Goal: Communication & Community: Answer question/provide support

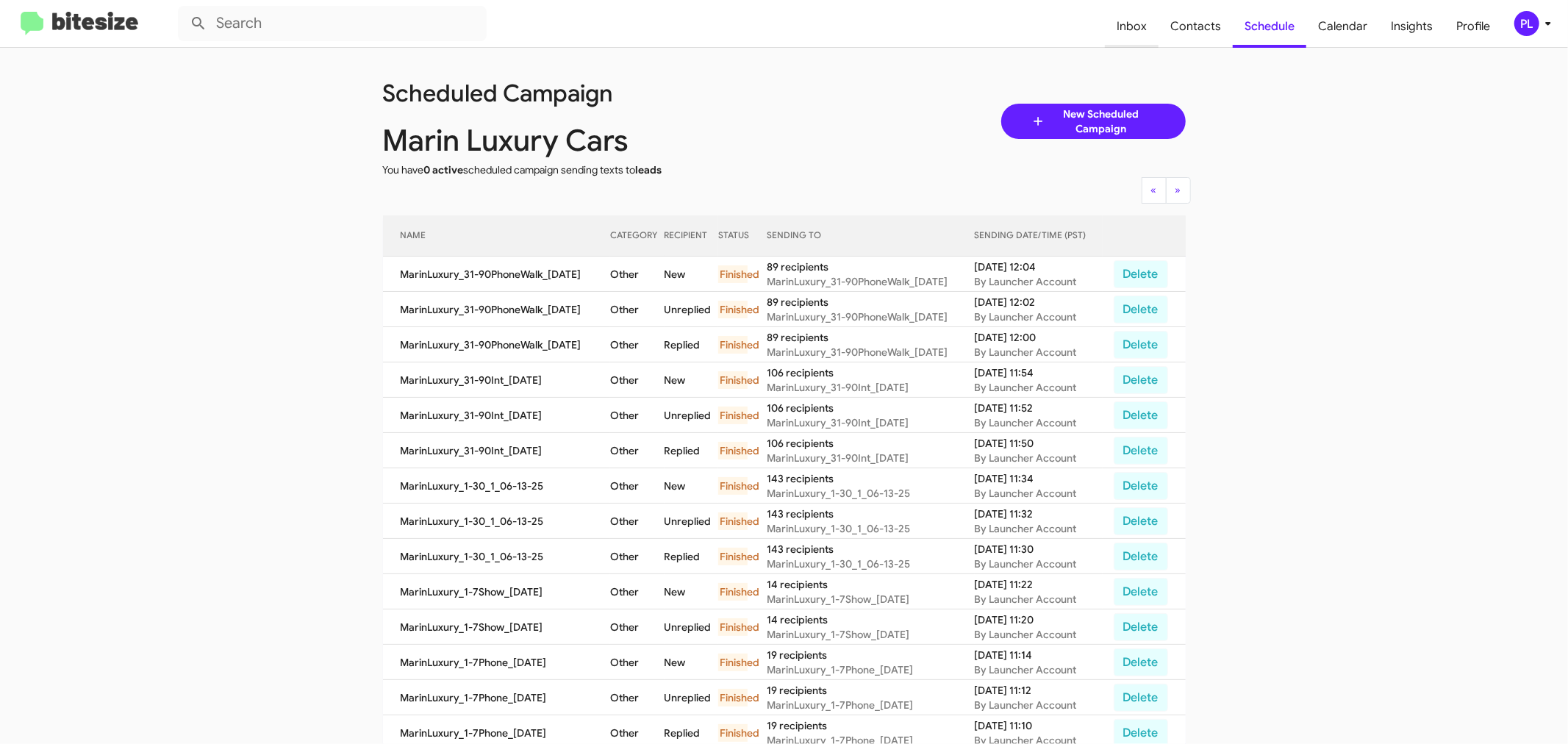
click at [1139, 25] on span "Inbox" at bounding box center [1131, 26] width 54 height 43
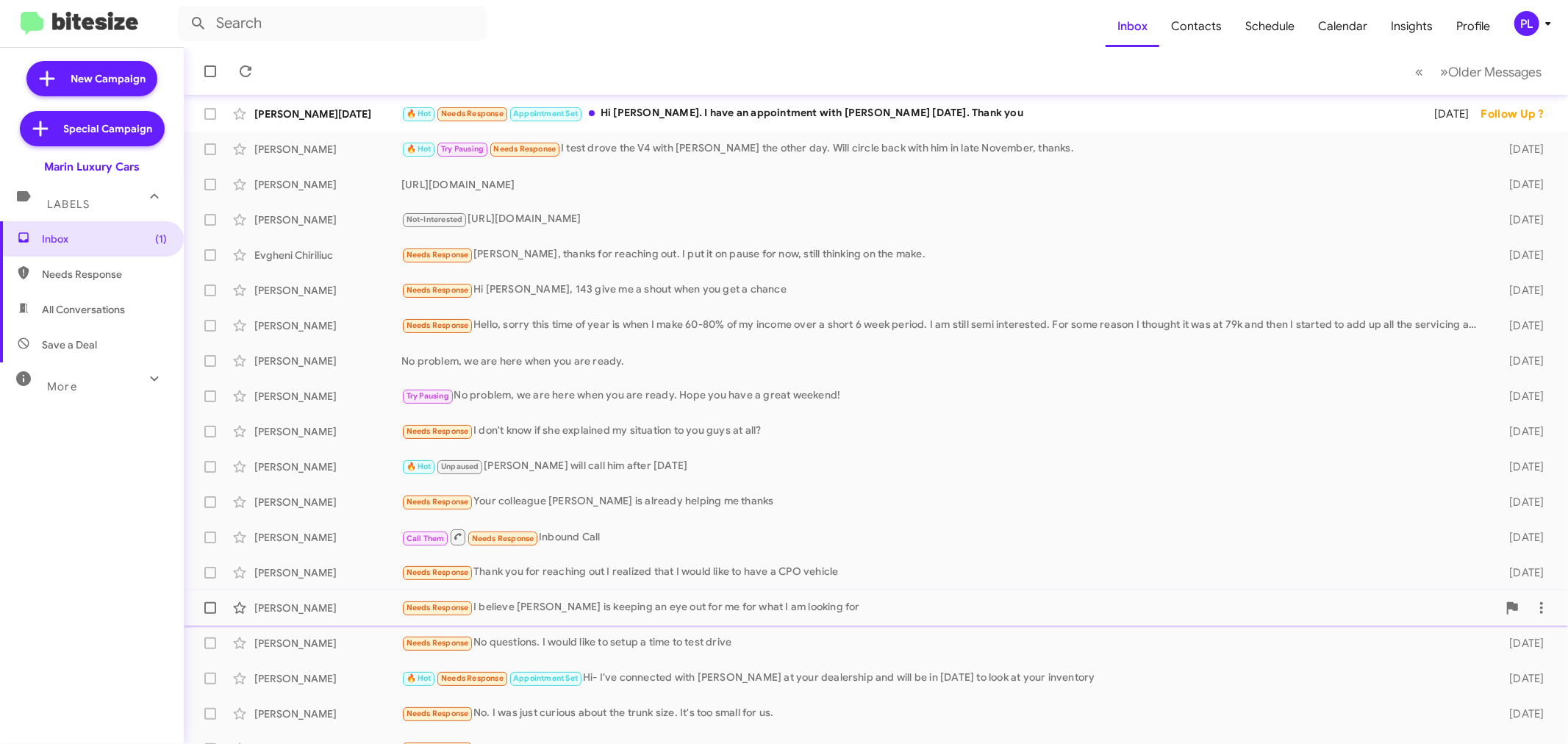
scroll to position [109, 0]
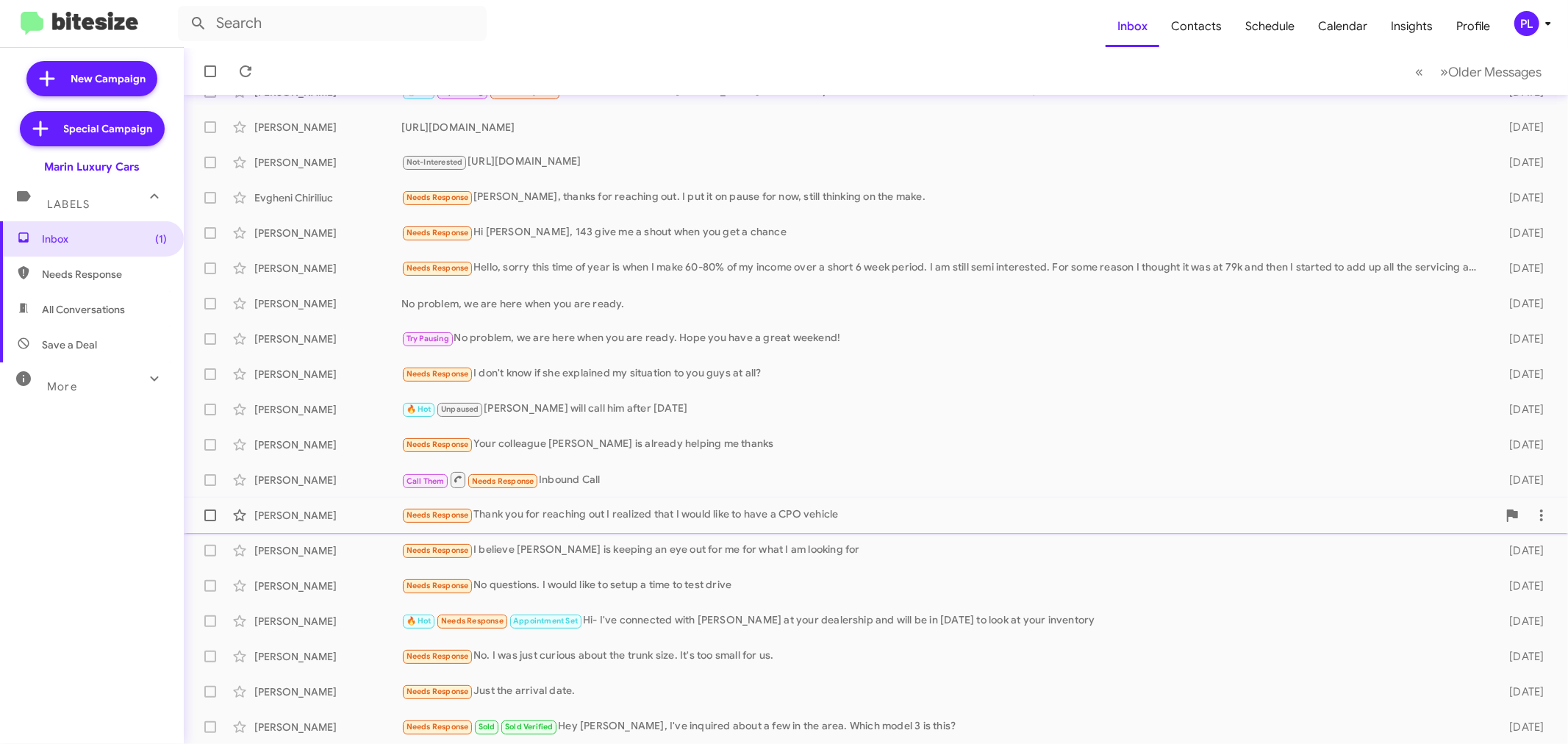
click at [592, 509] on div "Needs Response Thank you for reaching out I realized that I would like to have …" at bounding box center [949, 515] width 1097 height 17
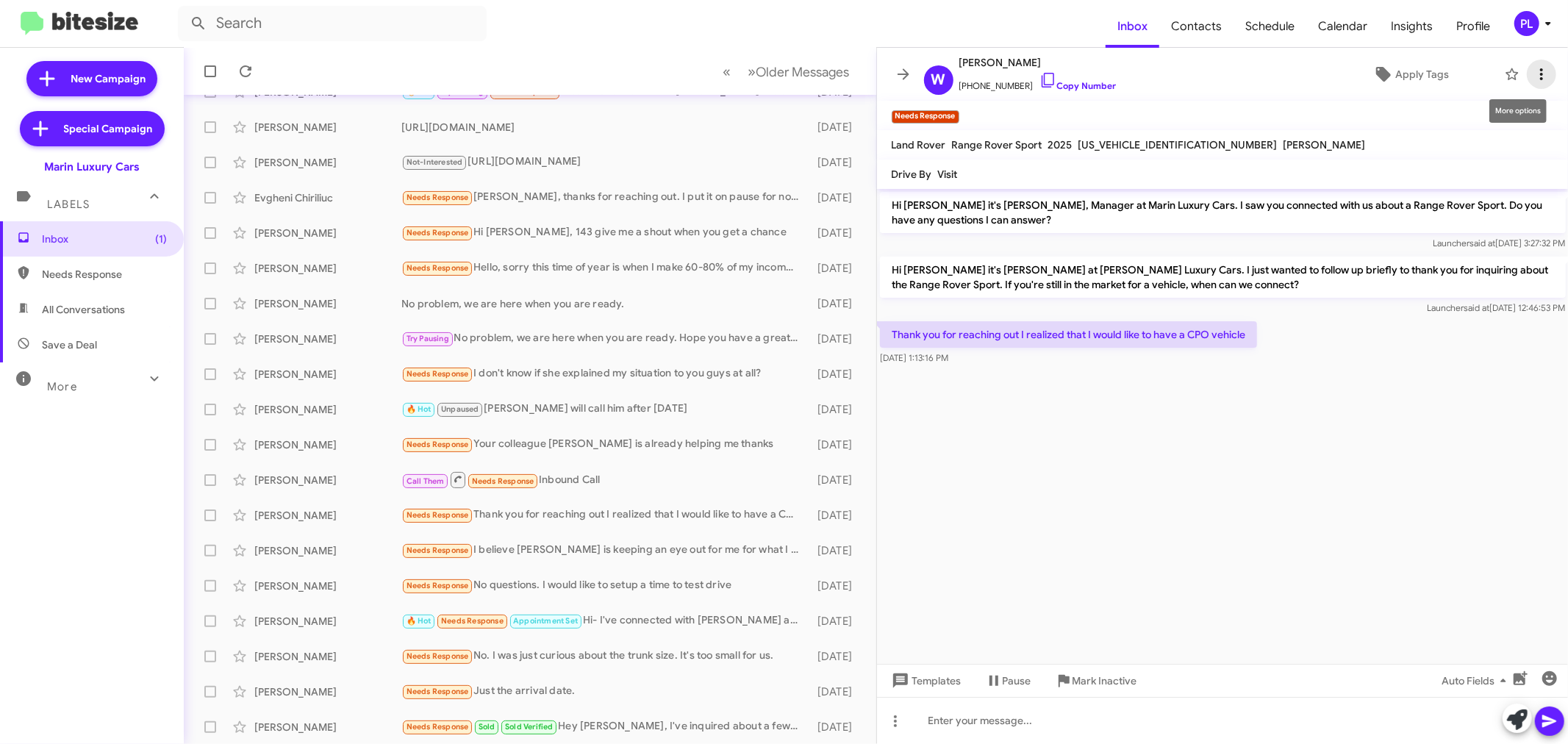
click at [1542, 76] on icon at bounding box center [1542, 74] width 18 height 18
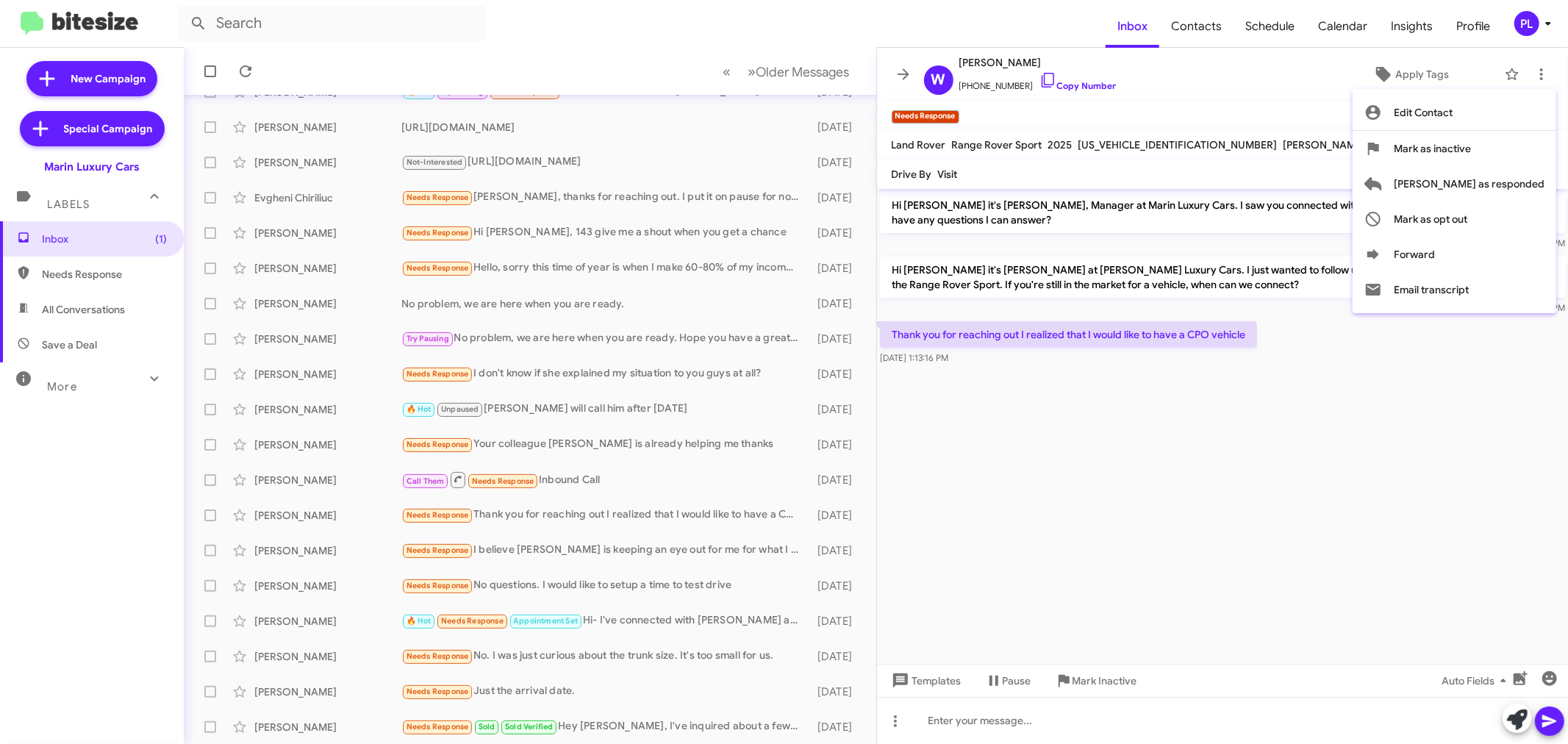
click at [1460, 436] on div at bounding box center [784, 372] width 1568 height 744
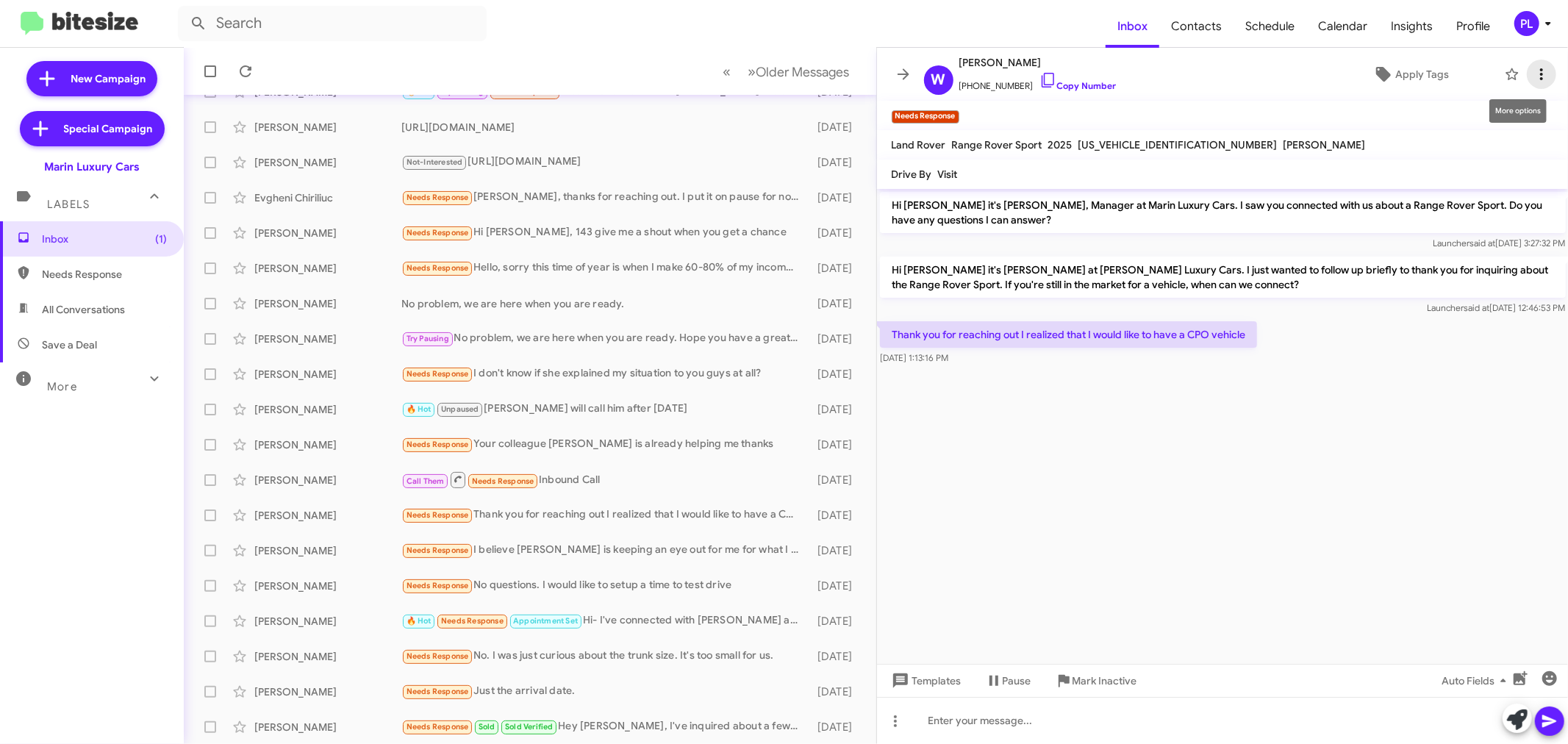
click at [1541, 75] on icon at bounding box center [1542, 74] width 3 height 12
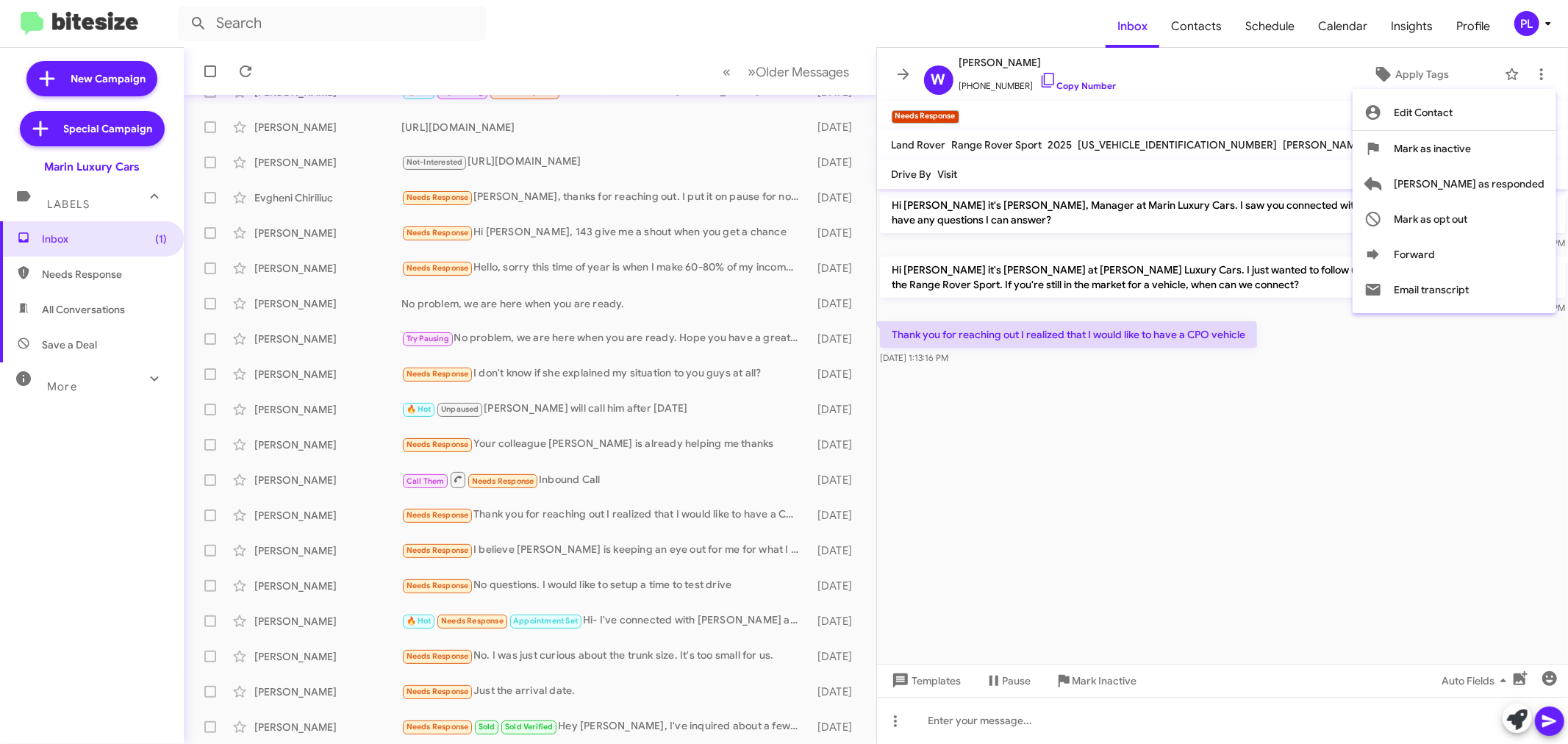
click at [1415, 532] on div at bounding box center [784, 372] width 1568 height 744
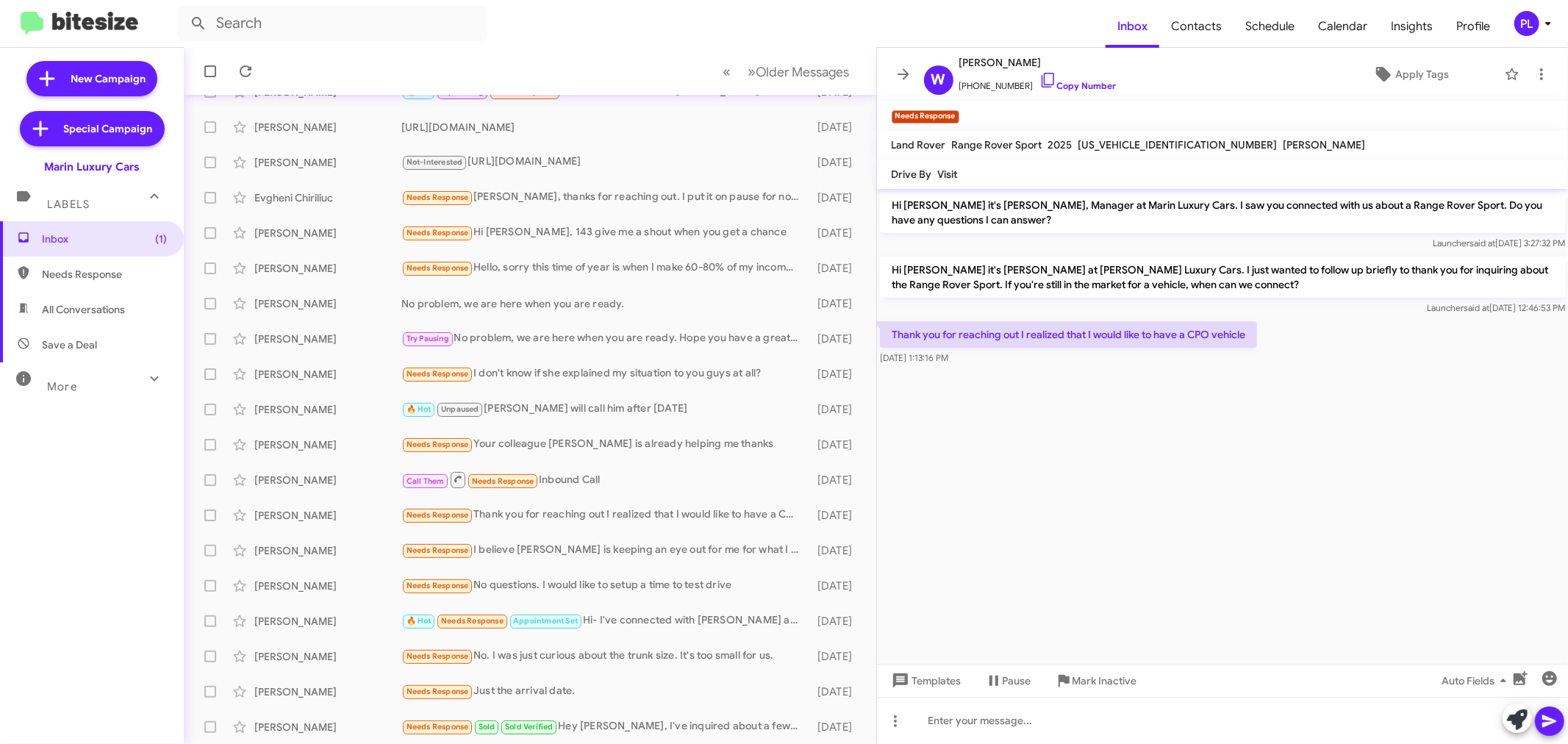
click at [1549, 23] on icon at bounding box center [1549, 23] width 5 height 4
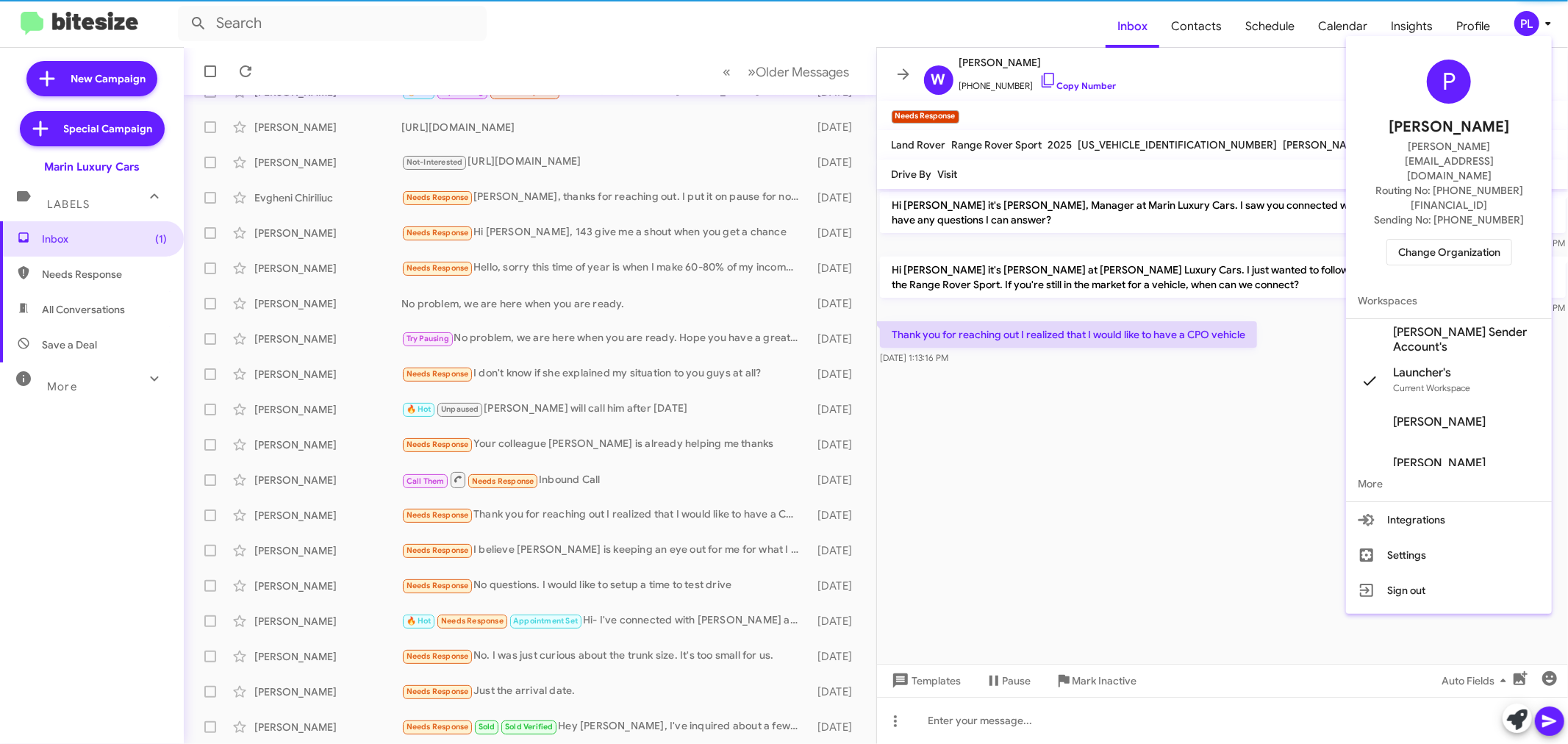
click at [1420, 239] on span "Change Organization" at bounding box center [1450, 251] width 102 height 25
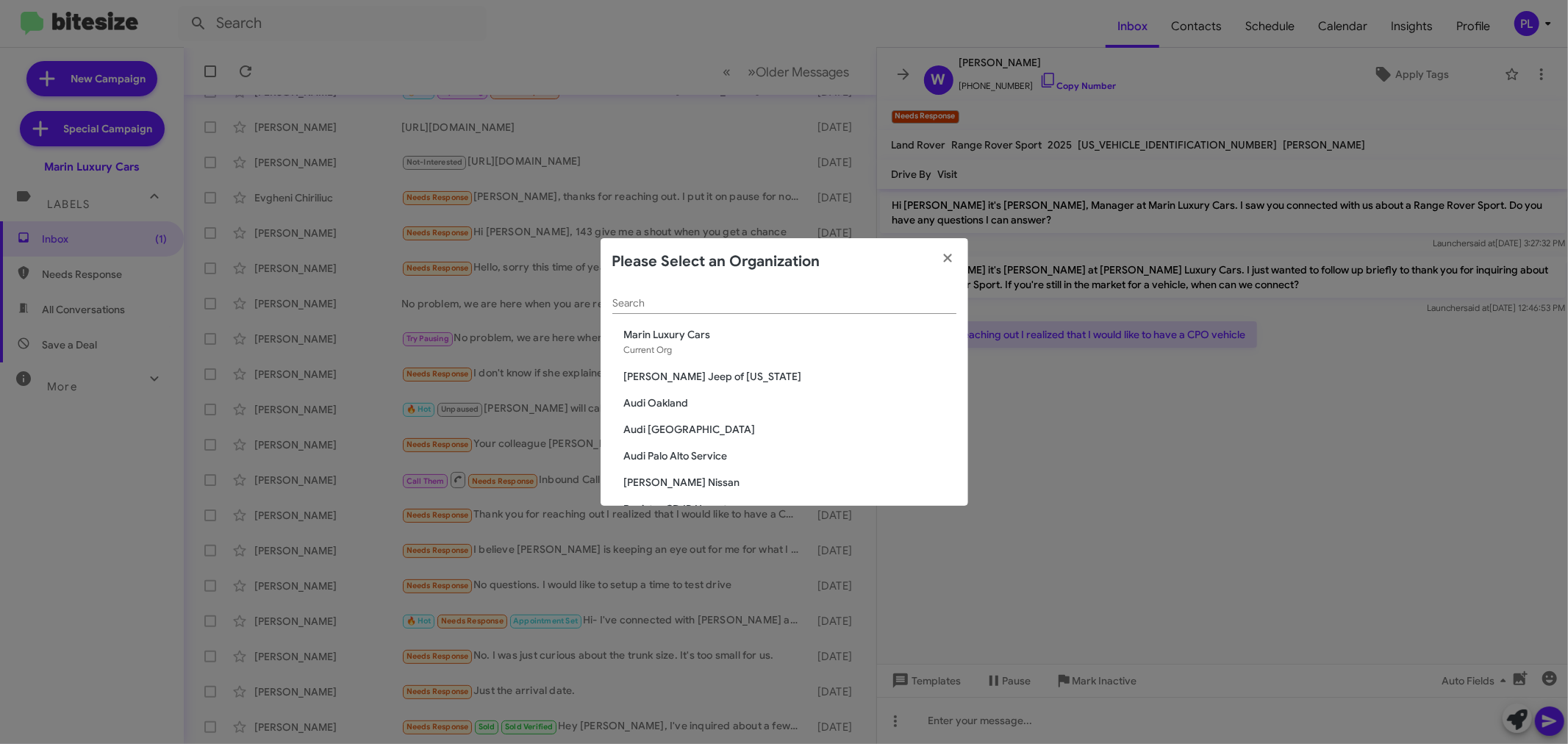
click at [686, 299] on input "Search" at bounding box center [784, 304] width 344 height 12
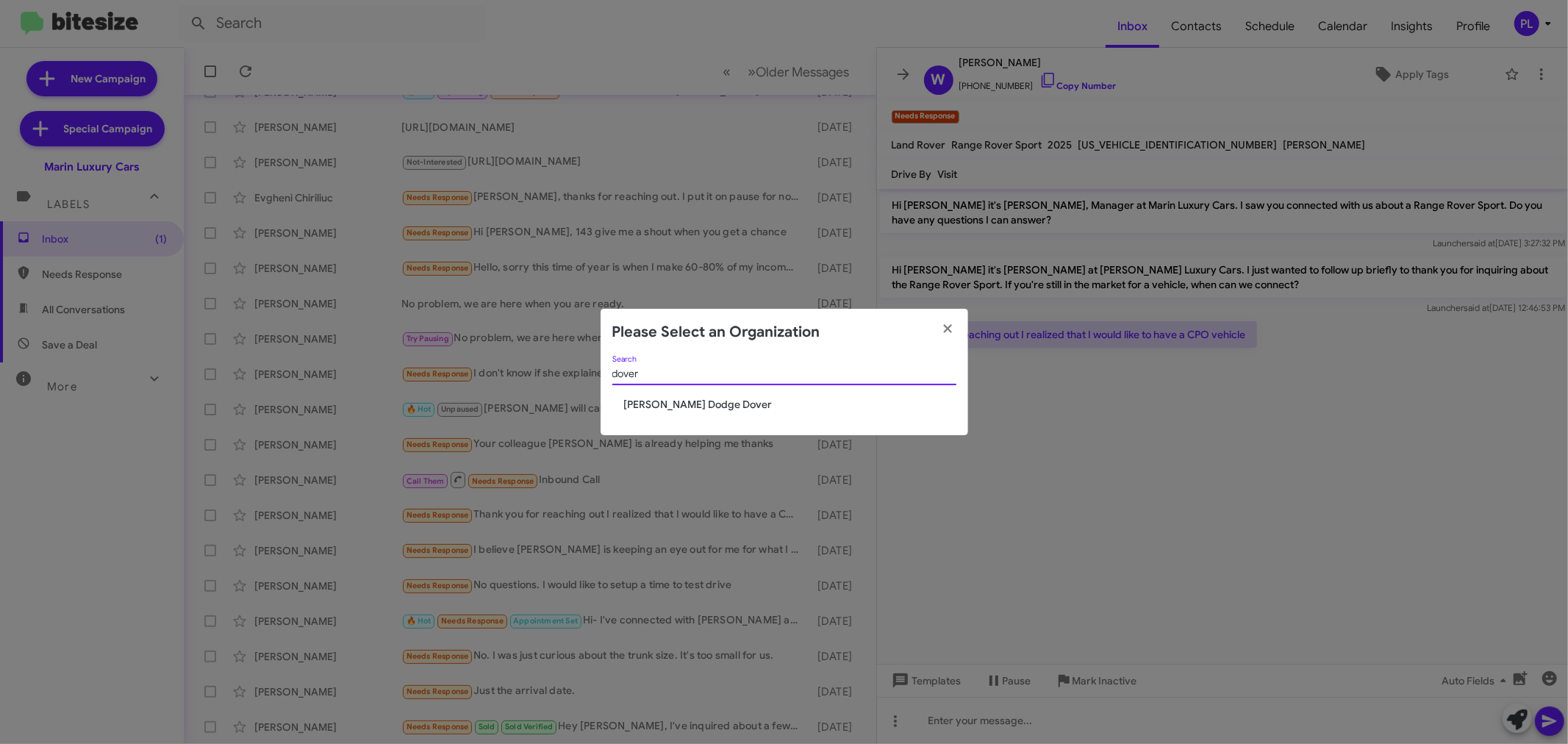
type input "dover"
click at [656, 399] on span "Nielsen Dodge Dover" at bounding box center [790, 405] width 332 height 15
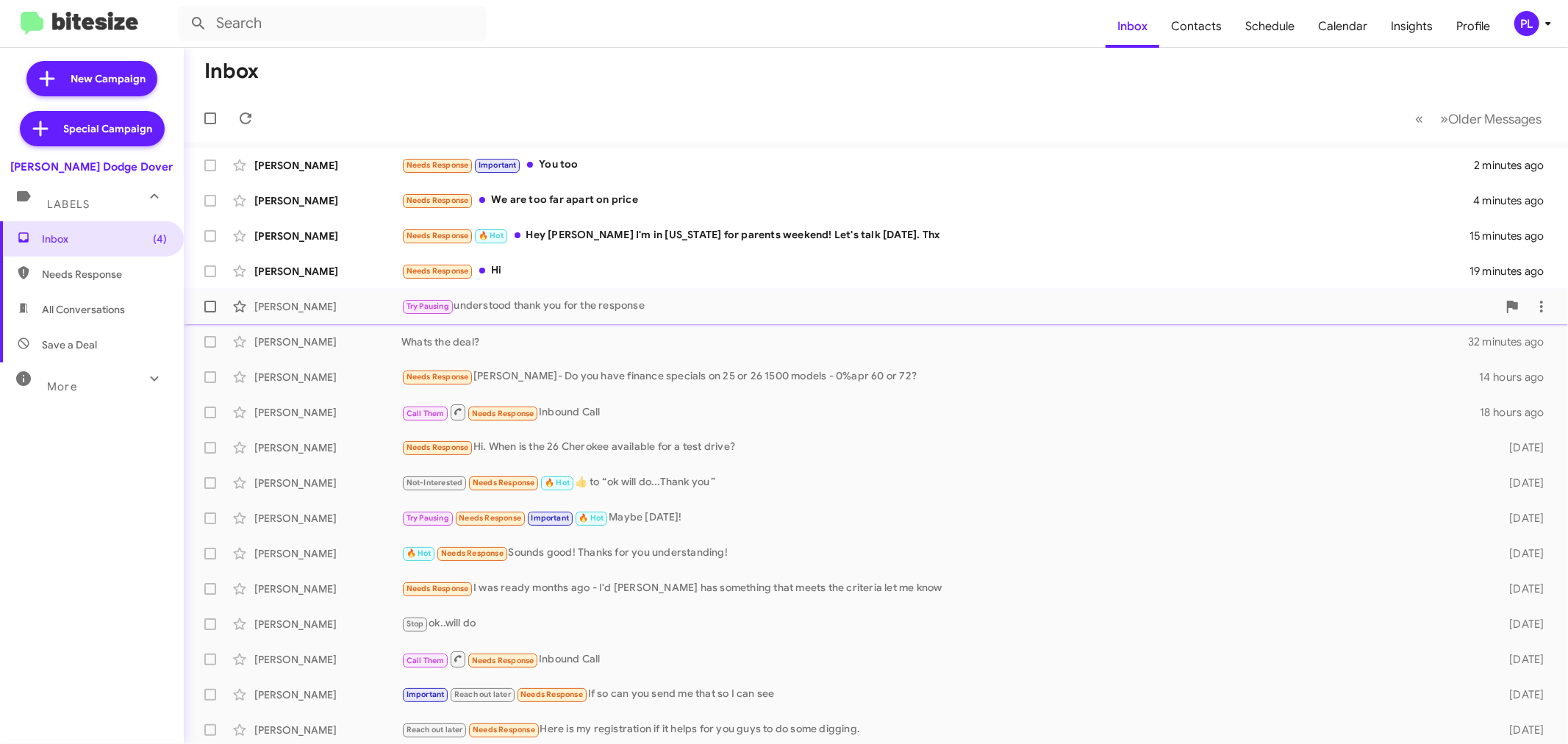
click at [512, 306] on div "Try Pausing understood thank you for the response" at bounding box center [949, 306] width 1097 height 17
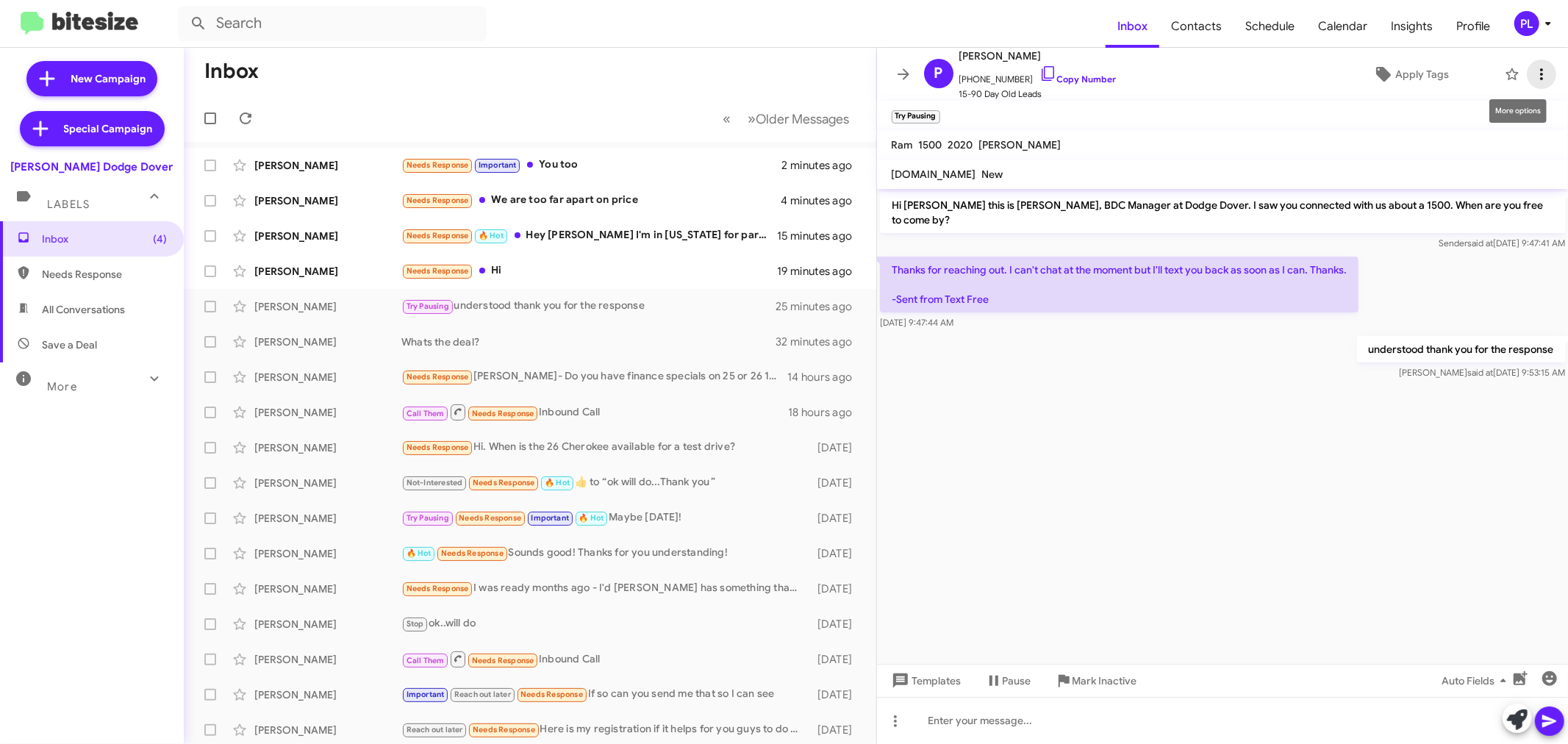
click at [1533, 75] on icon at bounding box center [1542, 74] width 18 height 18
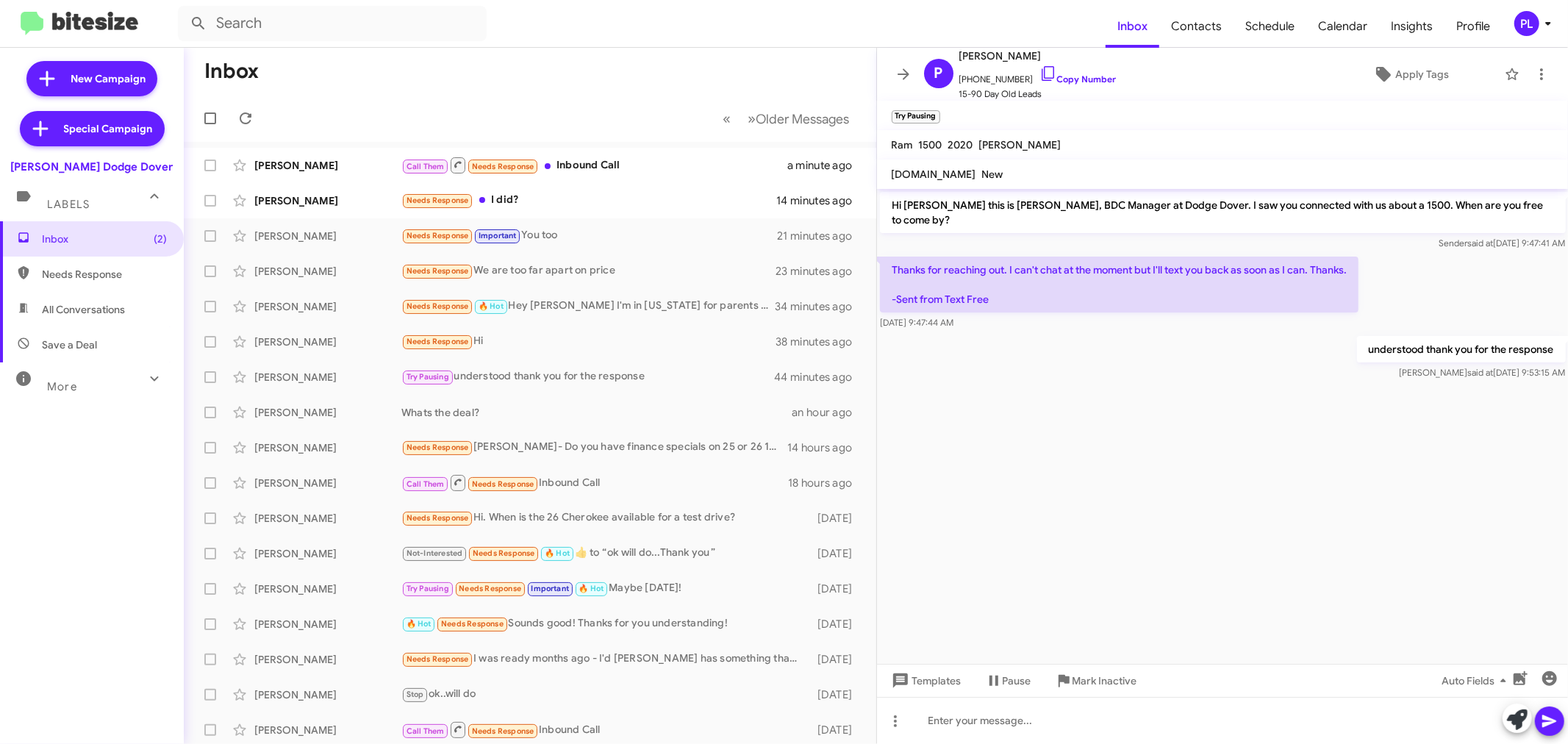
click at [1544, 27] on icon at bounding box center [1549, 23] width 18 height 18
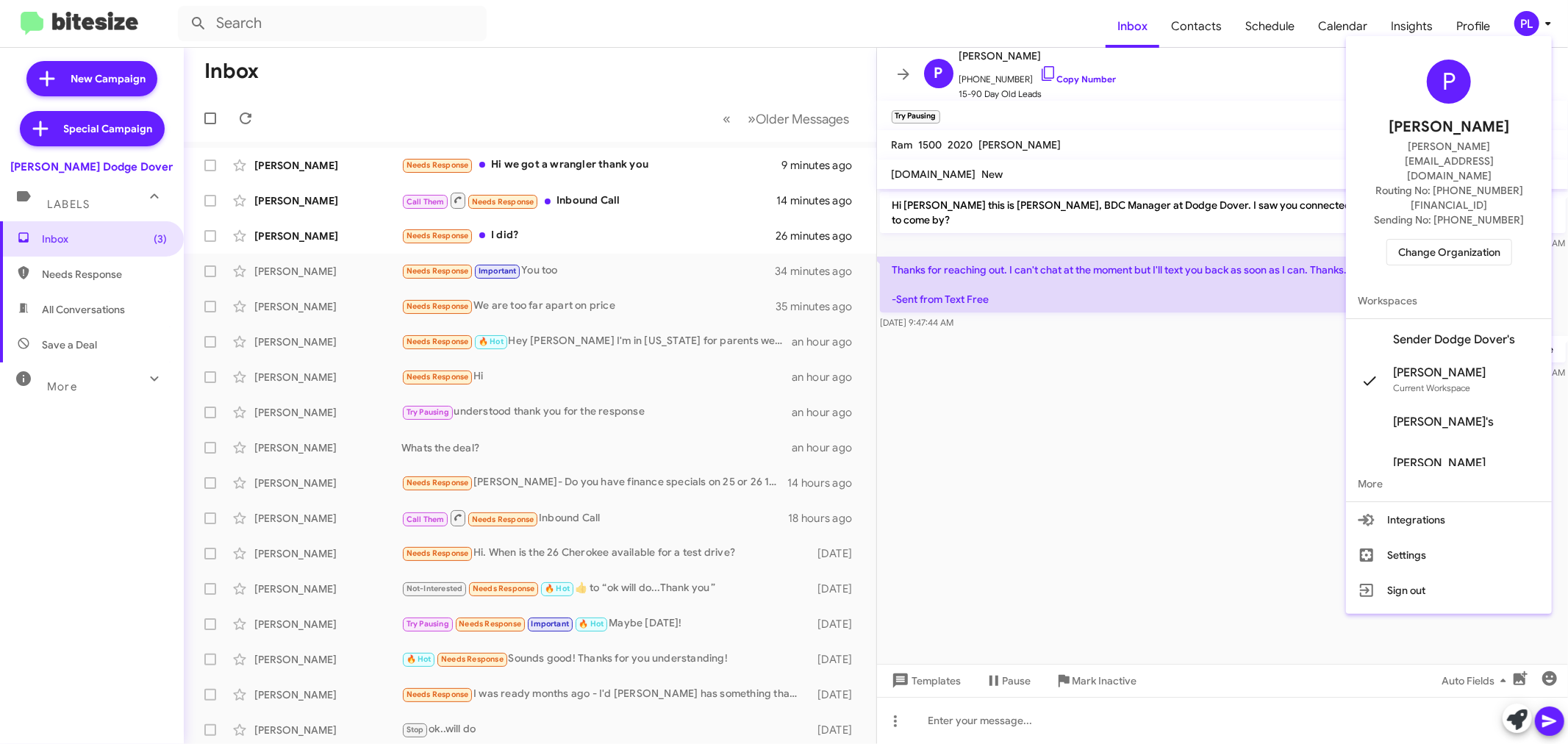
click at [1475, 239] on span "Change Organization" at bounding box center [1450, 251] width 102 height 25
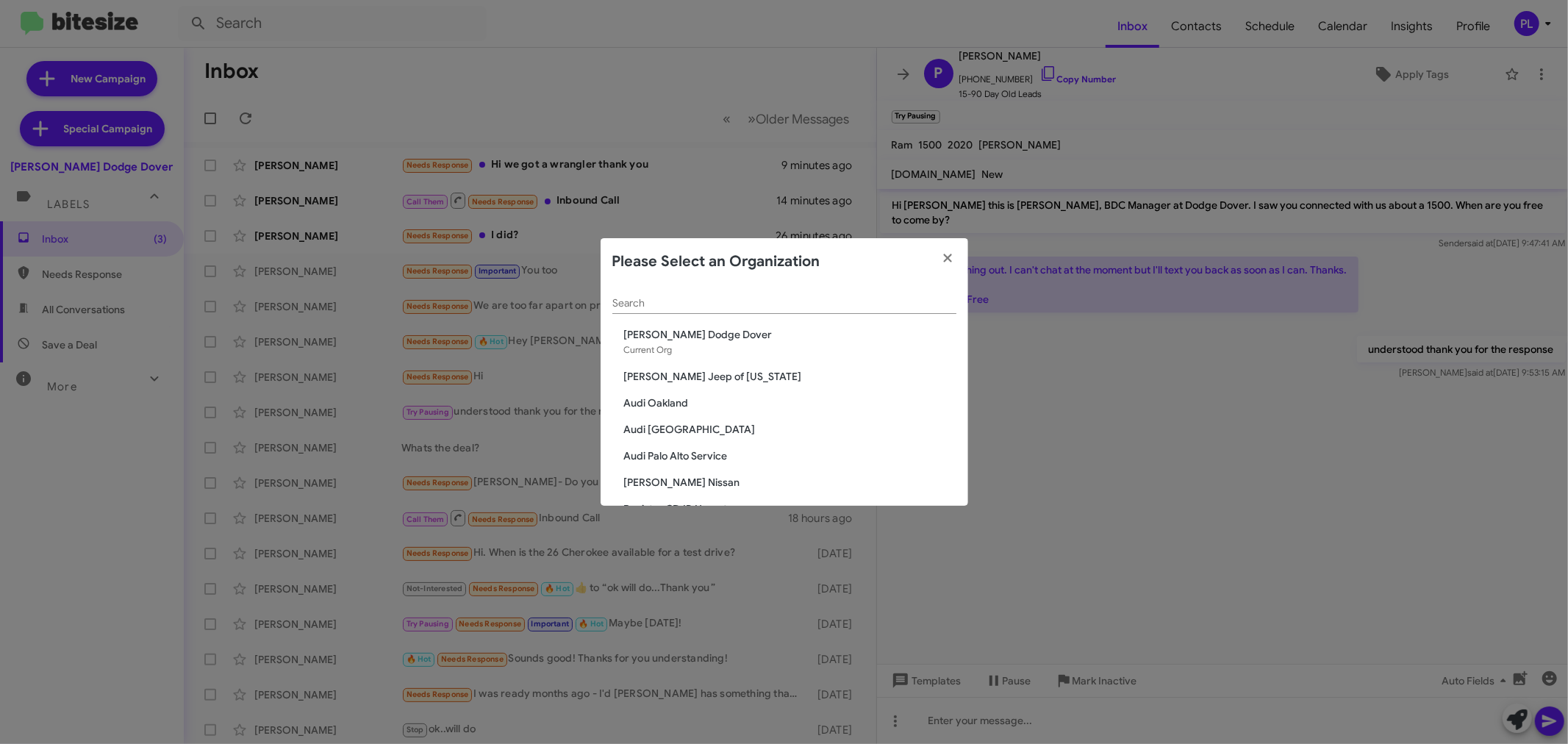
click at [820, 305] on input "Search" at bounding box center [784, 304] width 344 height 12
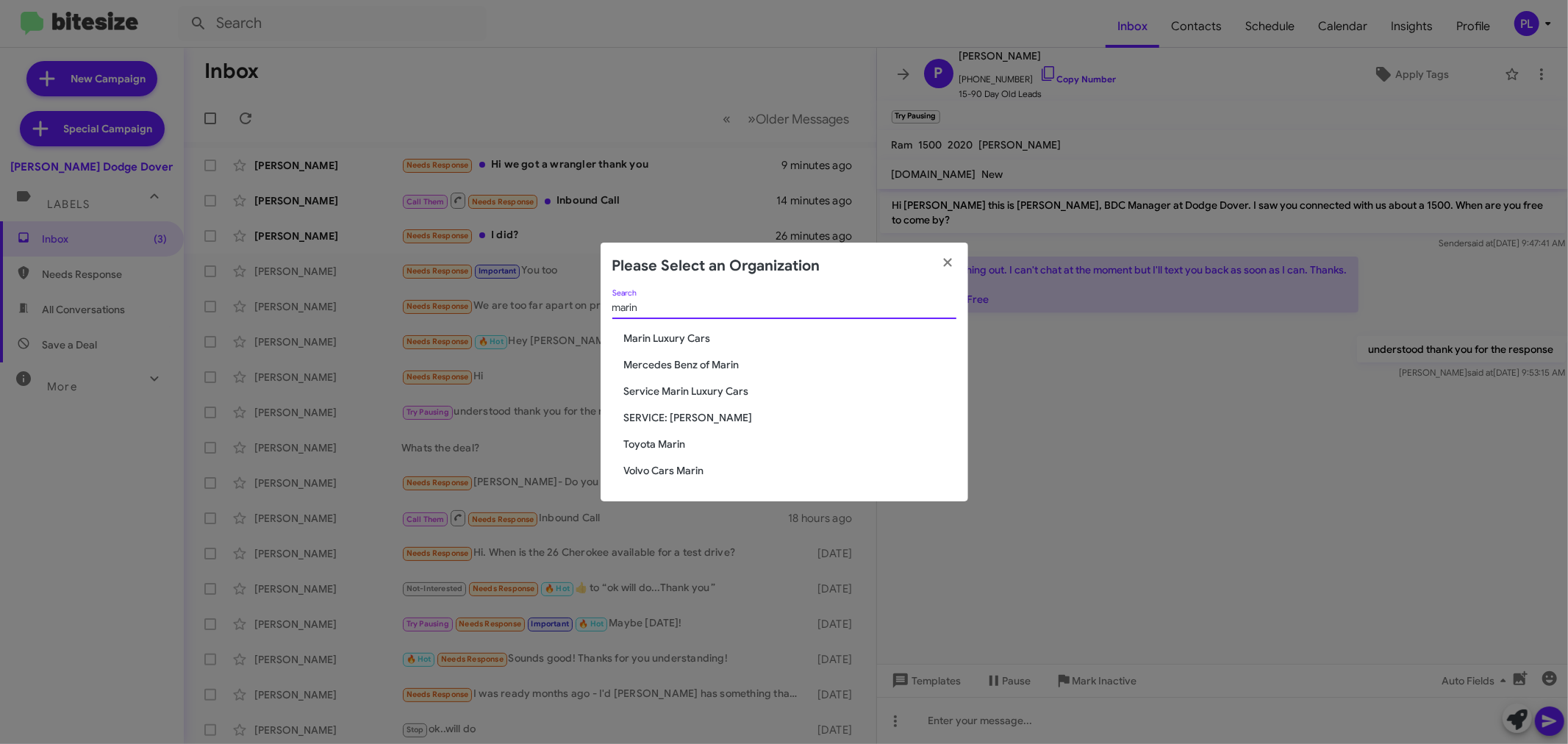
type input "marin"
click at [677, 331] on span "Marin Luxury Cars" at bounding box center [790, 339] width 332 height 15
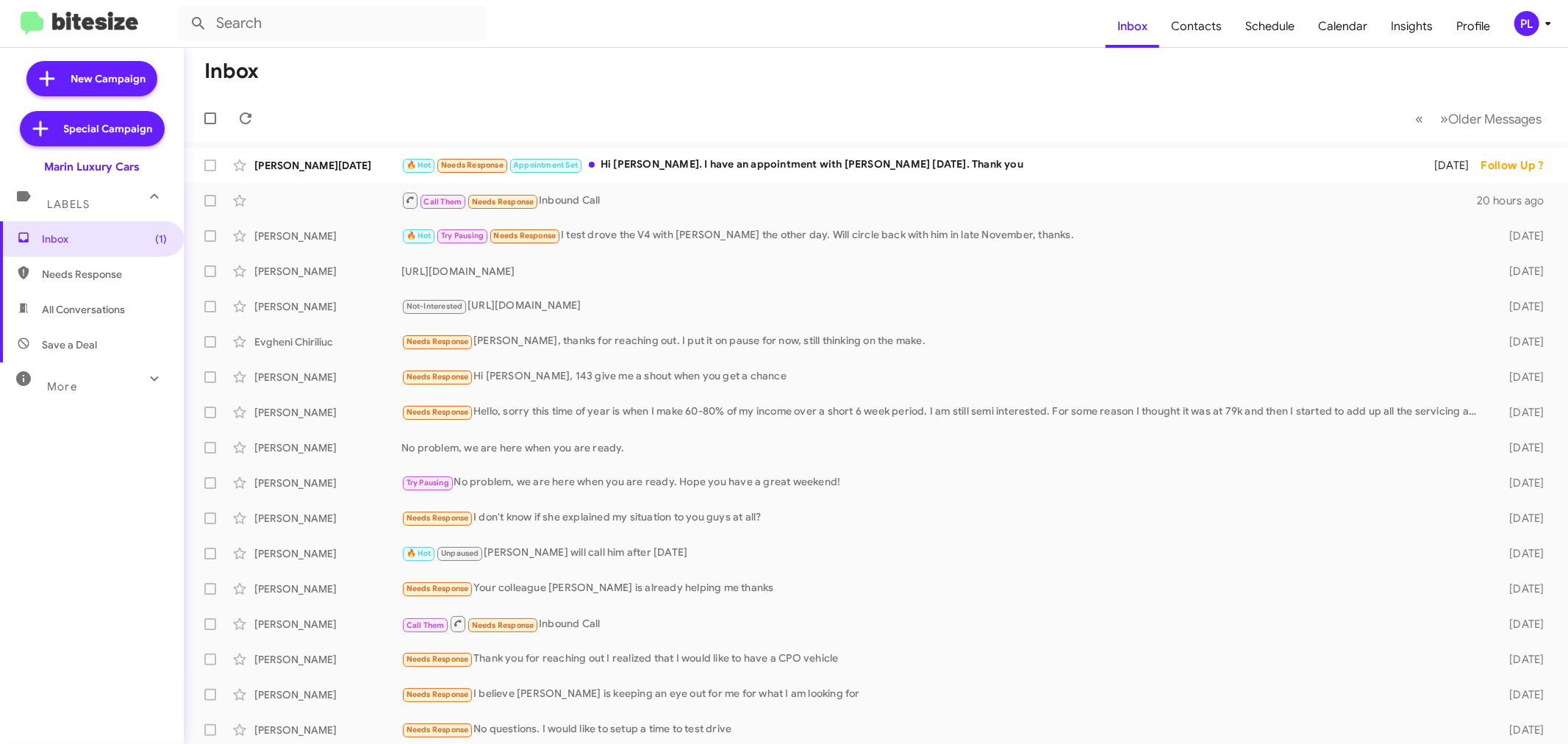
click at [75, 372] on div "More" at bounding box center [77, 380] width 131 height 27
click at [1549, 27] on icon at bounding box center [1549, 23] width 18 height 18
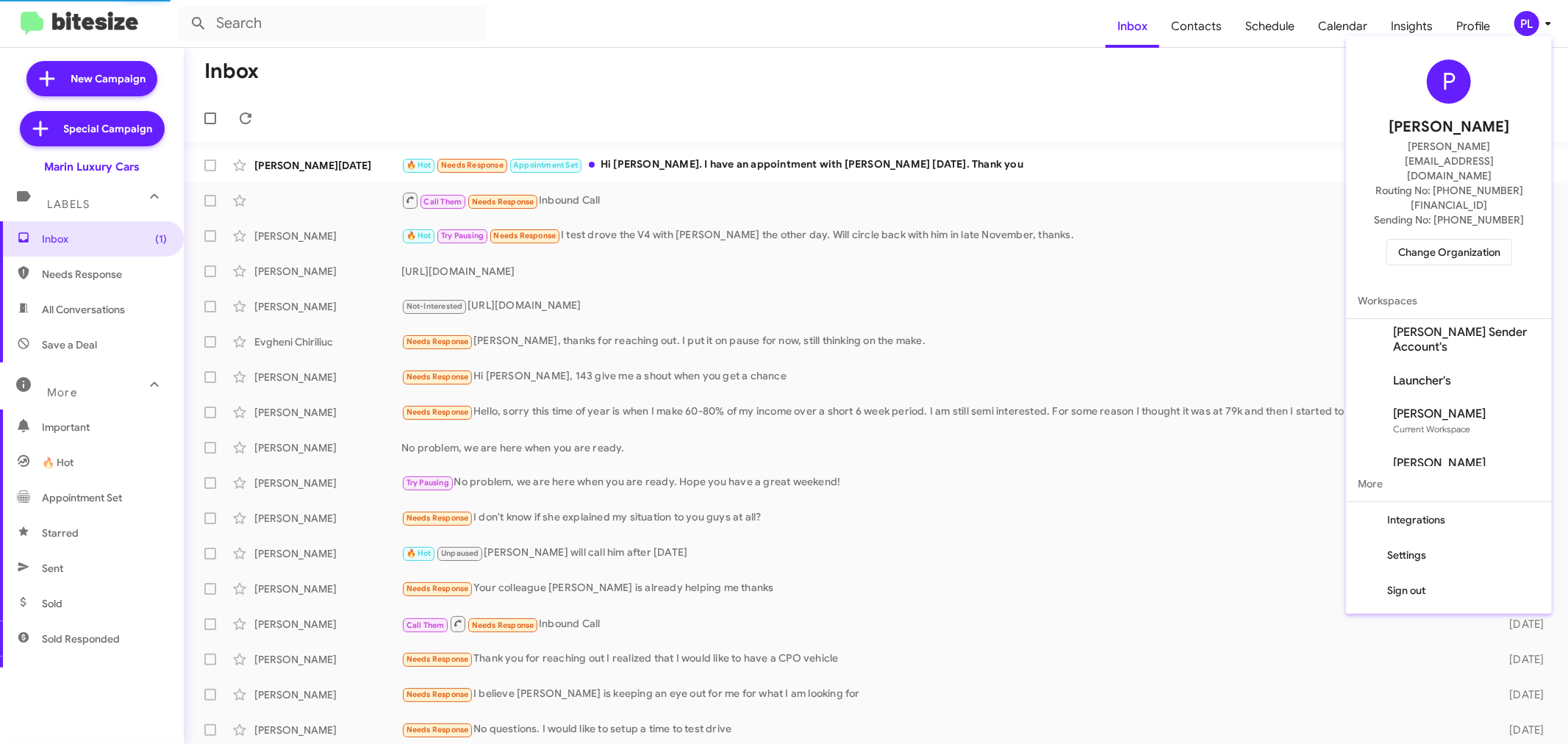
click at [1496, 239] on span "Change Organization" at bounding box center [1450, 251] width 102 height 25
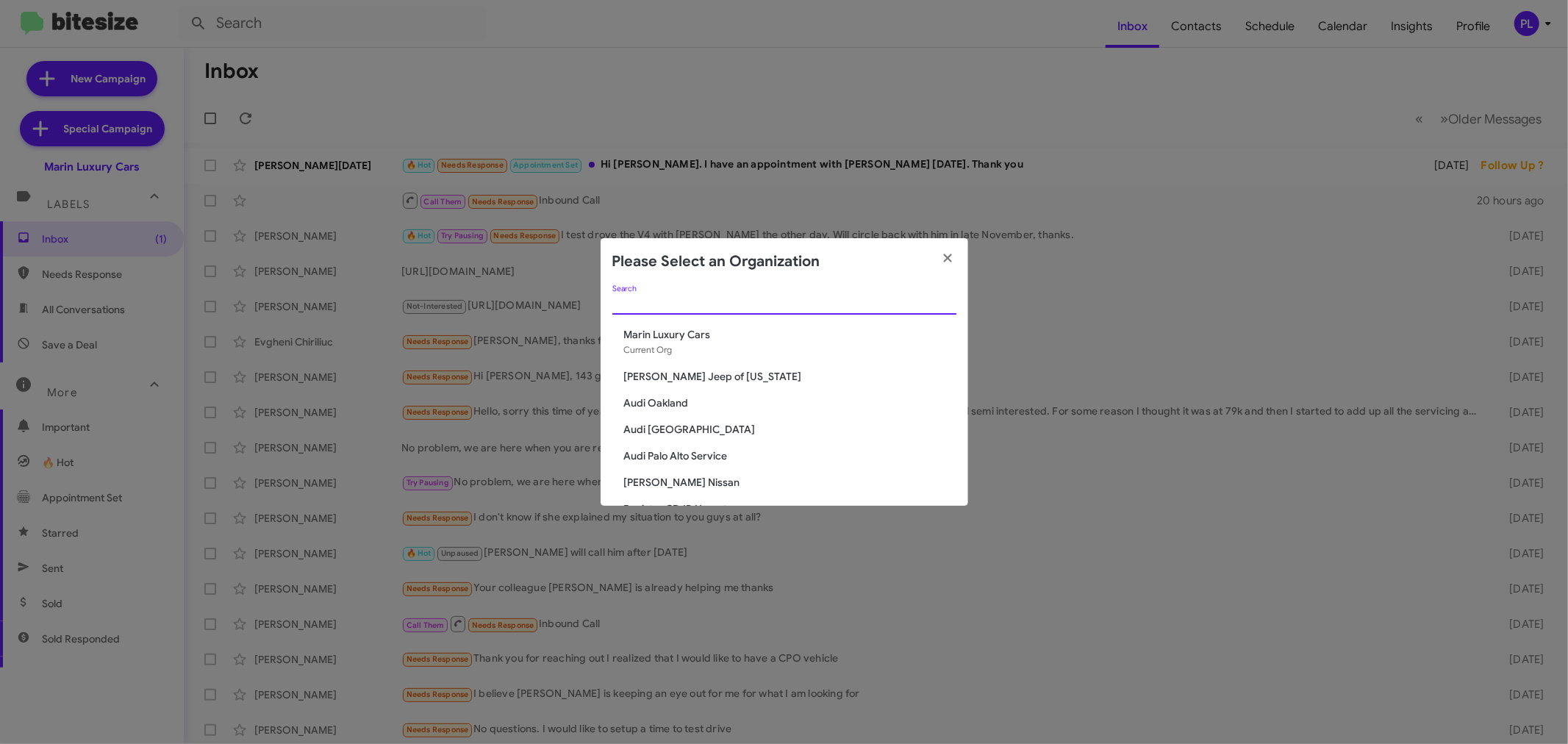
click at [692, 300] on input "Search" at bounding box center [784, 304] width 344 height 12
type input "b"
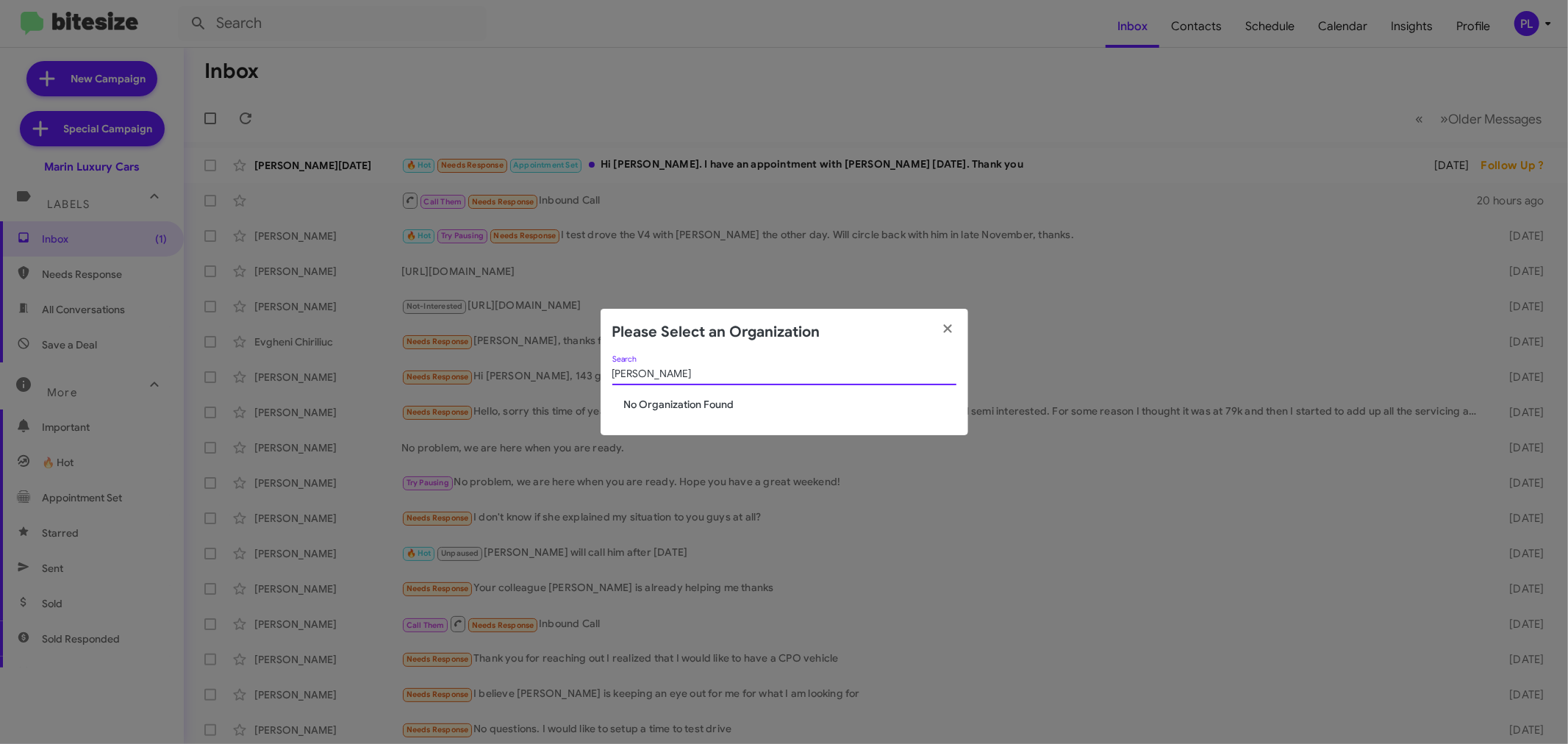
drag, startPoint x: 654, startPoint y: 376, endPoint x: 575, endPoint y: 374, distance: 79.0
click at [575, 374] on modal-container "Please Select an Organization subru Search No Organization Found" at bounding box center [784, 372] width 1568 height 744
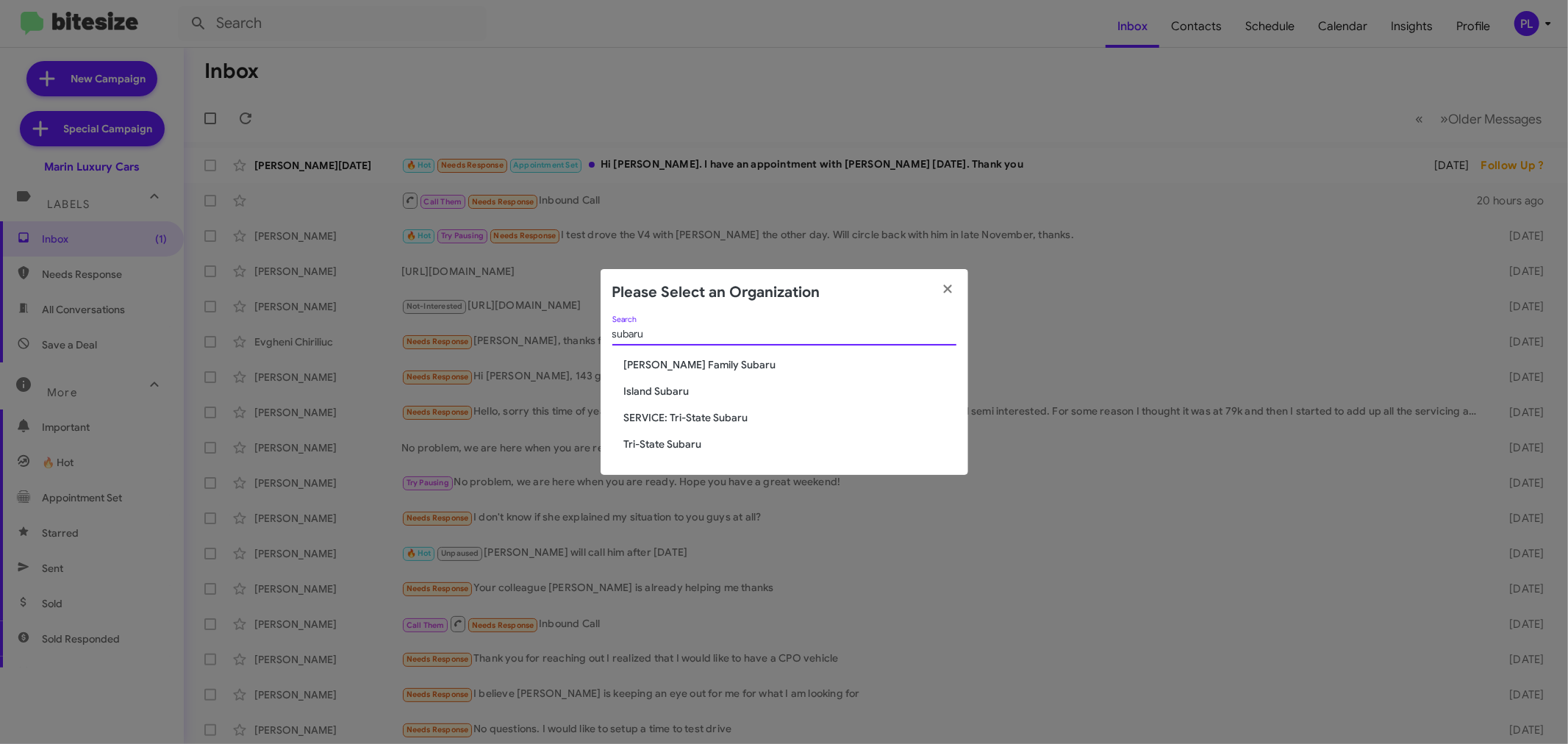
type input "subaru"
click at [662, 366] on span "[PERSON_NAME] Family Subaru" at bounding box center [790, 364] width 332 height 15
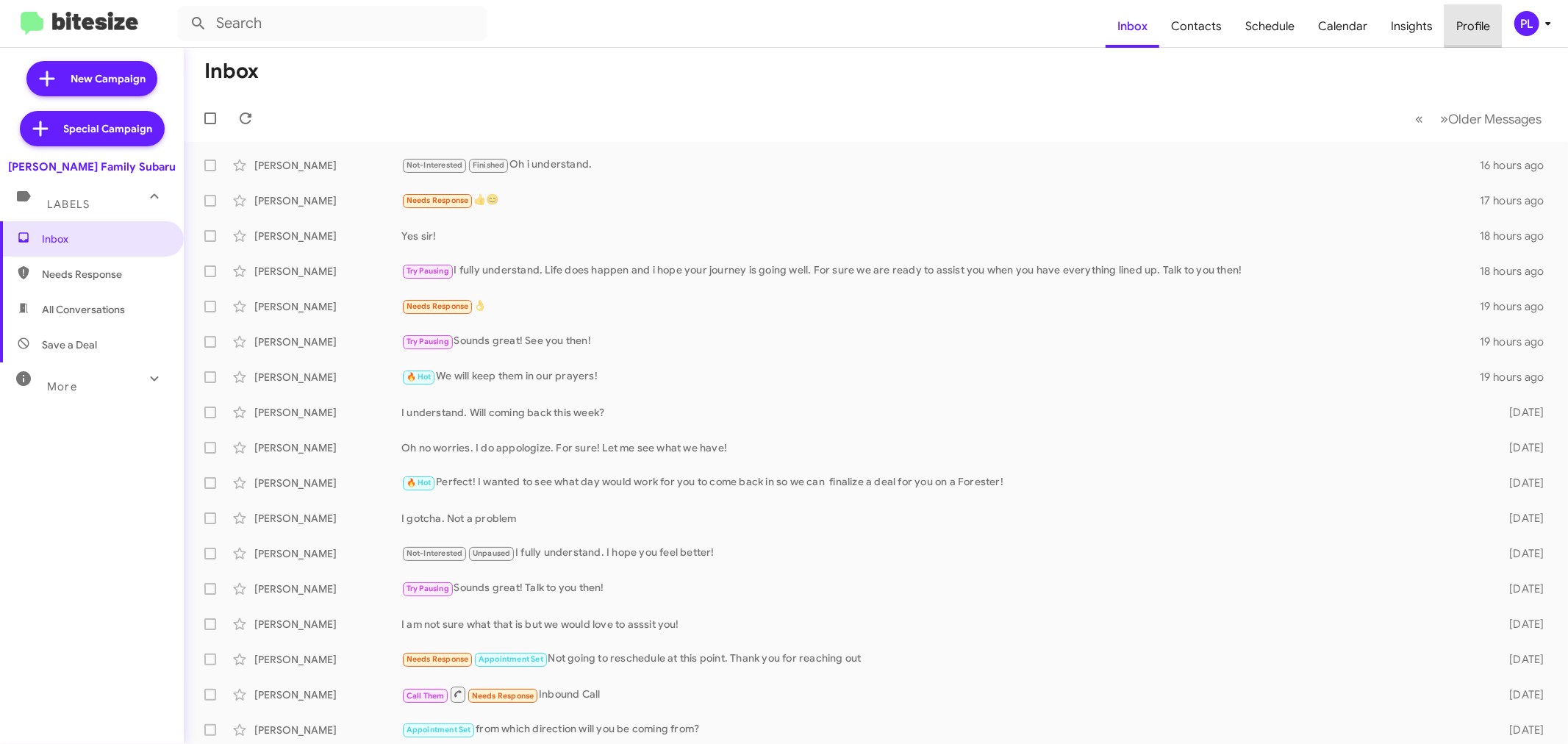
click at [1463, 31] on span "Profile" at bounding box center [1473, 26] width 57 height 43
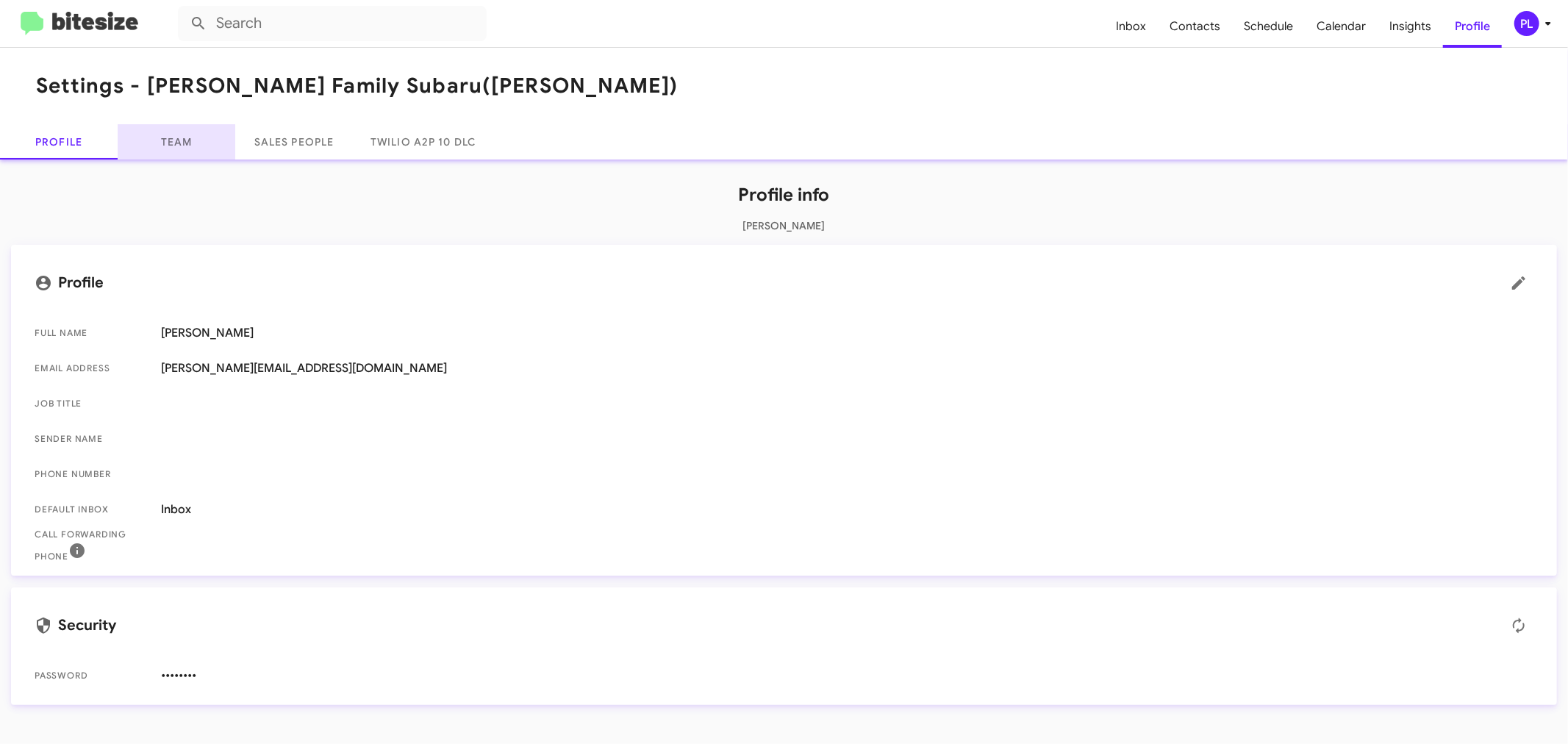
click at [179, 139] on link "Team" at bounding box center [176, 142] width 118 height 35
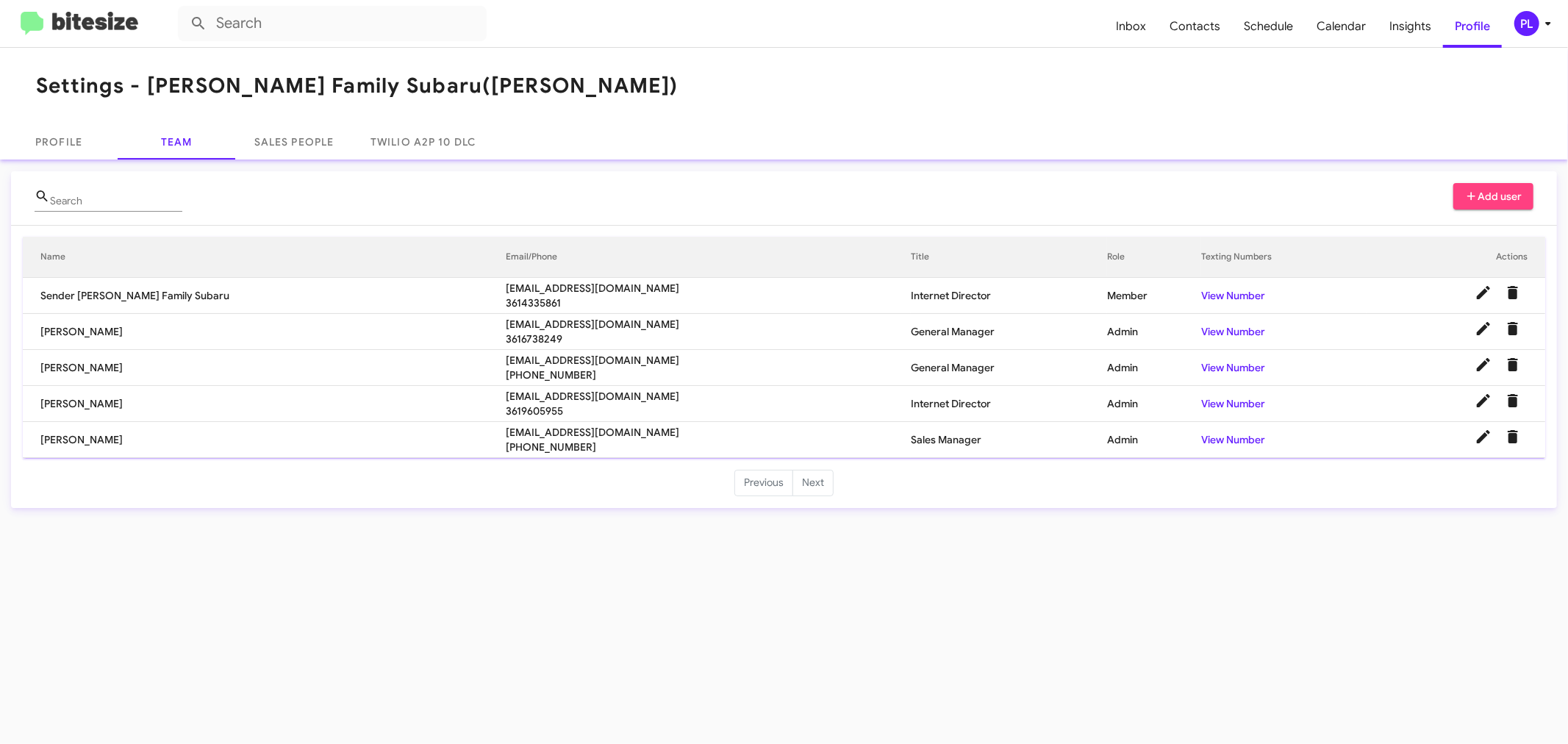
click at [1501, 191] on span "Add user" at bounding box center [1494, 196] width 57 height 27
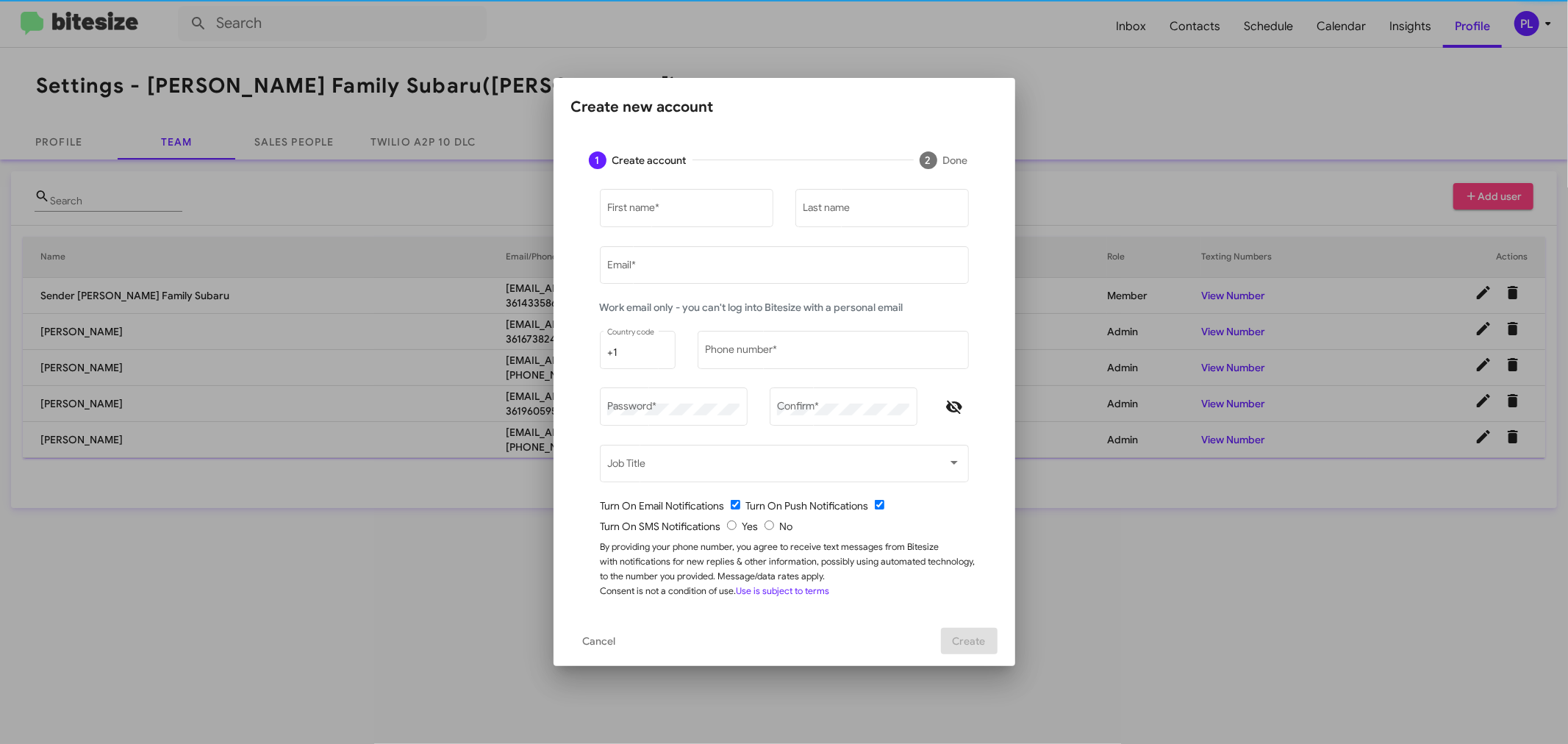
type input "[PERSON_NAME][EMAIL_ADDRESS][DOMAIN_NAME]"
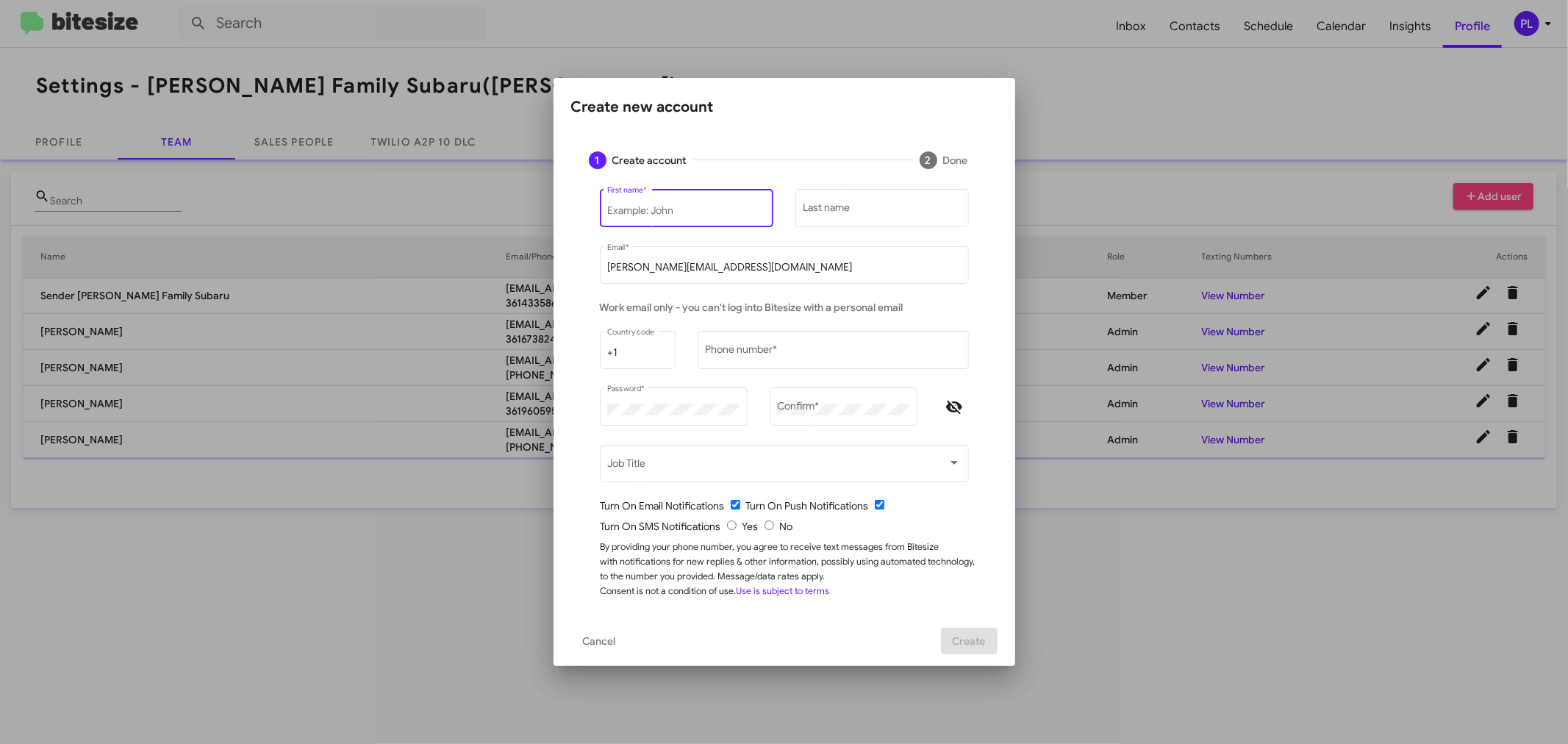
click at [710, 206] on input "First name *" at bounding box center [687, 211] width 158 height 12
type input "[PERSON_NAME]"
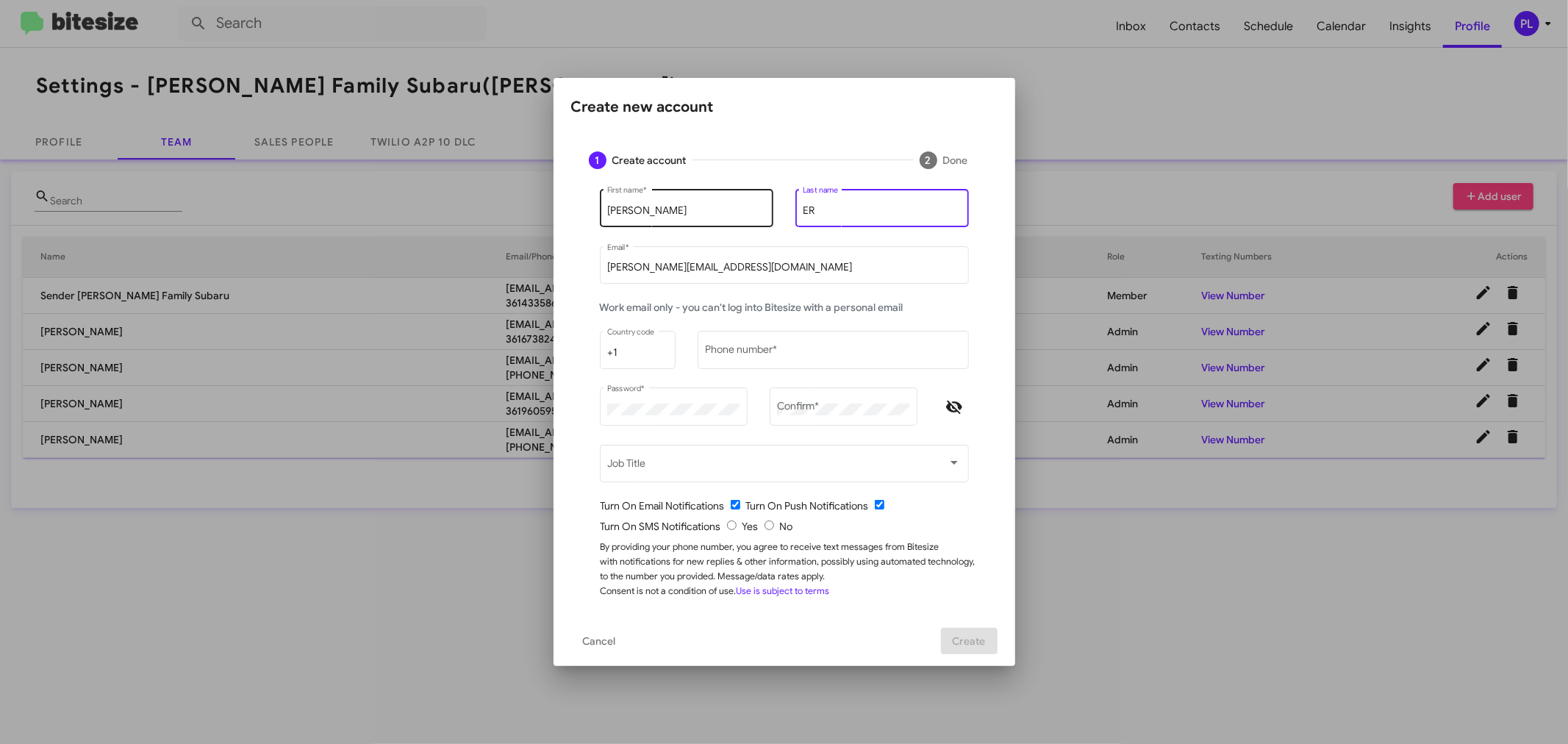
type input "E"
type input "[PERSON_NAME]"
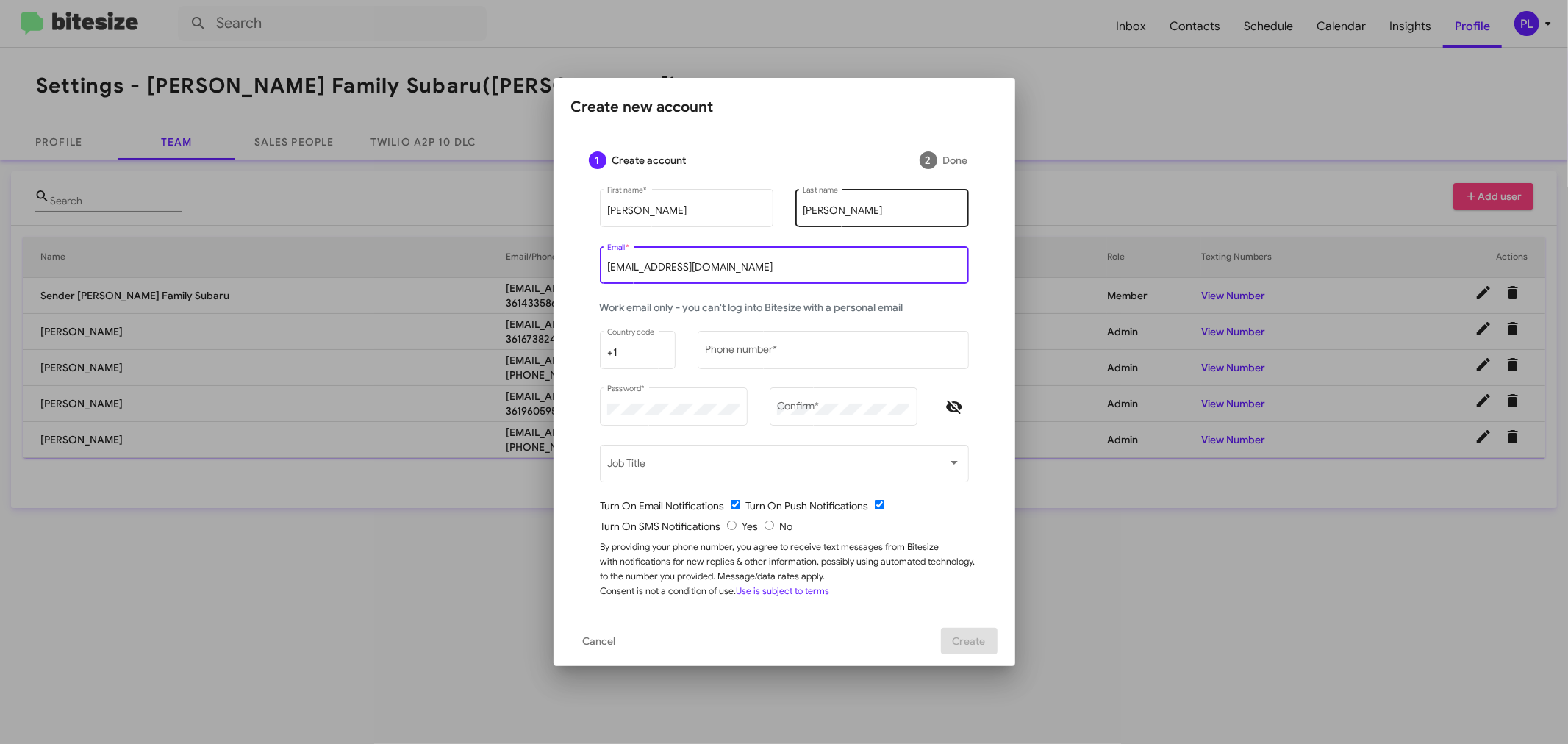
type input "[EMAIL_ADDRESS][DOMAIN_NAME]"
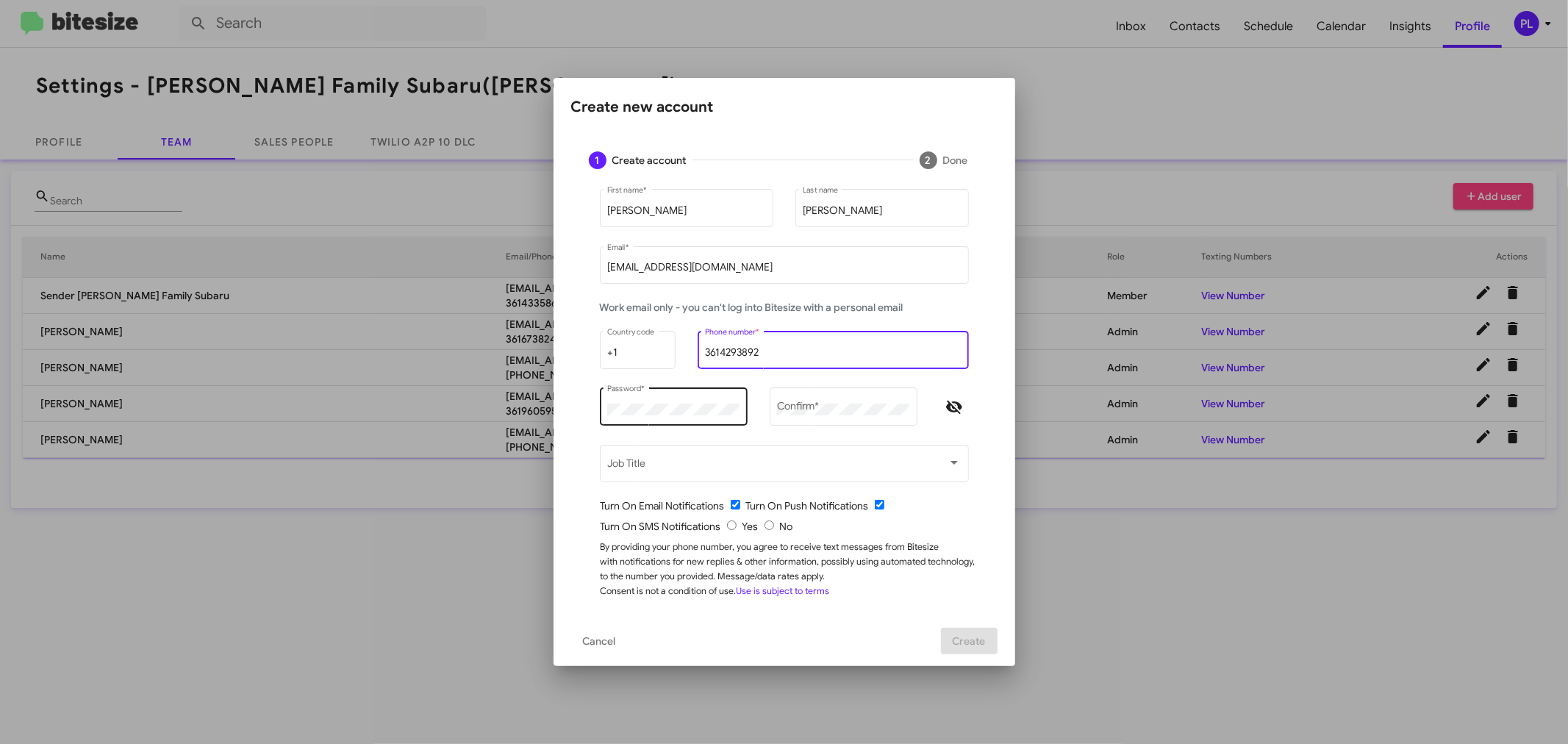
type input "3614293892"
click at [555, 399] on mat-dialog-content "1 Create account 2 Done [PERSON_NAME] First name * [PERSON_NAME] Last name [EMA…" at bounding box center [784, 375] width 462 height 483
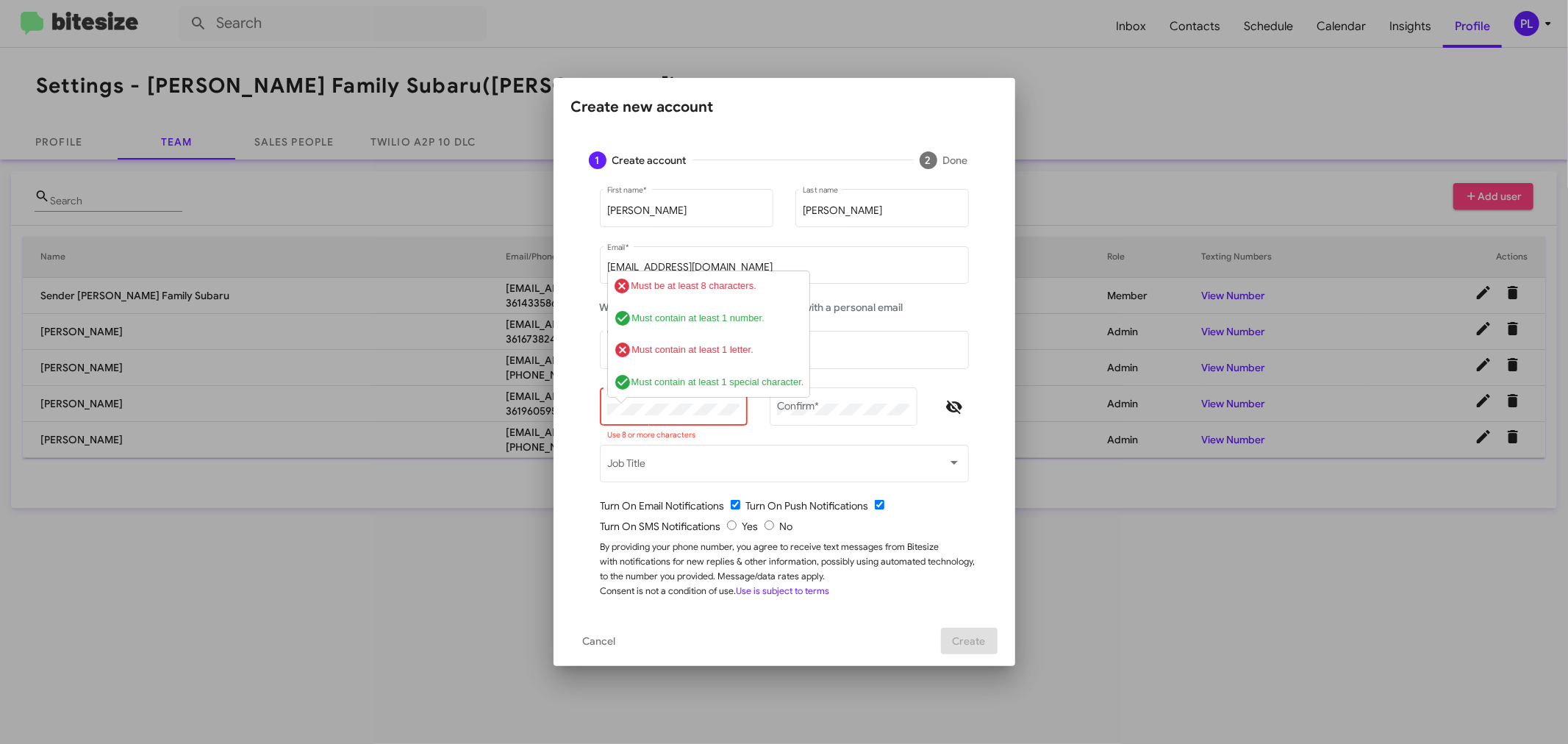
click at [533, 400] on div "Create new account 1 Create account 2 Done [PERSON_NAME] First name * [PERSON_N…" at bounding box center [784, 372] width 1568 height 744
click at [592, 414] on mat-form-field "Password * check_circle Must be at least 8 characters. check_circle Must contai…" at bounding box center [674, 414] width 170 height 56
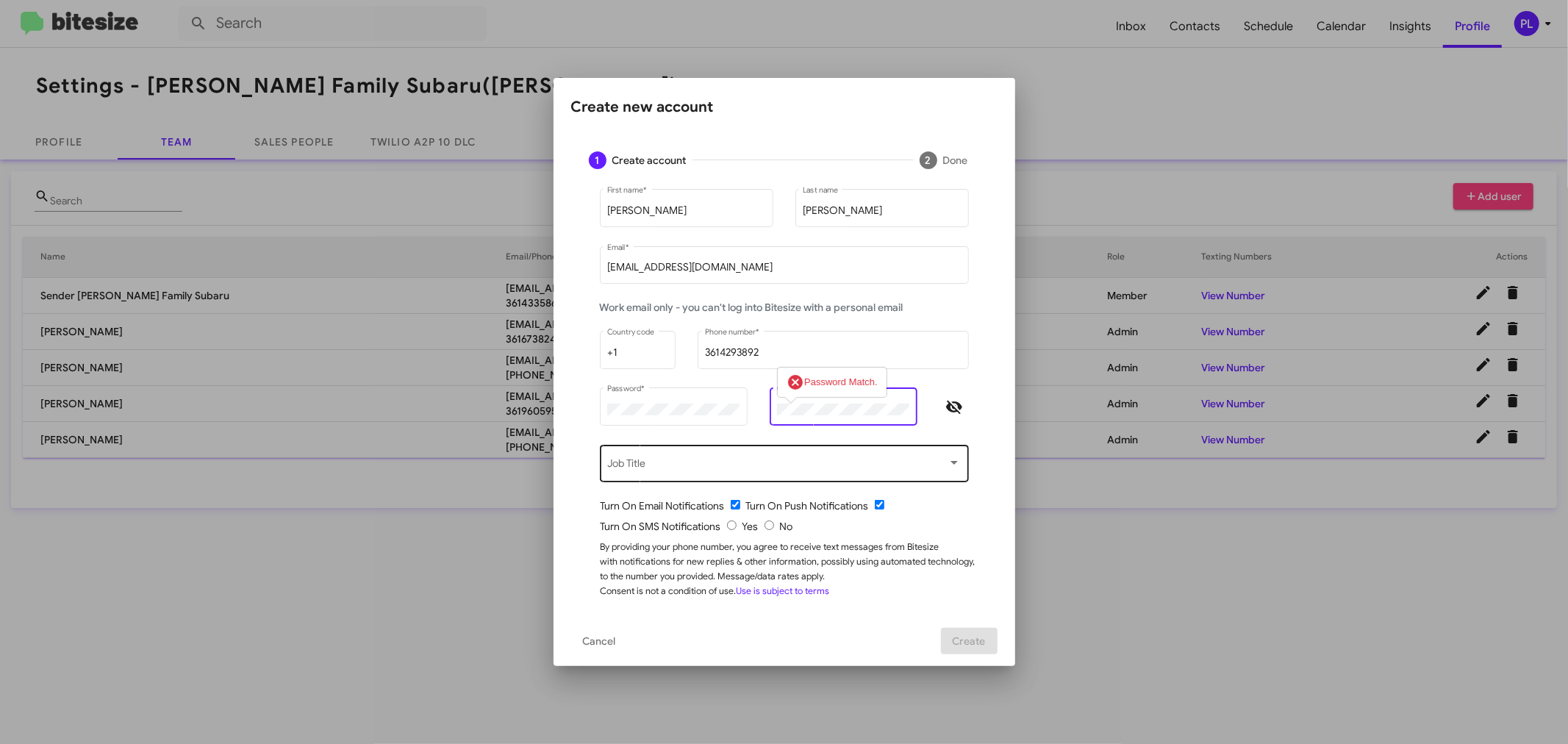
click at [778, 455] on div "Job Title" at bounding box center [784, 462] width 354 height 40
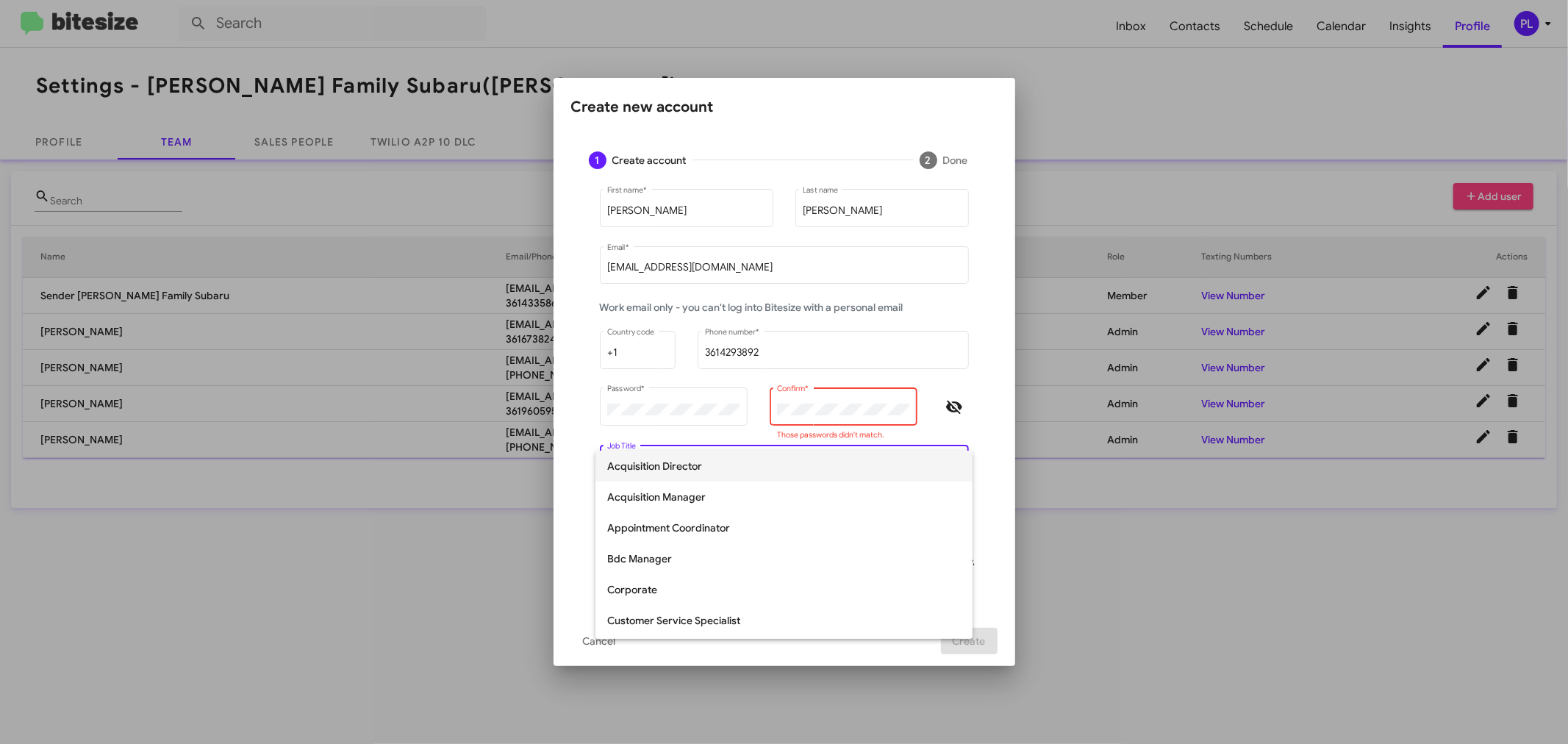
click at [856, 406] on div at bounding box center [784, 372] width 1568 height 744
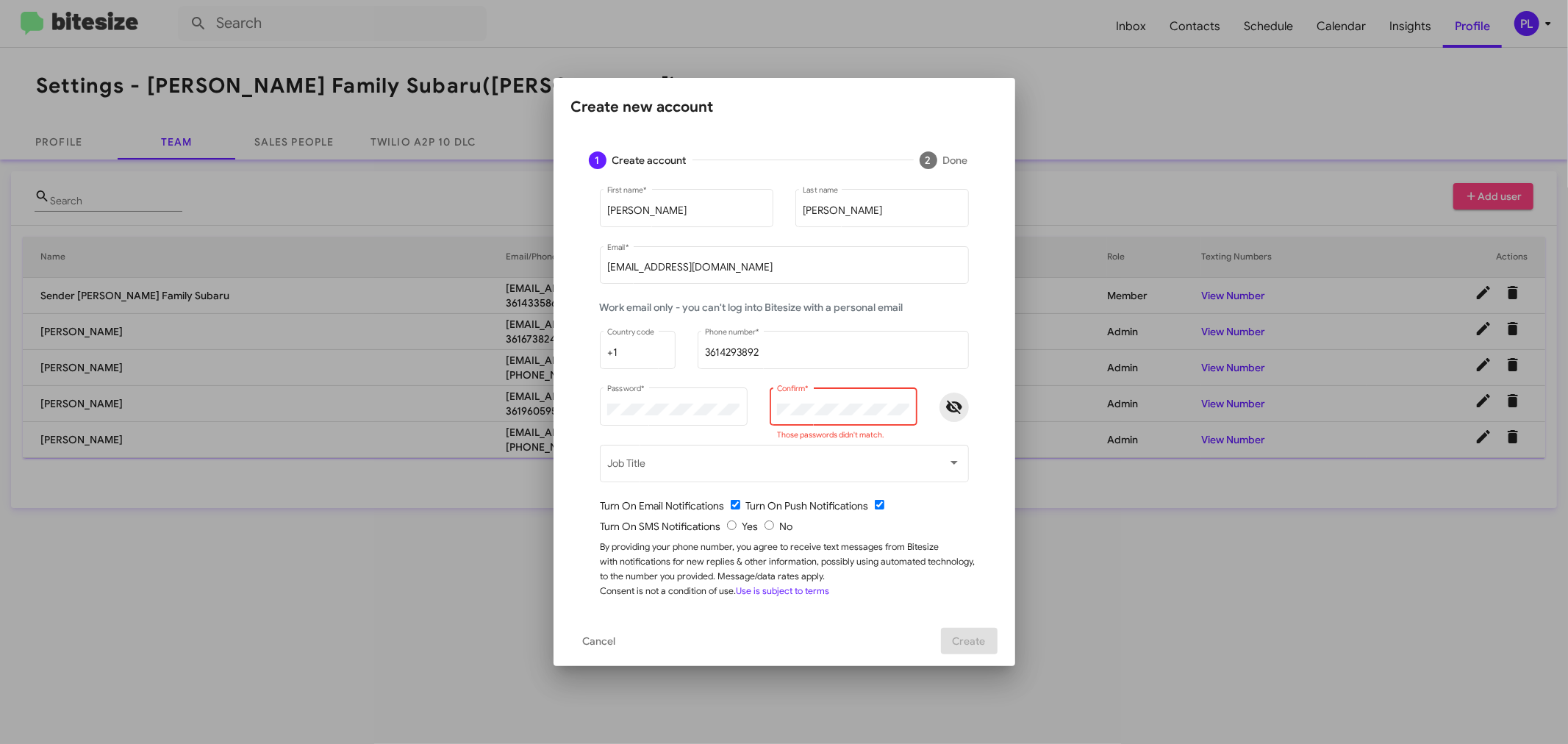
click at [953, 409] on icon "Hide password" at bounding box center [954, 408] width 18 height 18
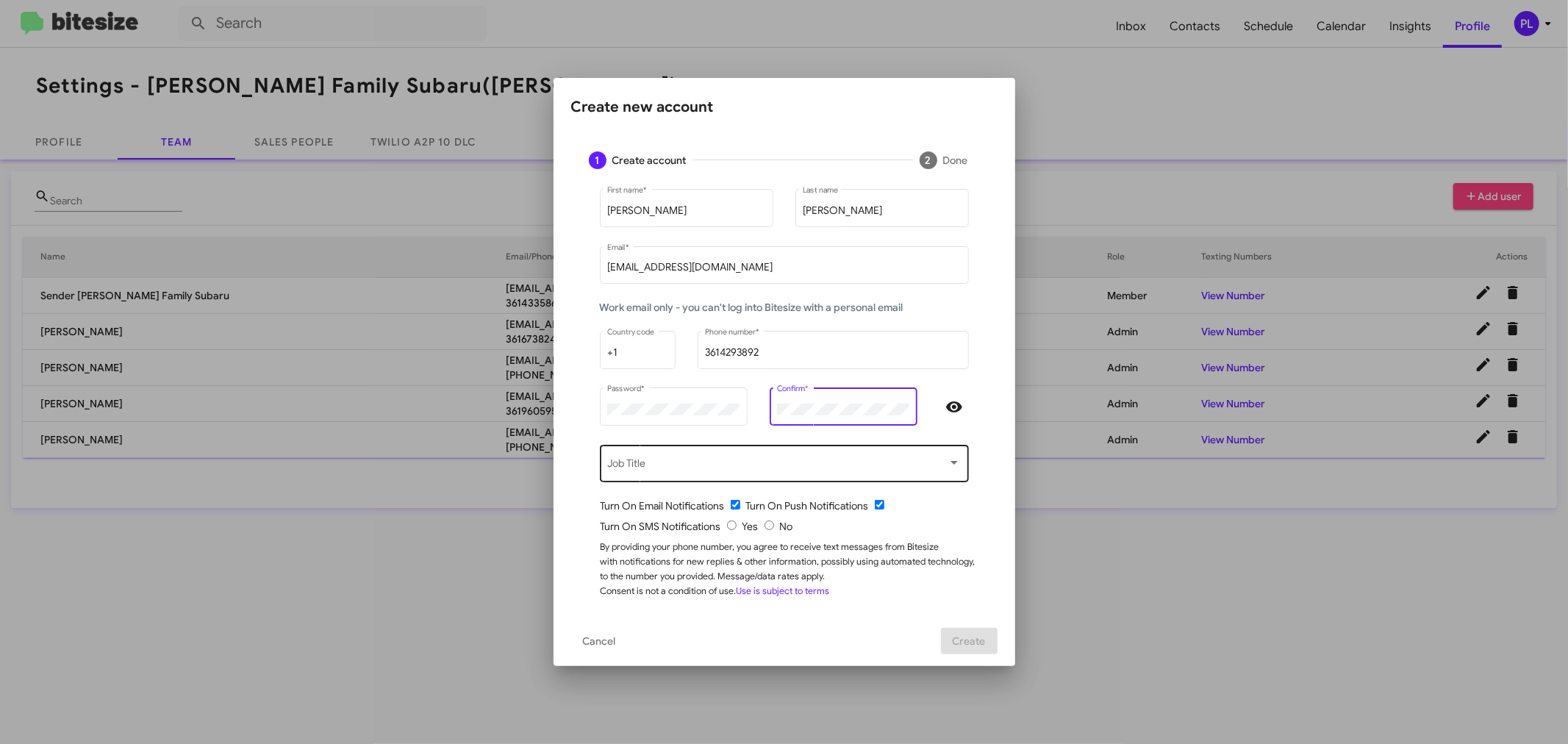
click at [789, 467] on span at bounding box center [778, 466] width 340 height 12
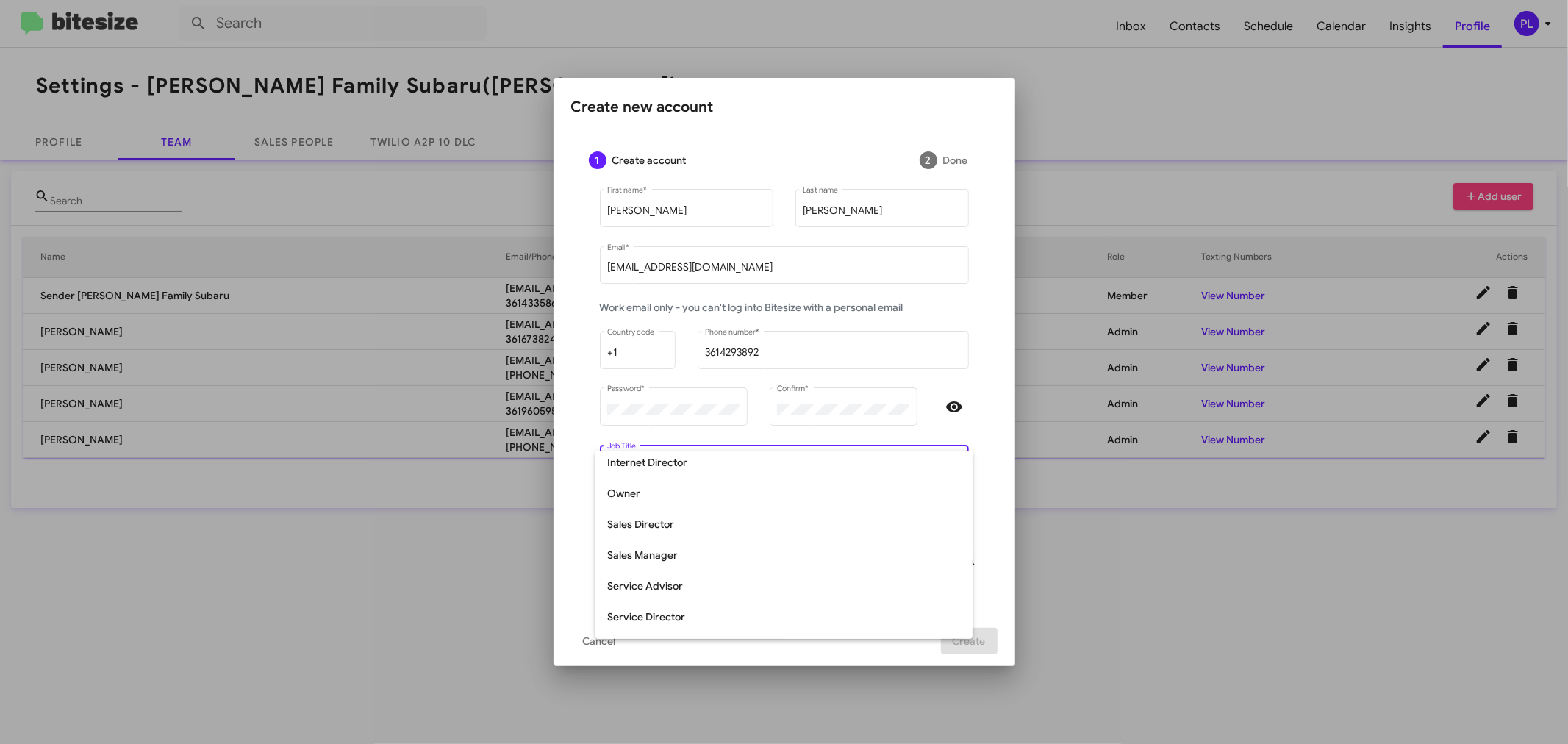
scroll to position [305, 0]
click at [669, 538] on span "Sales Manager" at bounding box center [784, 532] width 354 height 31
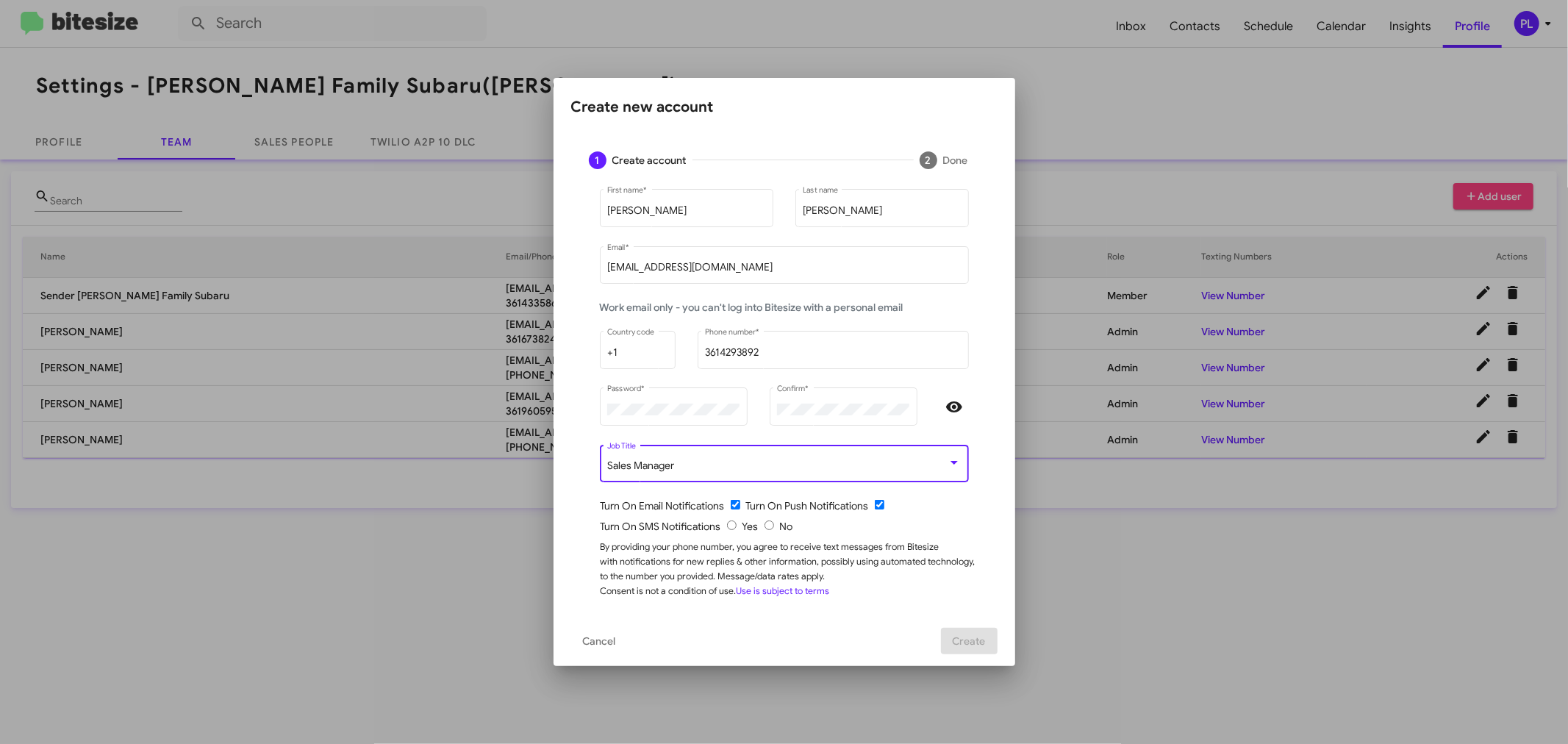
click at [732, 524] on input "radio" at bounding box center [732, 526] width 10 height 10
radio input "true"
click at [738, 506] on input "checkbox" at bounding box center [736, 505] width 10 height 10
checkbox input "false"
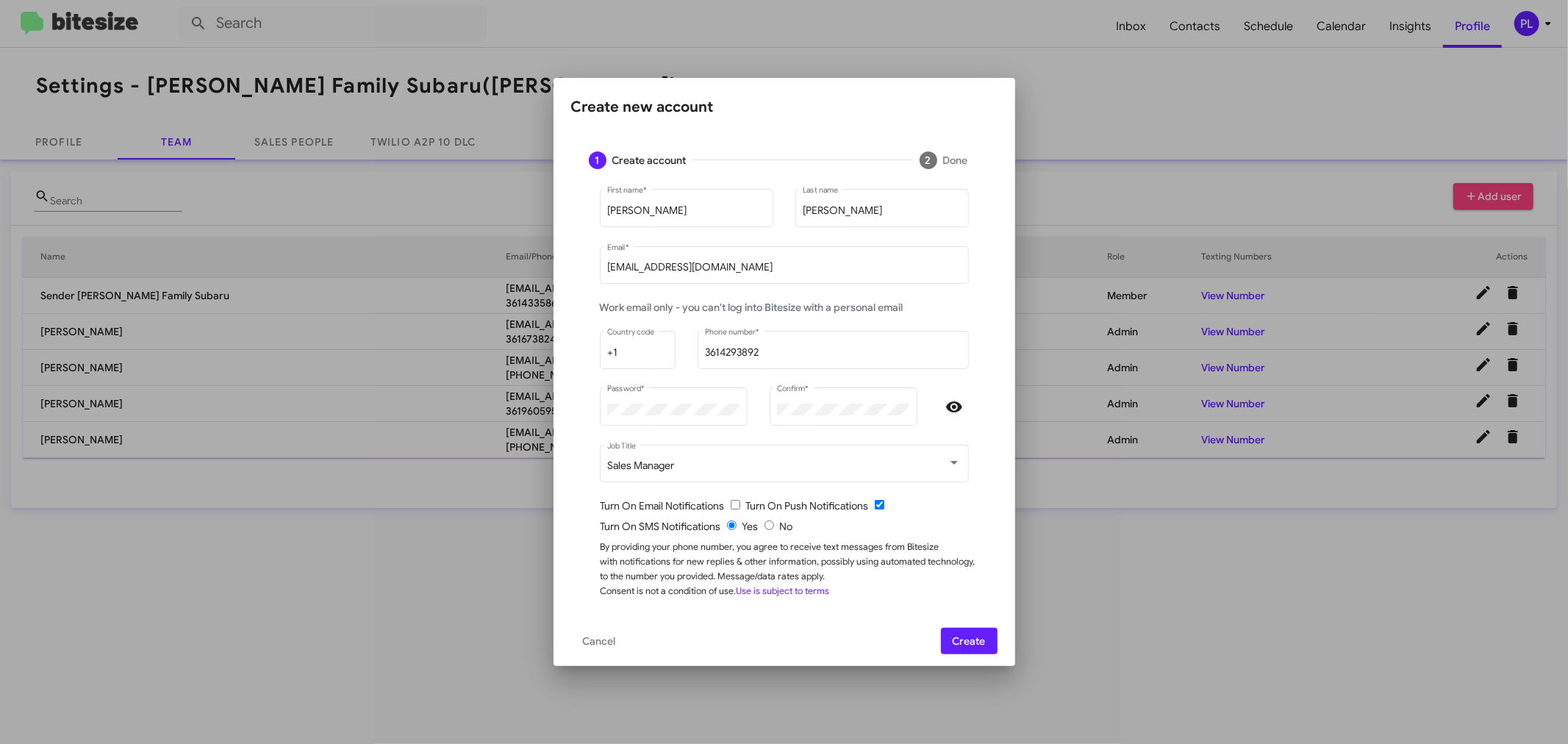
click at [978, 646] on span "Create" at bounding box center [969, 641] width 33 height 27
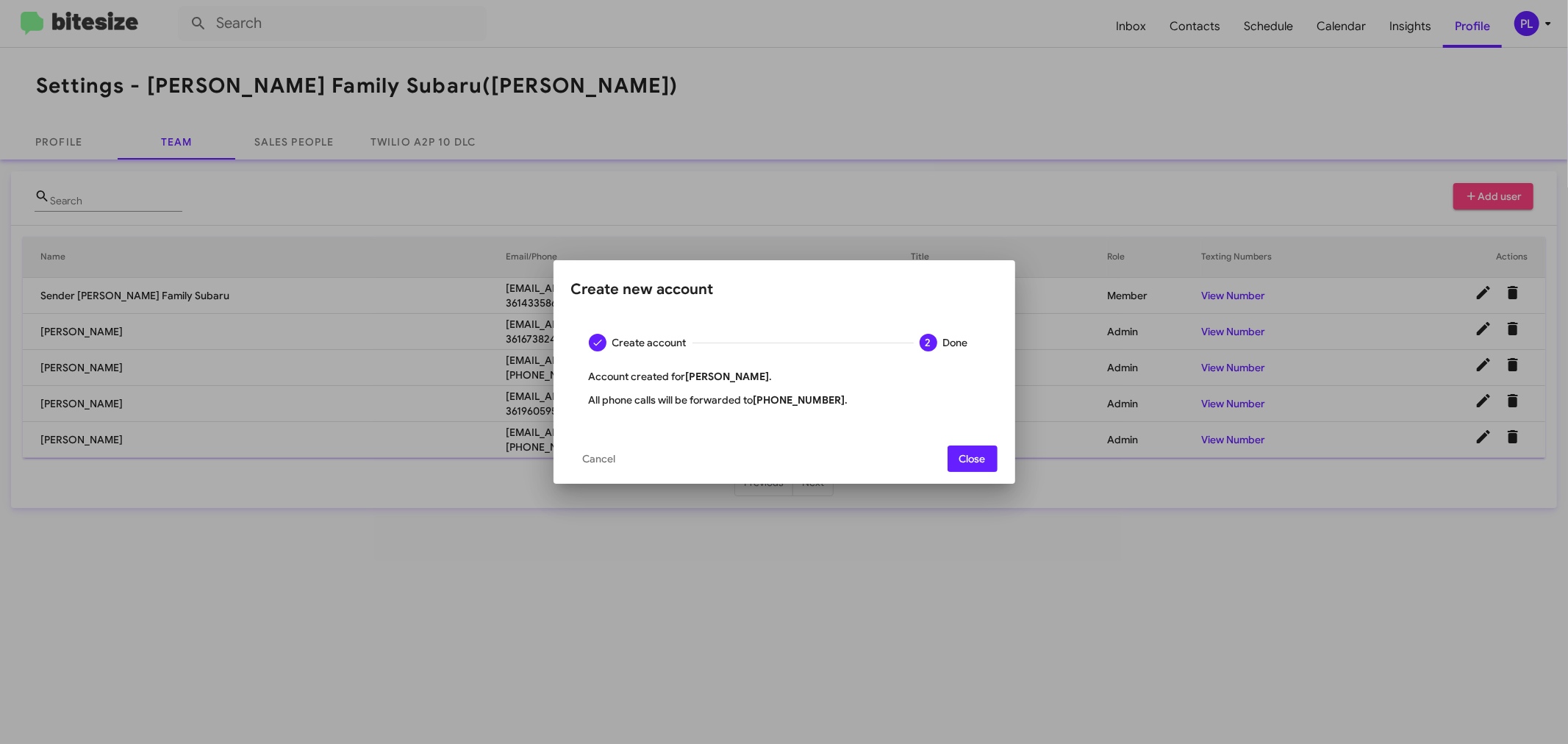
click at [982, 451] on span "Close" at bounding box center [973, 459] width 27 height 27
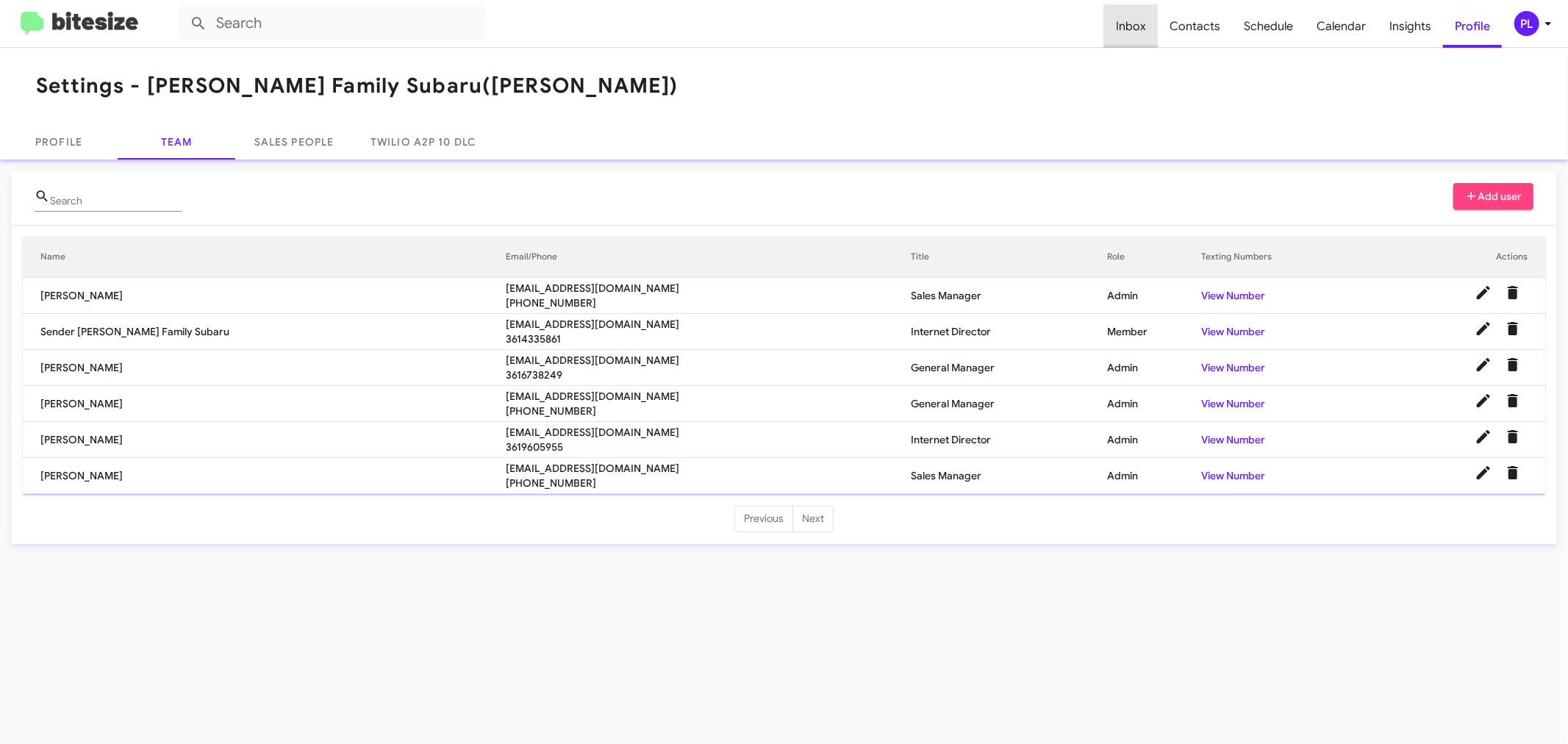
click at [1133, 19] on span "Inbox" at bounding box center [1131, 26] width 54 height 43
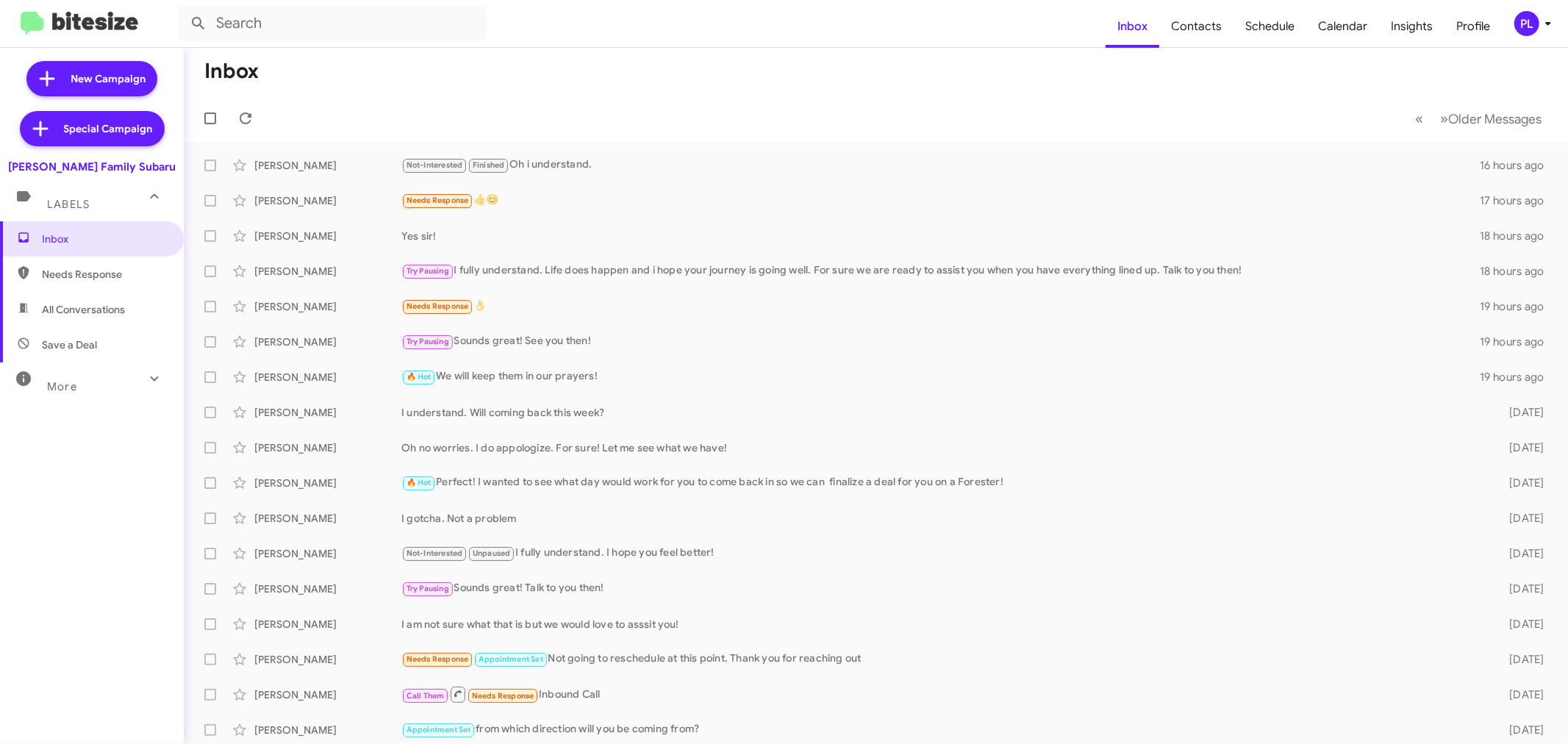
click at [1545, 21] on icon at bounding box center [1549, 23] width 18 height 18
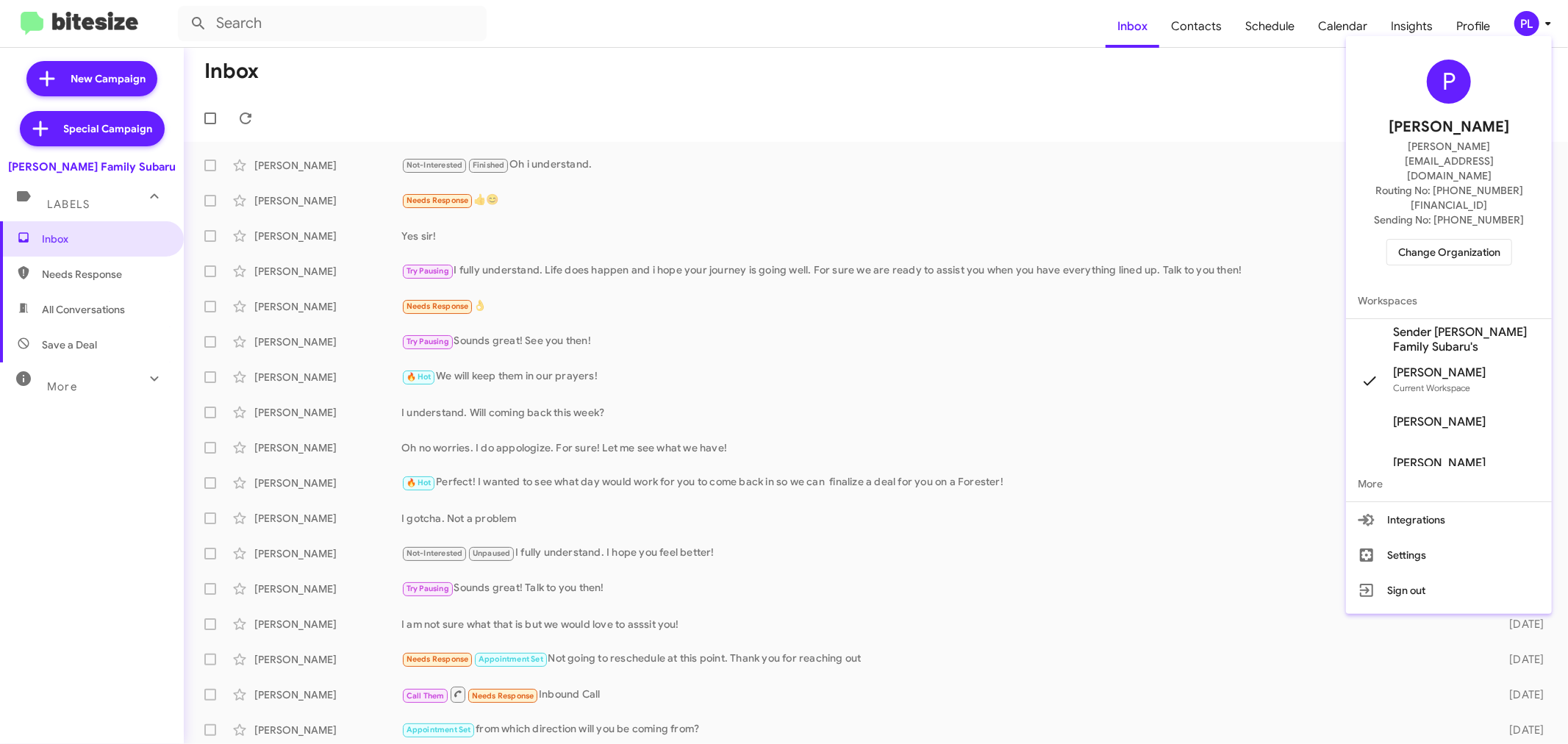
click at [1450, 239] on span "Change Organization" at bounding box center [1450, 251] width 102 height 25
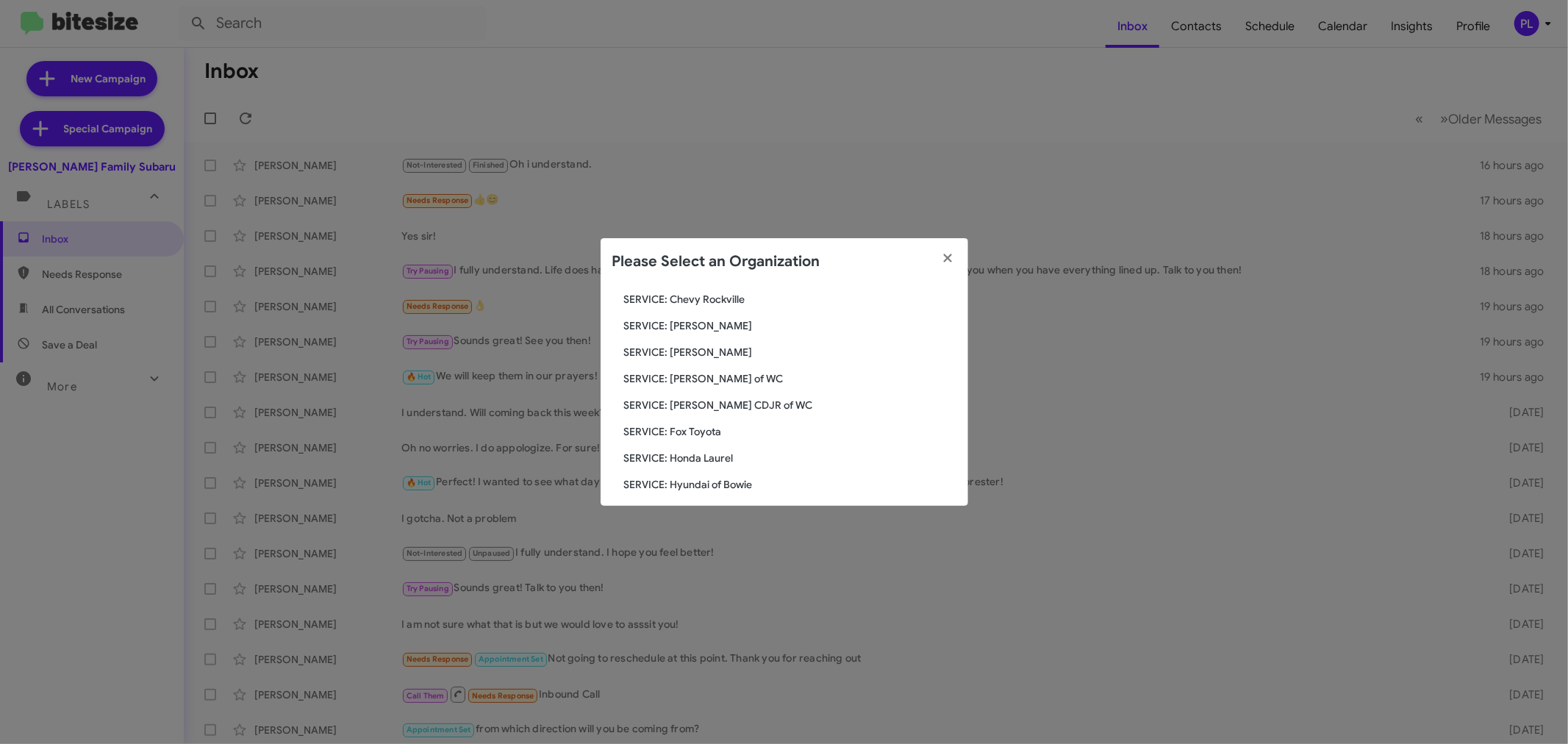
scroll to position [1798, 0]
click at [710, 319] on span "SERVICE: [PERSON_NAME]" at bounding box center [790, 326] width 332 height 15
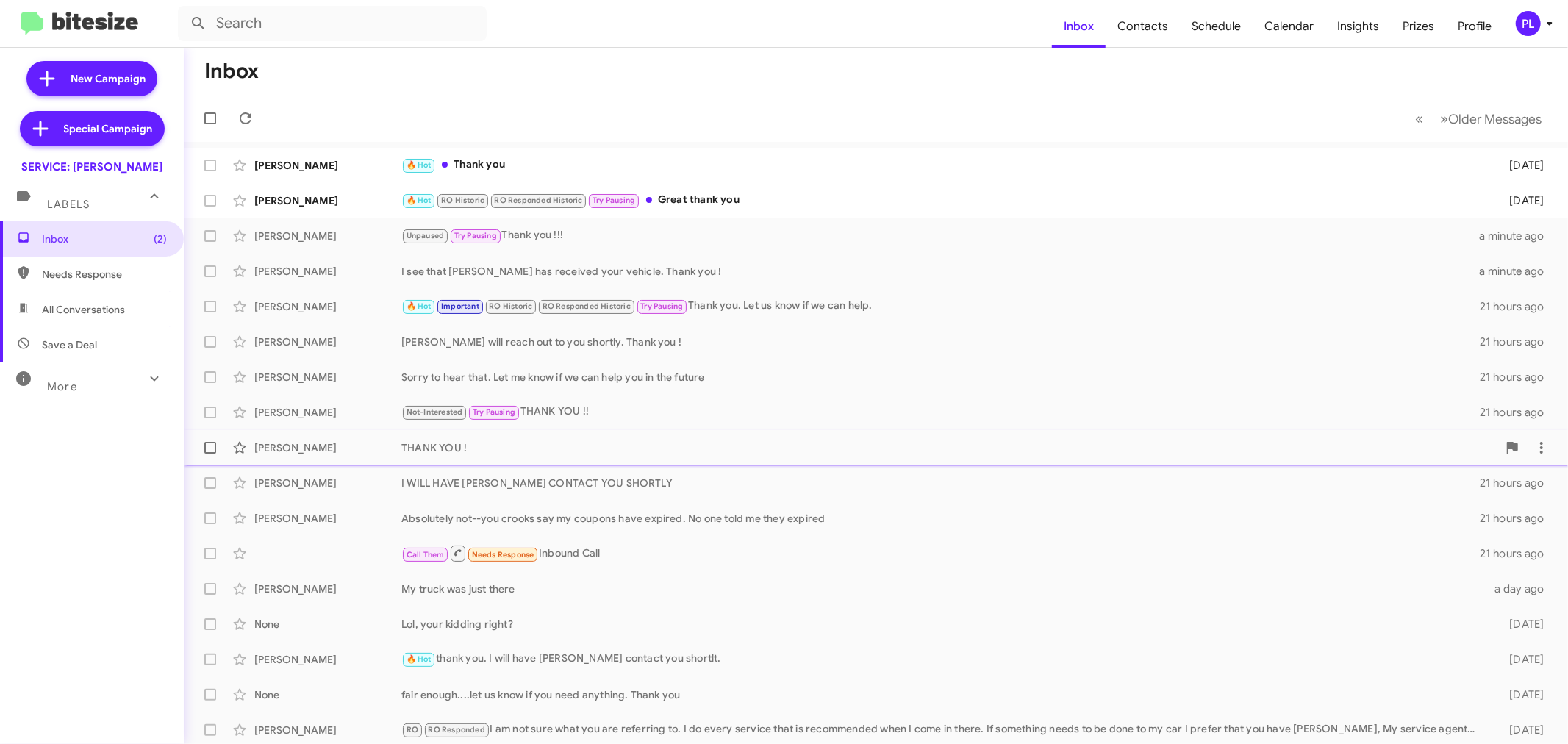
click at [488, 453] on div "THANK YOU !" at bounding box center [949, 448] width 1097 height 15
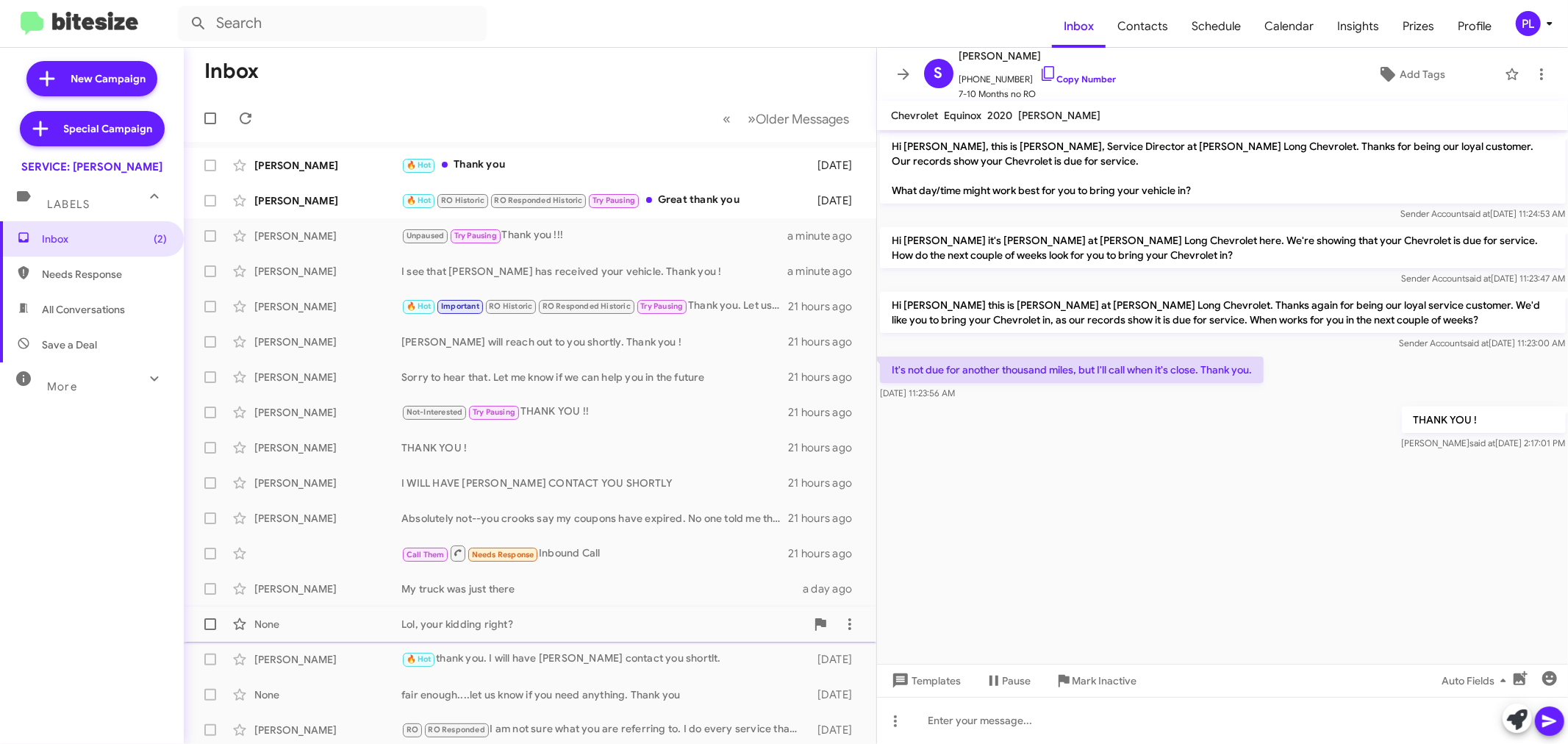
click at [488, 617] on div "Lol, your kidding right?" at bounding box center [604, 625] width 404 height 15
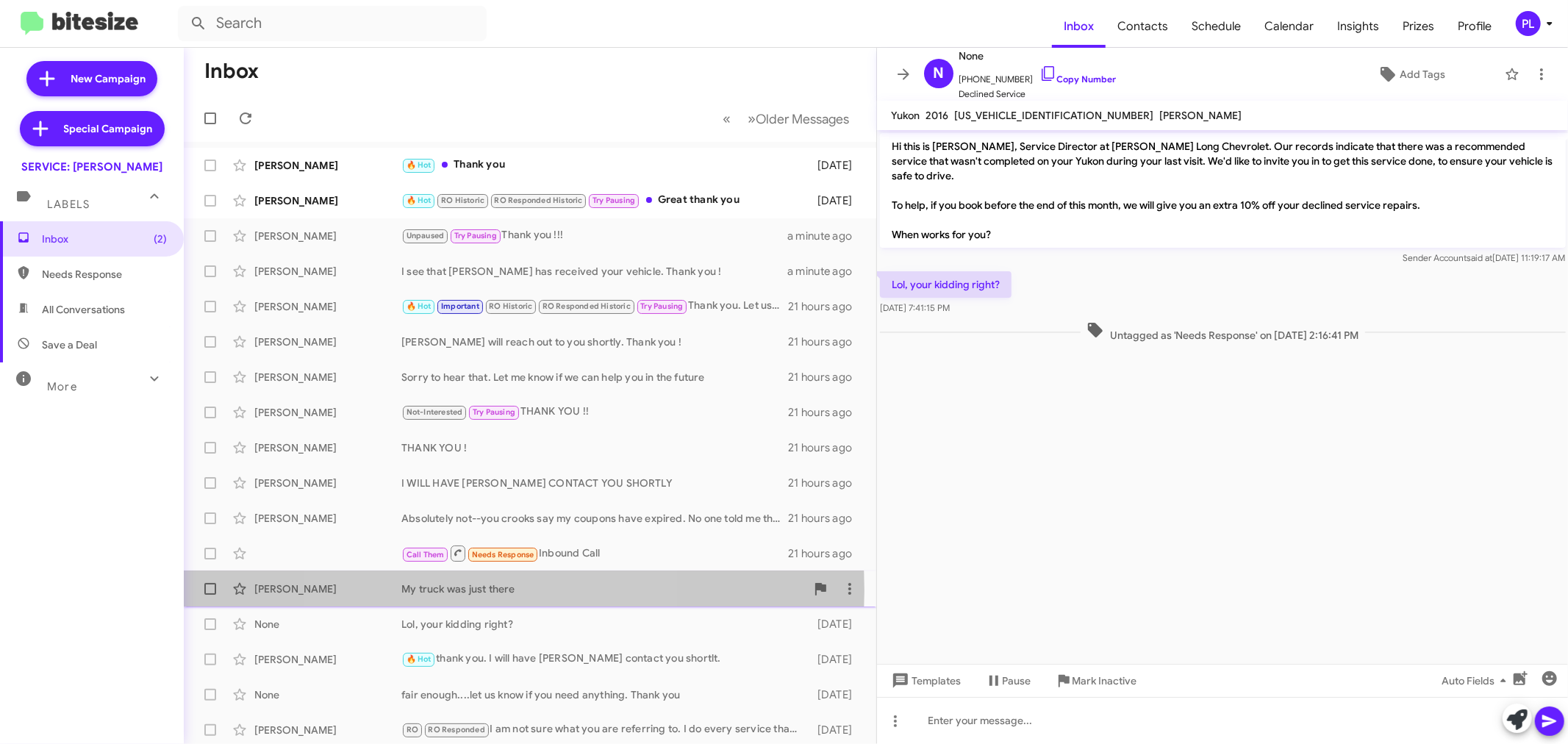
click at [491, 591] on div "My truck was just there" at bounding box center [604, 589] width 404 height 15
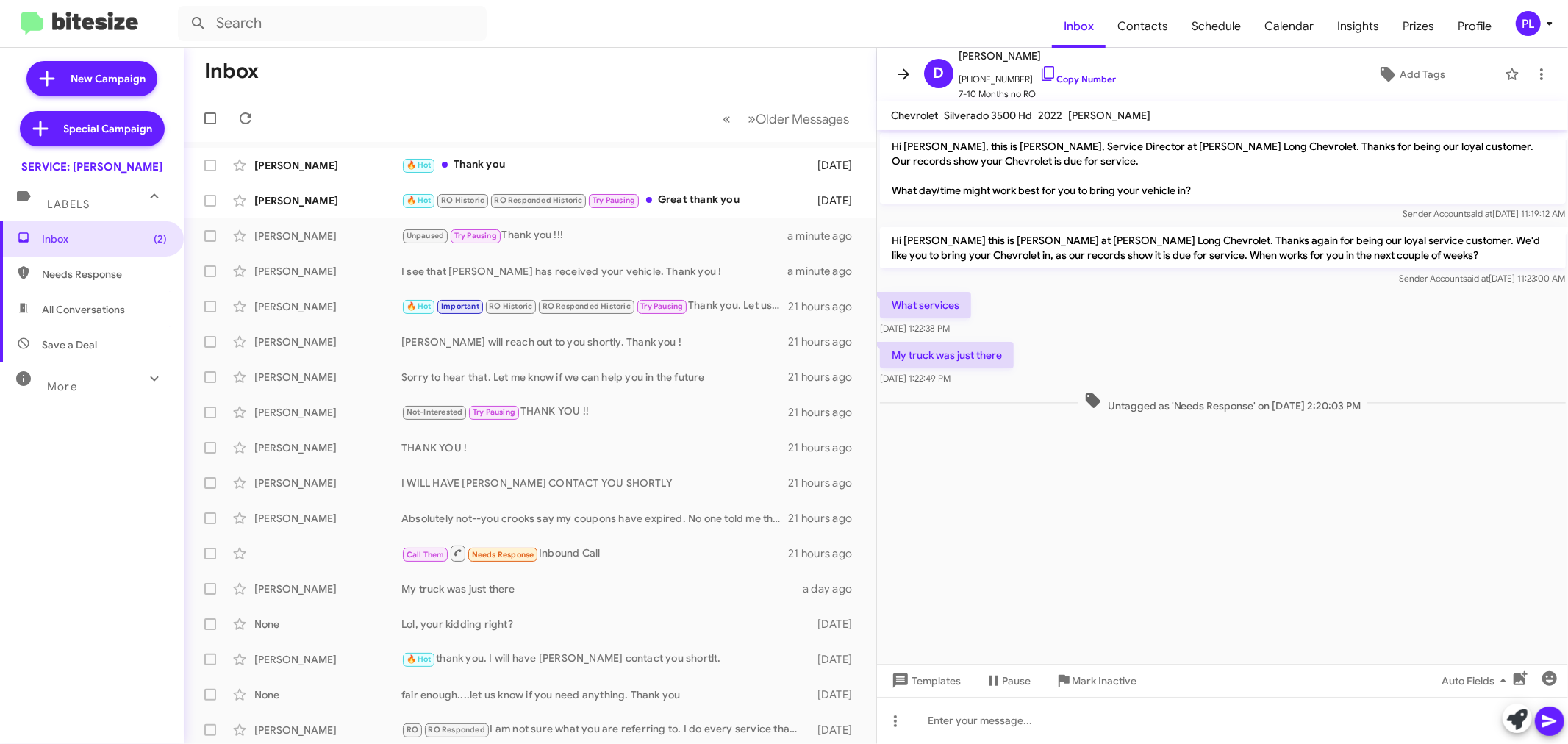
click at [910, 73] on icon at bounding box center [904, 74] width 18 height 18
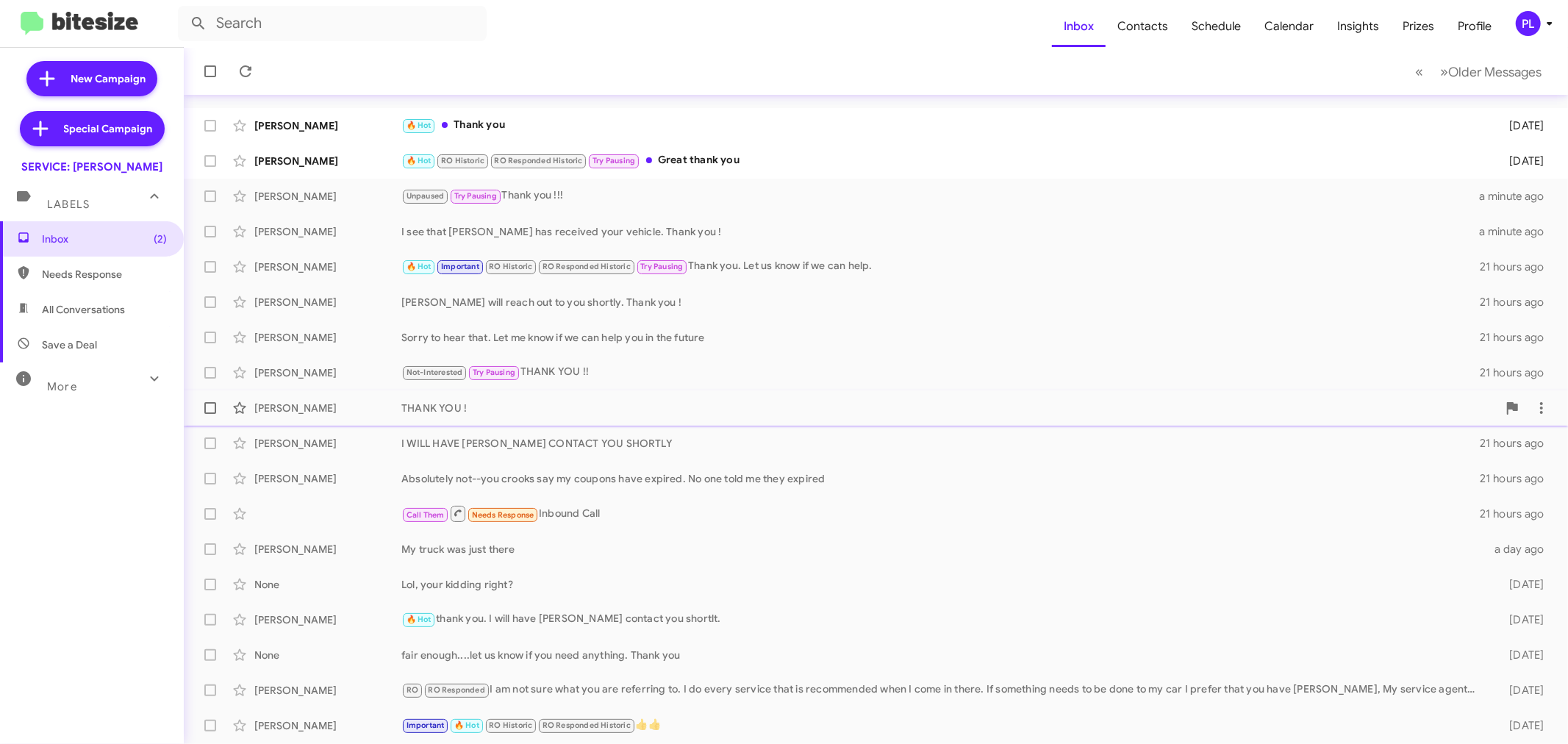
scroll to position [109, 0]
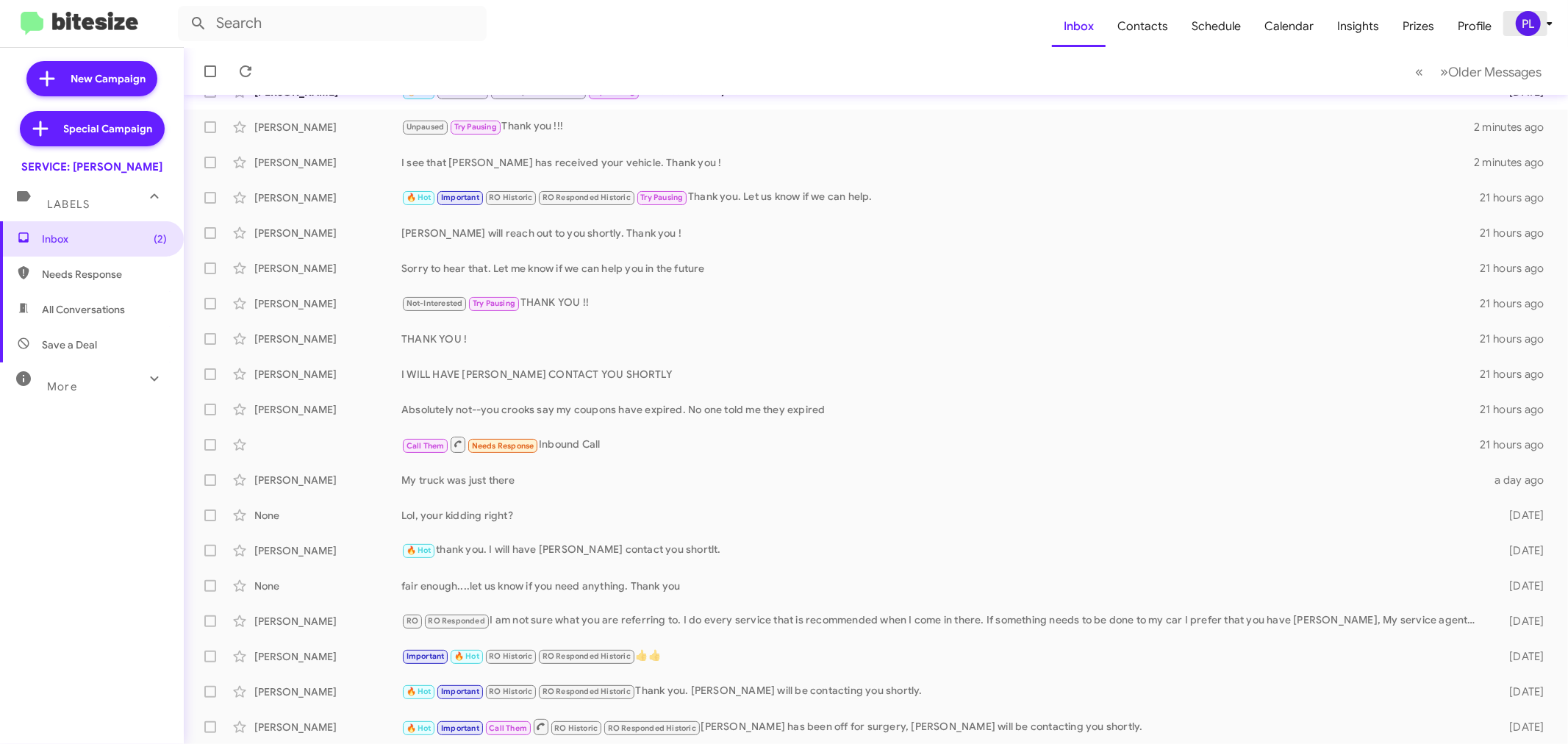
click at [1542, 30] on icon at bounding box center [1550, 23] width 18 height 18
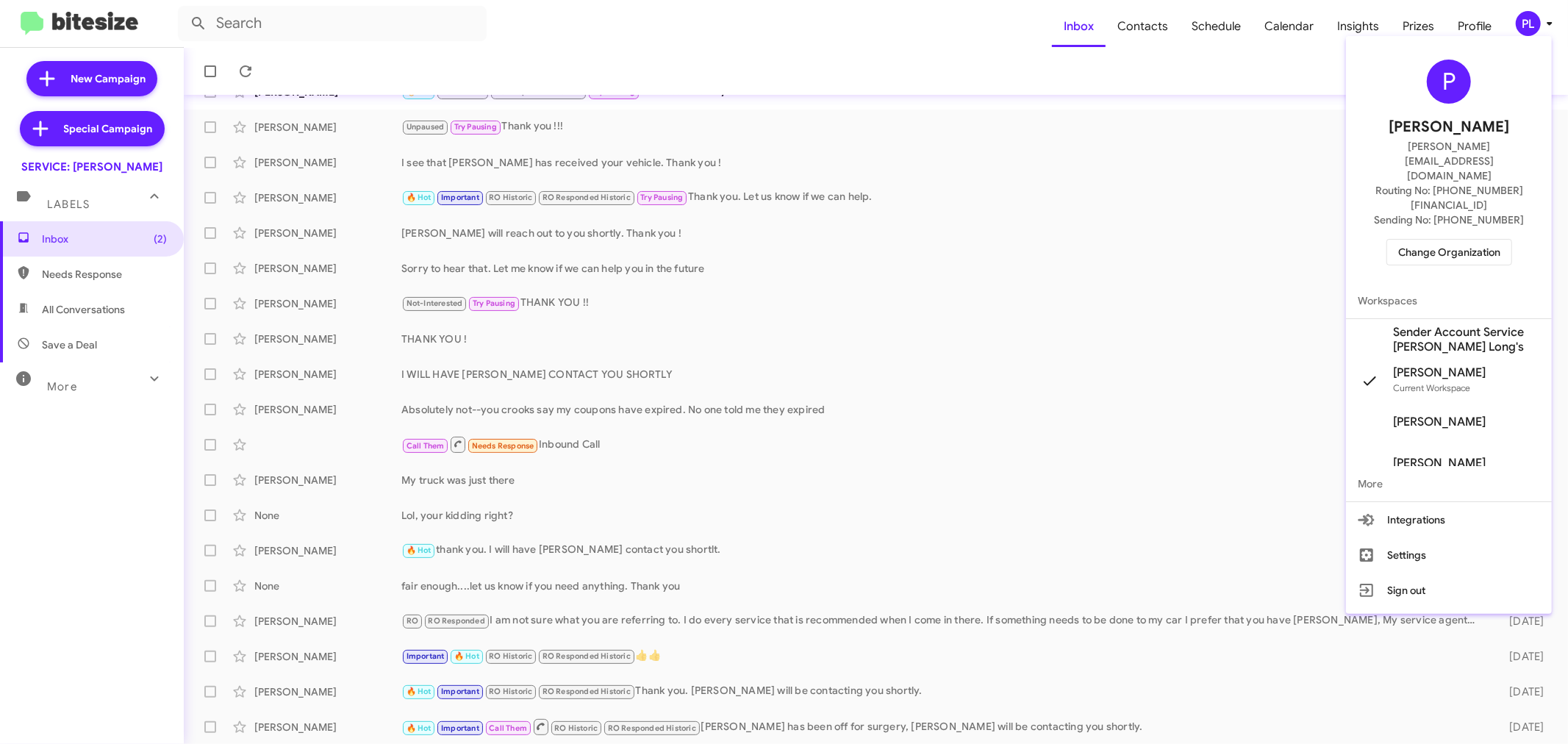
click at [1444, 239] on span "Change Organization" at bounding box center [1450, 251] width 102 height 25
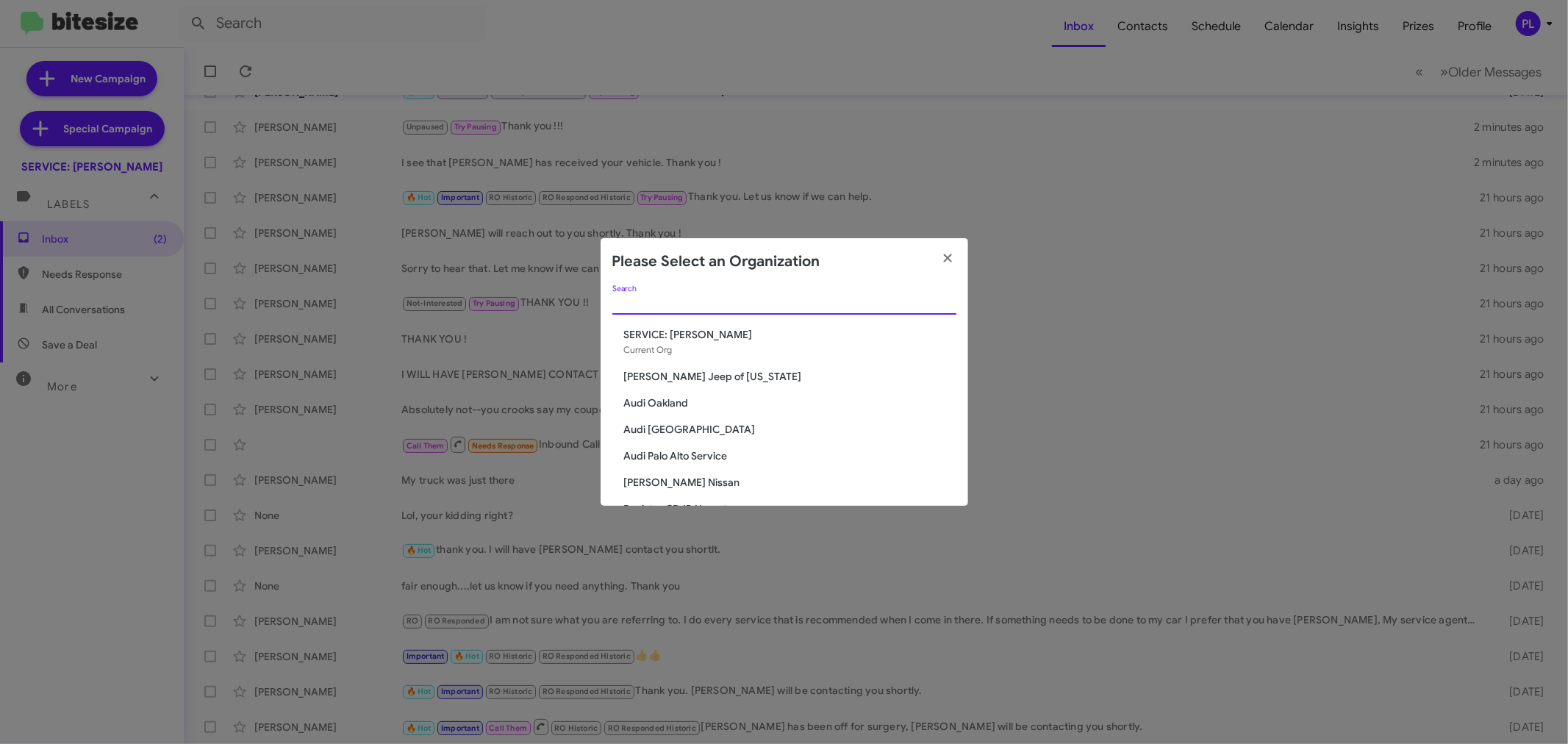
click at [769, 298] on input "Search" at bounding box center [784, 304] width 344 height 12
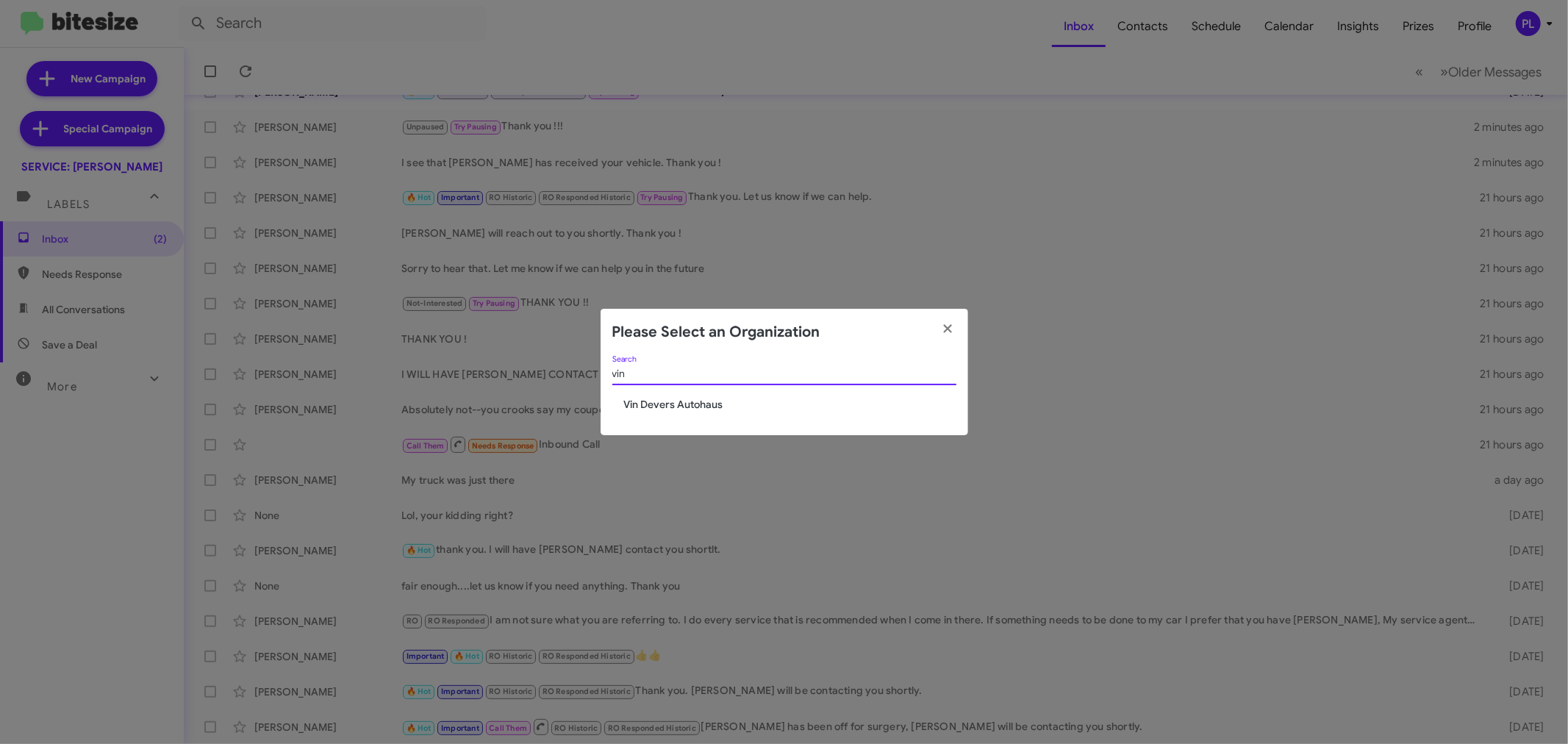
type input "vin"
click at [707, 403] on span "Vin Devers Autohaus" at bounding box center [790, 405] width 332 height 15
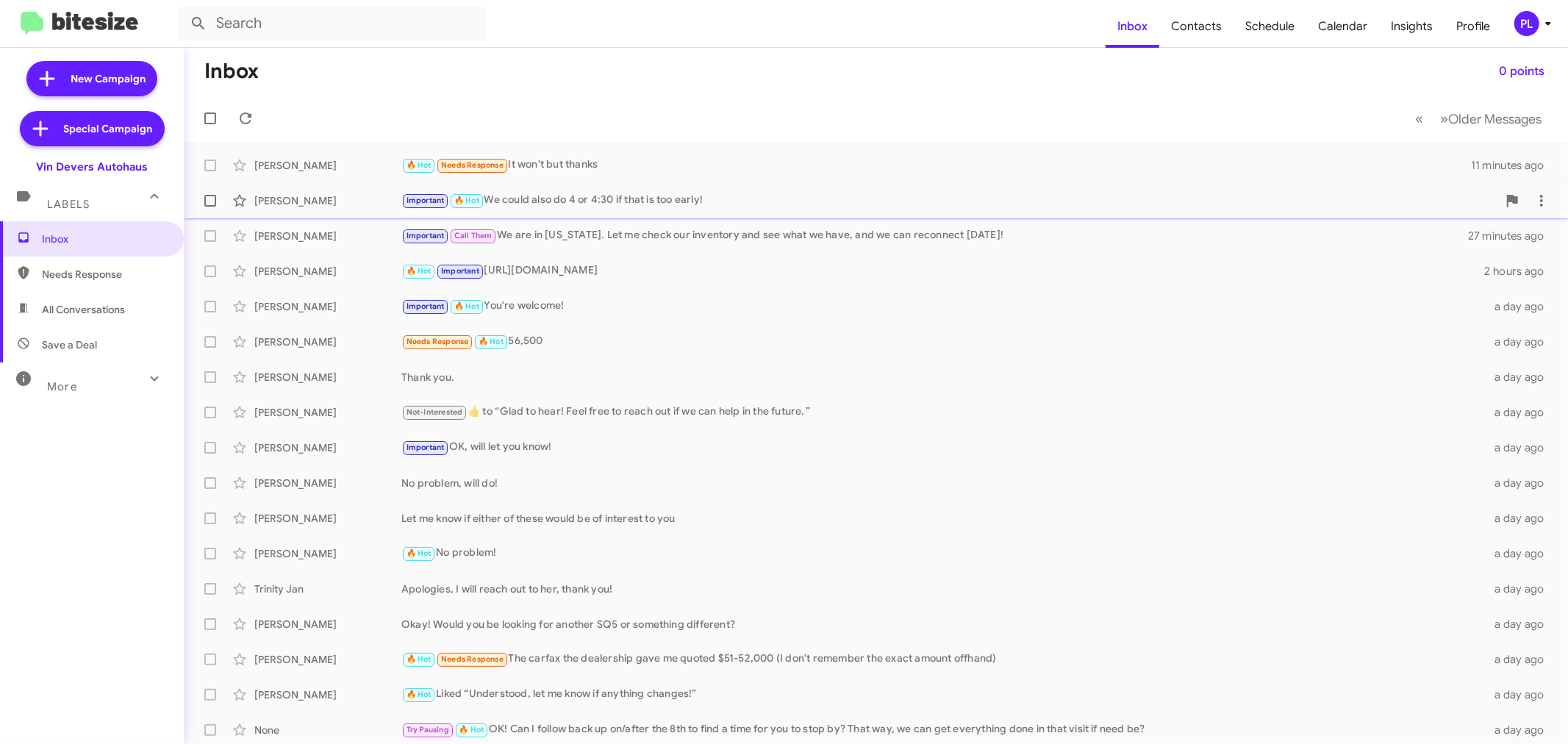
click at [662, 203] on div "Important 🔥 Hot We could also do 4 or 4:30 if that is too early!" at bounding box center [949, 200] width 1097 height 17
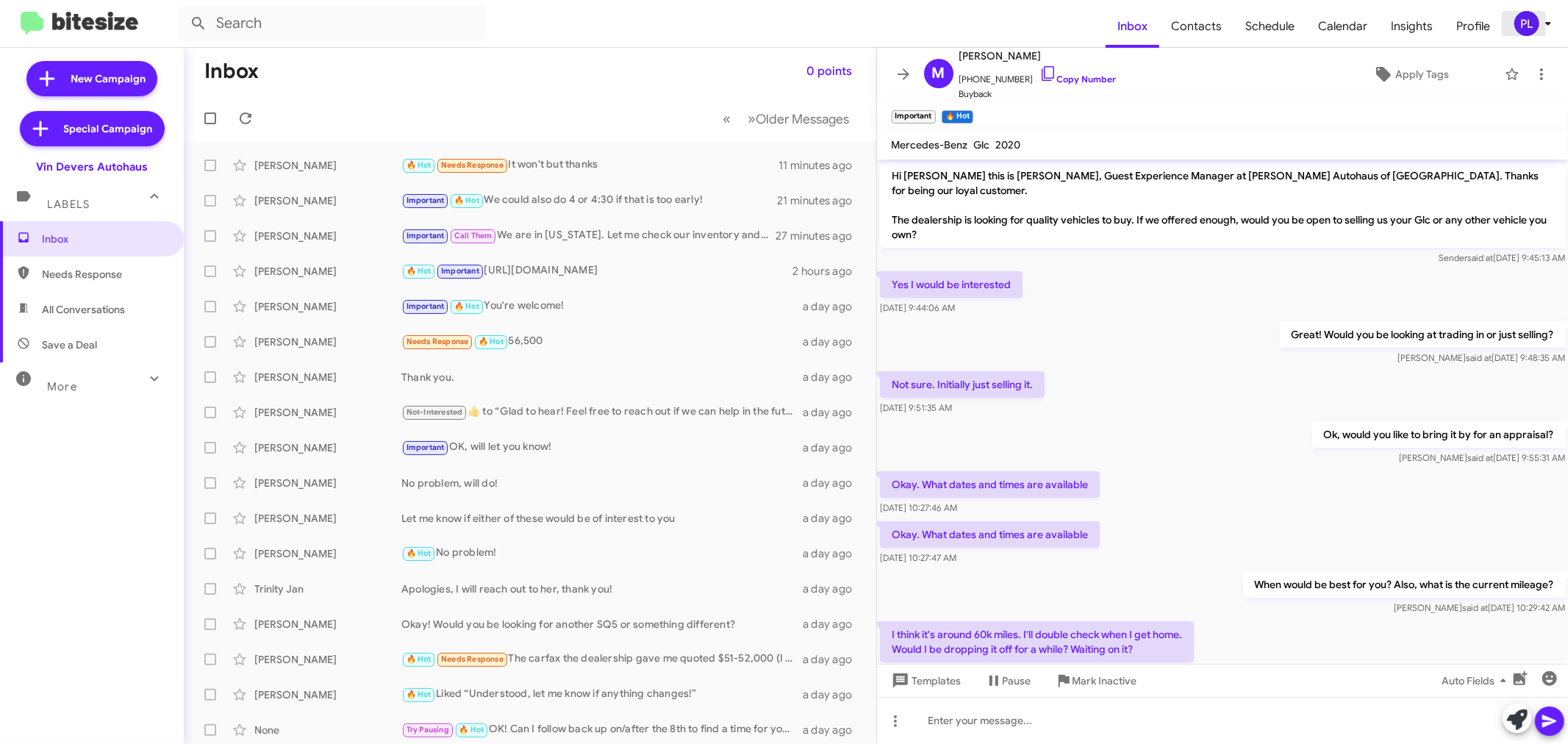
click at [1544, 21] on icon at bounding box center [1549, 23] width 18 height 18
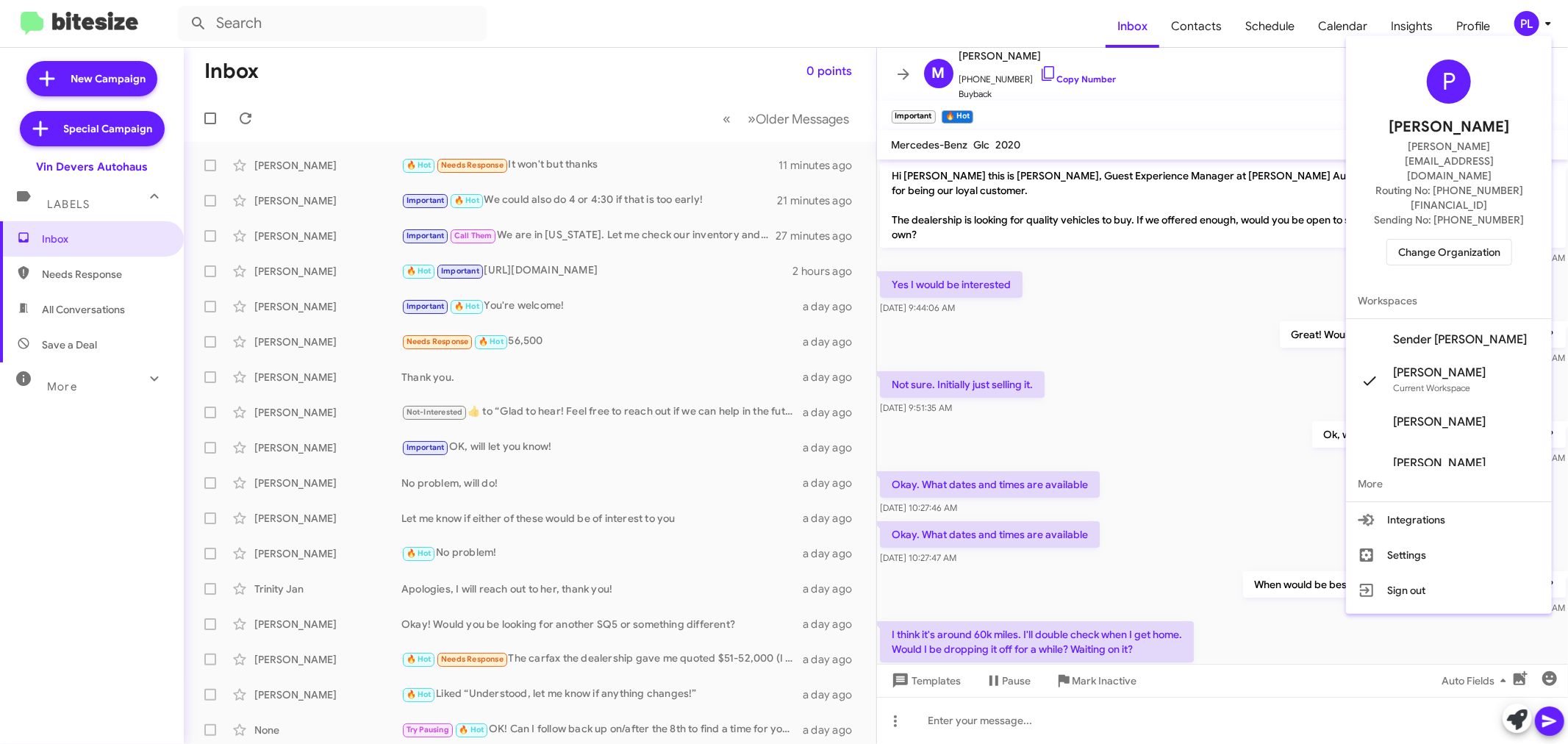
click at [1466, 332] on span "Sender [PERSON_NAME]" at bounding box center [1460, 339] width 134 height 15
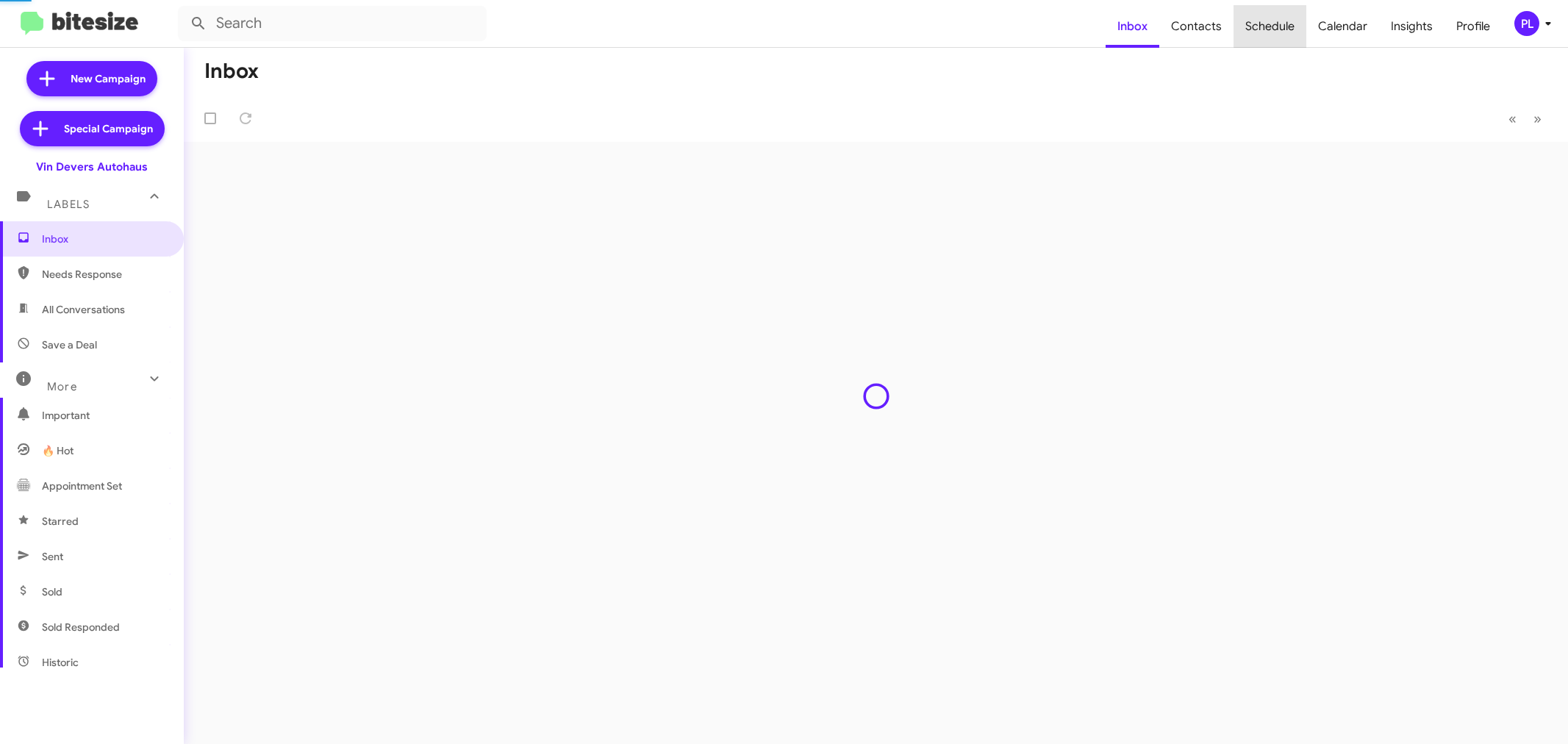
click at [1283, 16] on span "Schedule" at bounding box center [1270, 26] width 73 height 43
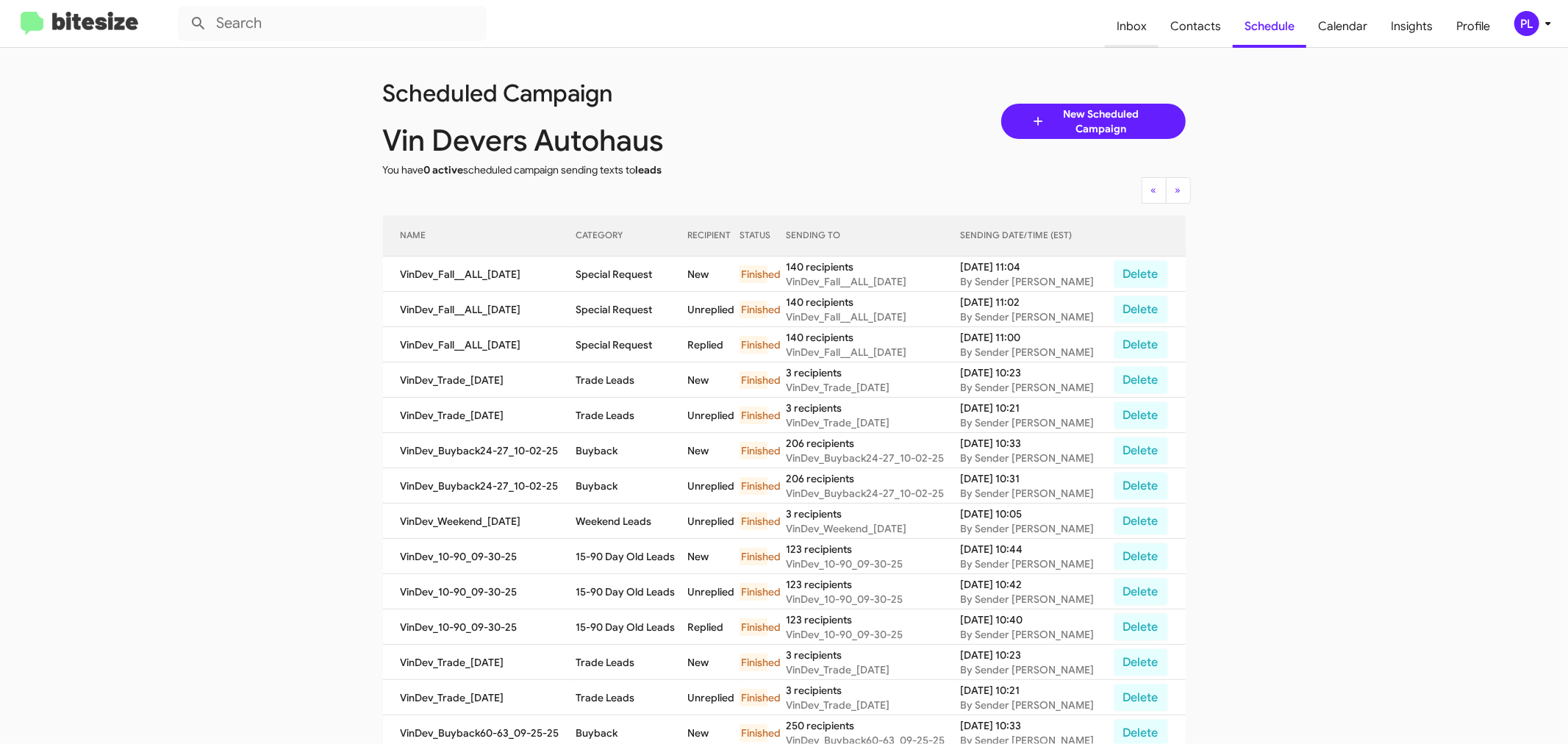
click at [1143, 19] on span "Inbox" at bounding box center [1131, 26] width 54 height 43
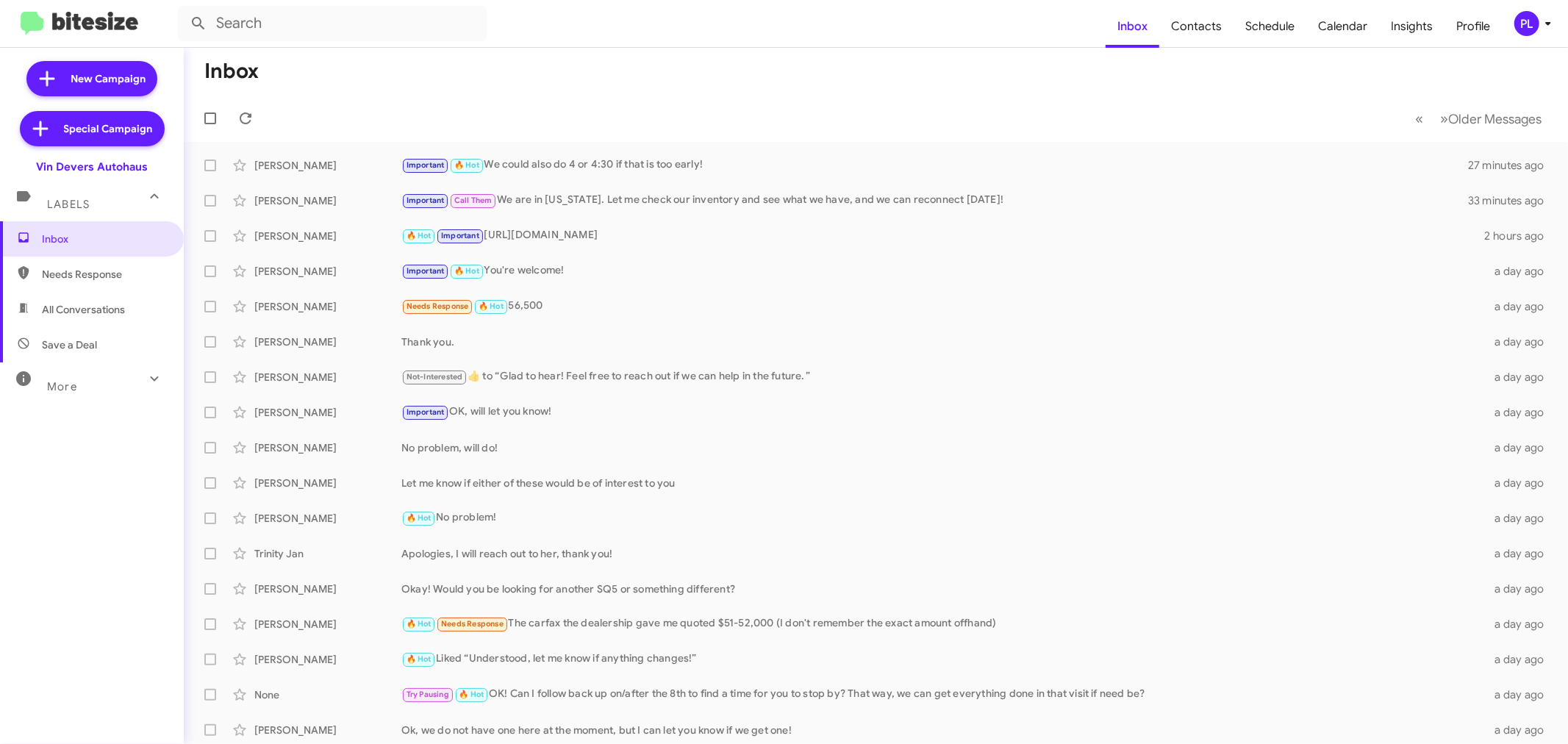
click at [146, 383] on icon at bounding box center [155, 379] width 18 height 18
click at [1545, 15] on icon at bounding box center [1549, 23] width 18 height 18
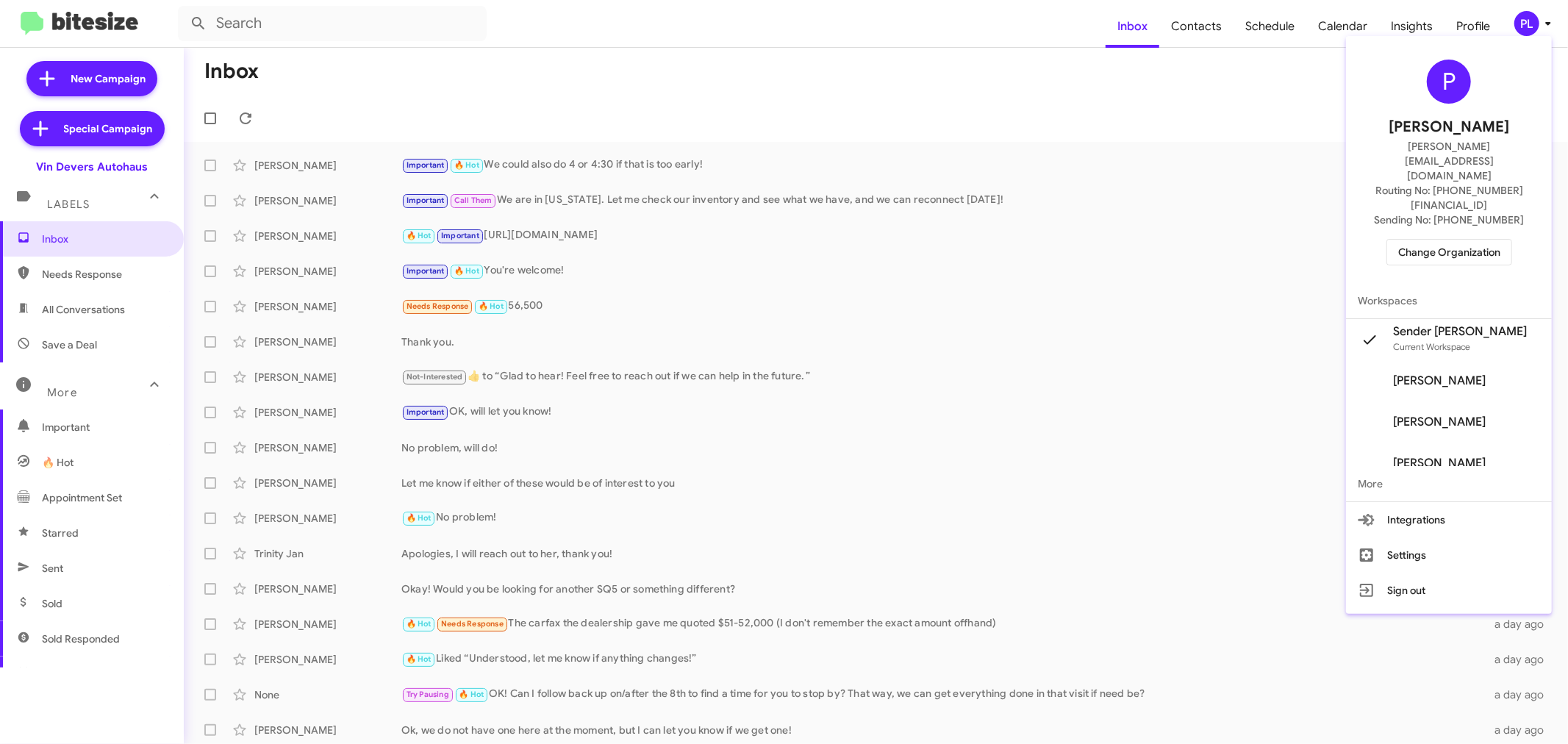
click at [1475, 239] on span "Change Organization" at bounding box center [1450, 251] width 102 height 25
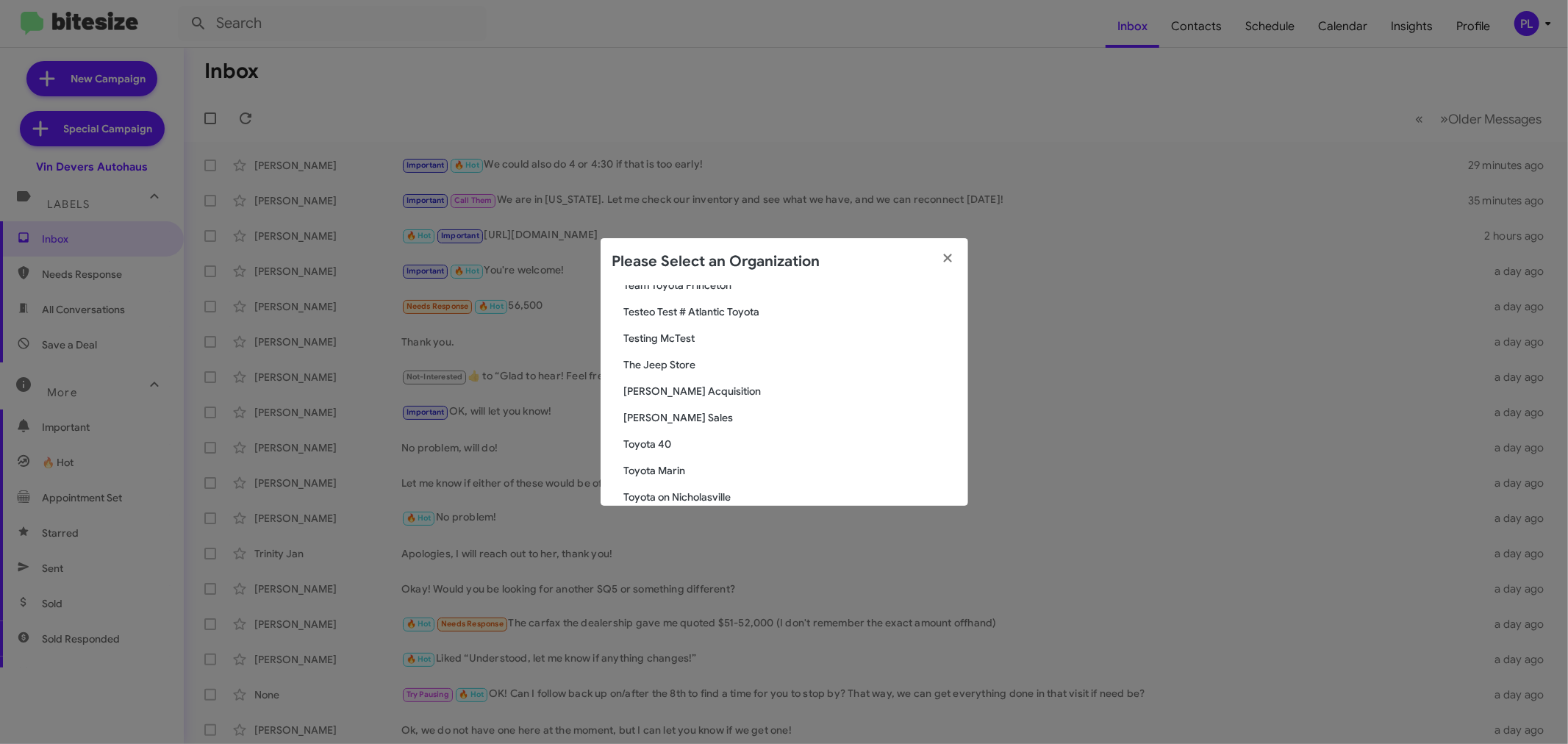
scroll to position [2476, 0]
click at [670, 439] on span "Toyota Marin" at bounding box center [790, 442] width 332 height 15
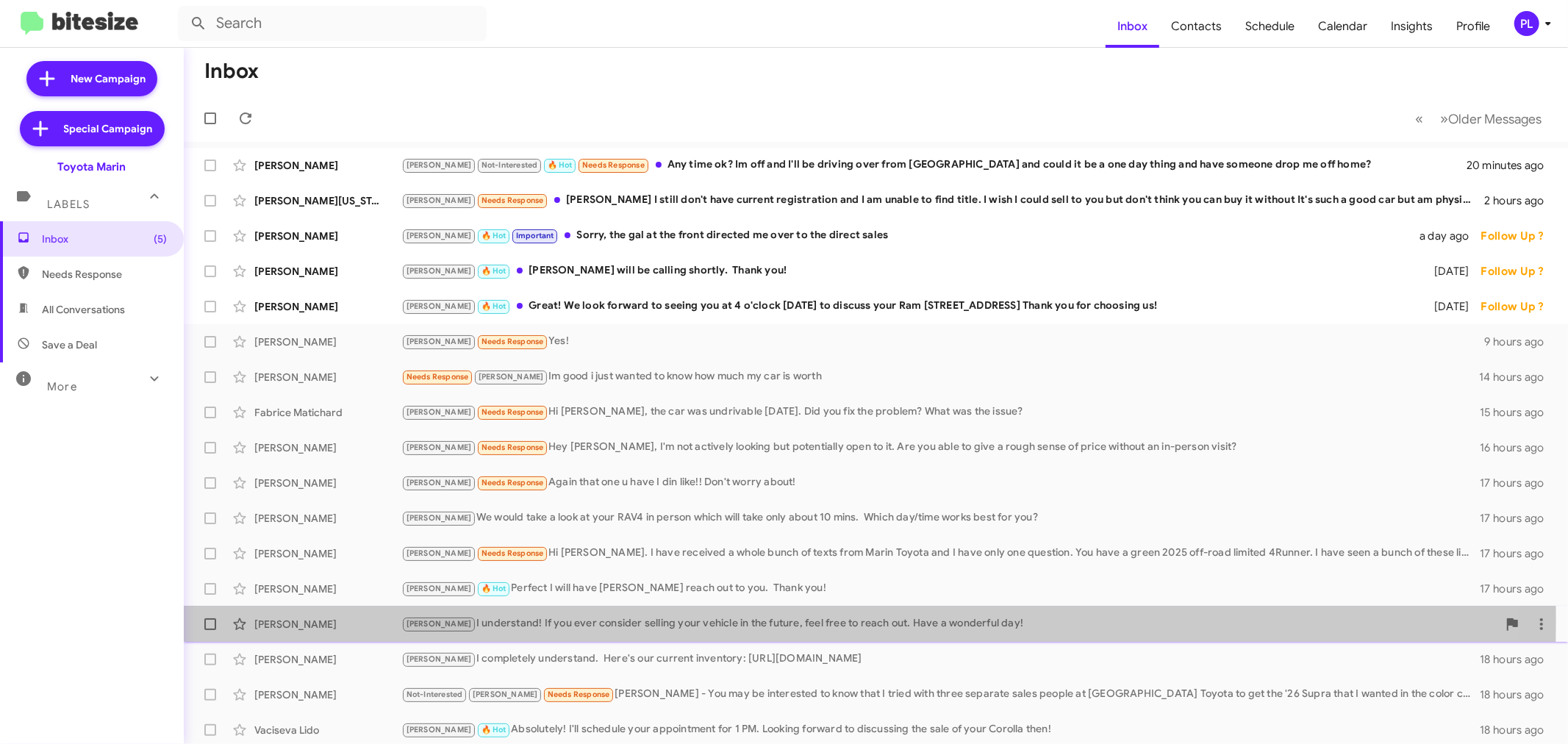
click at [604, 621] on div "Tony I understand! If you ever consider selling your vehicle in the future, fee…" at bounding box center [949, 624] width 1097 height 17
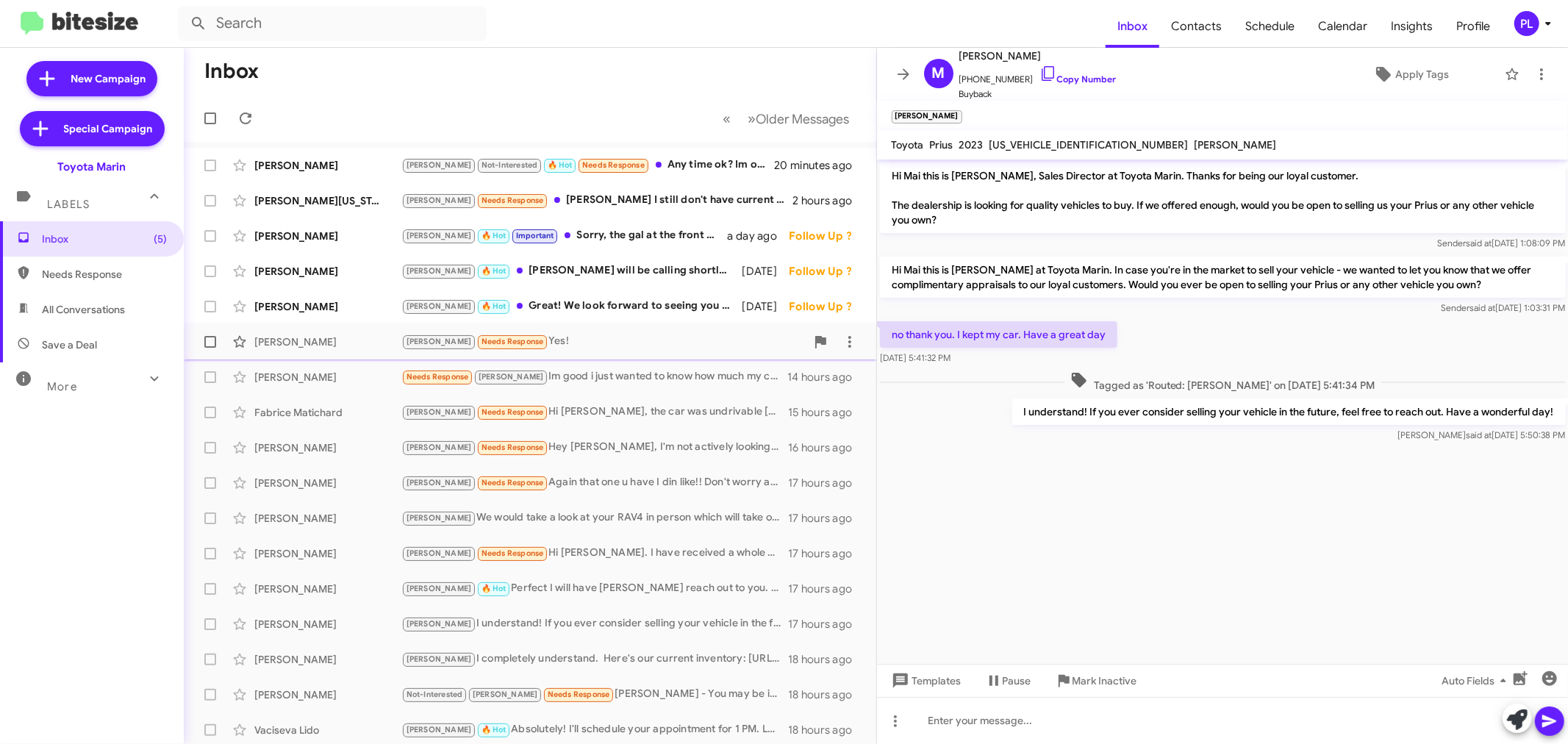
click at [504, 335] on div "Tony Needs Response Yes!" at bounding box center [604, 341] width 404 height 17
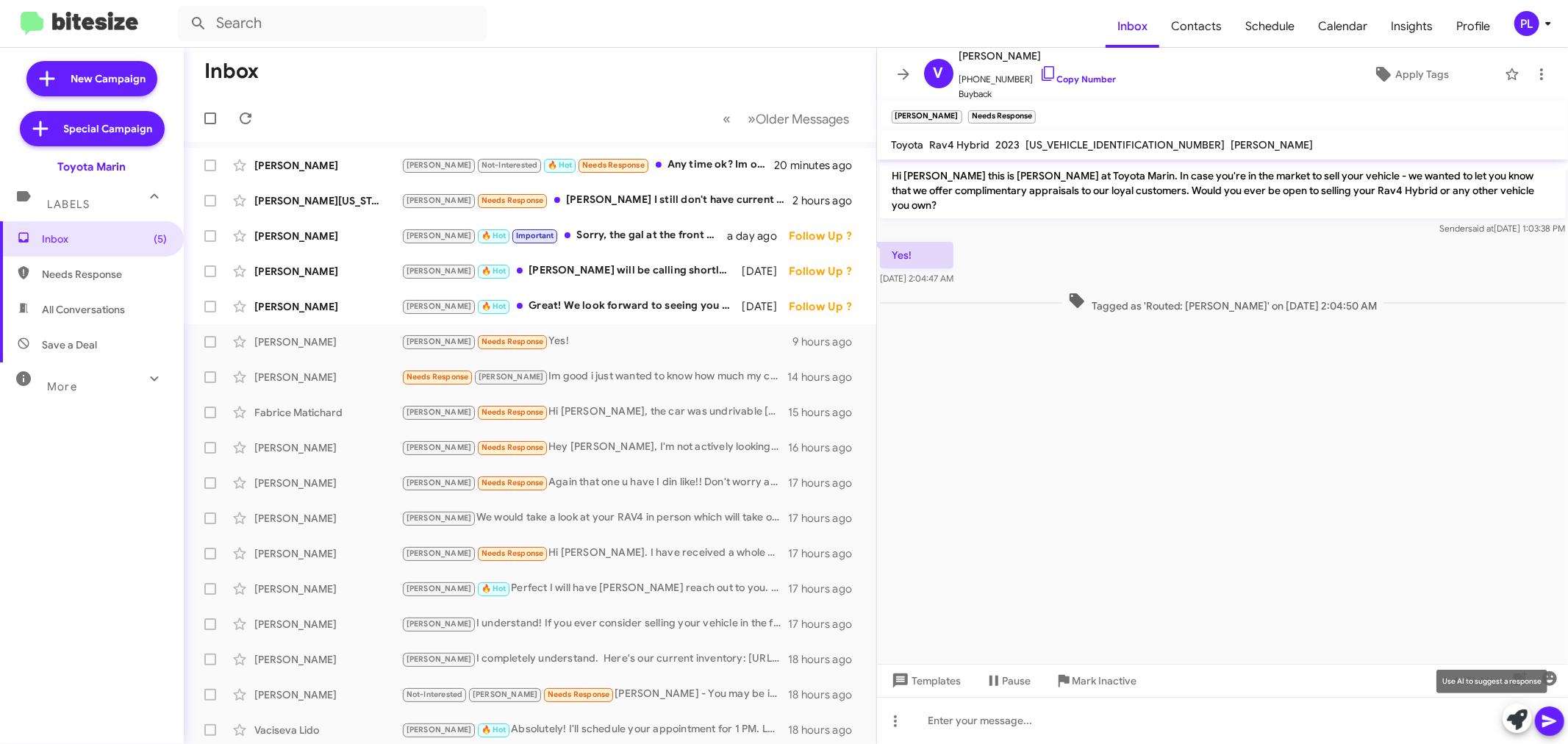
click at [1516, 717] on icon at bounding box center [1518, 721] width 21 height 21
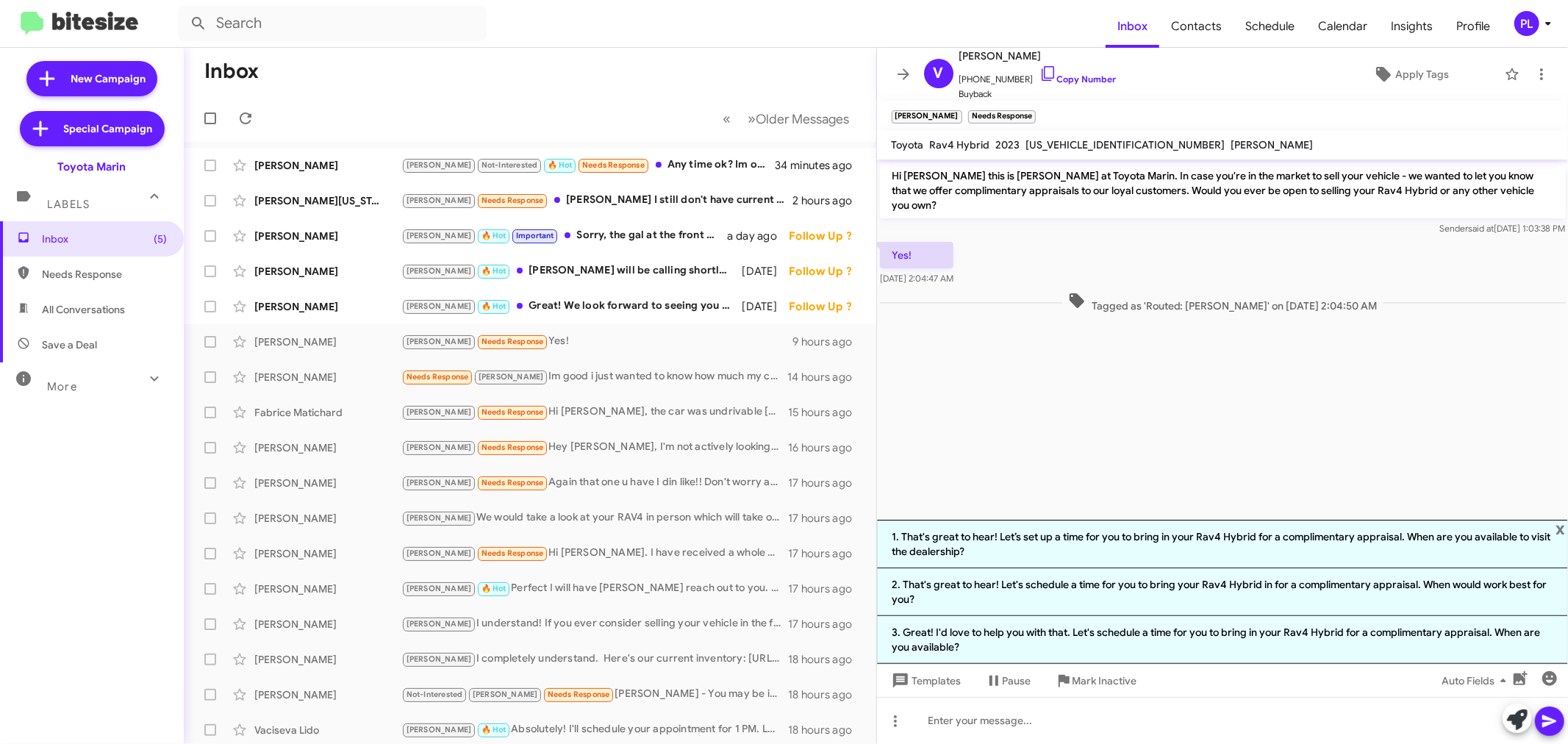
click at [1553, 27] on icon at bounding box center [1549, 23] width 18 height 18
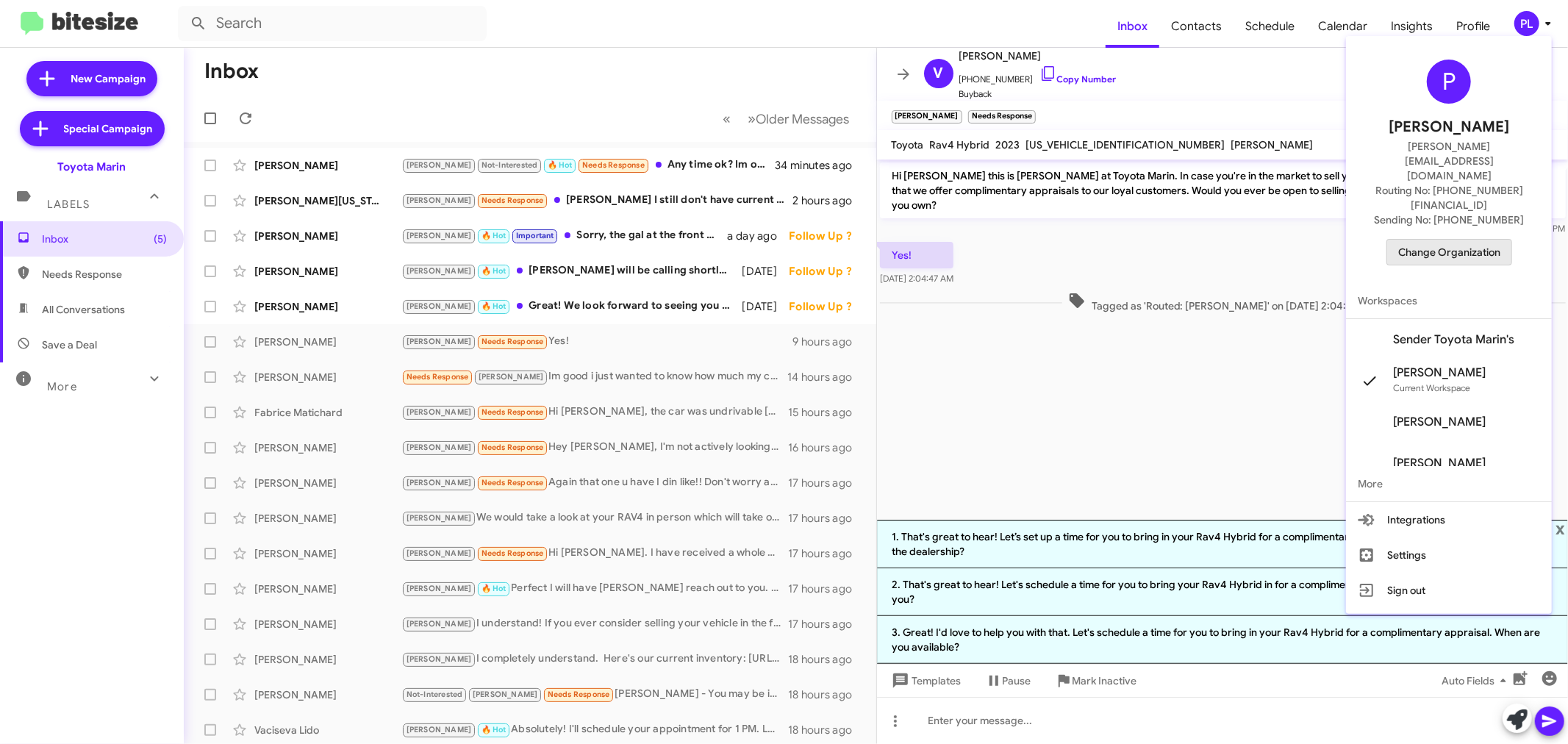
click at [1464, 239] on span "Change Organization" at bounding box center [1450, 251] width 102 height 25
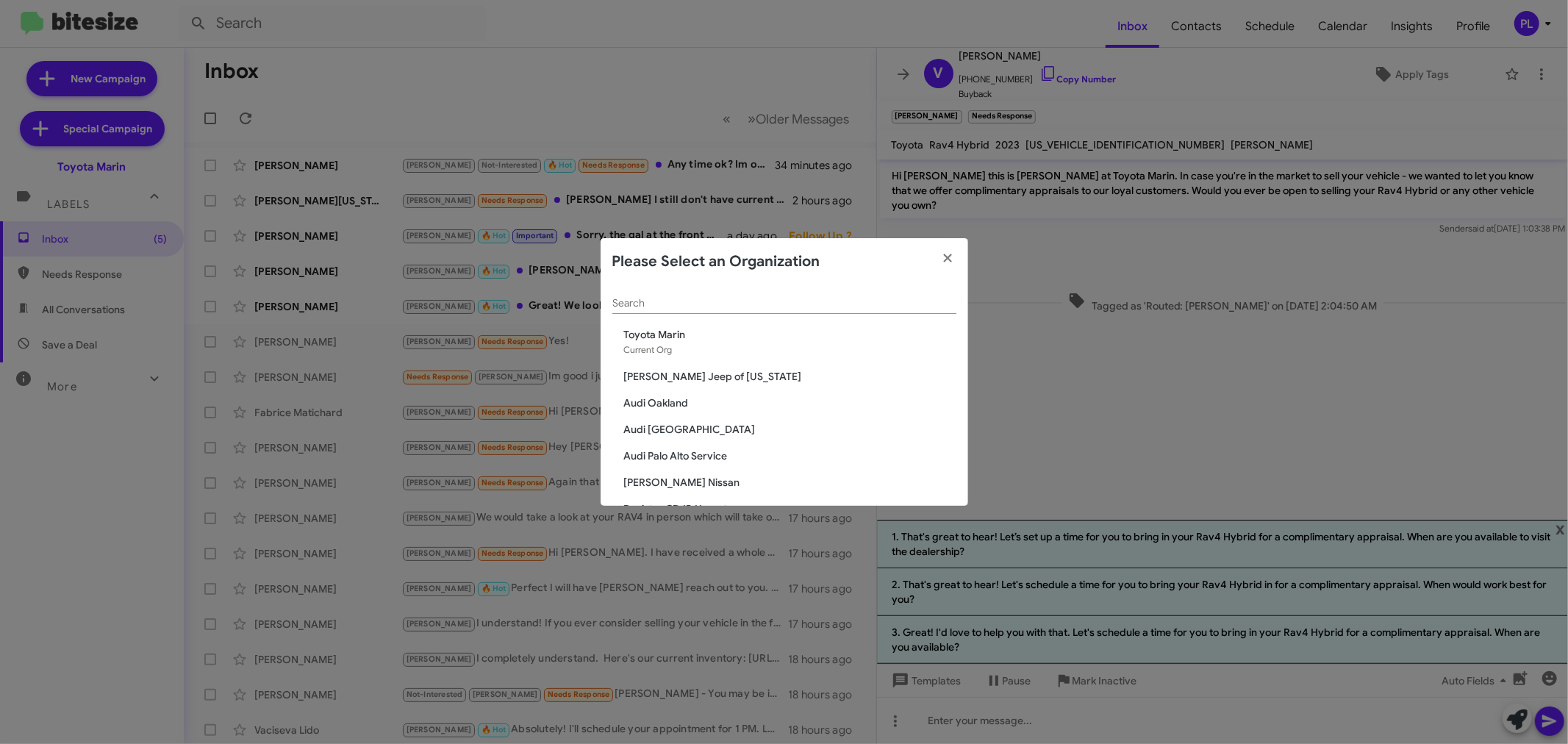
click at [725, 298] on input "Search" at bounding box center [784, 304] width 344 height 12
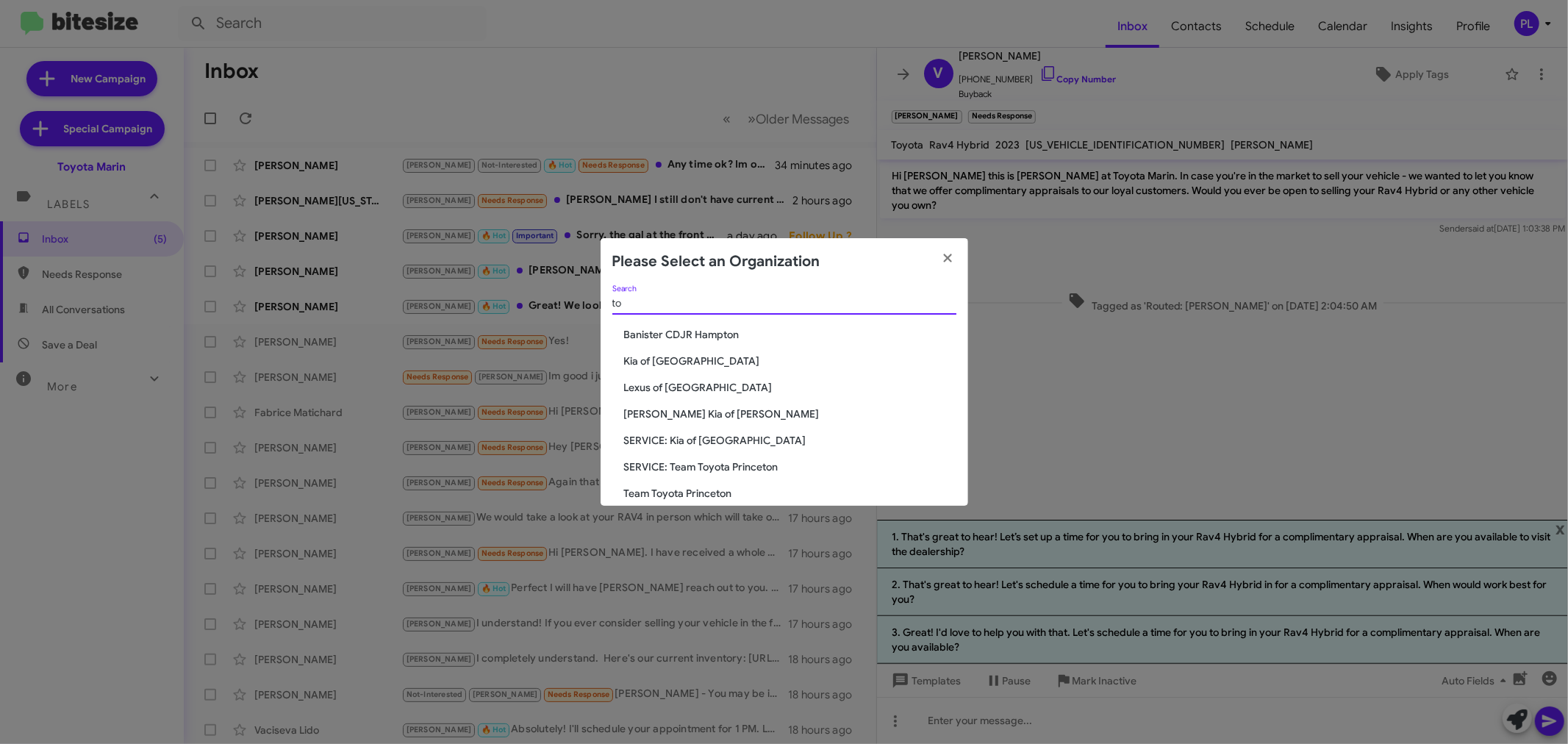
type input "t"
type input "marin"
click at [681, 372] on span "Marin Luxury Cars" at bounding box center [790, 376] width 332 height 15
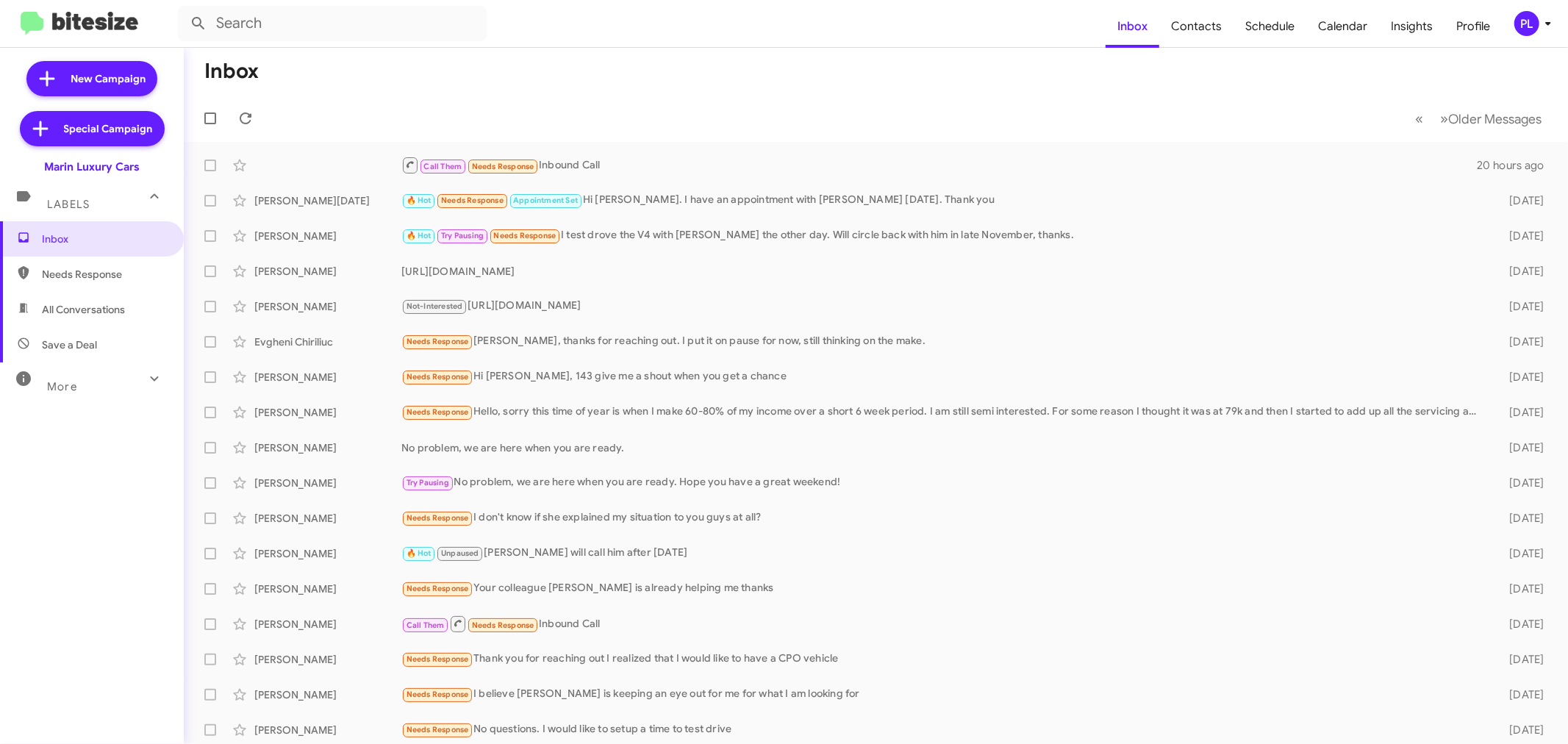
click at [1535, 19] on div "PL" at bounding box center [1527, 23] width 25 height 25
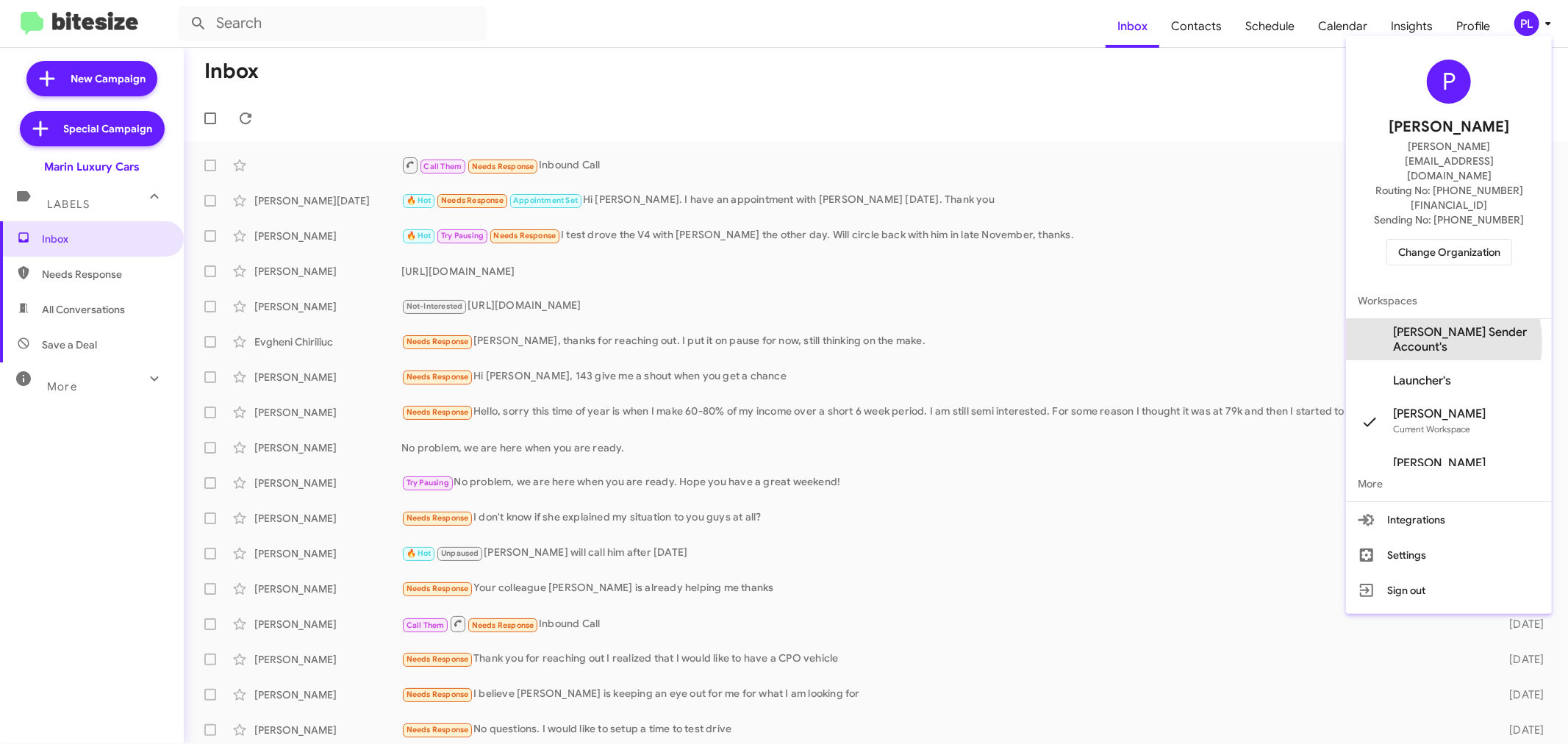
click at [1430, 325] on span "[PERSON_NAME] Sender Account's" at bounding box center [1466, 339] width 147 height 29
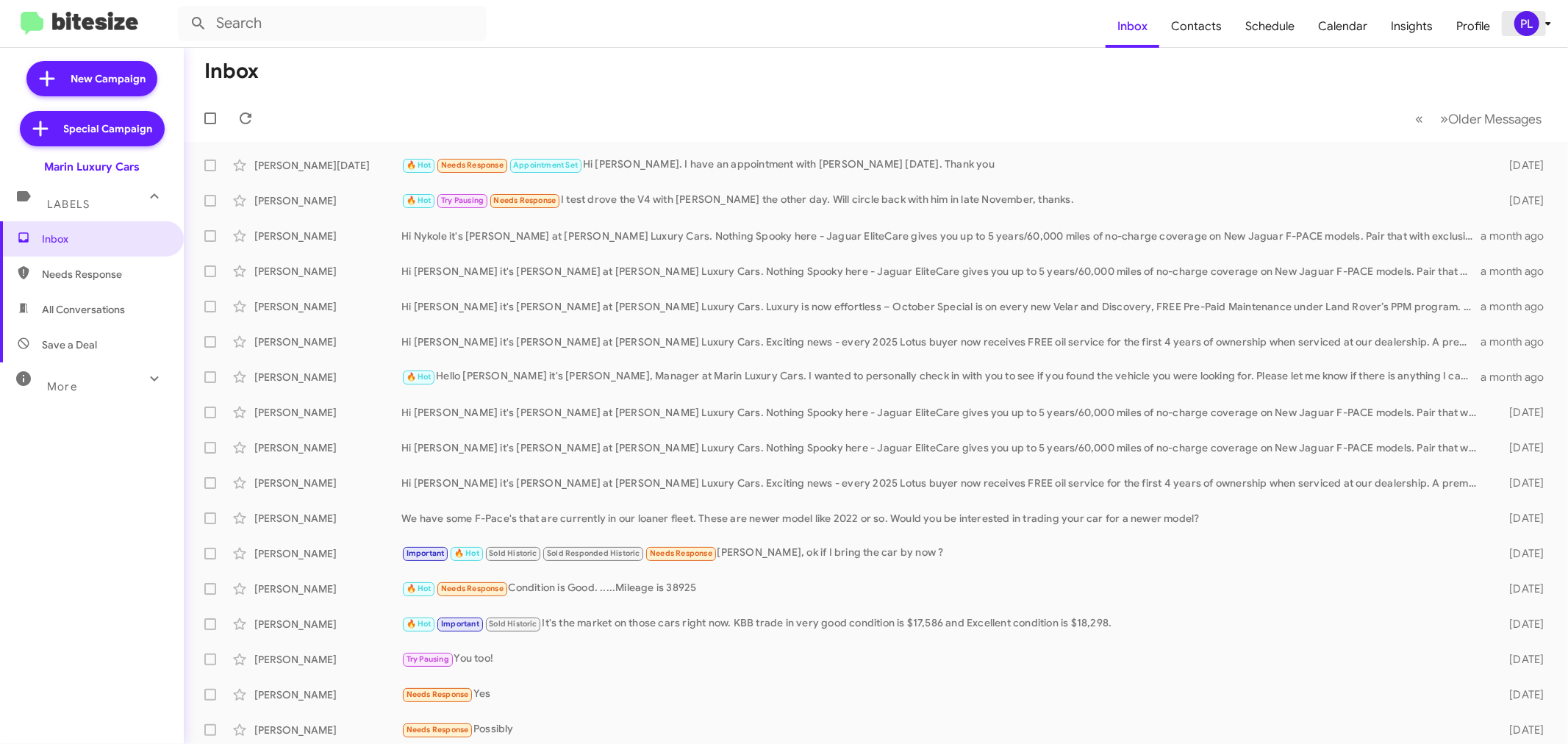
click at [1545, 23] on icon at bounding box center [1549, 23] width 18 height 18
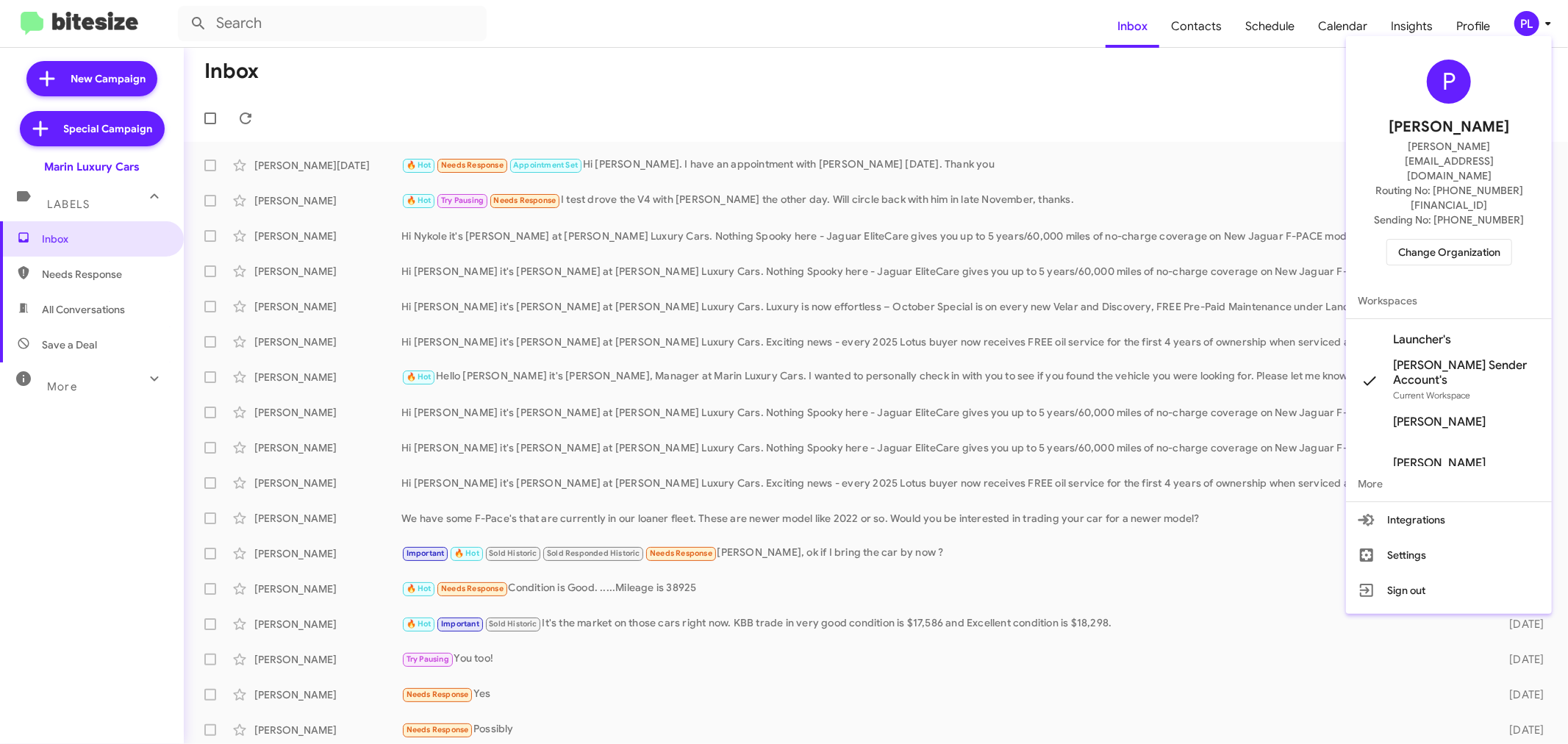
click at [83, 307] on div at bounding box center [784, 372] width 1568 height 744
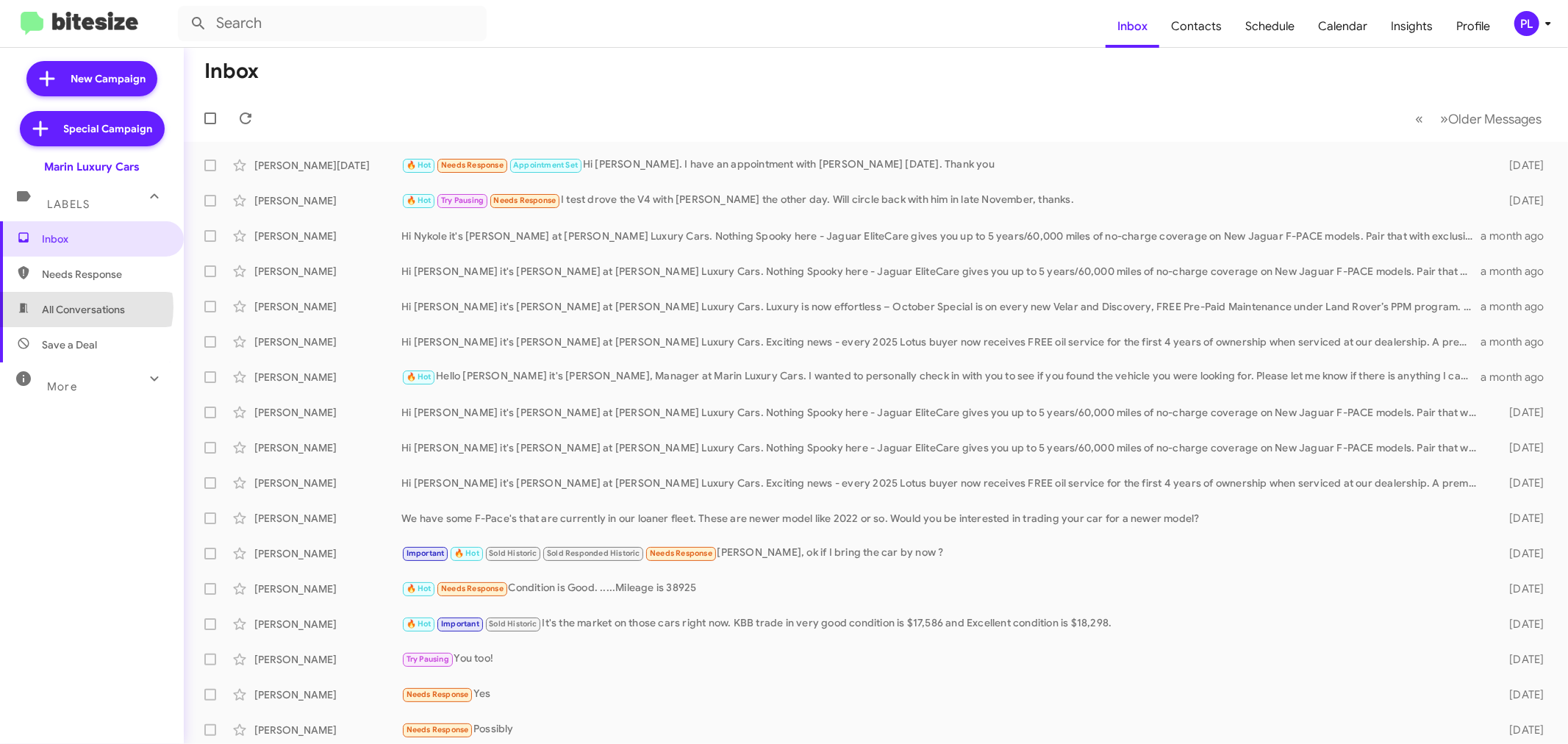
click at [83, 307] on span "All Conversations" at bounding box center [83, 310] width 83 height 15
type input "in:all-conversations"
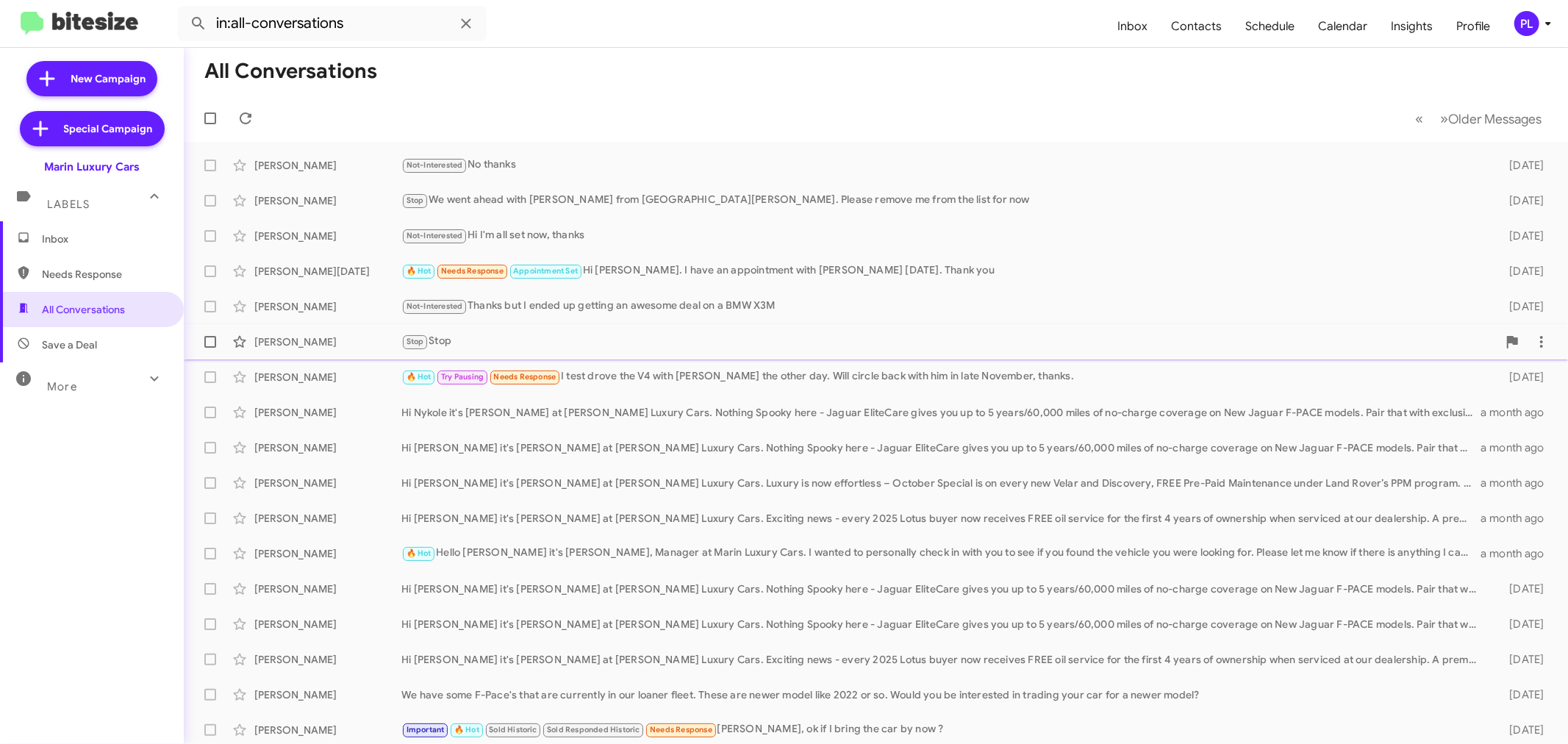
click at [652, 340] on div "Stop Stop" at bounding box center [949, 341] width 1097 height 17
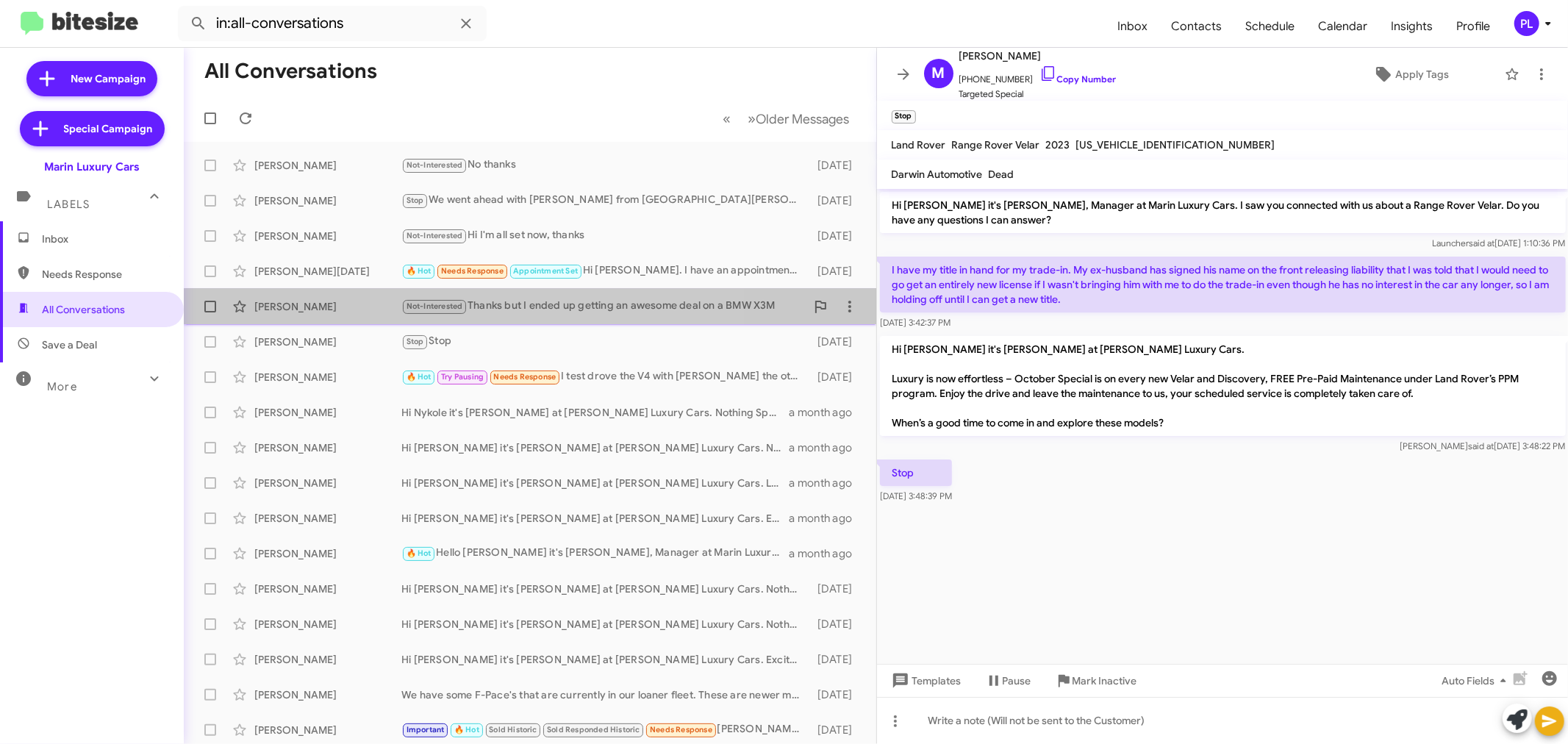
click at [558, 311] on div "Not-Interested Thanks but I ended up getting an awesome deal on a BMW X3M" at bounding box center [604, 306] width 404 height 17
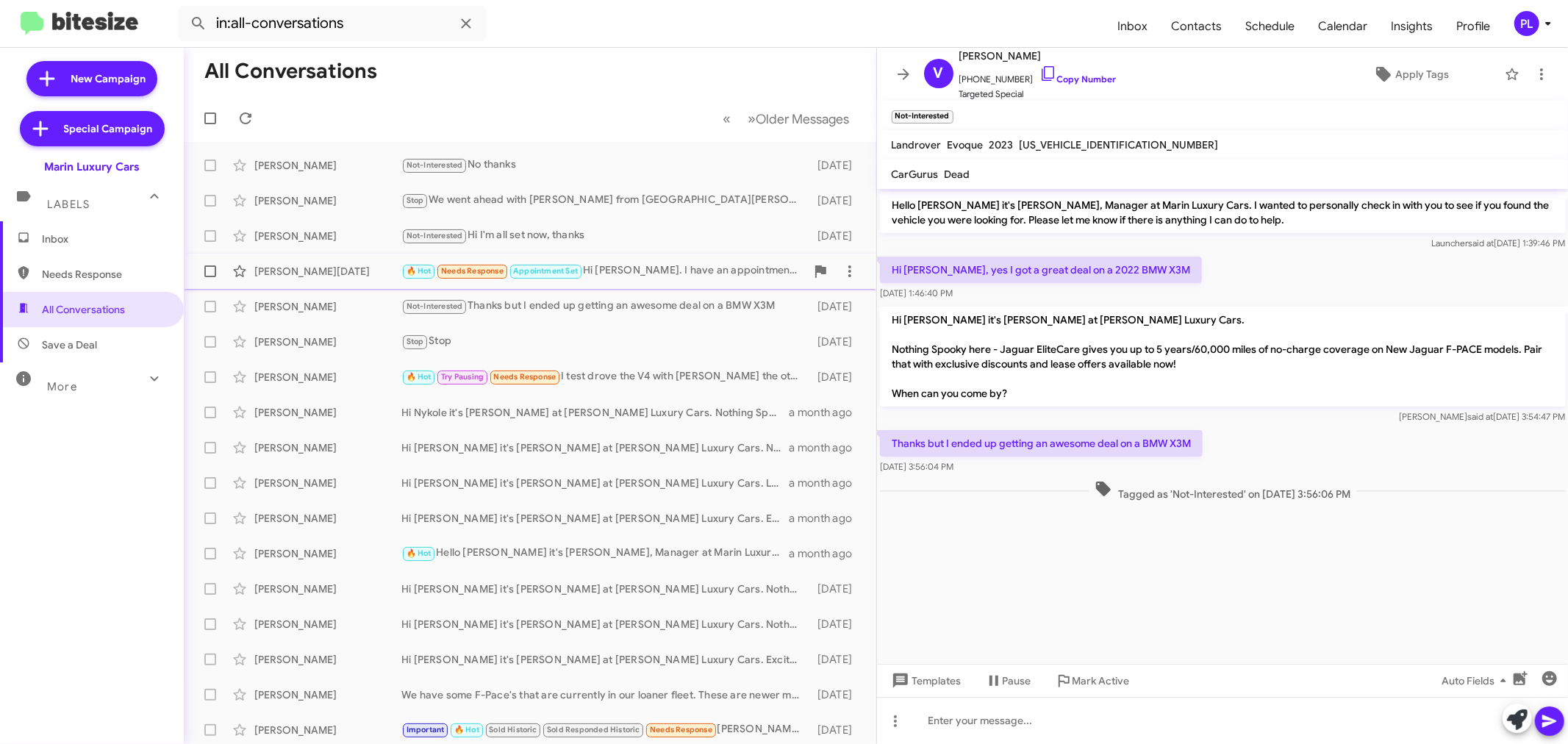
click at [645, 276] on div "🔥 Hot Needs Response Appointment Set Hi Conley. I have an appointment with Davi…" at bounding box center [604, 271] width 404 height 17
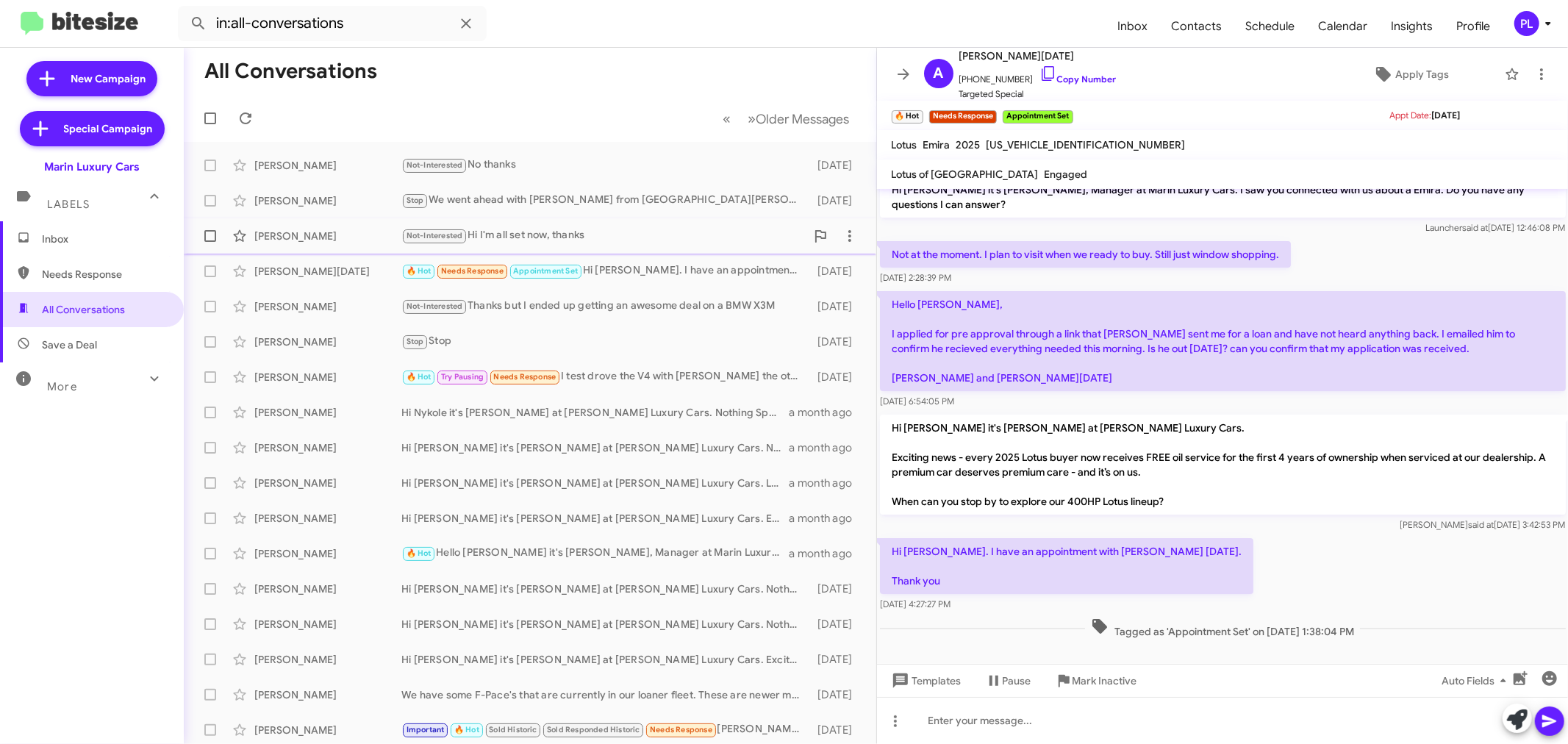
click at [604, 234] on div "Not-Interested Hi I'm all set now, thanks" at bounding box center [604, 235] width 404 height 17
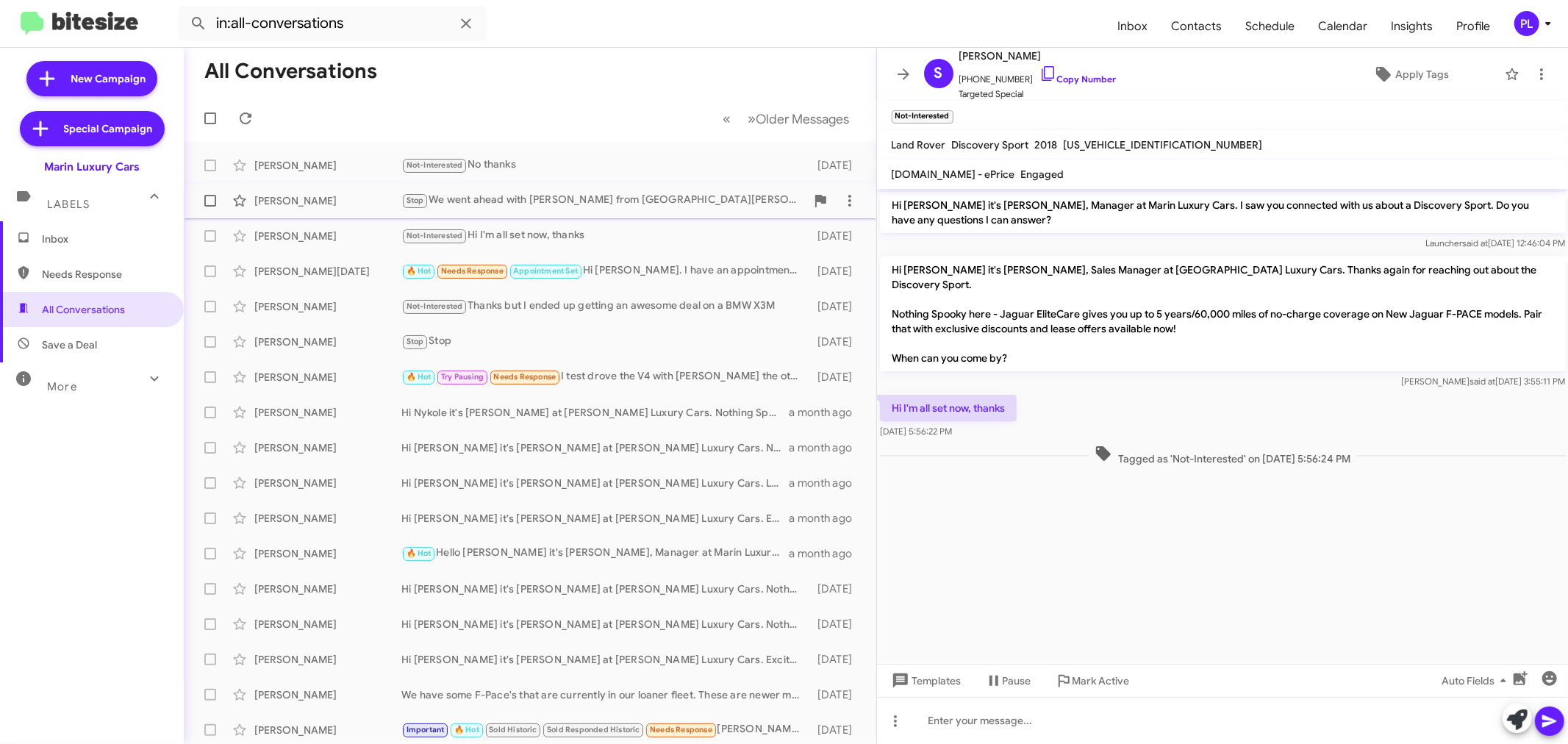
click at [601, 205] on div "Stop We went ahead with Velar from San Jose. Please remove me from the list for…" at bounding box center [604, 200] width 404 height 17
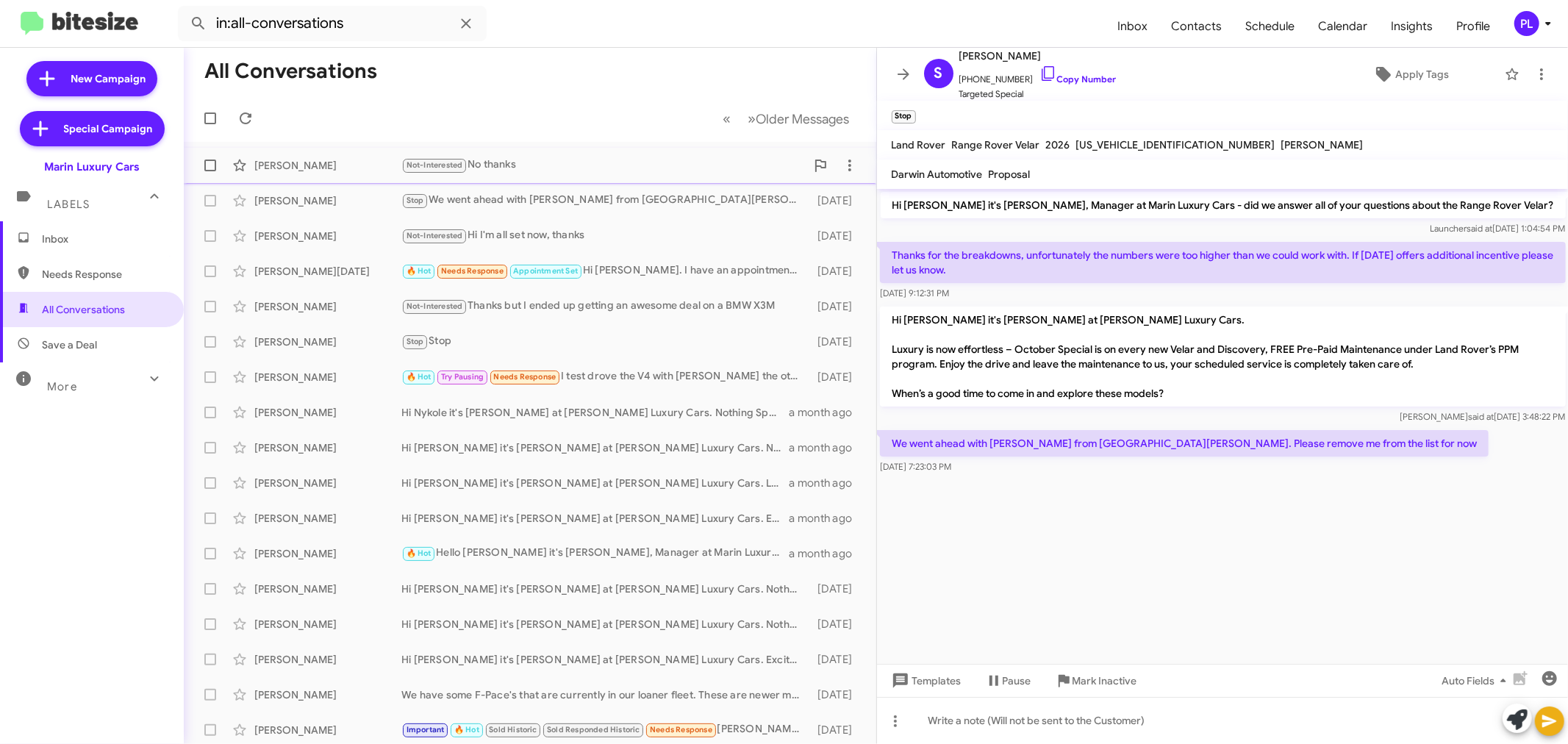
click at [609, 173] on div "Rizwana Siddiqui Not-Interested No thanks 2 days ago" at bounding box center [530, 165] width 669 height 29
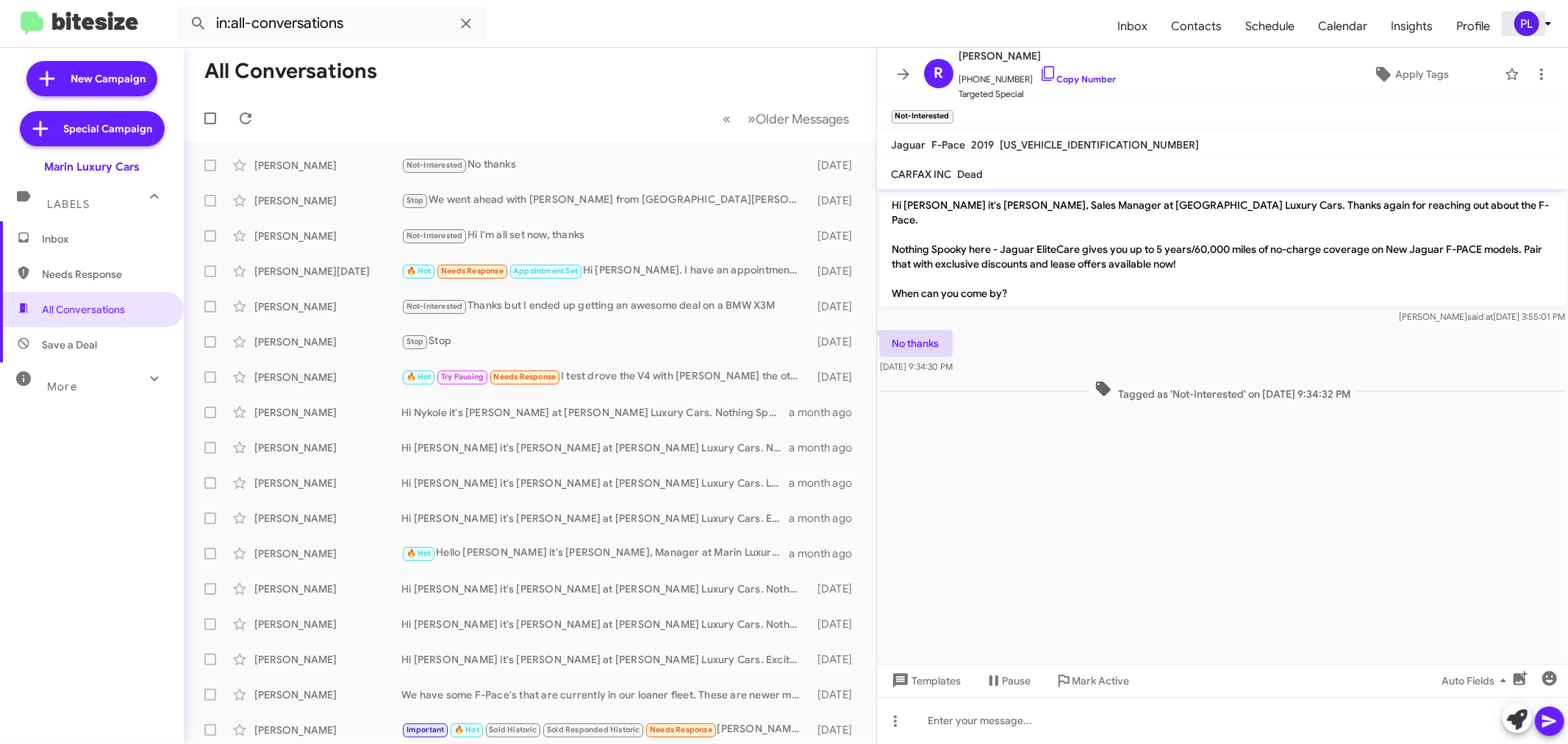
click at [1549, 17] on icon at bounding box center [1549, 23] width 18 height 18
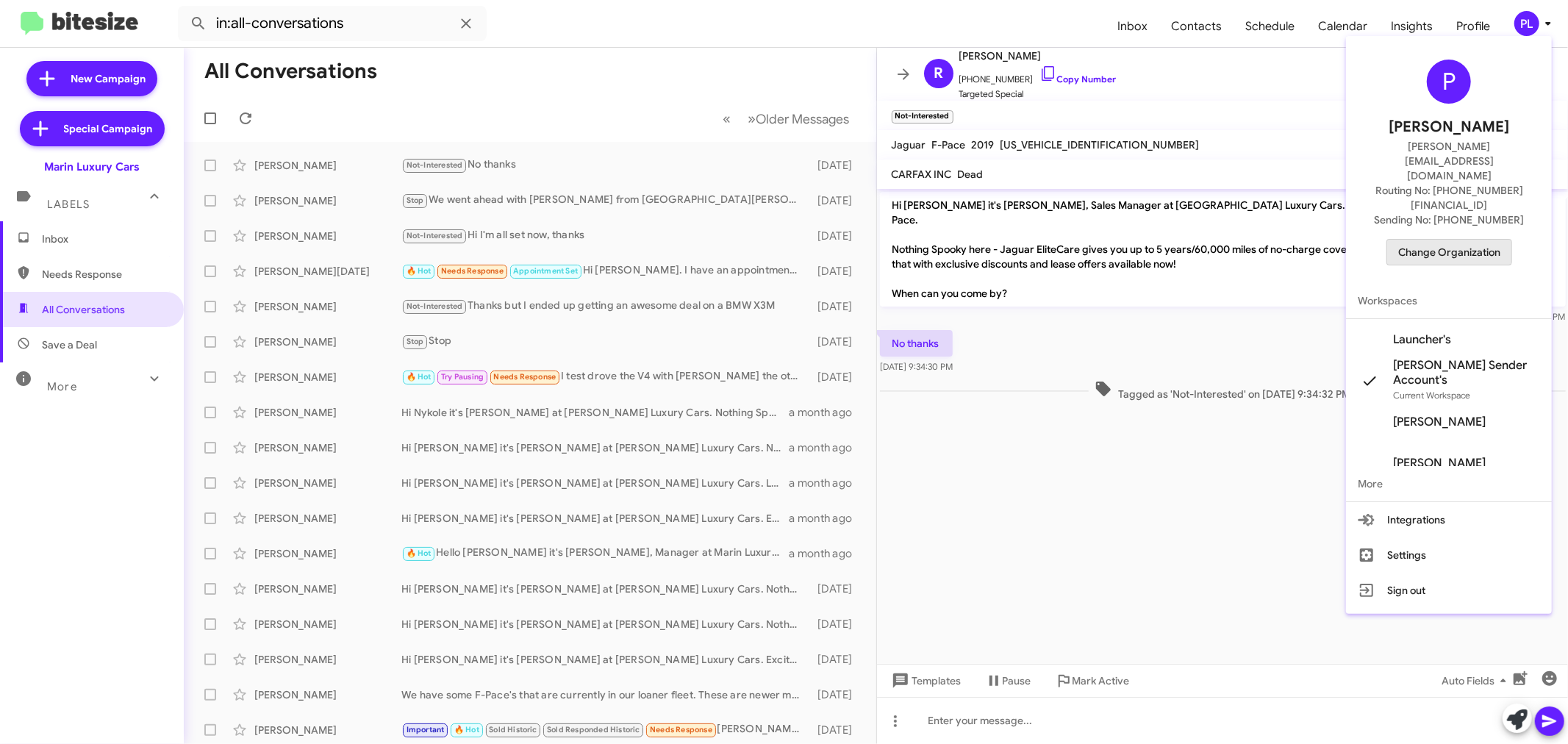
click at [1438, 239] on span "Change Organization" at bounding box center [1450, 251] width 102 height 25
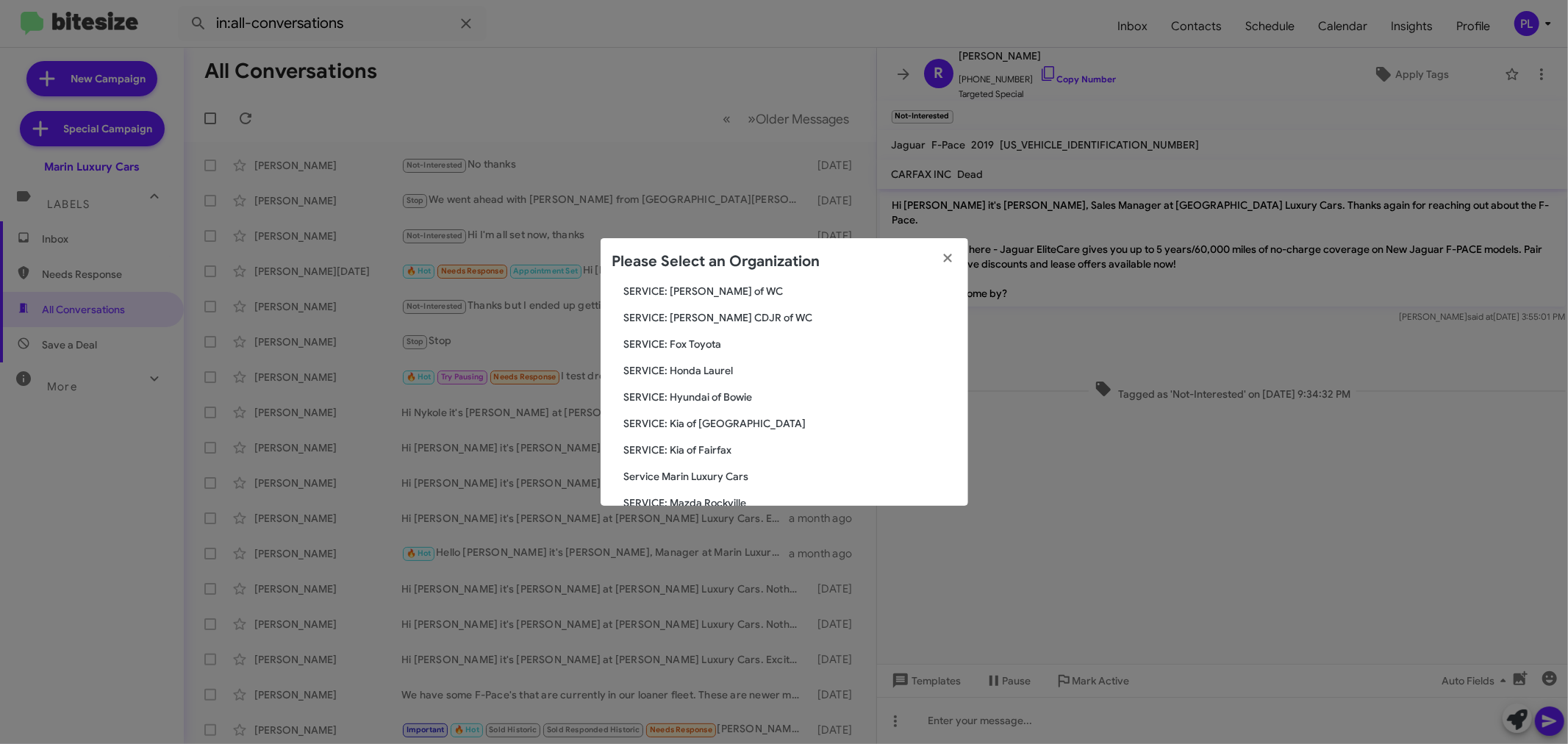
scroll to position [2680, 0]
click at [699, 366] on span "Vin Devers Autohaus" at bounding box center [790, 371] width 332 height 15
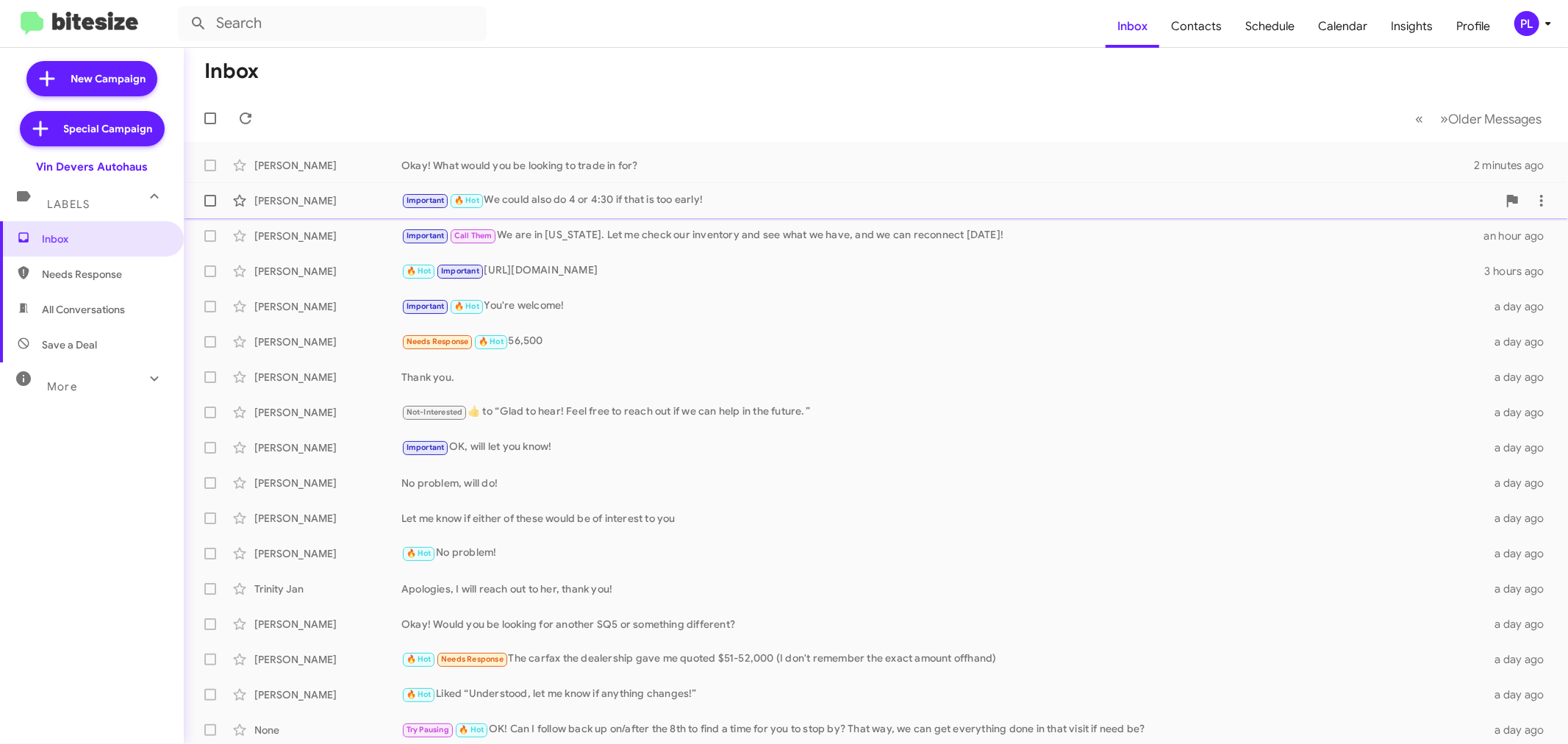
click at [794, 204] on div "Important 🔥 Hot We could also do 4 or 4:30 if that is too early!" at bounding box center [949, 200] width 1097 height 17
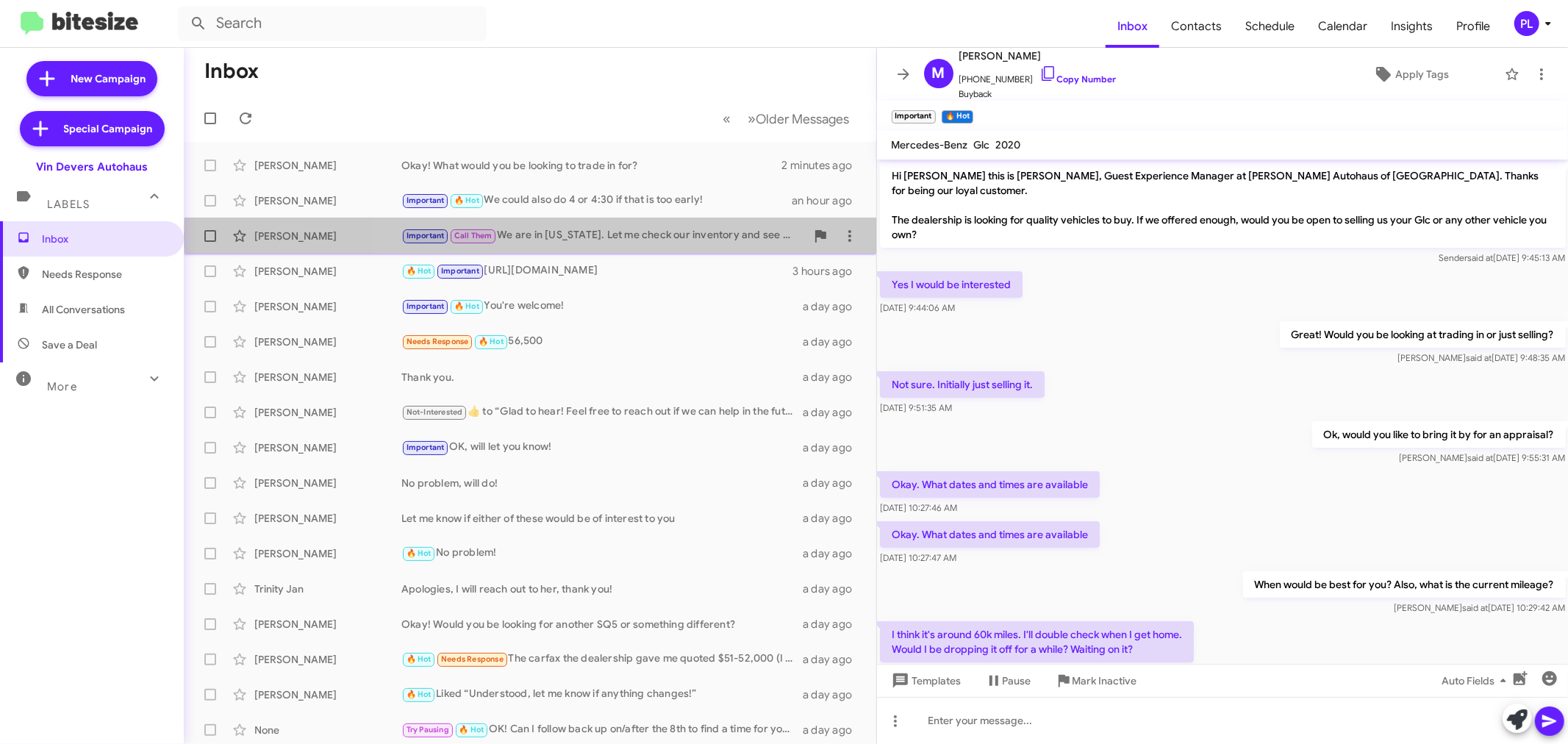
click at [641, 236] on div "Important Call Them We are in Ohio. Let me check our inventory and see what we …" at bounding box center [604, 235] width 404 height 17
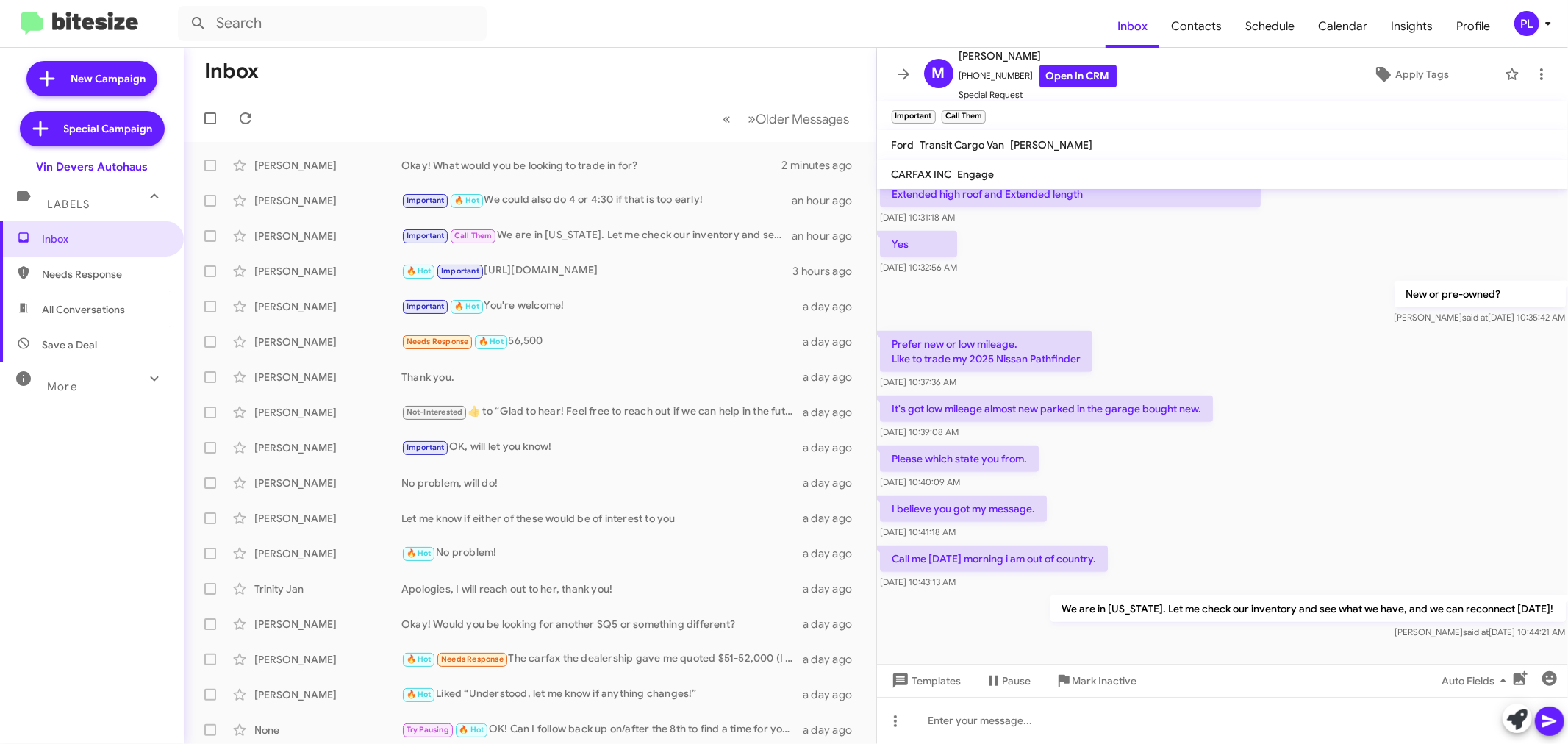
scroll to position [858, 0]
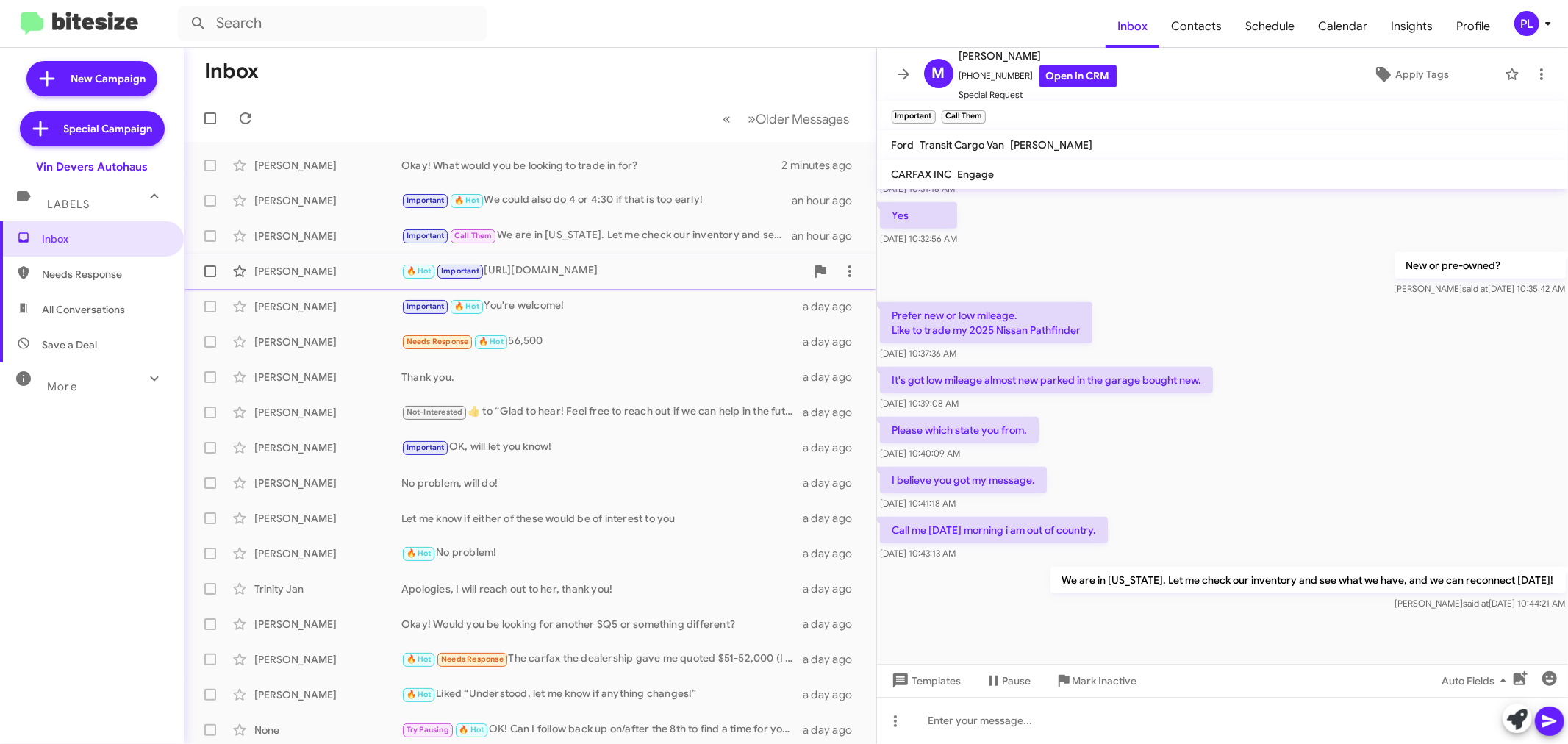
click at [545, 280] on div "🔥 Hot Important https://www.vindeversmercedes.com/inventory/new-2026-mercedes-b…" at bounding box center [604, 271] width 404 height 17
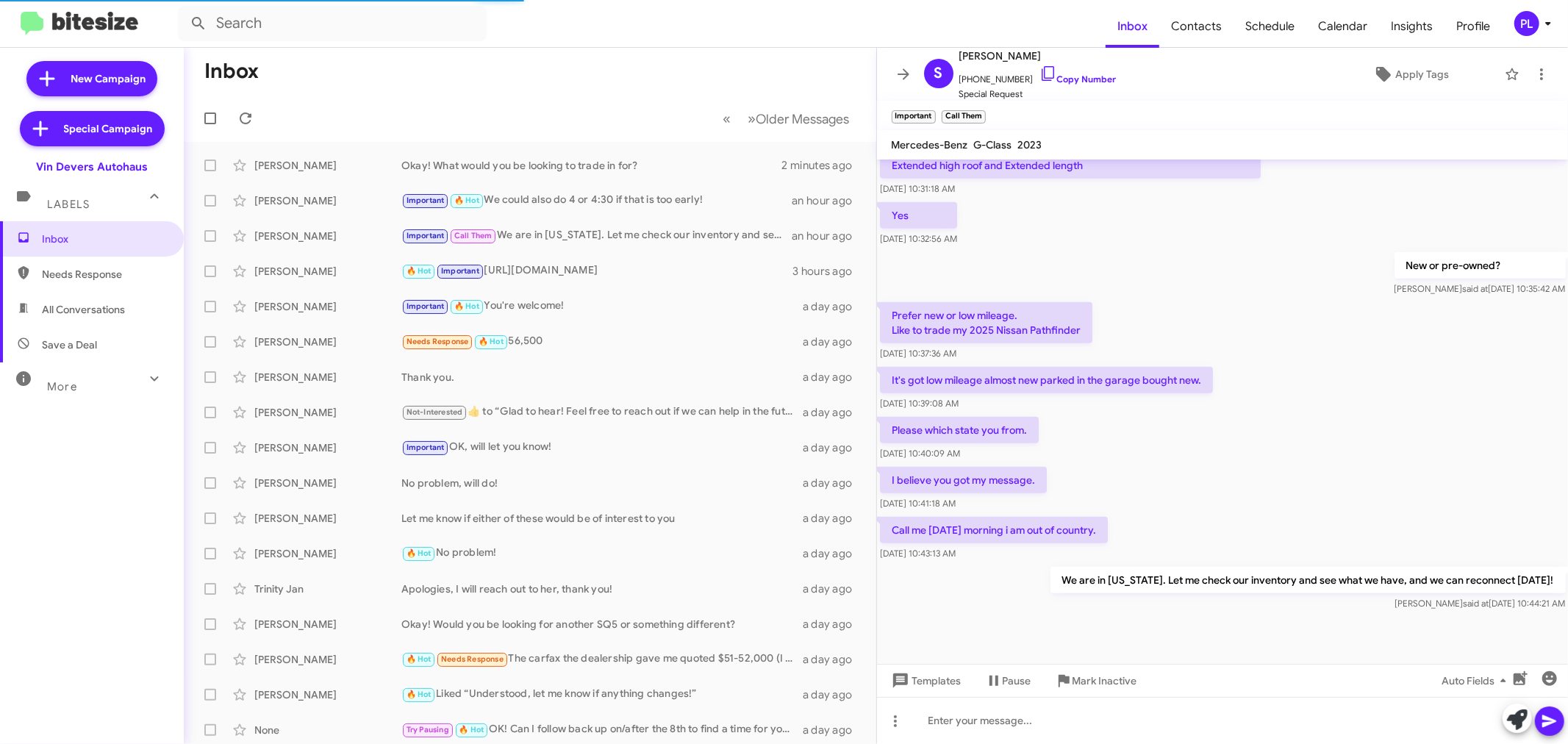
scroll to position [251, 0]
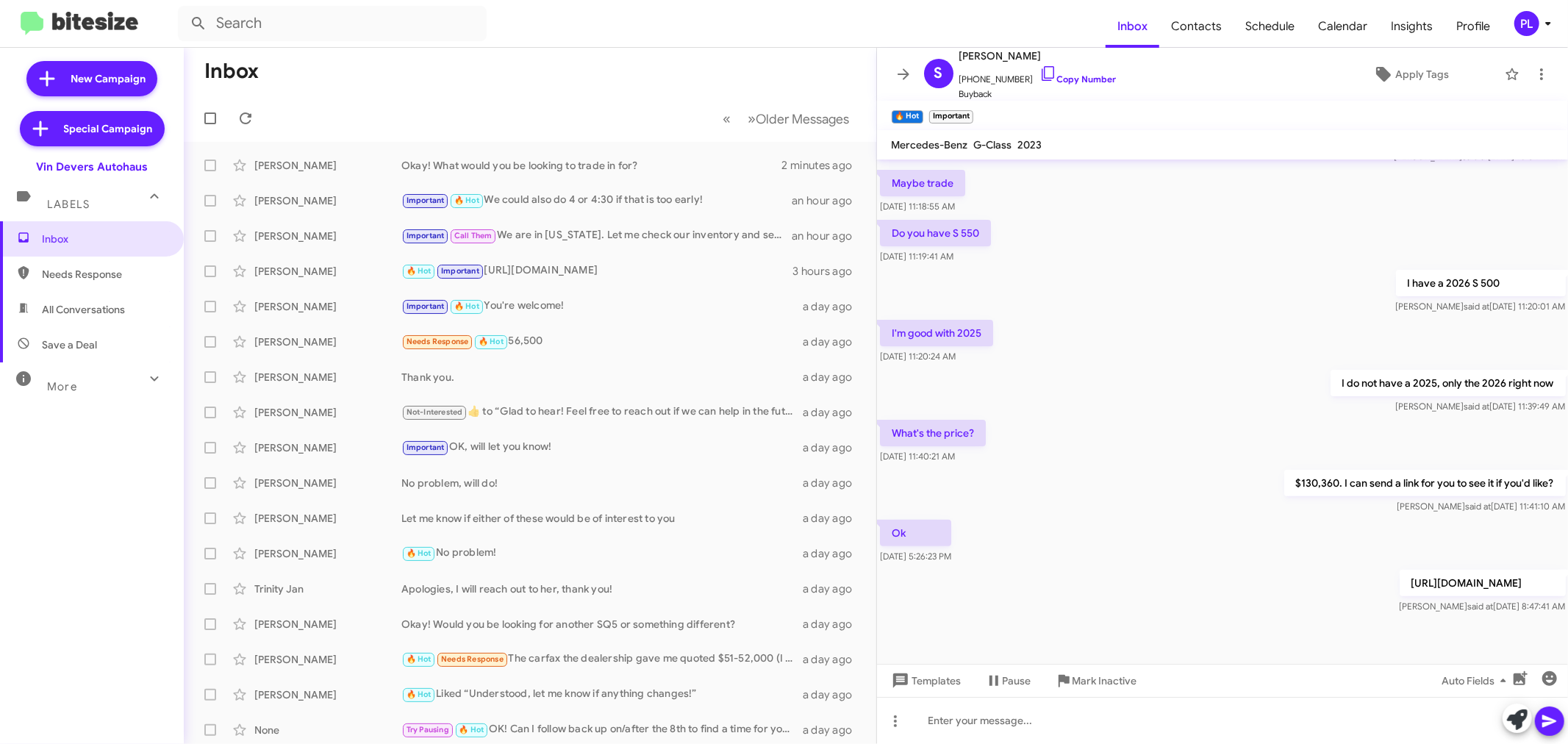
click at [1545, 22] on icon at bounding box center [1549, 23] width 18 height 18
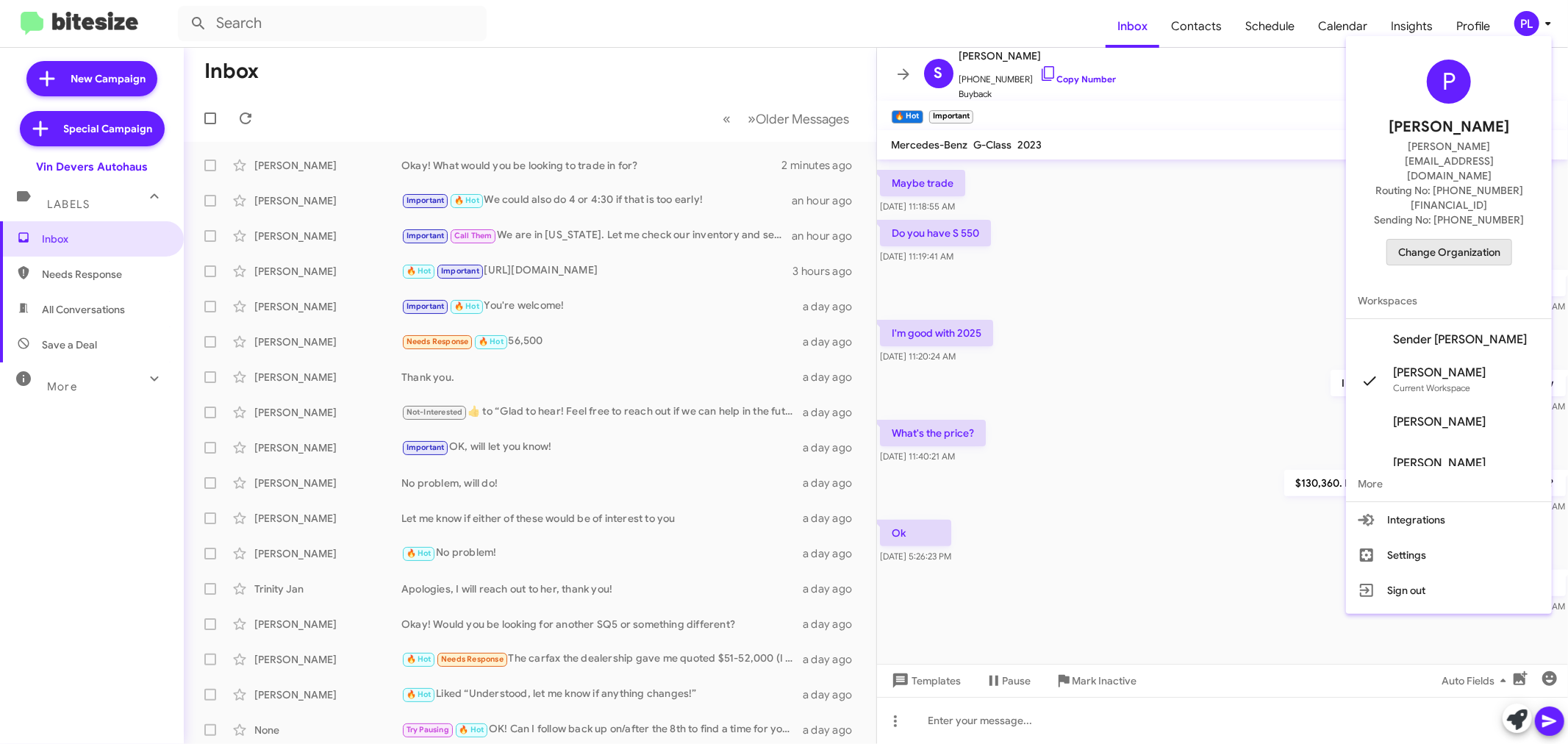
click at [1491, 239] on span "Change Organization" at bounding box center [1450, 251] width 102 height 25
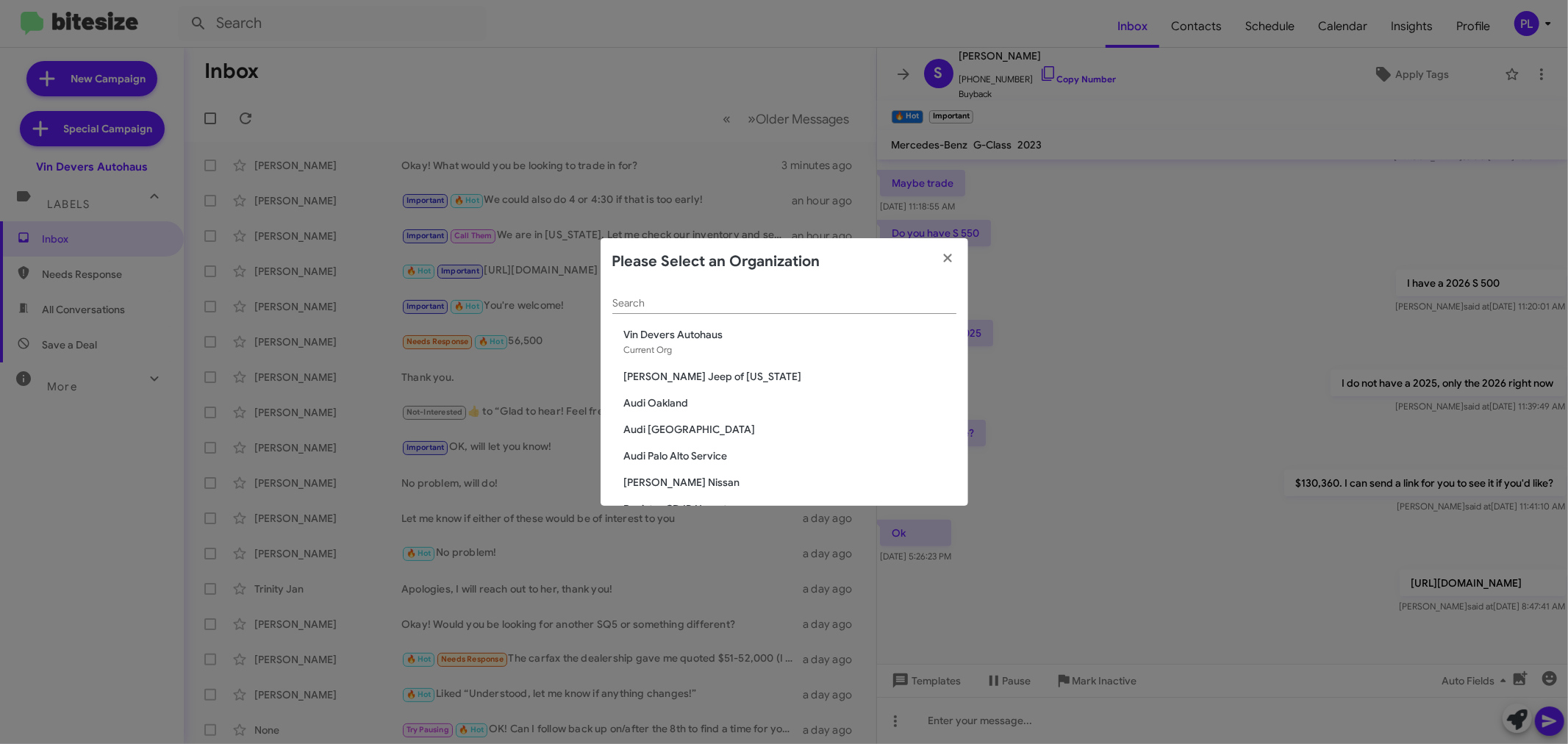
click at [686, 305] on input "Search" at bounding box center [784, 304] width 344 height 12
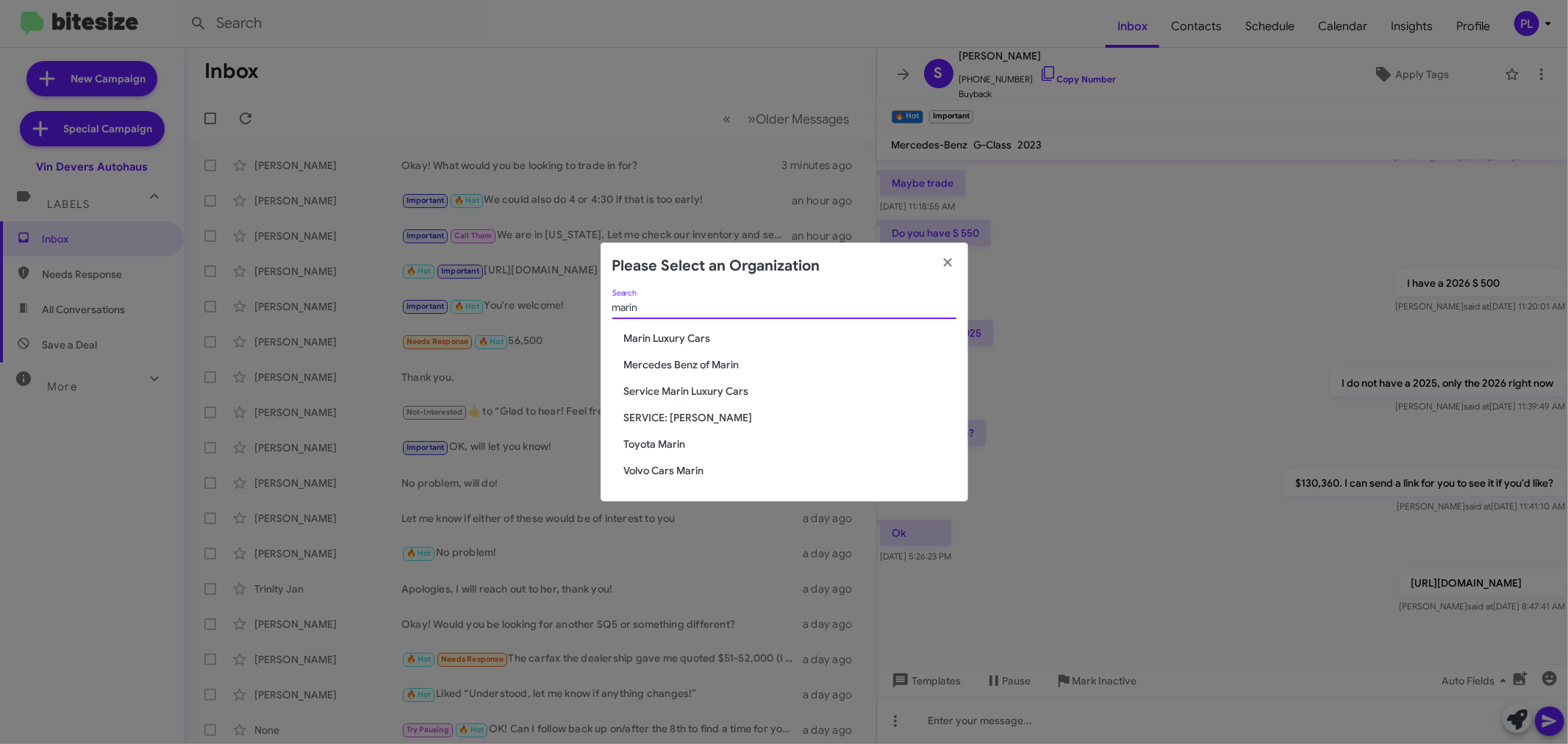
type input "marin"
click at [703, 342] on span "Marin Luxury Cars" at bounding box center [790, 339] width 332 height 15
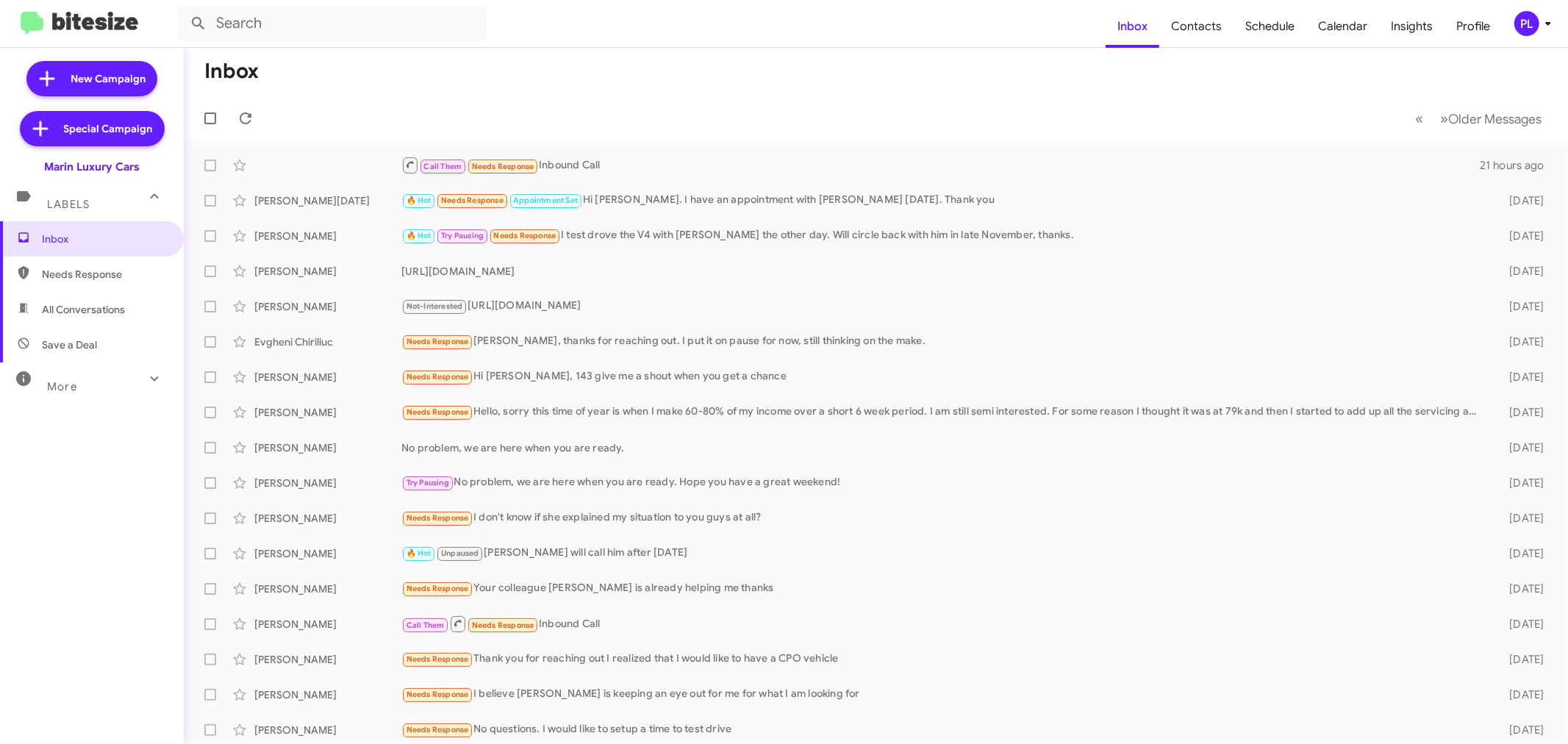
click at [1541, 30] on icon at bounding box center [1549, 23] width 18 height 18
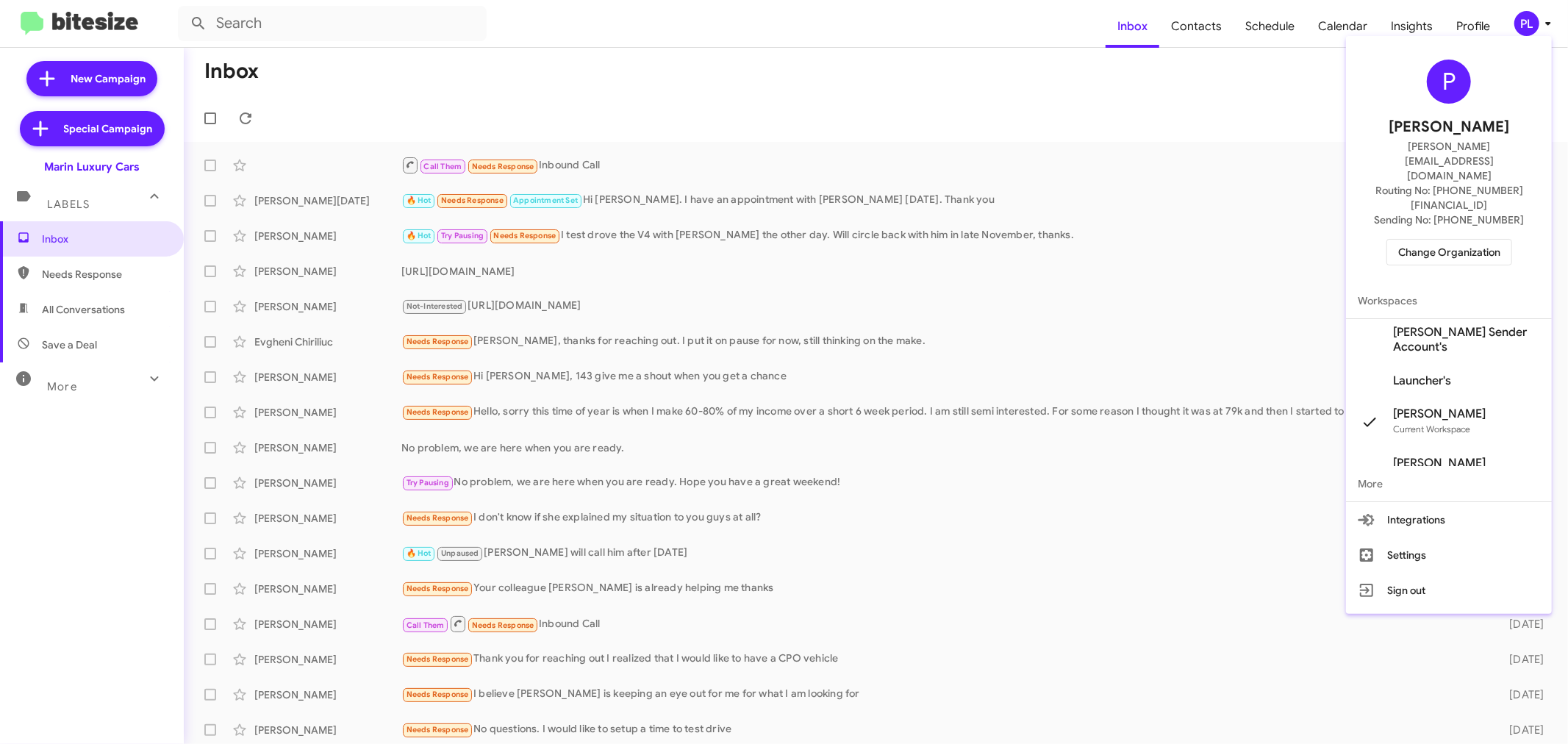
click at [1458, 239] on span "Change Organization" at bounding box center [1450, 251] width 102 height 25
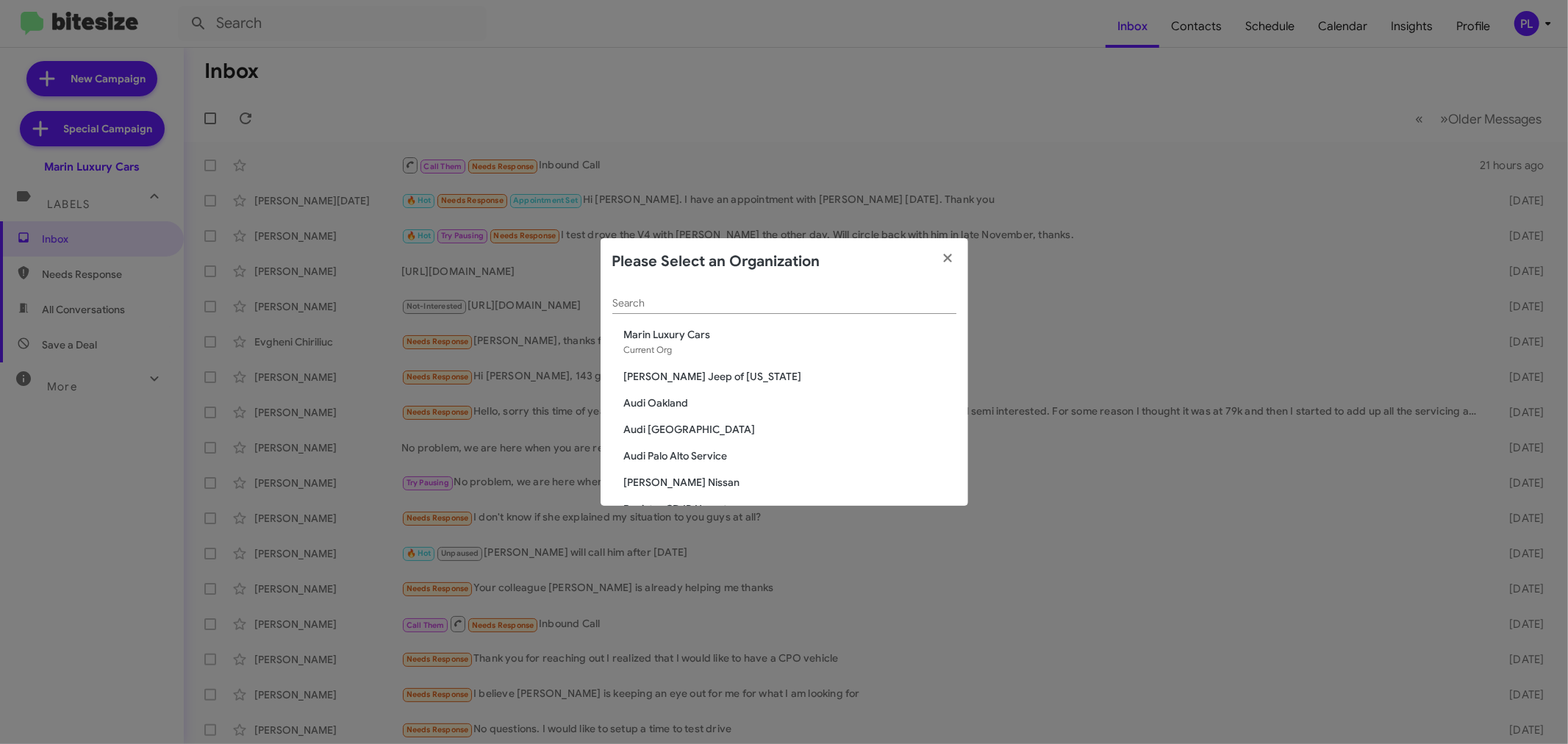
click at [739, 301] on input "Search" at bounding box center [784, 304] width 344 height 12
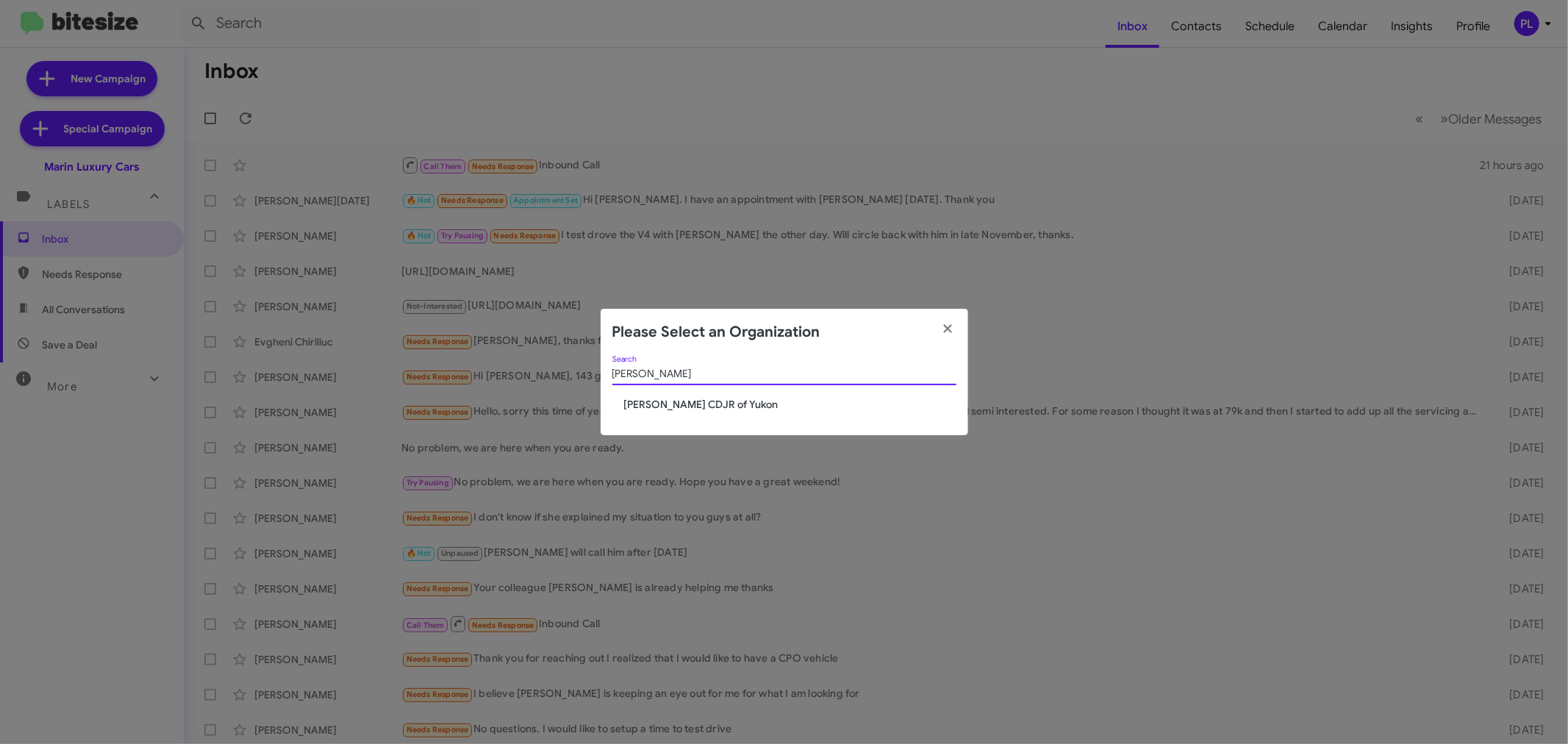
type input "[PERSON_NAME]"
click at [693, 401] on span "[PERSON_NAME] CDJR of Yukon" at bounding box center [790, 405] width 332 height 15
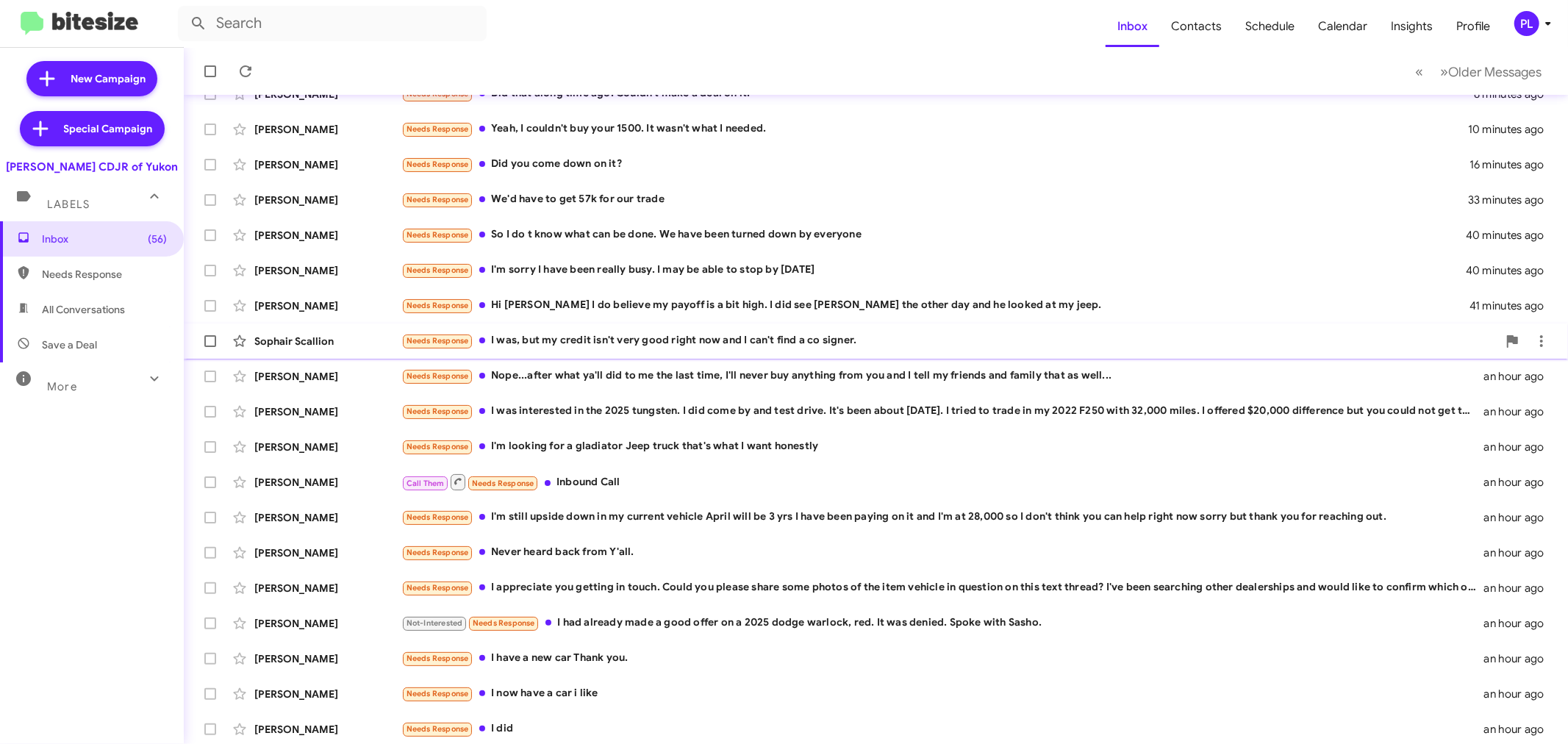
scroll to position [109, 0]
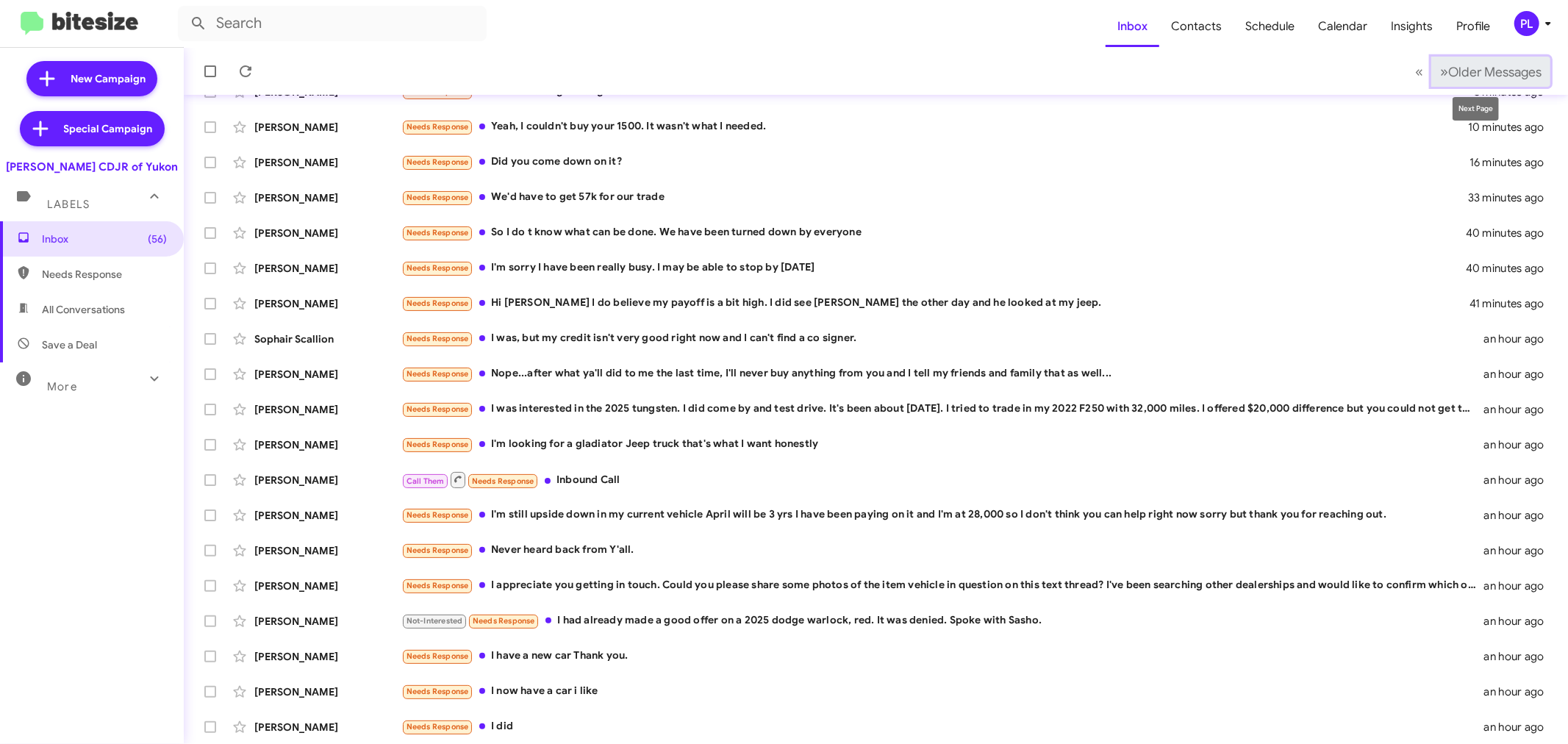
click at [1473, 76] on span "Older Messages" at bounding box center [1495, 72] width 93 height 16
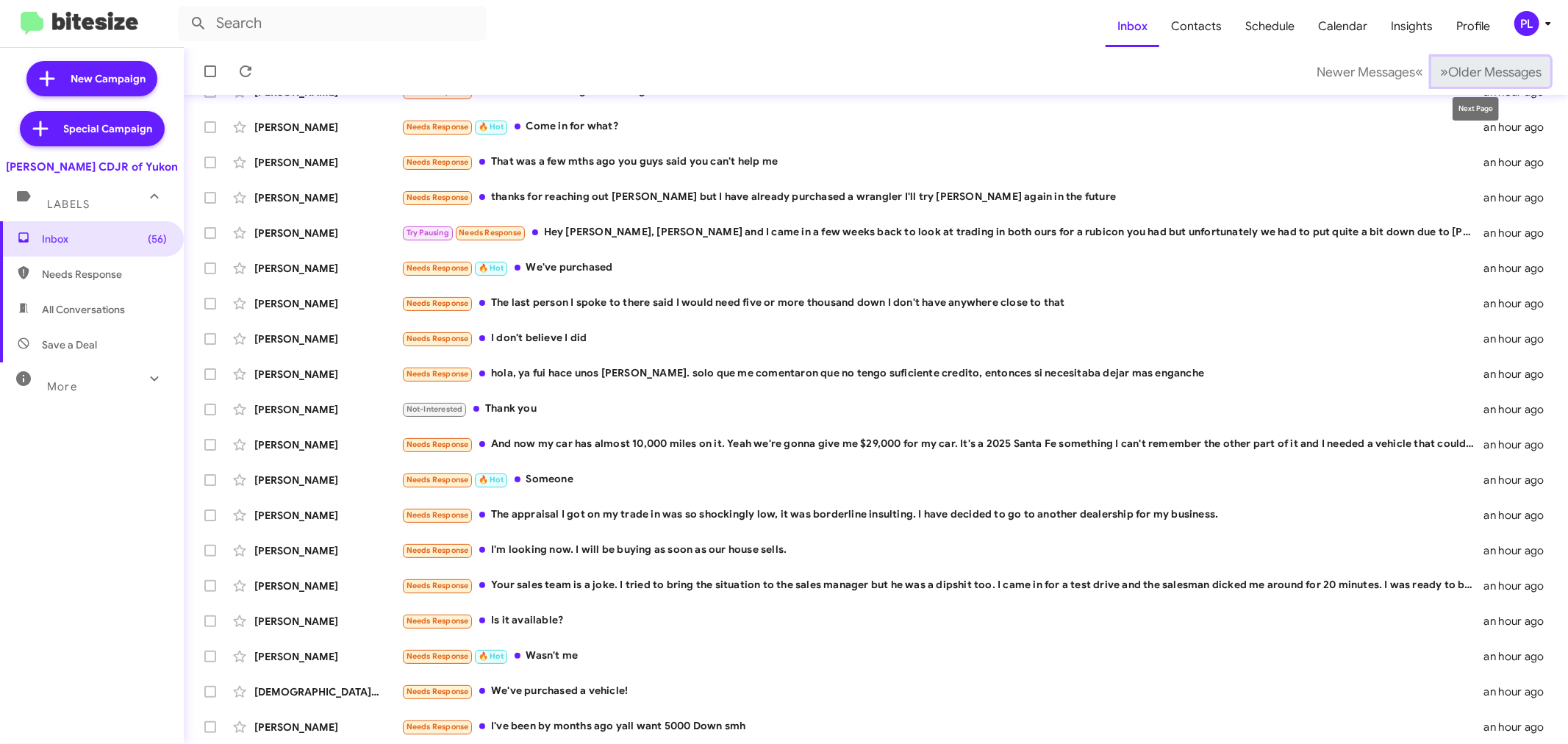
click at [1511, 72] on span "Older Messages" at bounding box center [1495, 72] width 93 height 16
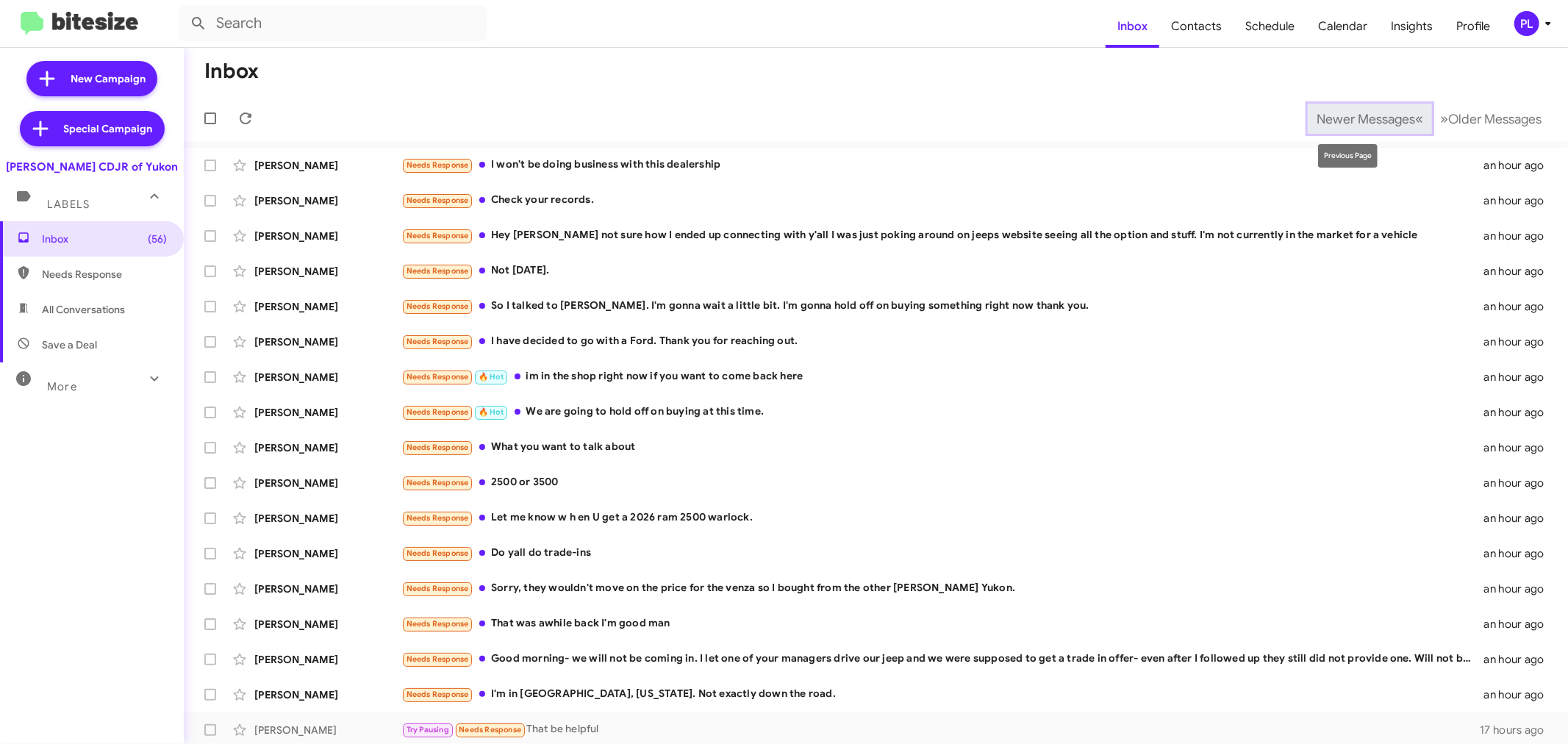
click at [1318, 122] on span "Newer Messages" at bounding box center [1366, 119] width 98 height 16
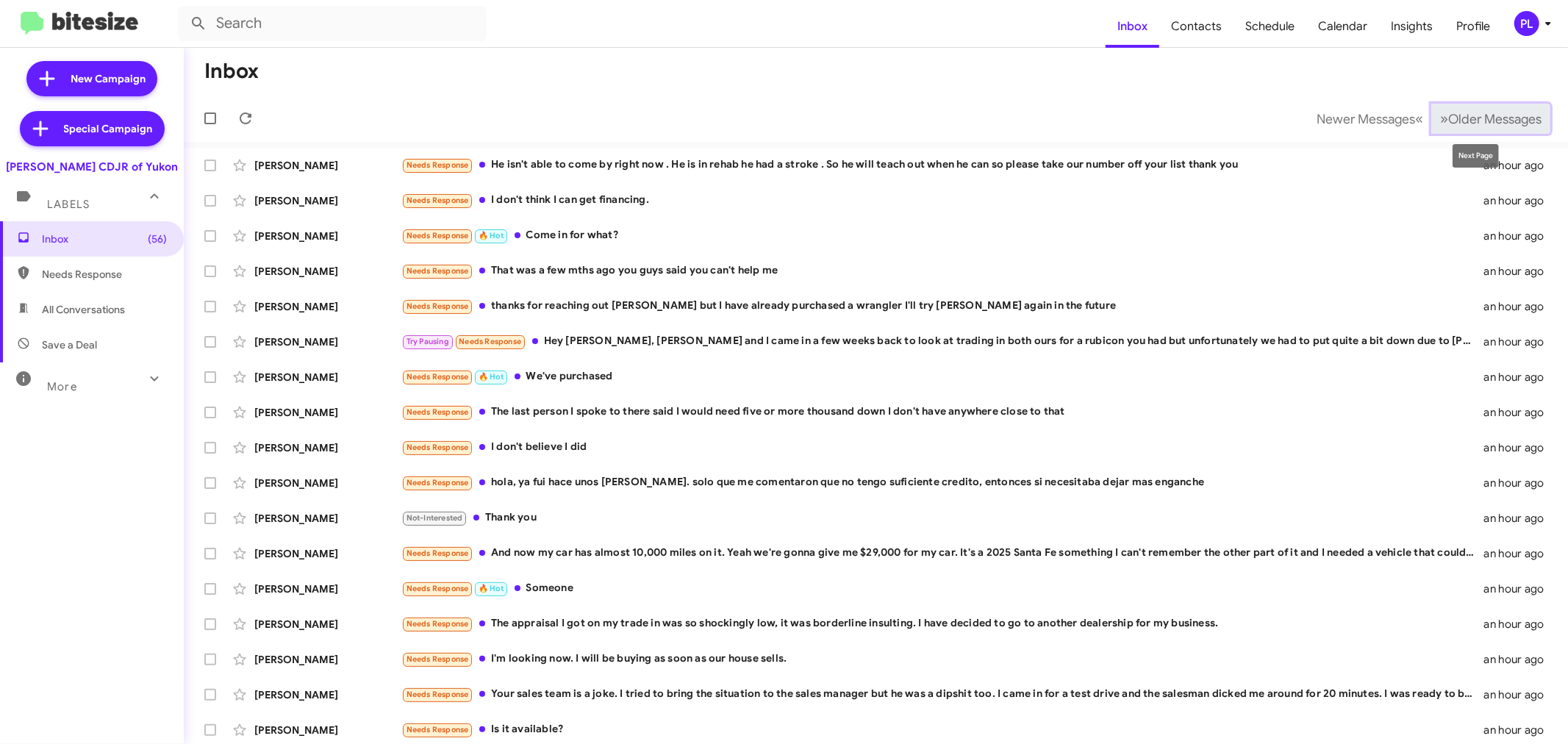
click at [1471, 118] on span "Older Messages" at bounding box center [1495, 119] width 93 height 16
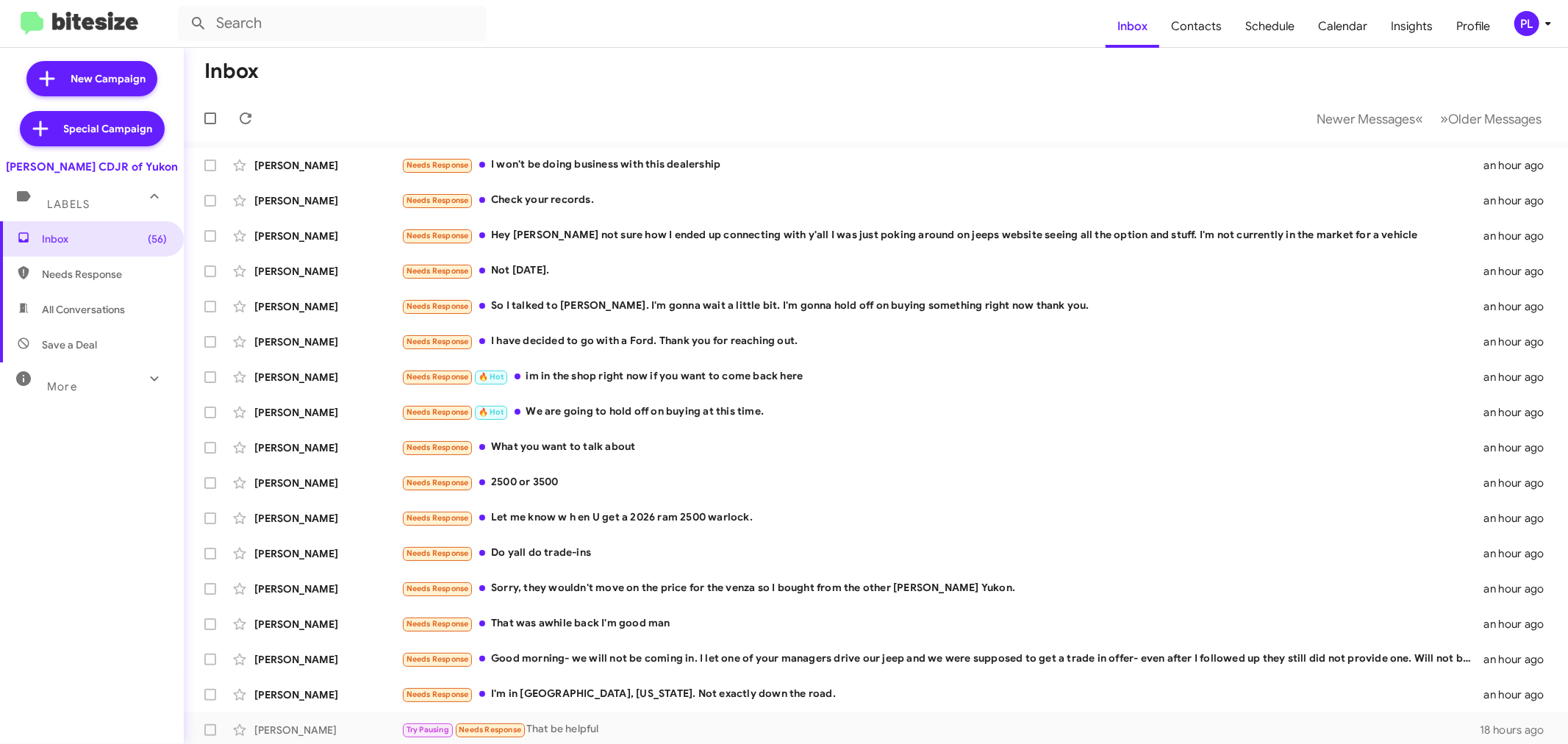
click at [1548, 27] on icon at bounding box center [1549, 23] width 18 height 18
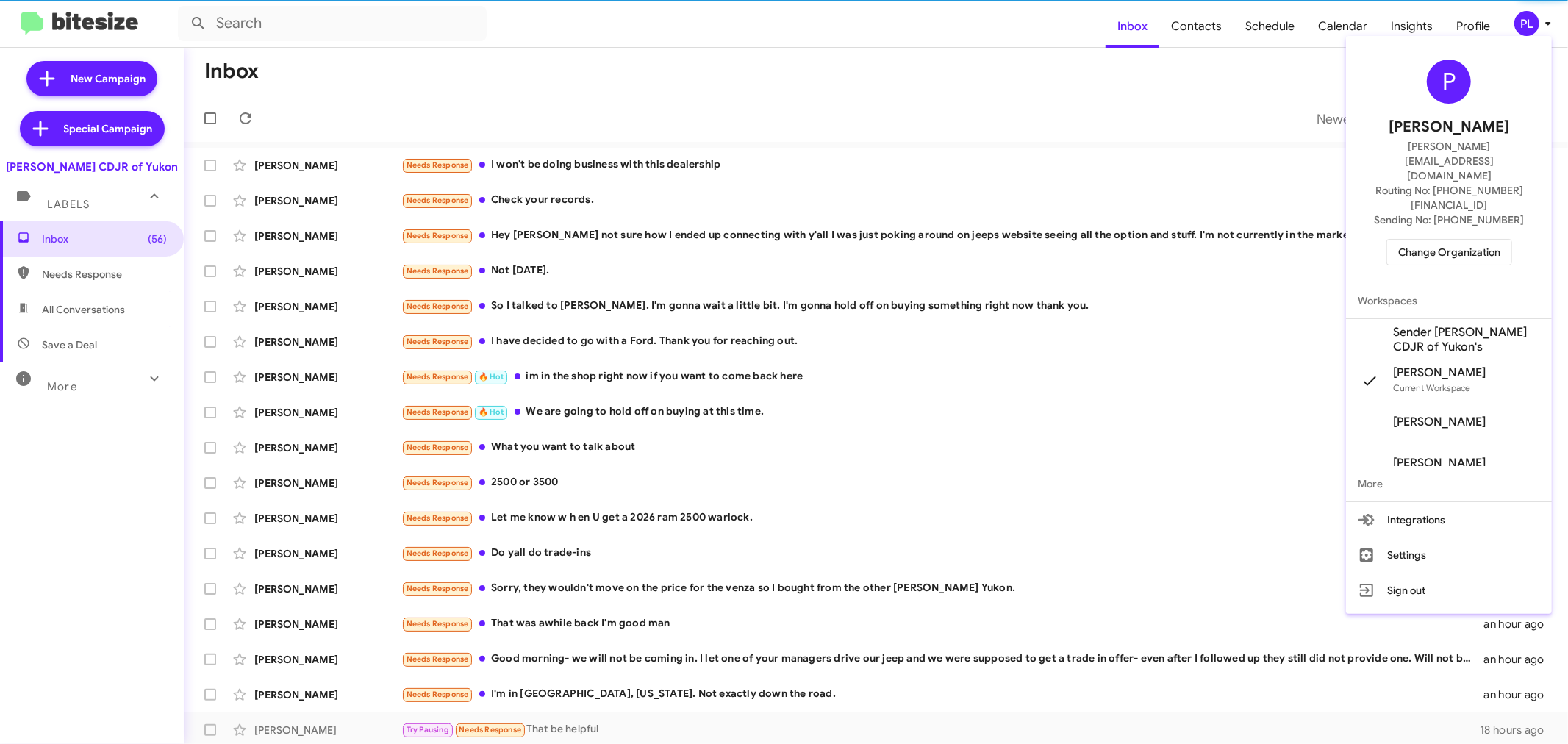
click at [1472, 239] on span "Change Organization" at bounding box center [1450, 251] width 102 height 25
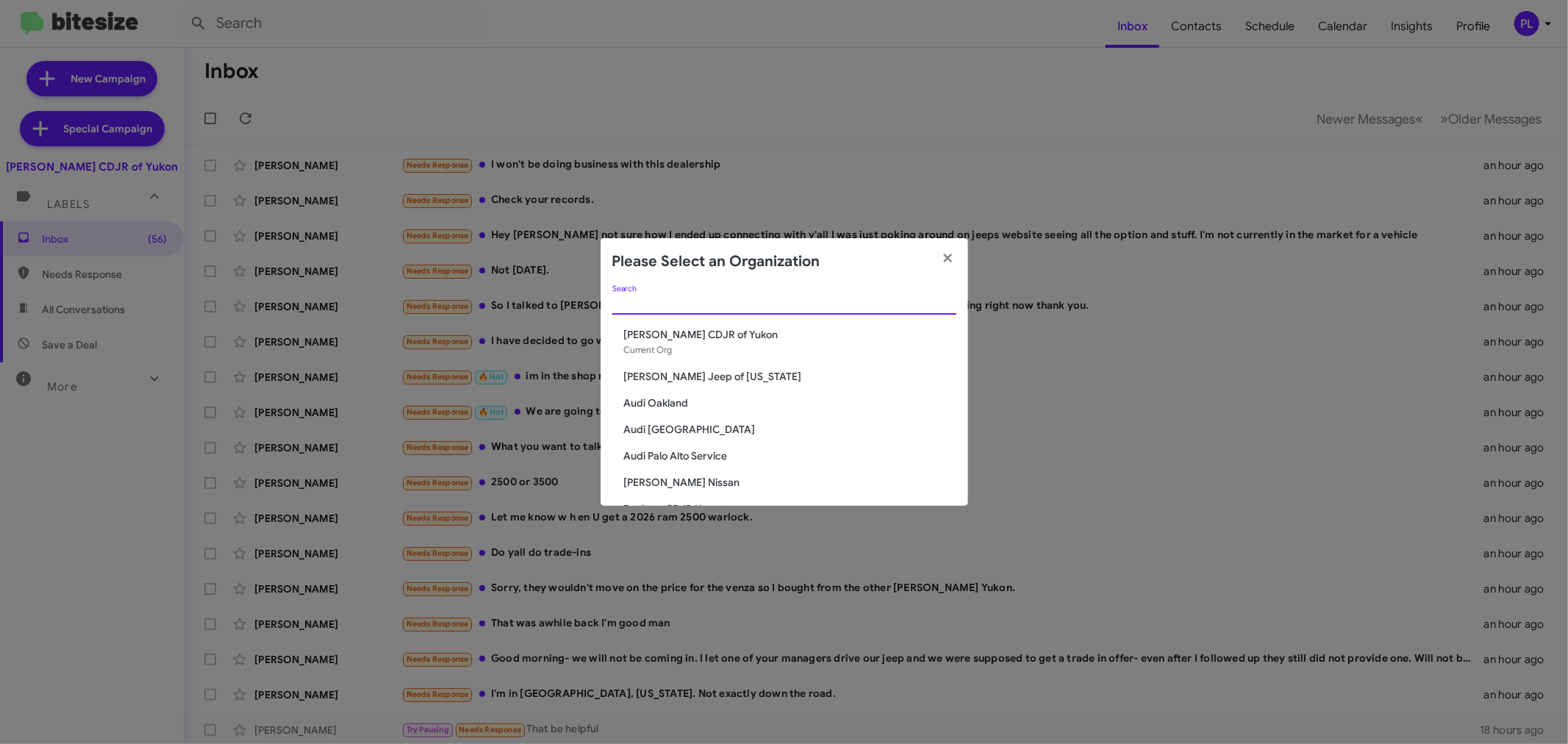
click at [694, 307] on input "Search" at bounding box center [784, 304] width 344 height 12
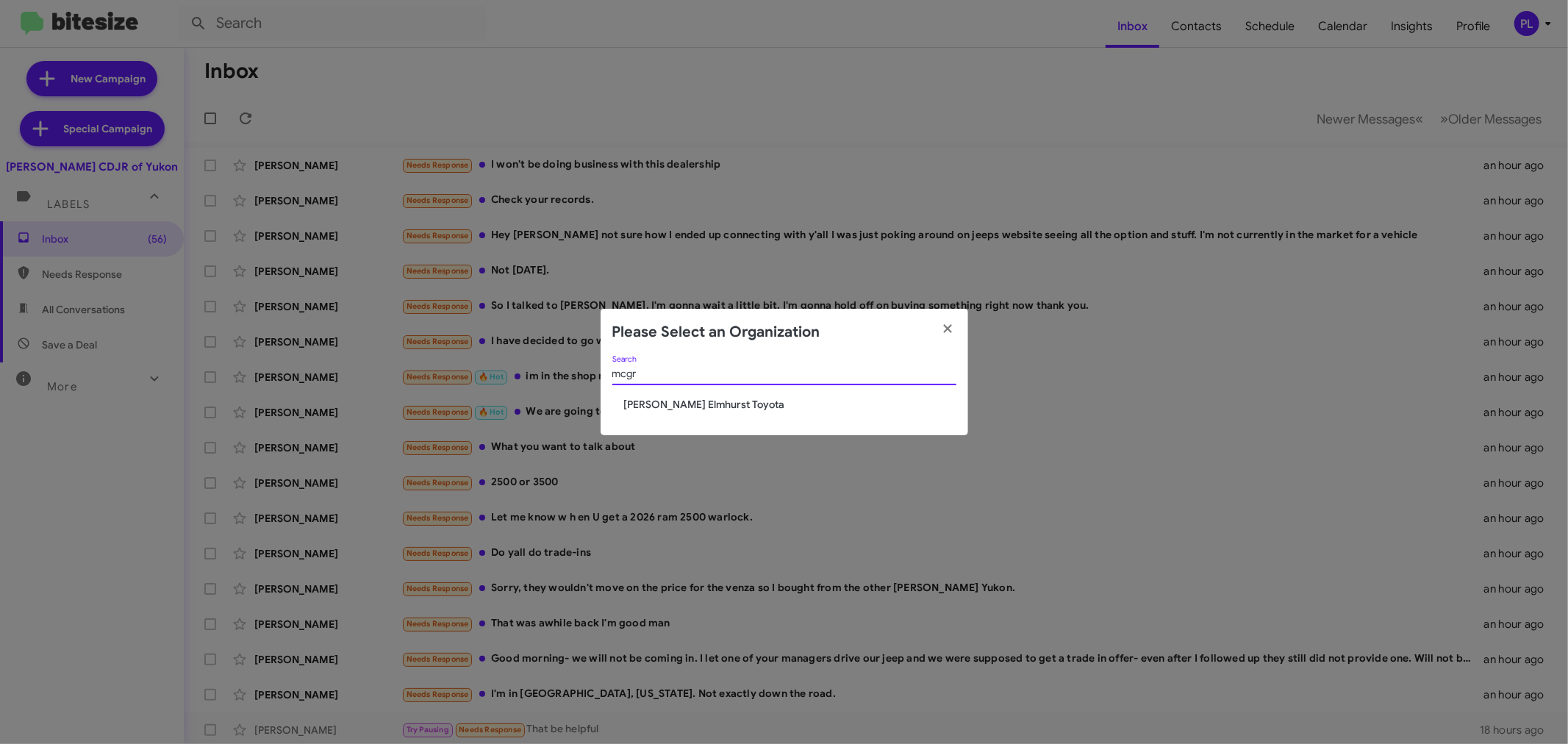
type input "mcgr"
click at [690, 392] on div "mcgr Search" at bounding box center [784, 377] width 344 height 42
click at [692, 399] on span "[PERSON_NAME] Elmhurst Toyota" at bounding box center [790, 405] width 332 height 15
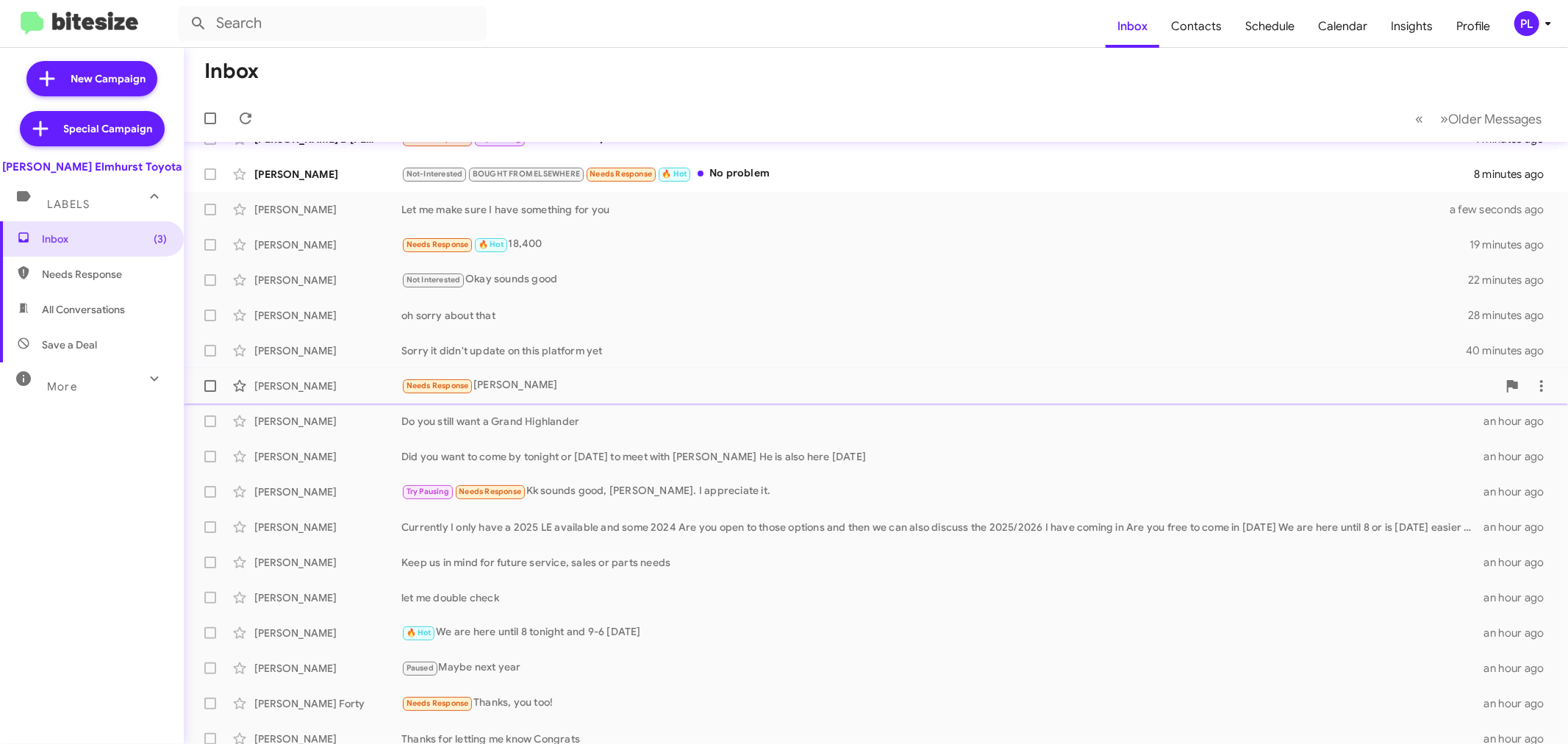
scroll to position [109, 0]
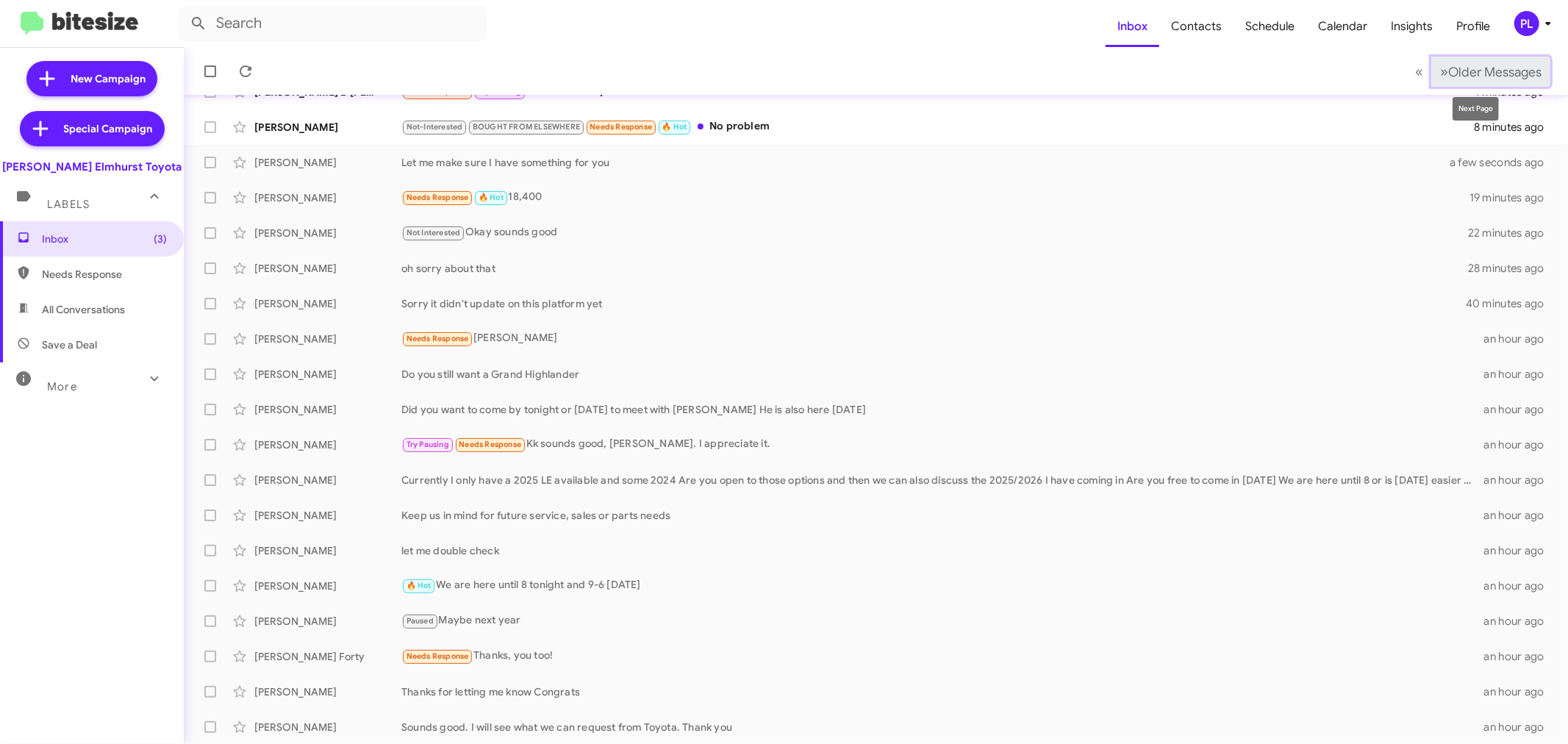
click at [1466, 71] on span "Older Messages" at bounding box center [1495, 72] width 93 height 16
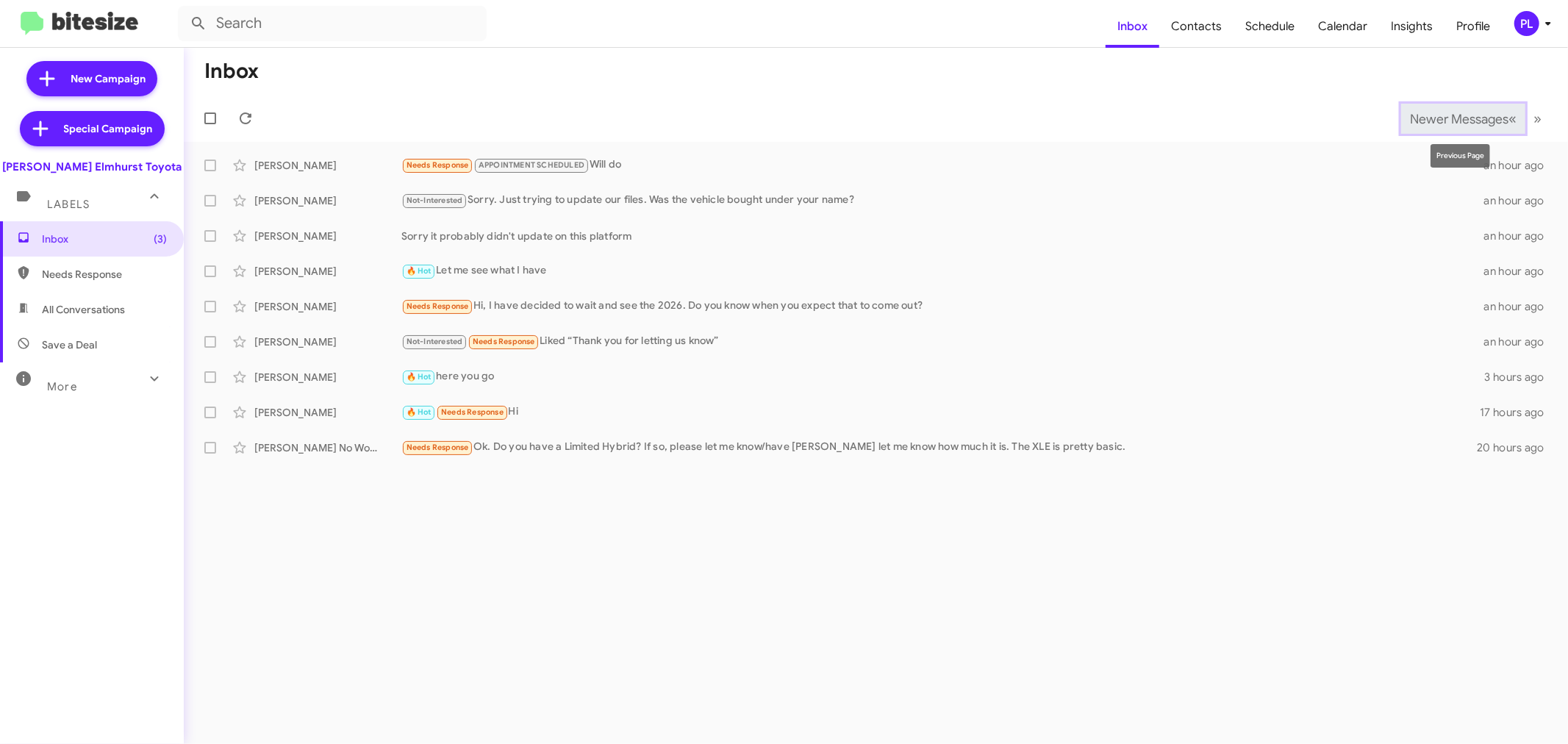
click at [1421, 116] on span "Newer Messages" at bounding box center [1459, 119] width 98 height 16
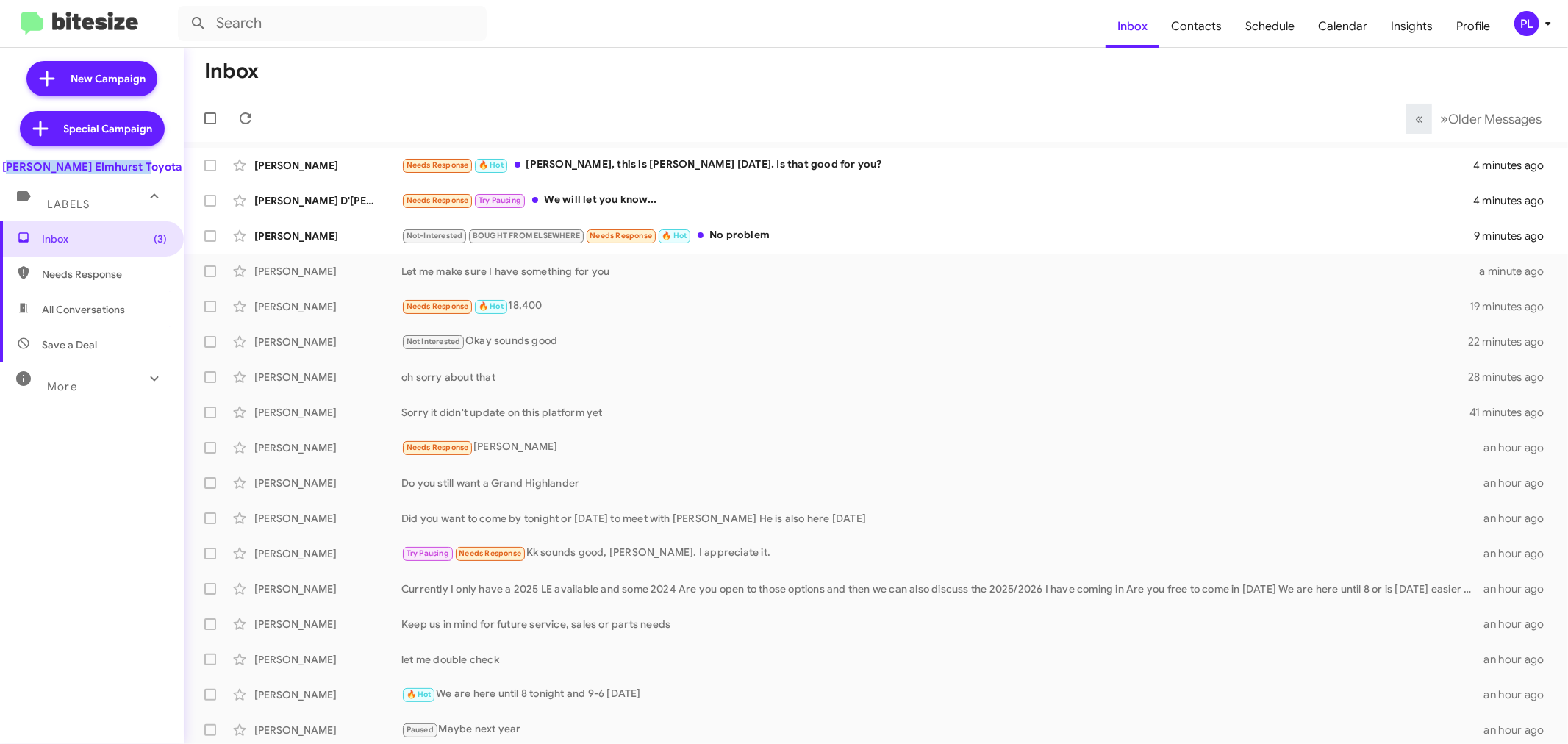
drag, startPoint x: 164, startPoint y: 165, endPoint x: 23, endPoint y: 172, distance: 141.2
click at [23, 172] on div "[PERSON_NAME] Elmhurst Toyota" at bounding box center [92, 164] width 184 height 21
copy div "[PERSON_NAME] Elmhurst Toyota"
click at [1547, 26] on icon at bounding box center [1549, 23] width 18 height 18
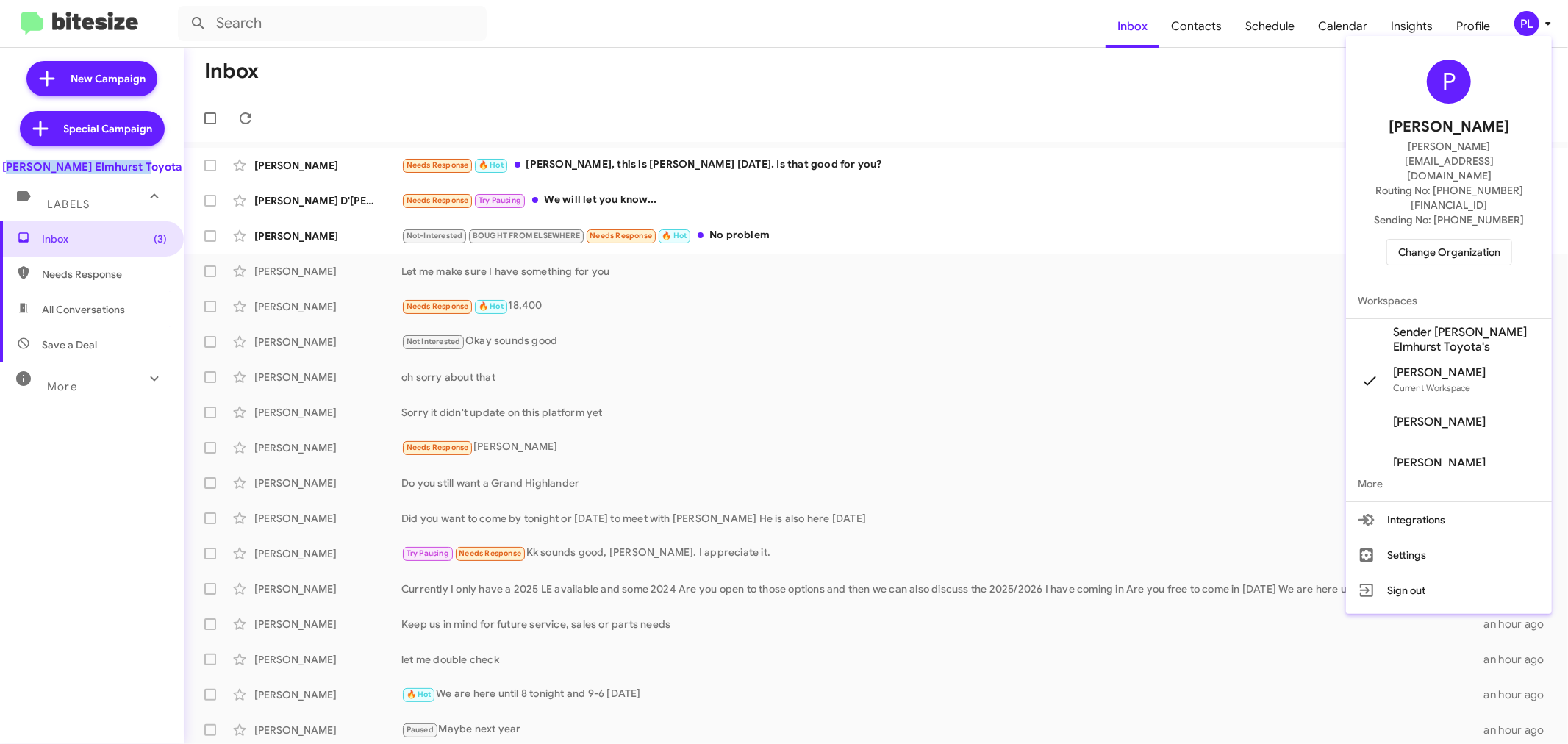
click at [1479, 239] on span "Change Organization" at bounding box center [1450, 251] width 102 height 25
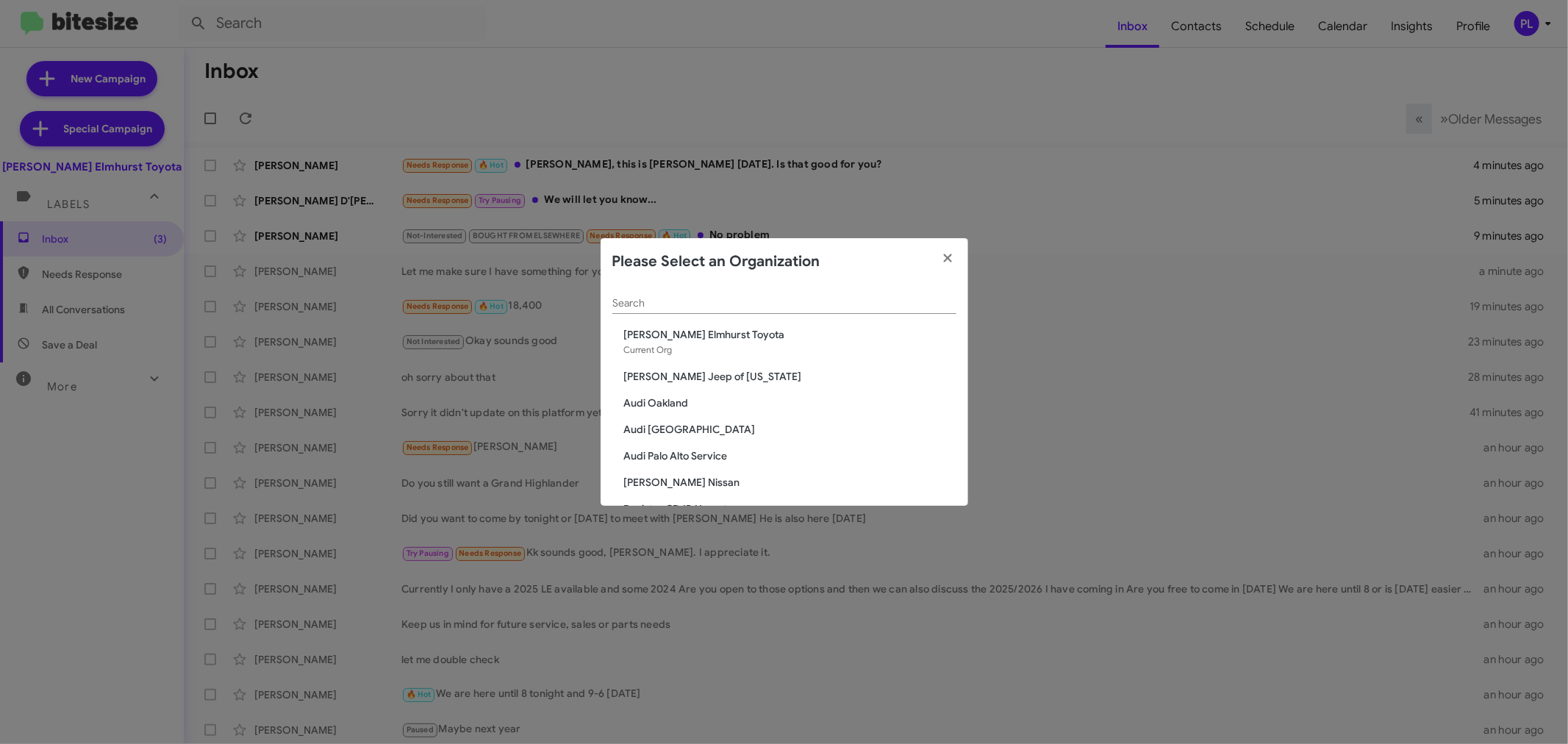
click at [756, 307] on input "Search" at bounding box center [784, 304] width 344 height 12
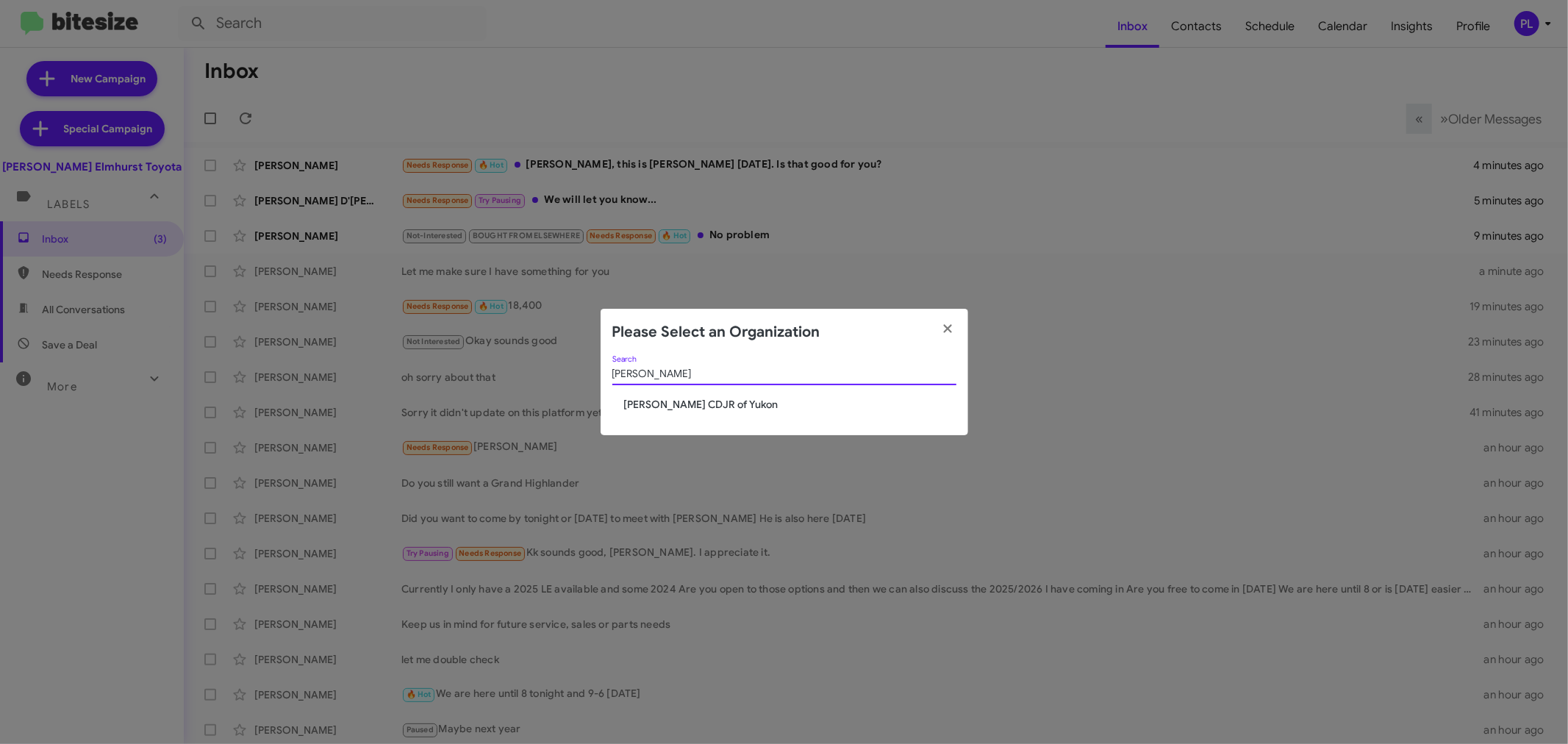
type input "cooper"
click at [731, 406] on span "[PERSON_NAME] CDJR of Yukon" at bounding box center [790, 405] width 332 height 15
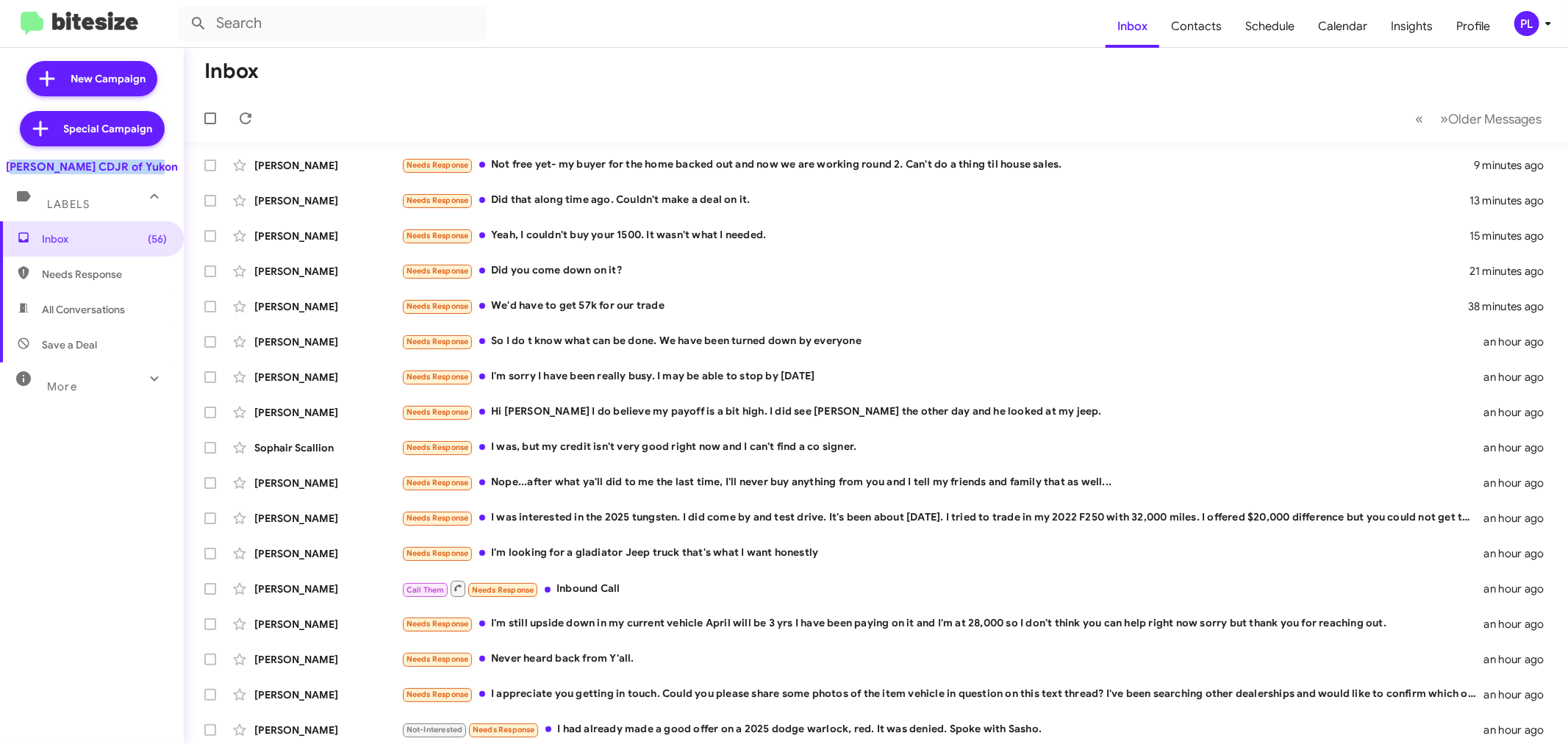
drag, startPoint x: 168, startPoint y: 164, endPoint x: 0, endPoint y: 166, distance: 168.0
click at [0, 166] on div "Joe Cooper CDJR of Yukon" at bounding box center [92, 164] width 184 height 21
copy div "Joe Cooper CDJR of Yukon"
click at [1542, 21] on icon at bounding box center [1549, 23] width 18 height 18
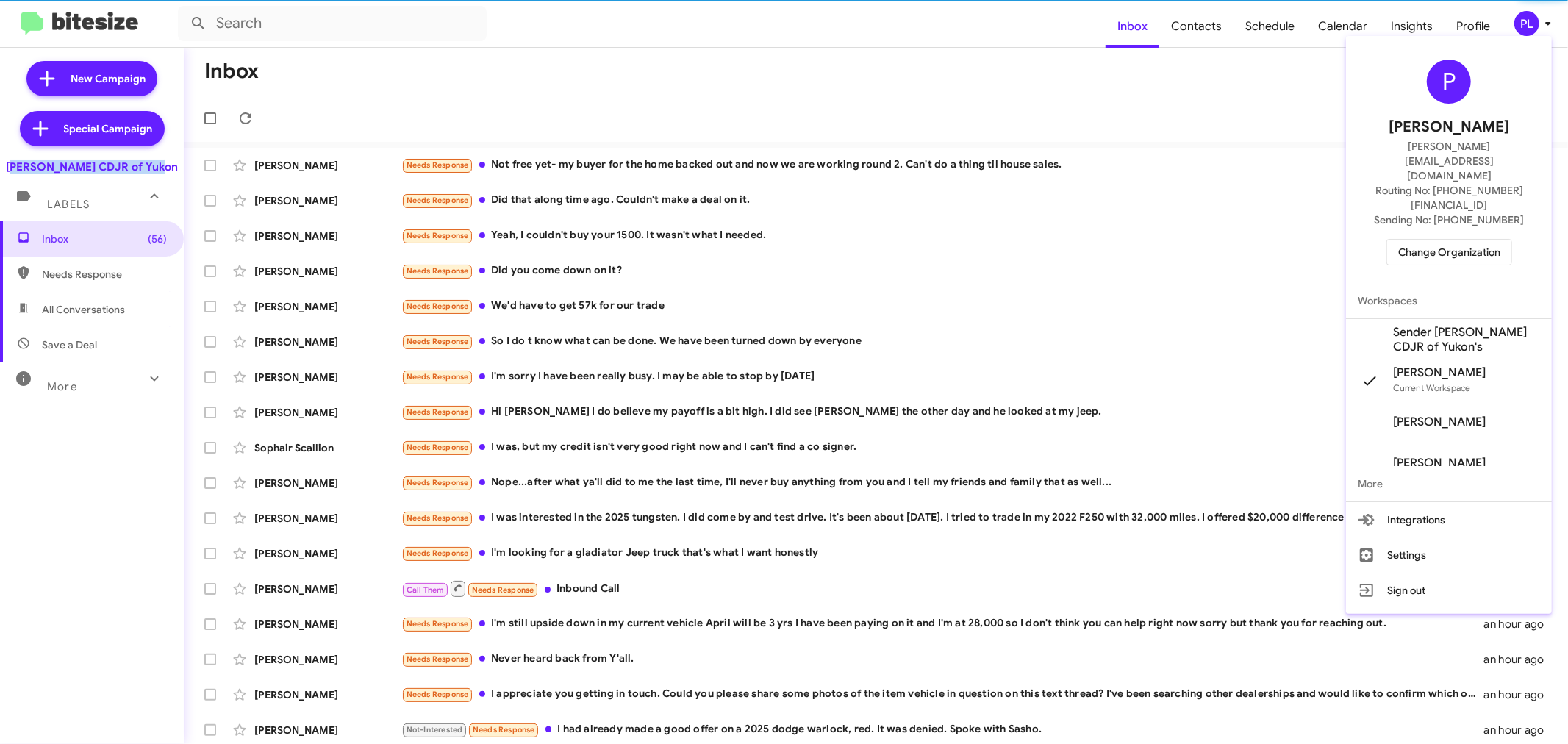
click at [1468, 239] on span "Change Organization" at bounding box center [1450, 251] width 102 height 25
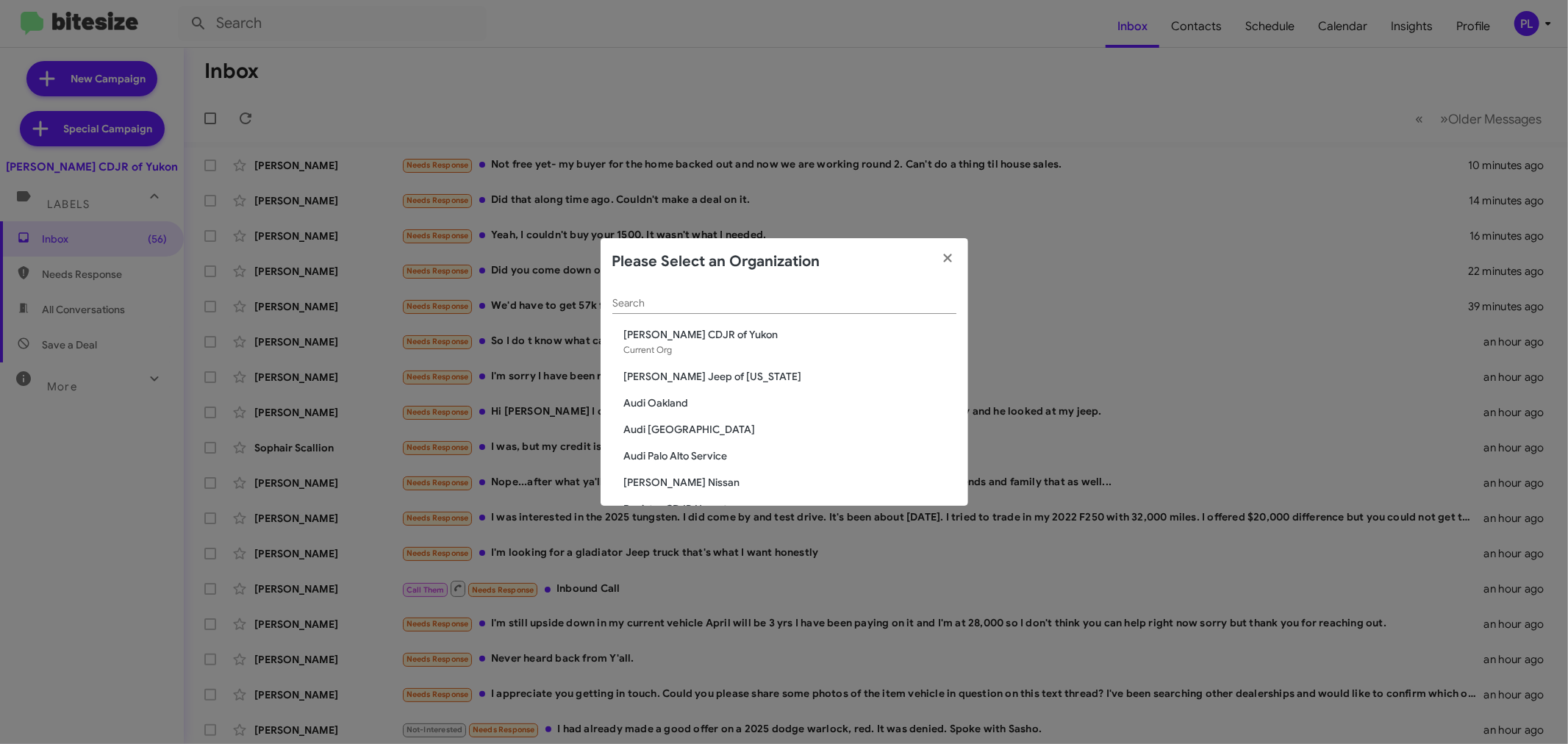
click at [790, 309] on input "Search" at bounding box center [784, 304] width 344 height 12
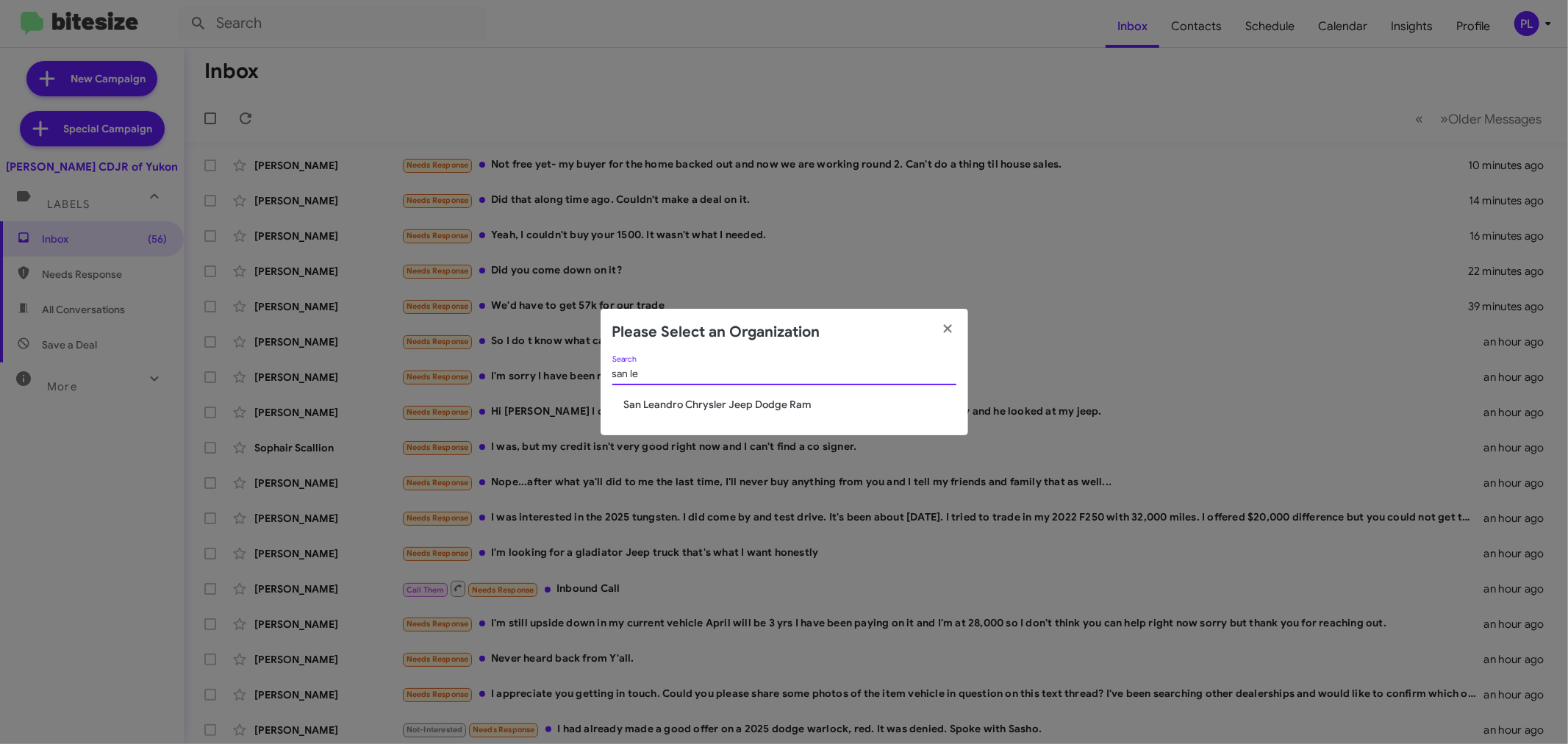
type input "san le"
click at [770, 407] on span "San Leandro Chrysler Jeep Dodge Ram" at bounding box center [790, 405] width 332 height 15
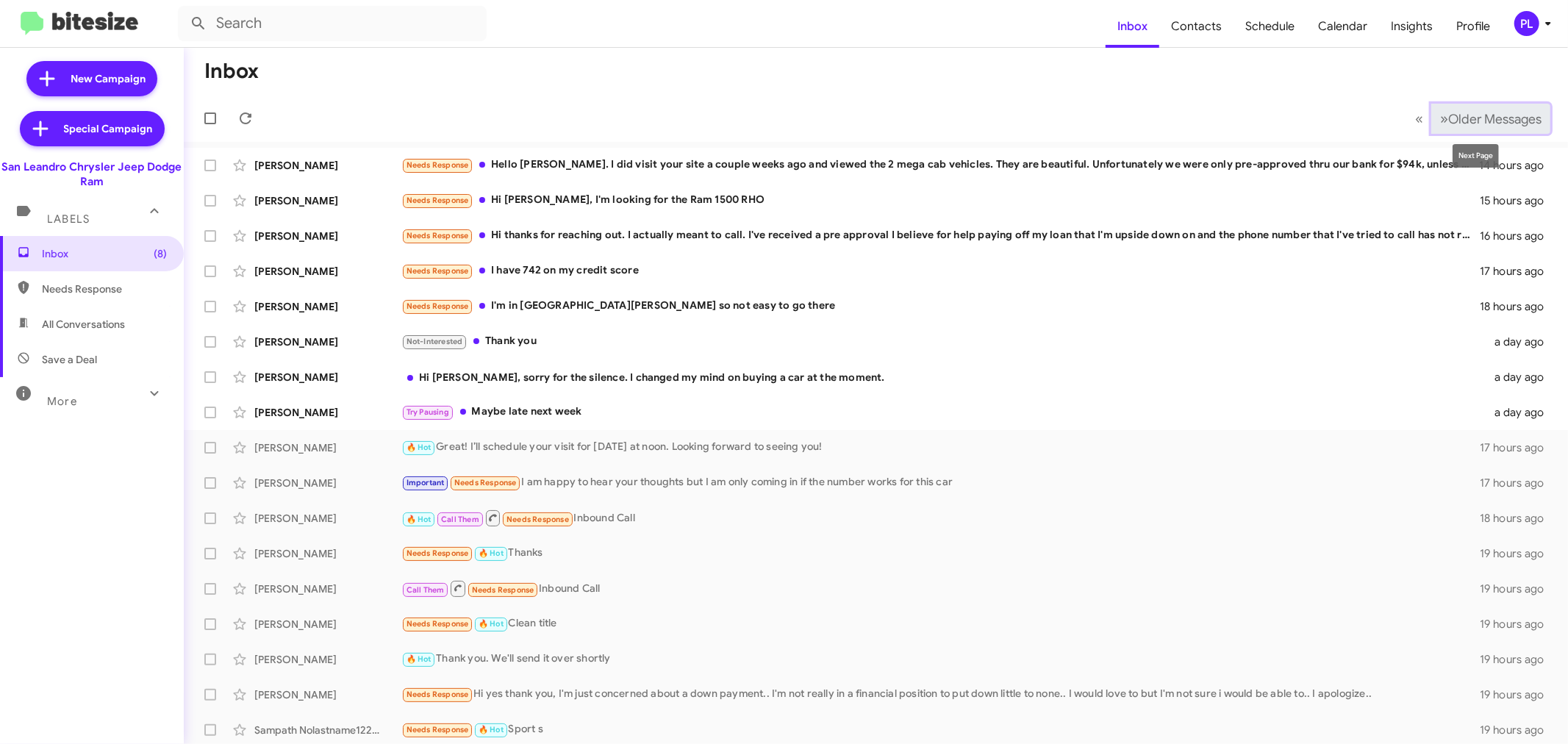
click at [1475, 114] on span "Older Messages" at bounding box center [1495, 119] width 93 height 16
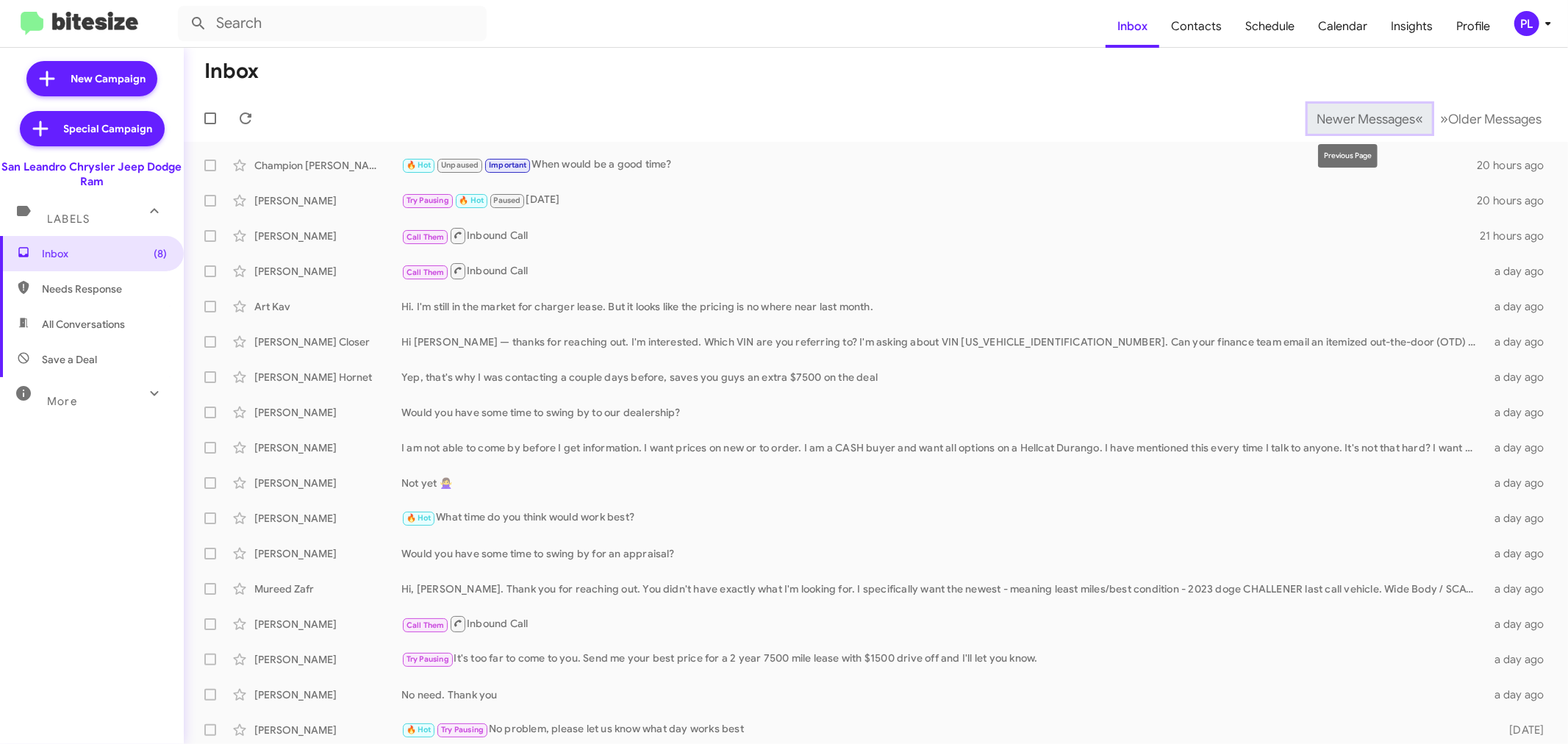
click at [1353, 121] on span "Newer Messages" at bounding box center [1366, 119] width 98 height 16
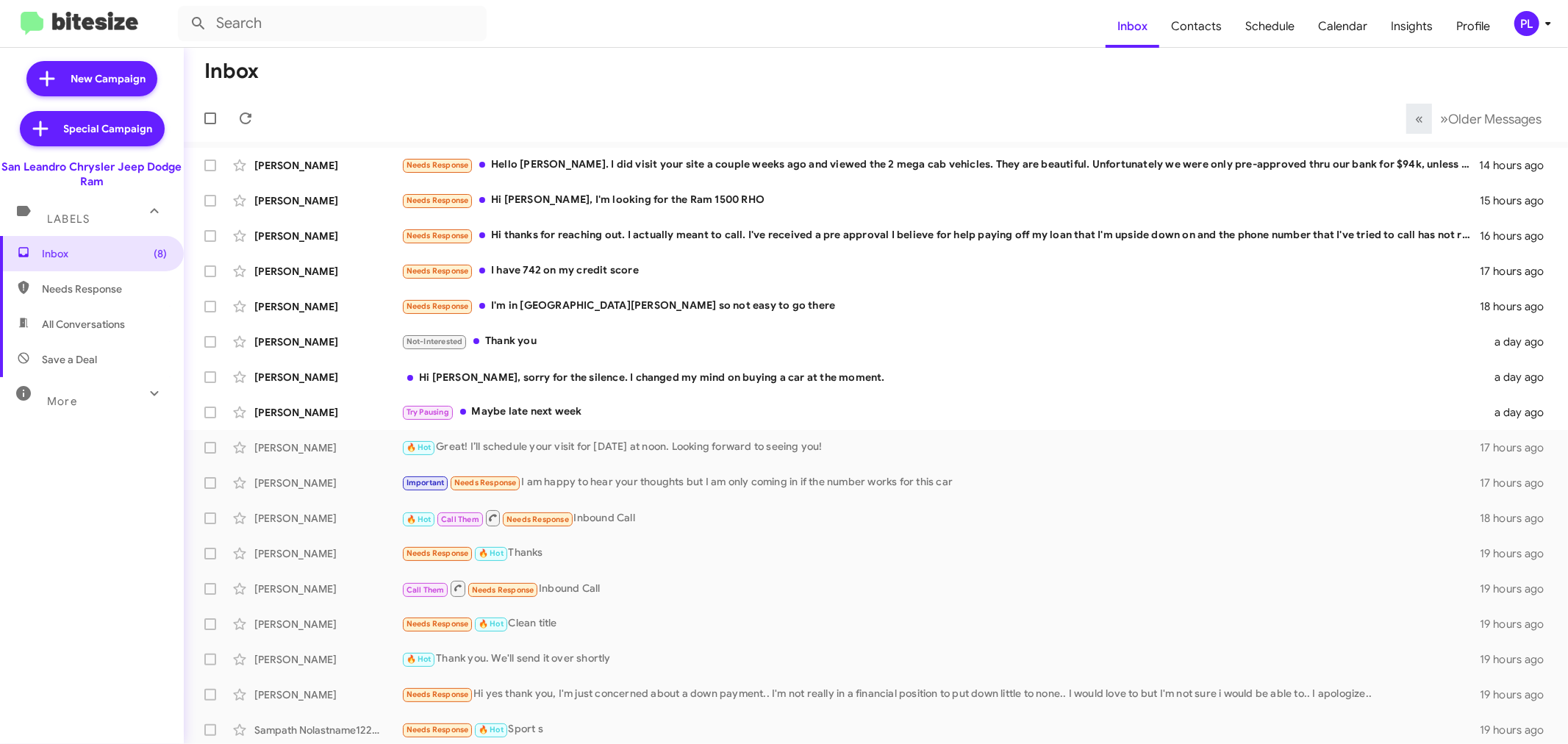
click at [1547, 26] on icon at bounding box center [1549, 23] width 18 height 18
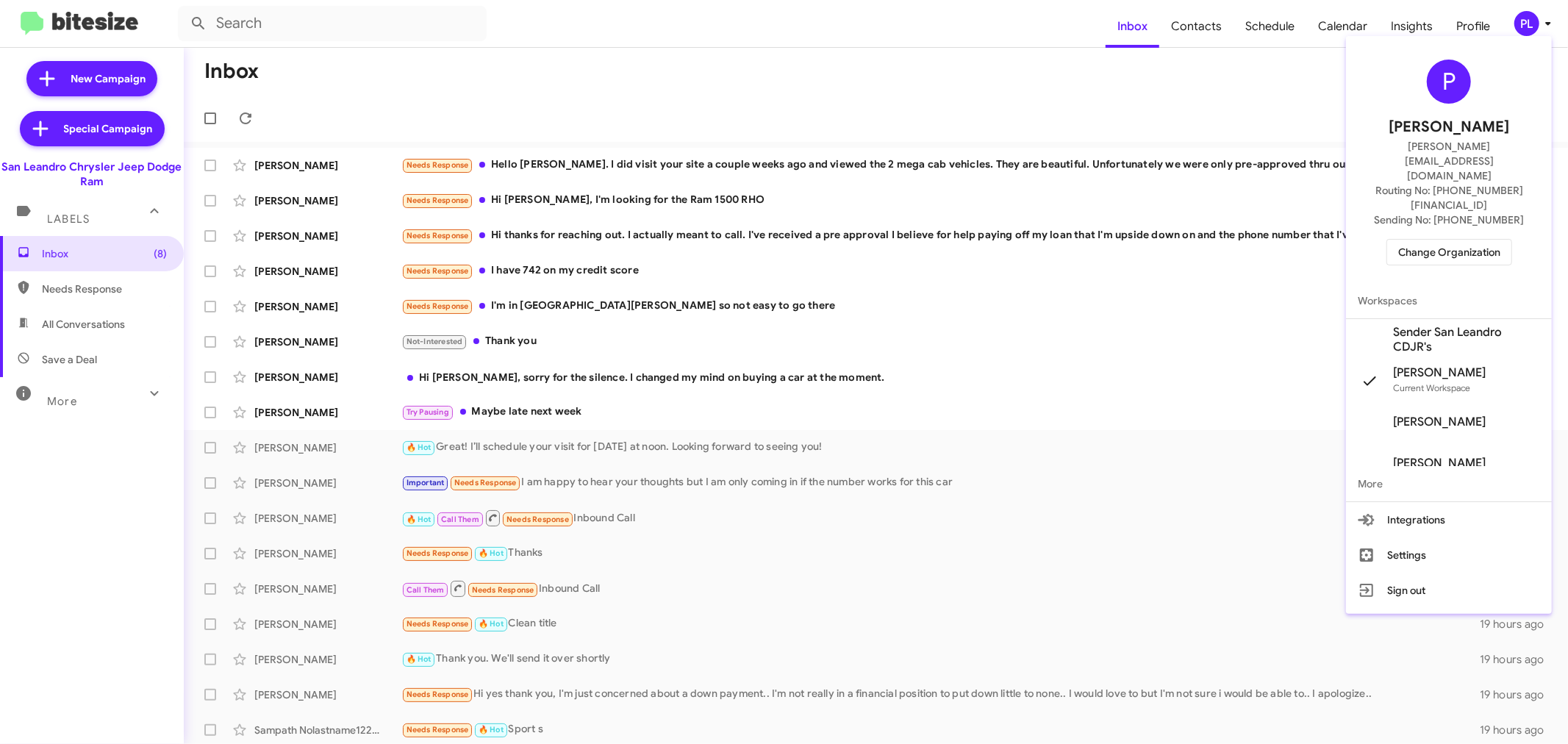
click at [1462, 239] on span "Change Organization" at bounding box center [1450, 251] width 102 height 25
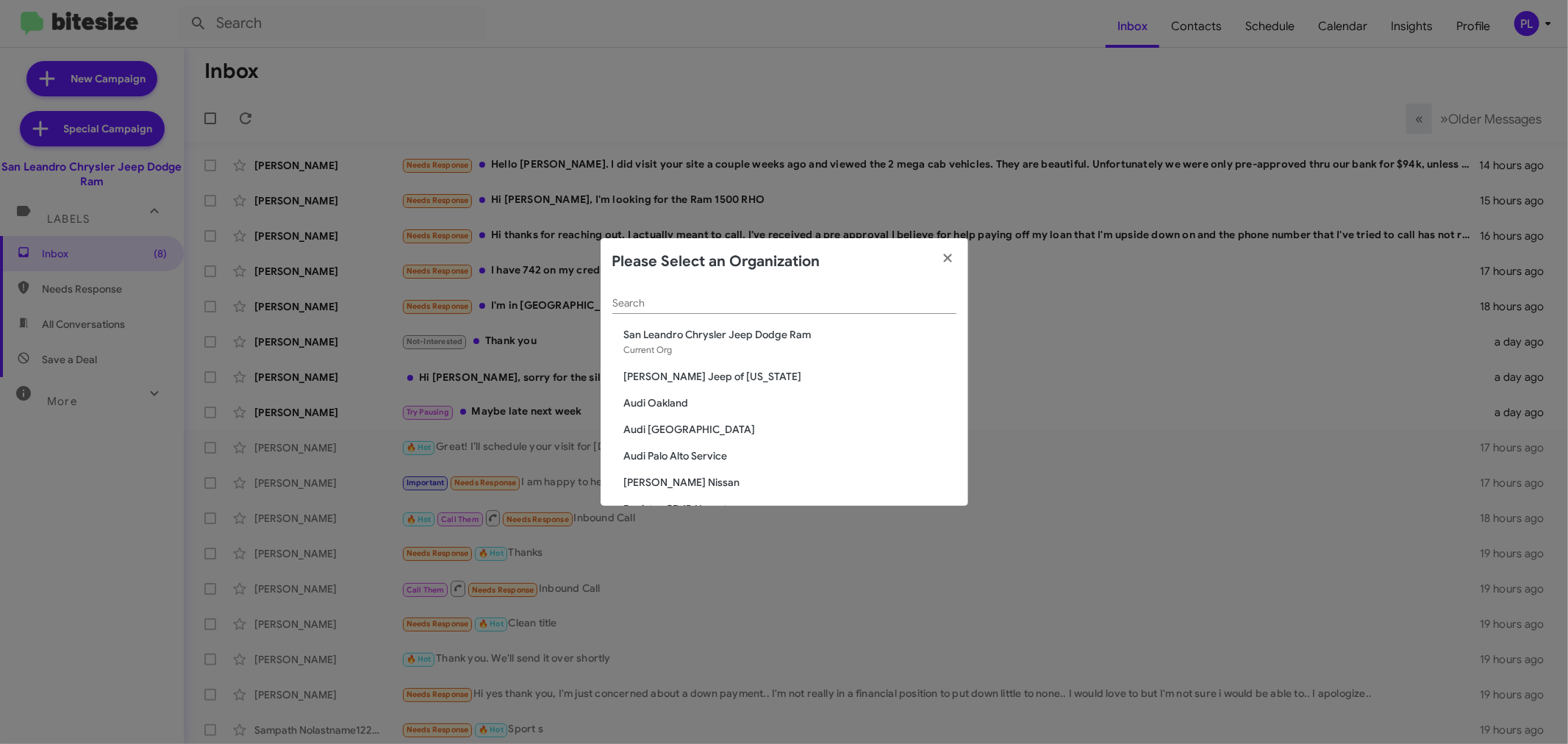
click at [719, 297] on div "Search" at bounding box center [784, 300] width 344 height 29
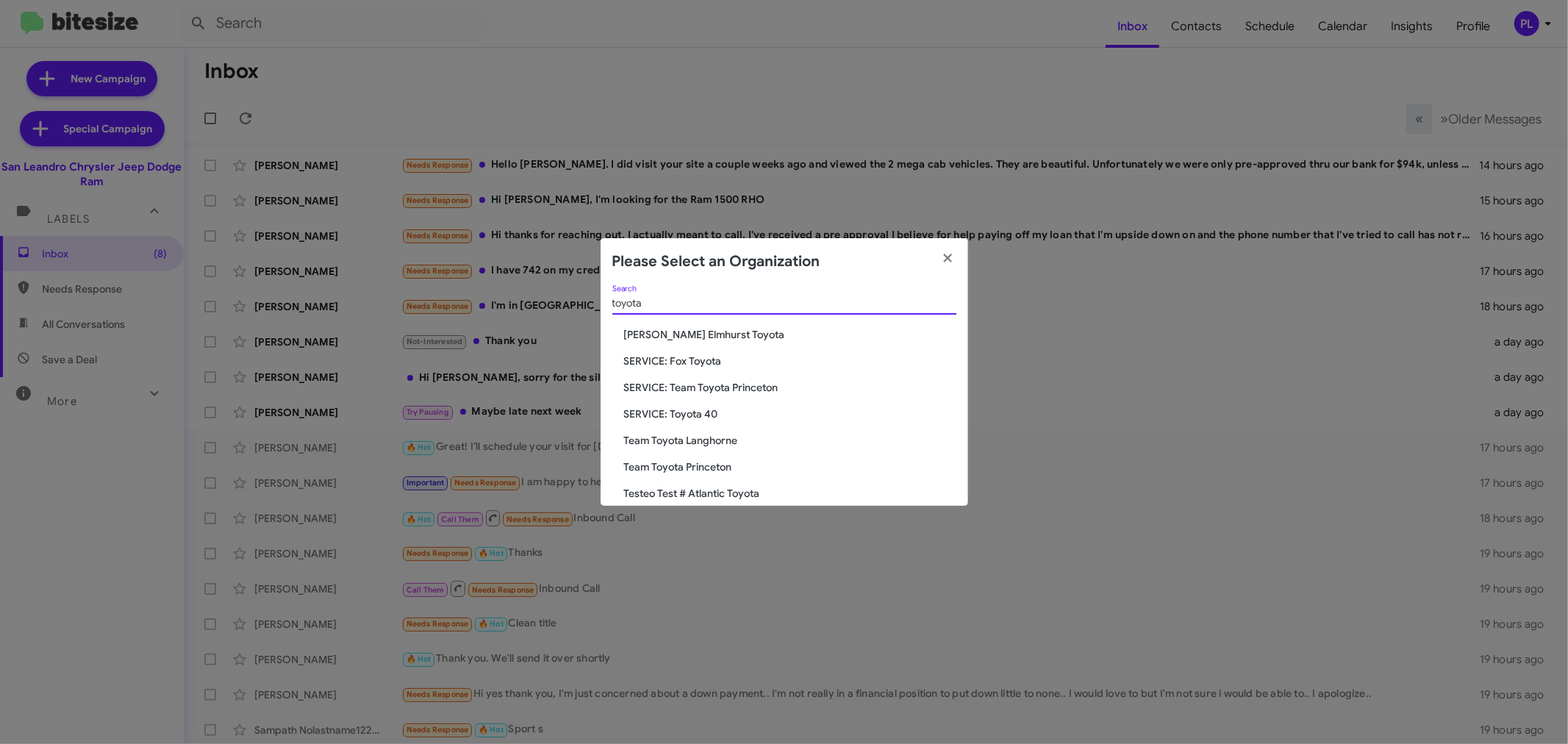
scroll to position [150, 0]
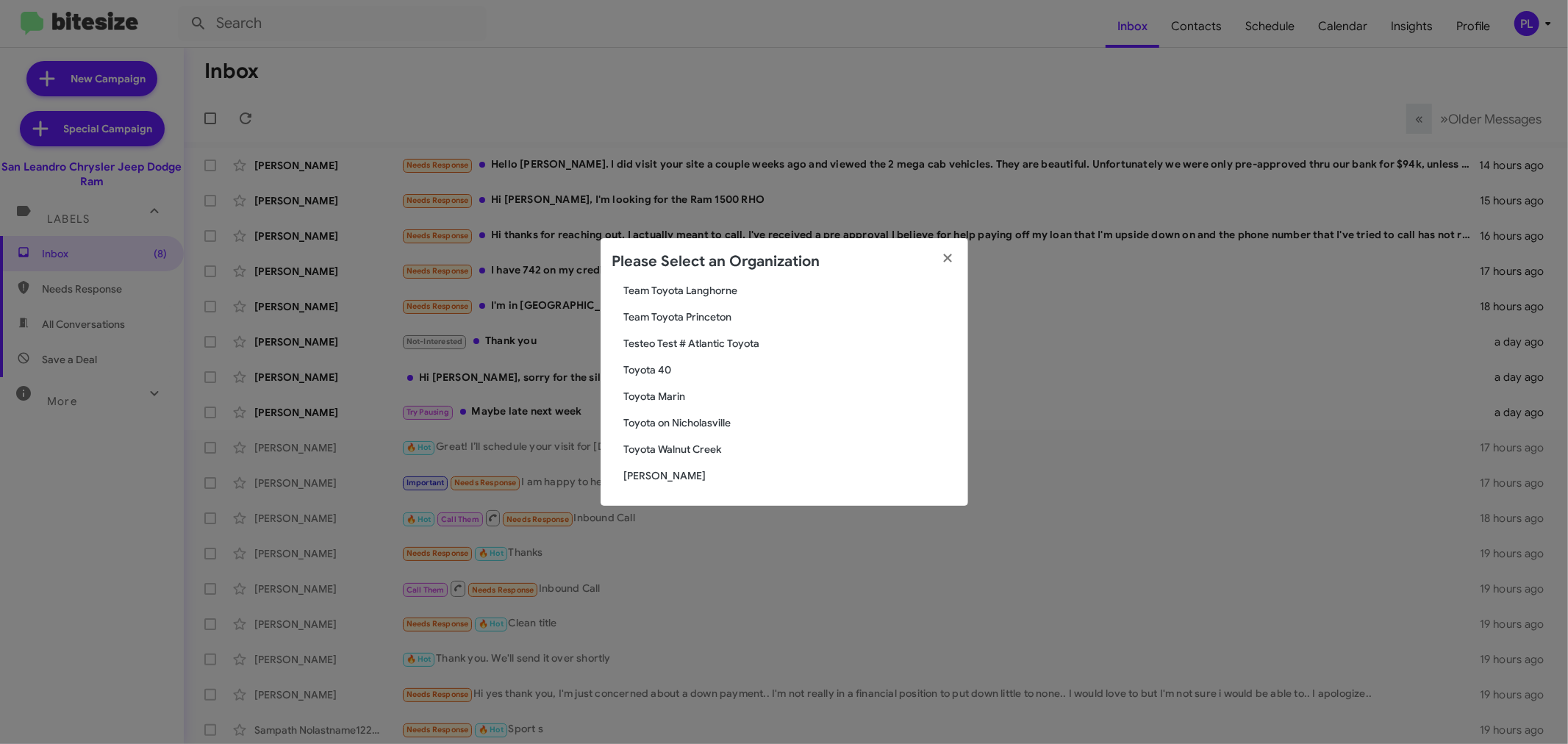
type input "toyota"
click at [671, 390] on span "Toyota Marin" at bounding box center [790, 397] width 332 height 15
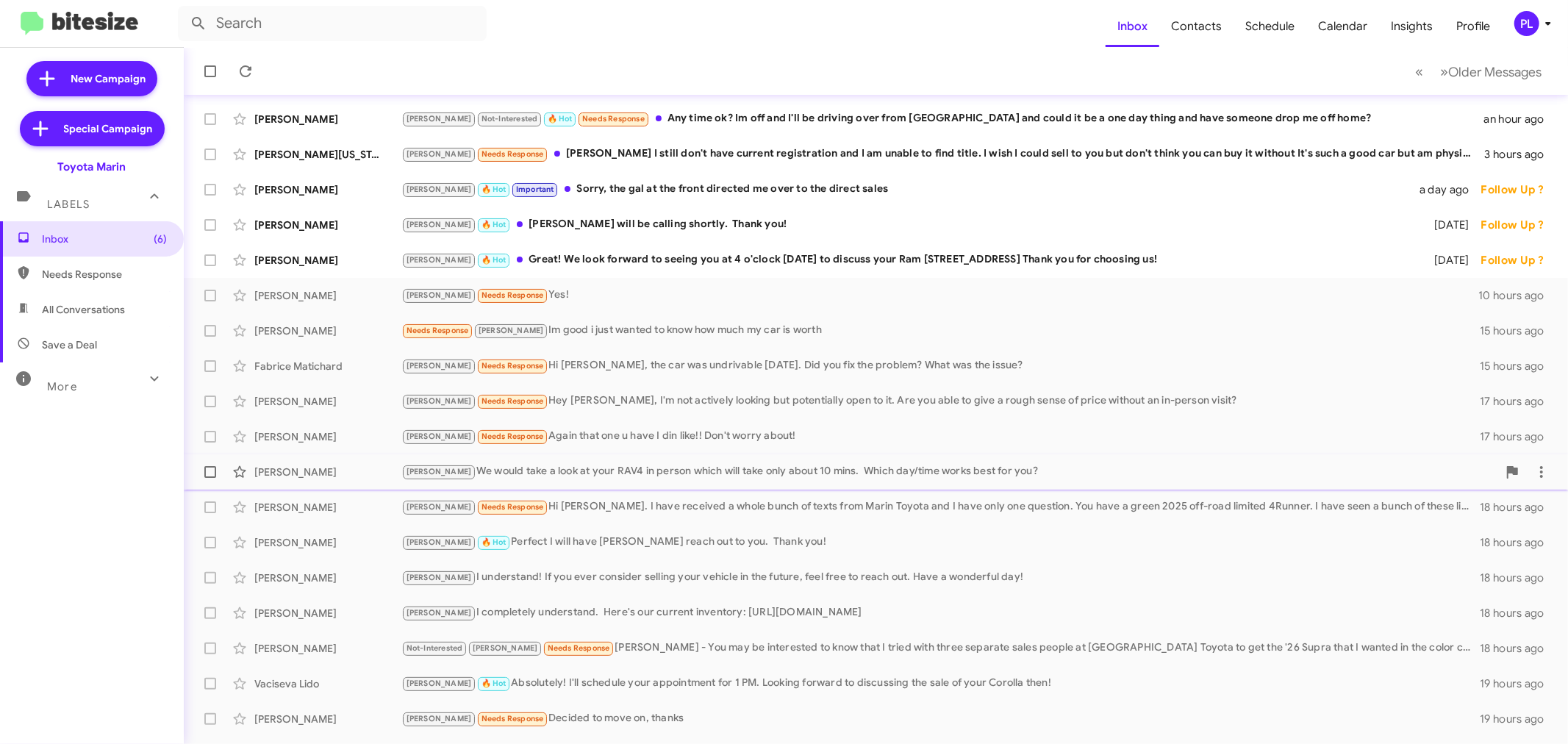
scroll to position [109, 0]
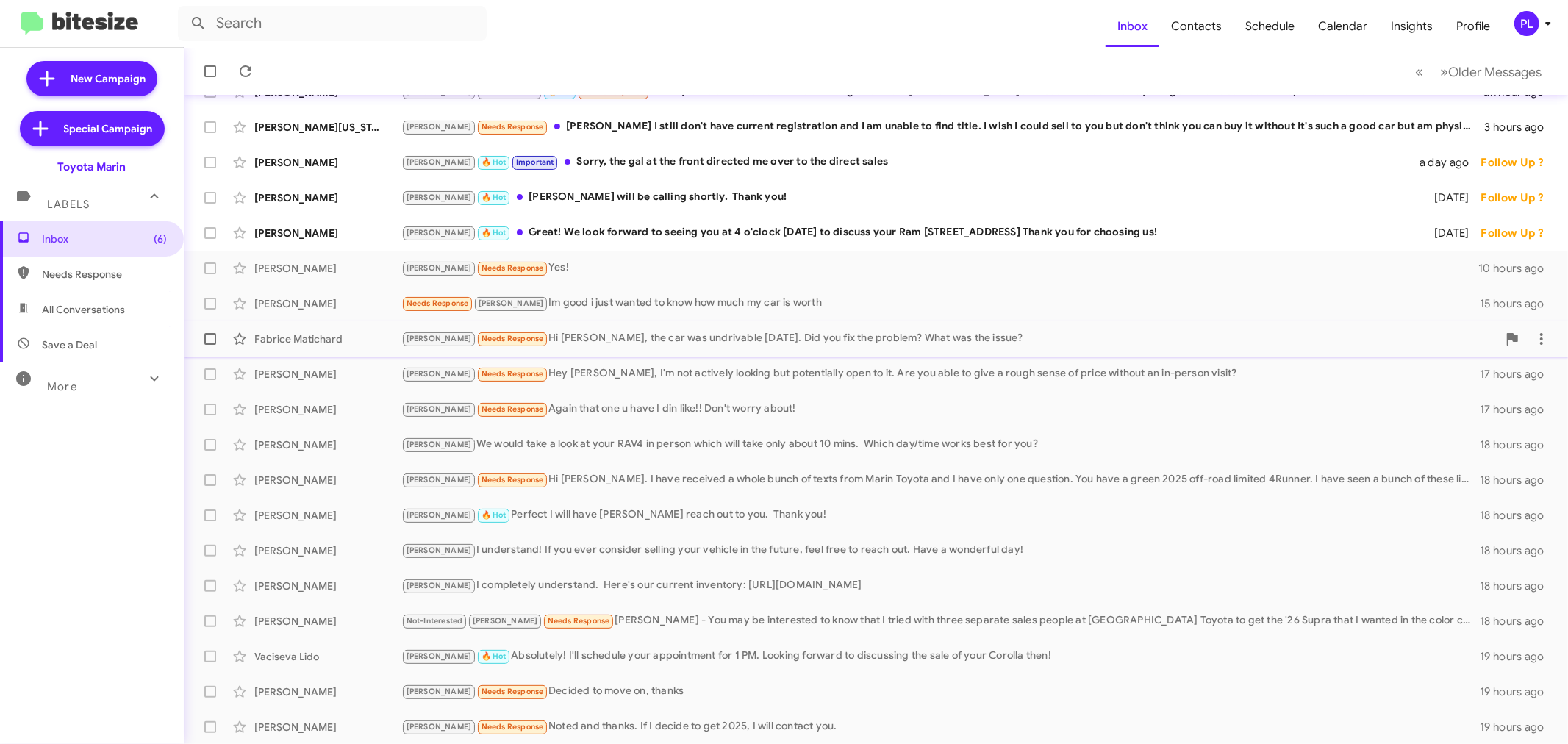
click at [721, 339] on div "Joel Needs Response Hi Nathan, the car was undrivable last saturday. Did you fi…" at bounding box center [949, 339] width 1097 height 17
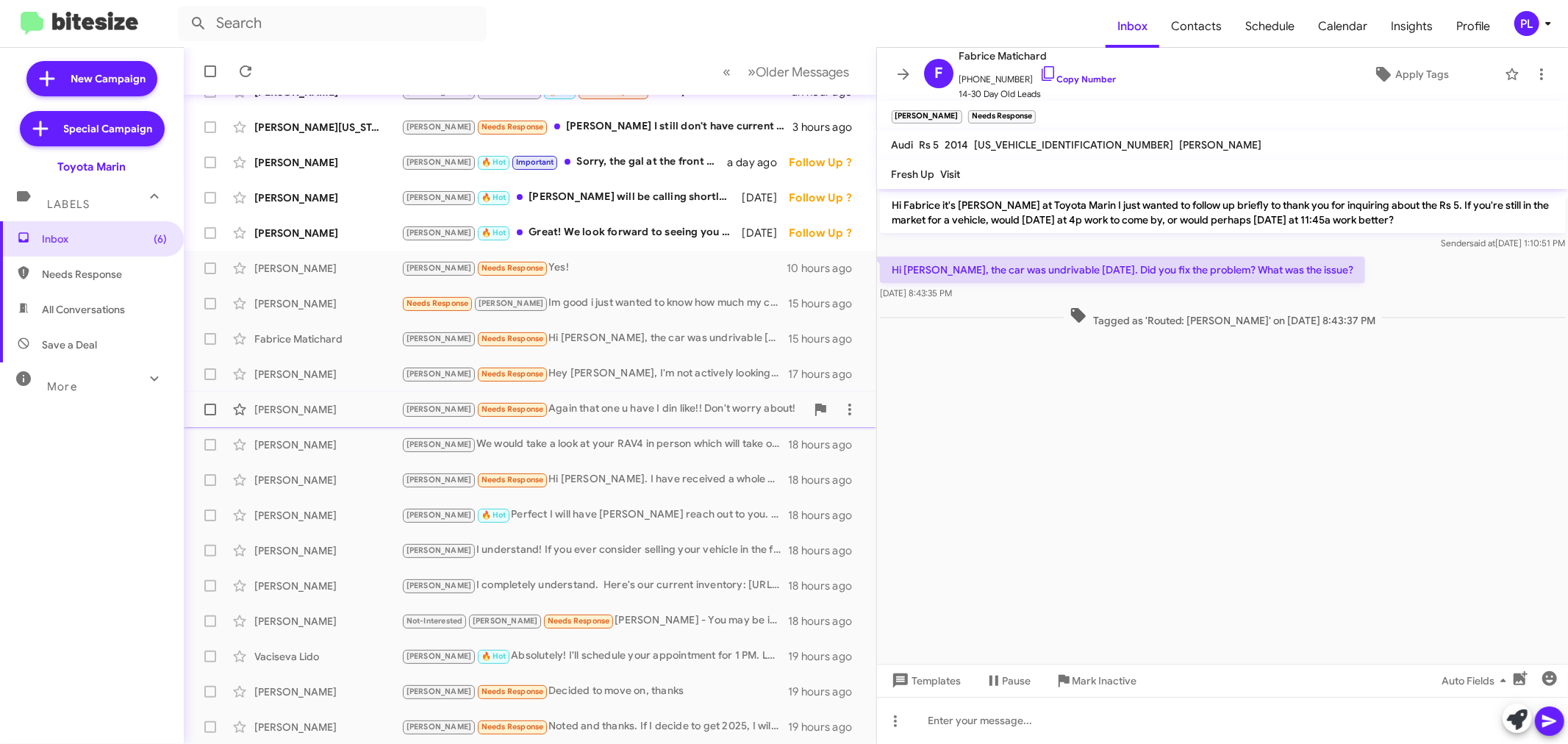
click at [591, 406] on div "Joel Needs Response Again that one u have I din like!! Don't worry about!" at bounding box center [604, 409] width 404 height 17
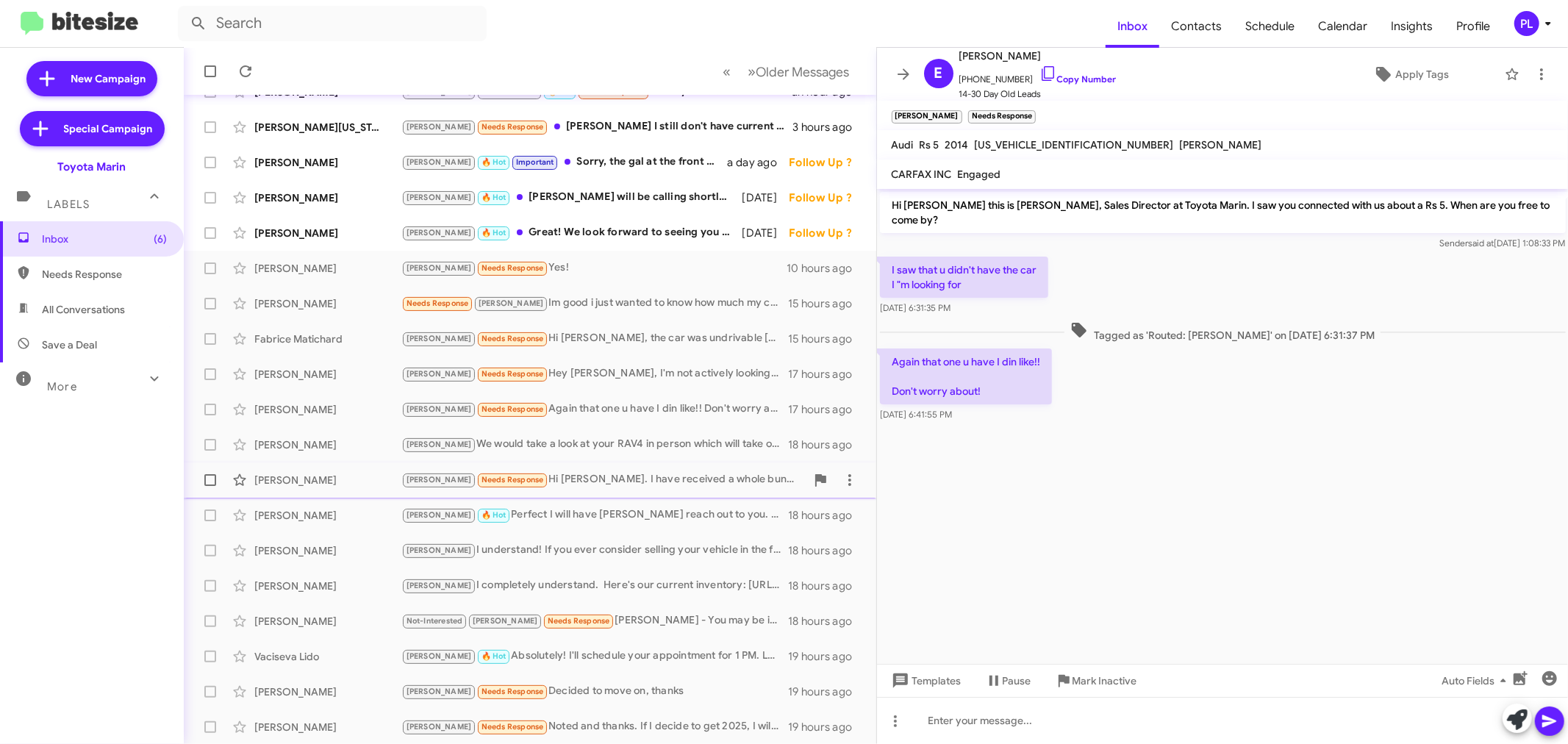
click at [637, 479] on div "Joel Needs Response Hi Nathan. I have received a whole bunch of texts from Mari…" at bounding box center [604, 480] width 404 height 17
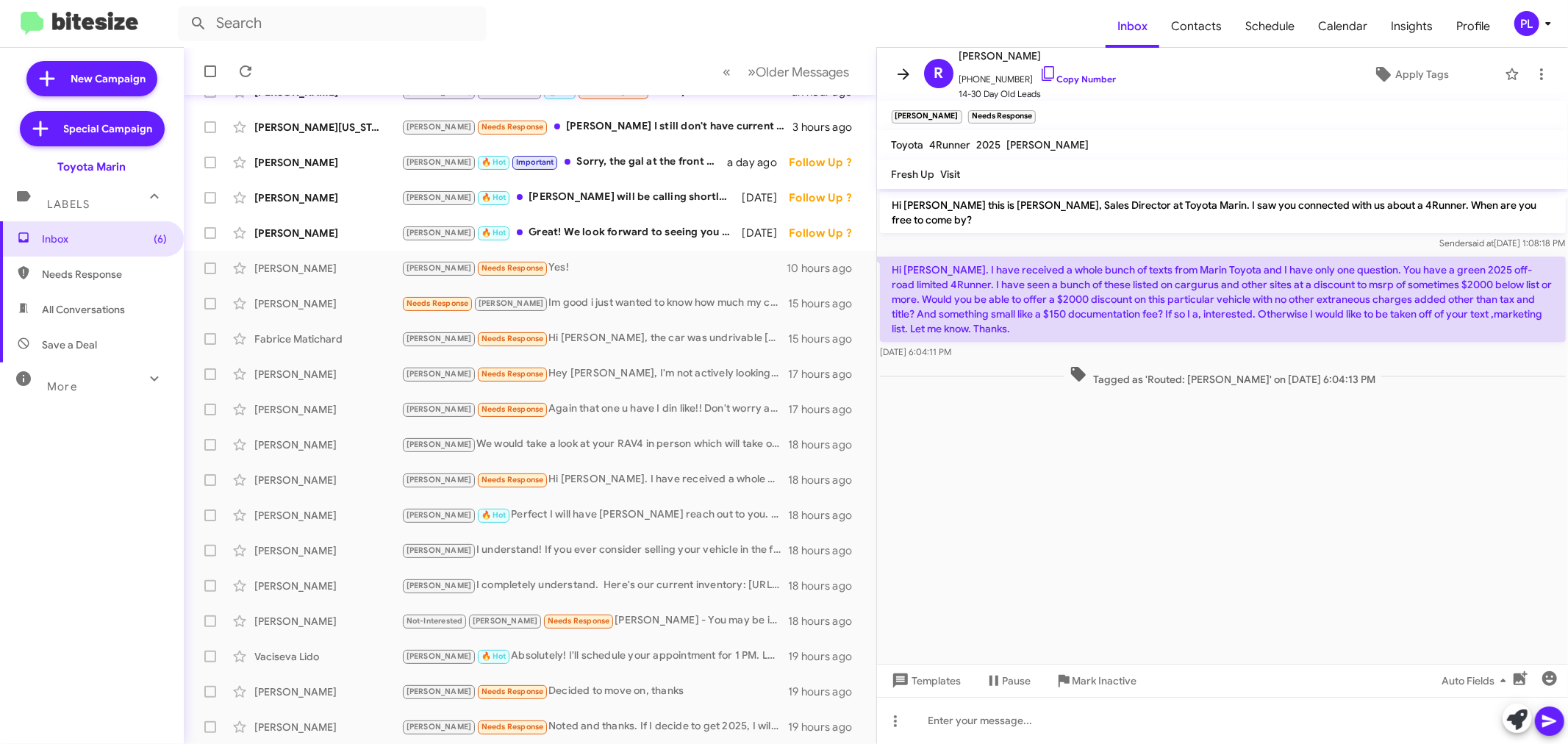
click at [903, 79] on icon at bounding box center [903, 74] width 12 height 11
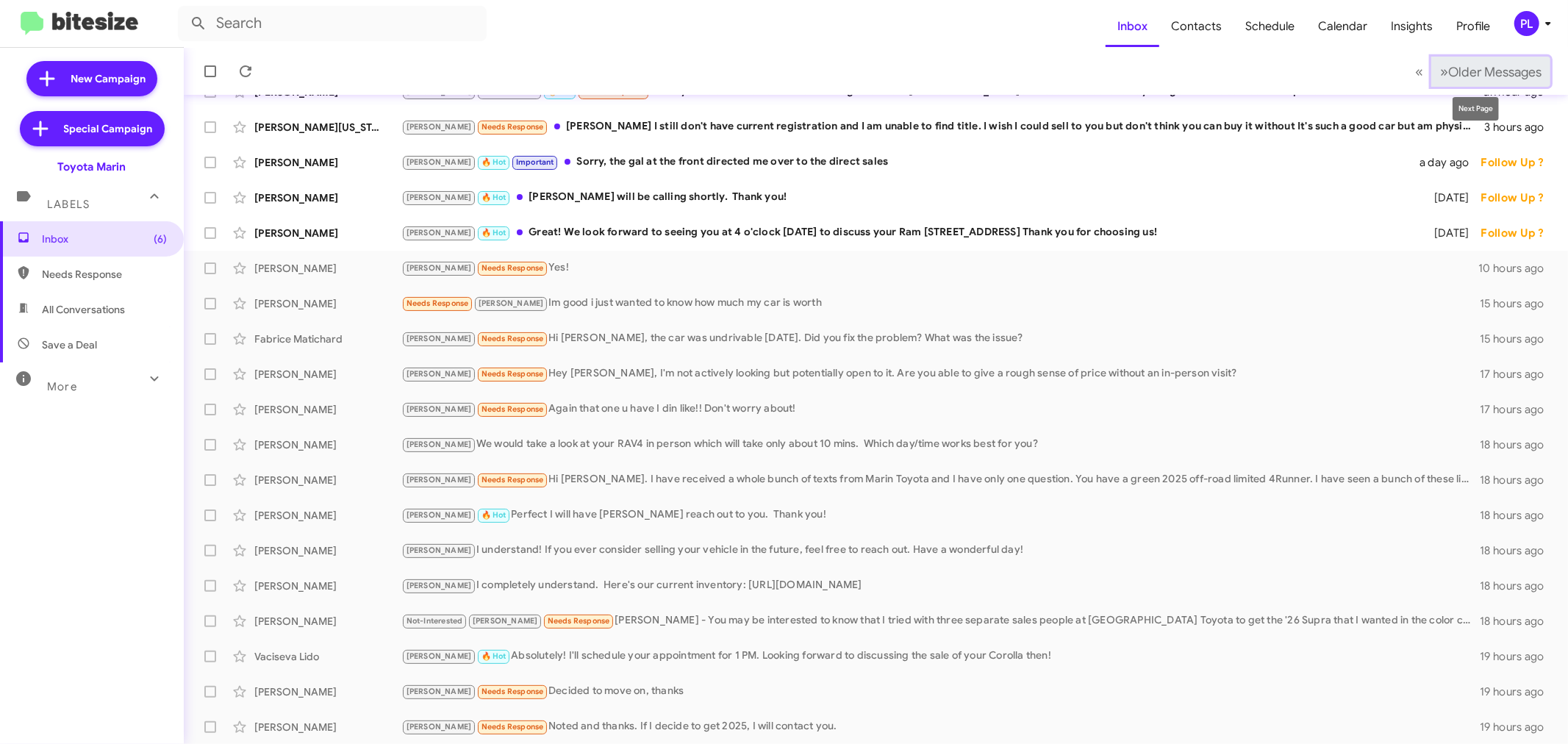
click at [1530, 76] on button "» Next Older Messages" at bounding box center [1491, 71] width 119 height 30
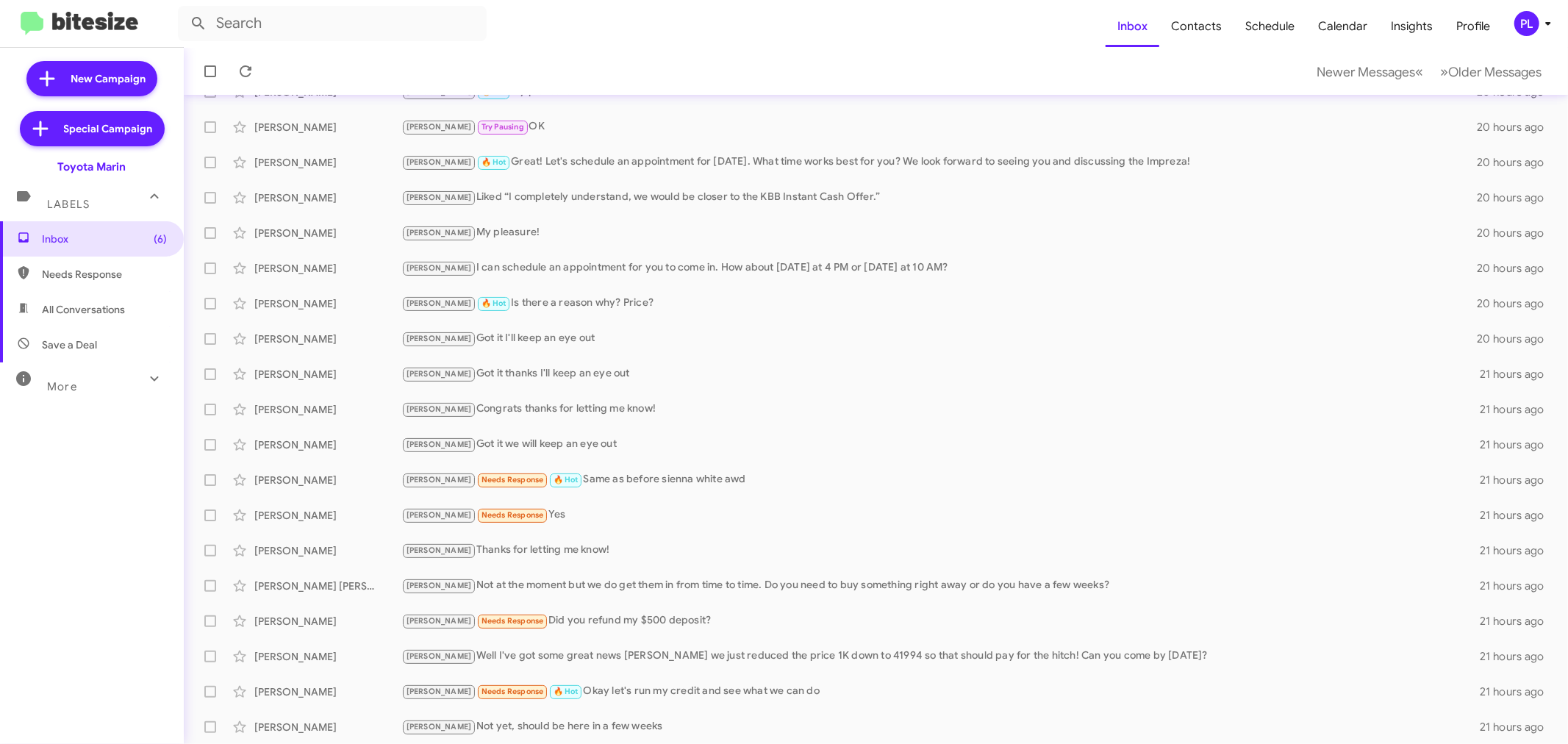
drag, startPoint x: 105, startPoint y: 377, endPoint x: 78, endPoint y: 392, distance: 30.9
click at [105, 377] on div "More" at bounding box center [77, 380] width 131 height 27
click at [85, 635] on span "Sold Responded" at bounding box center [81, 639] width 78 height 15
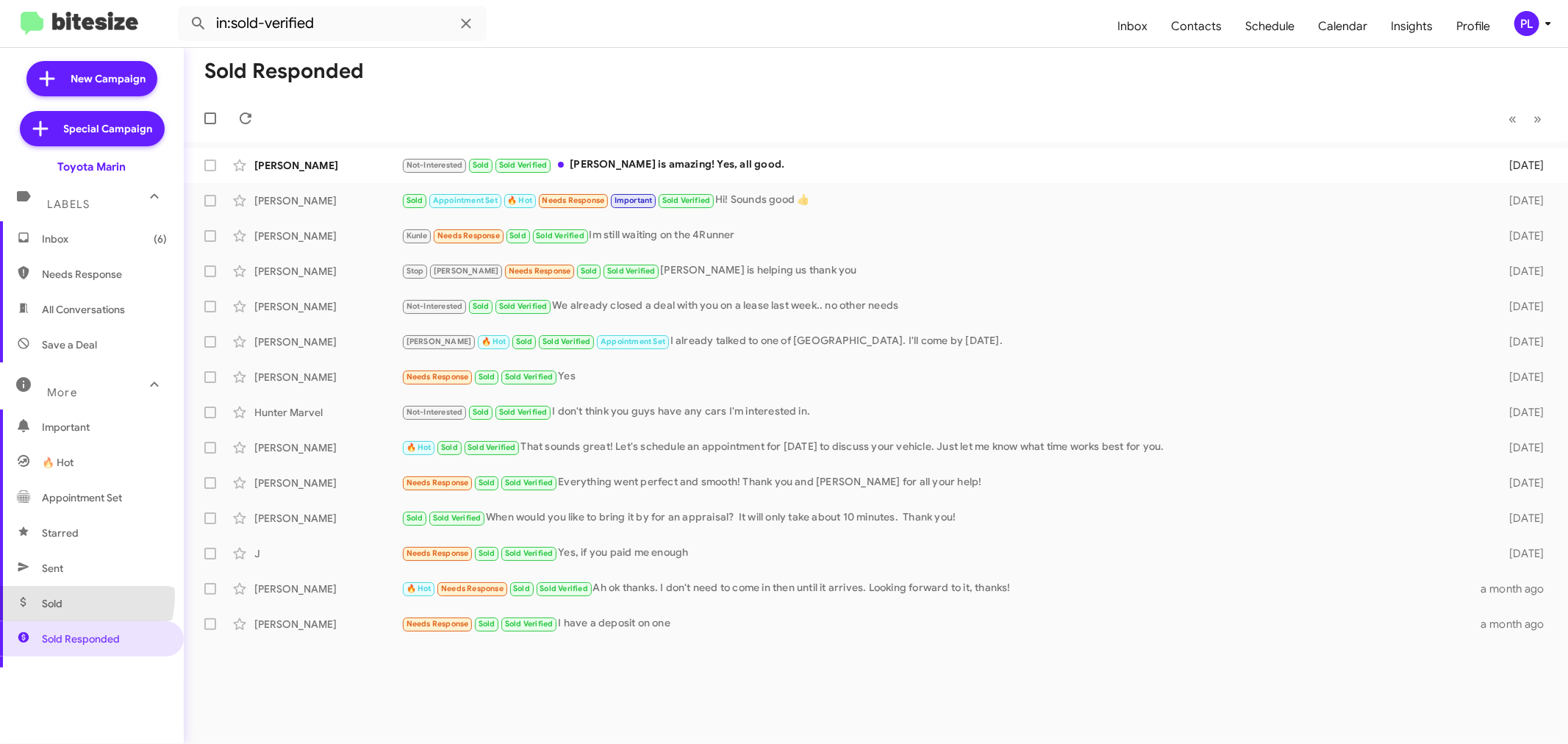
click at [70, 596] on span "Sold" at bounding box center [92, 604] width 184 height 35
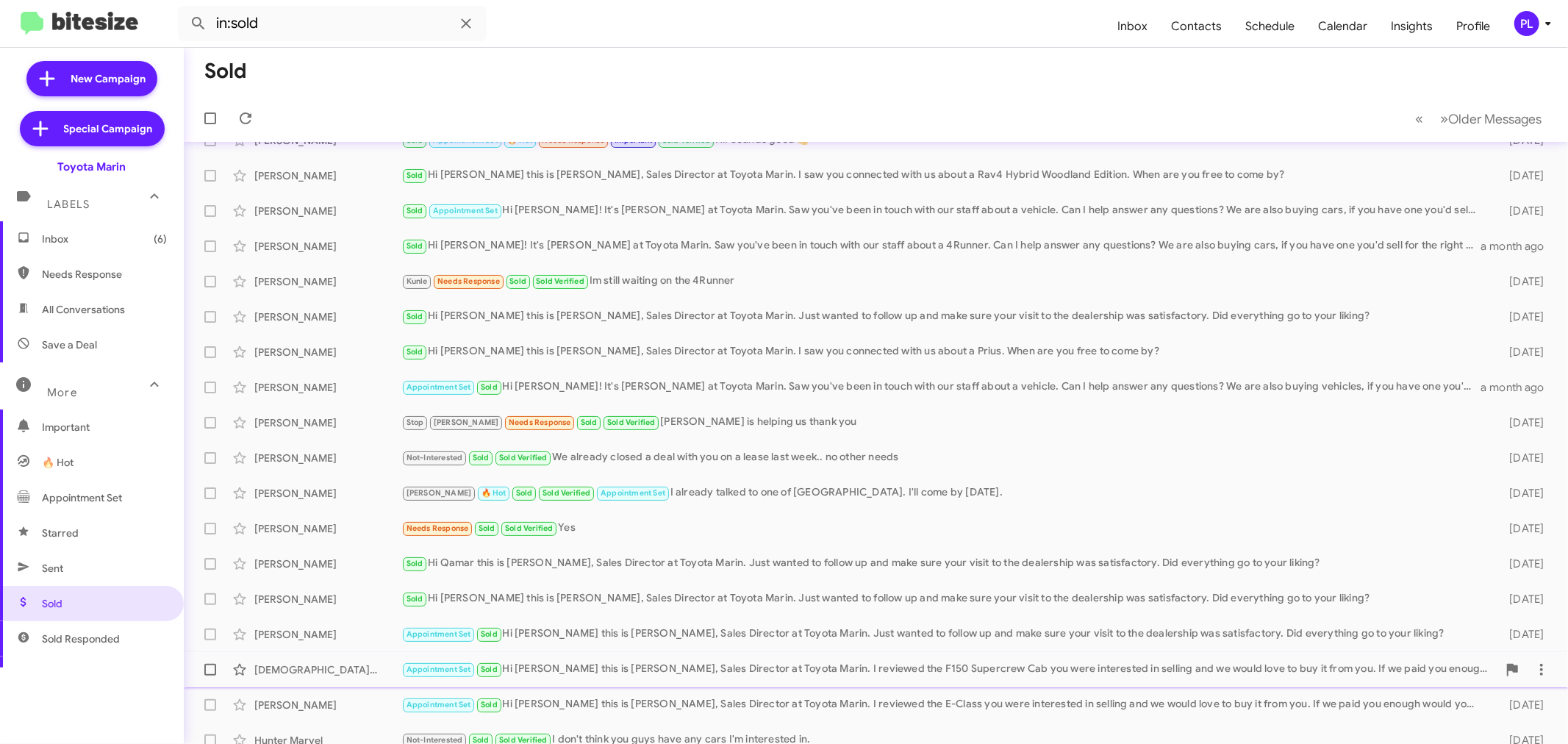
scroll to position [109, 0]
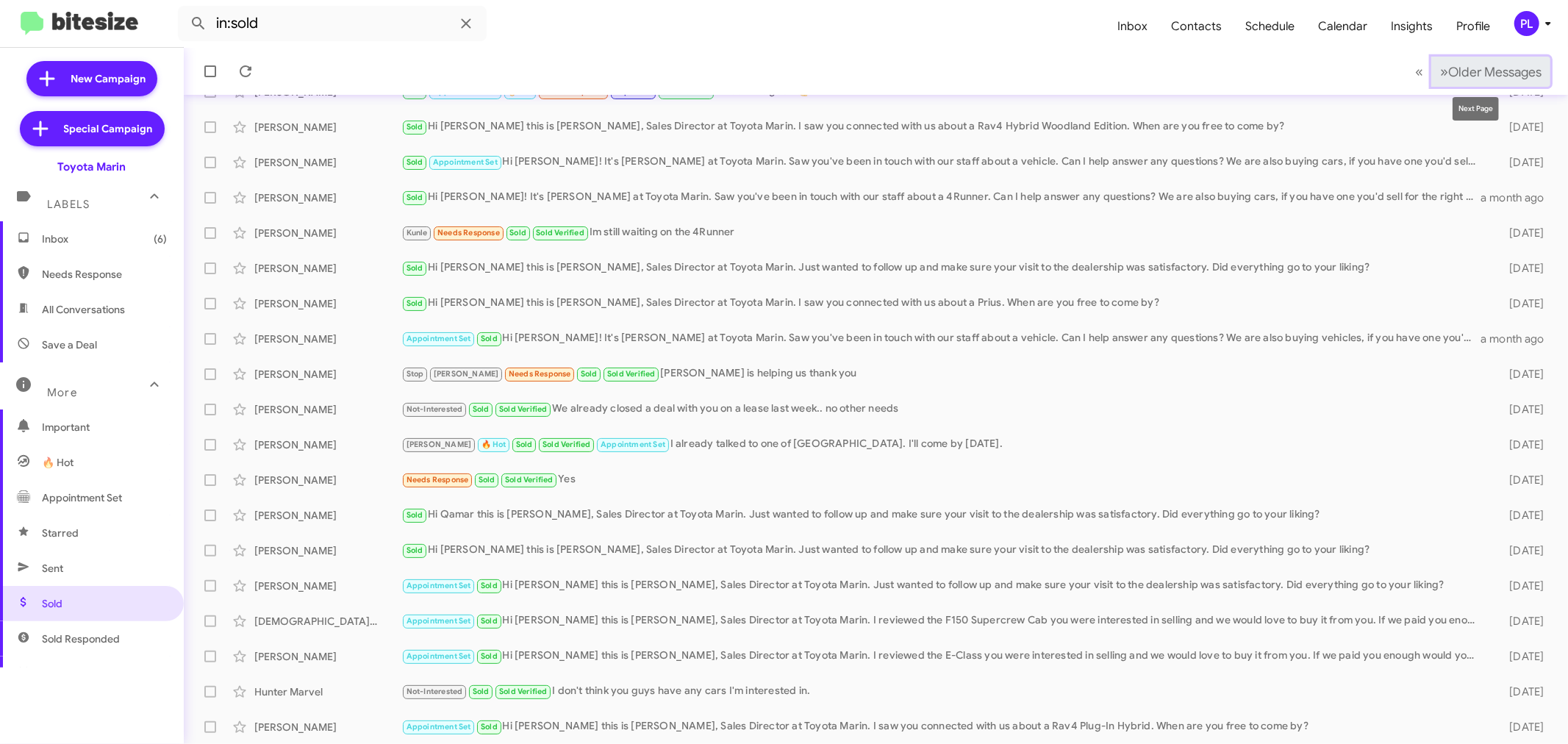
click at [1476, 73] on span "Older Messages" at bounding box center [1495, 72] width 93 height 16
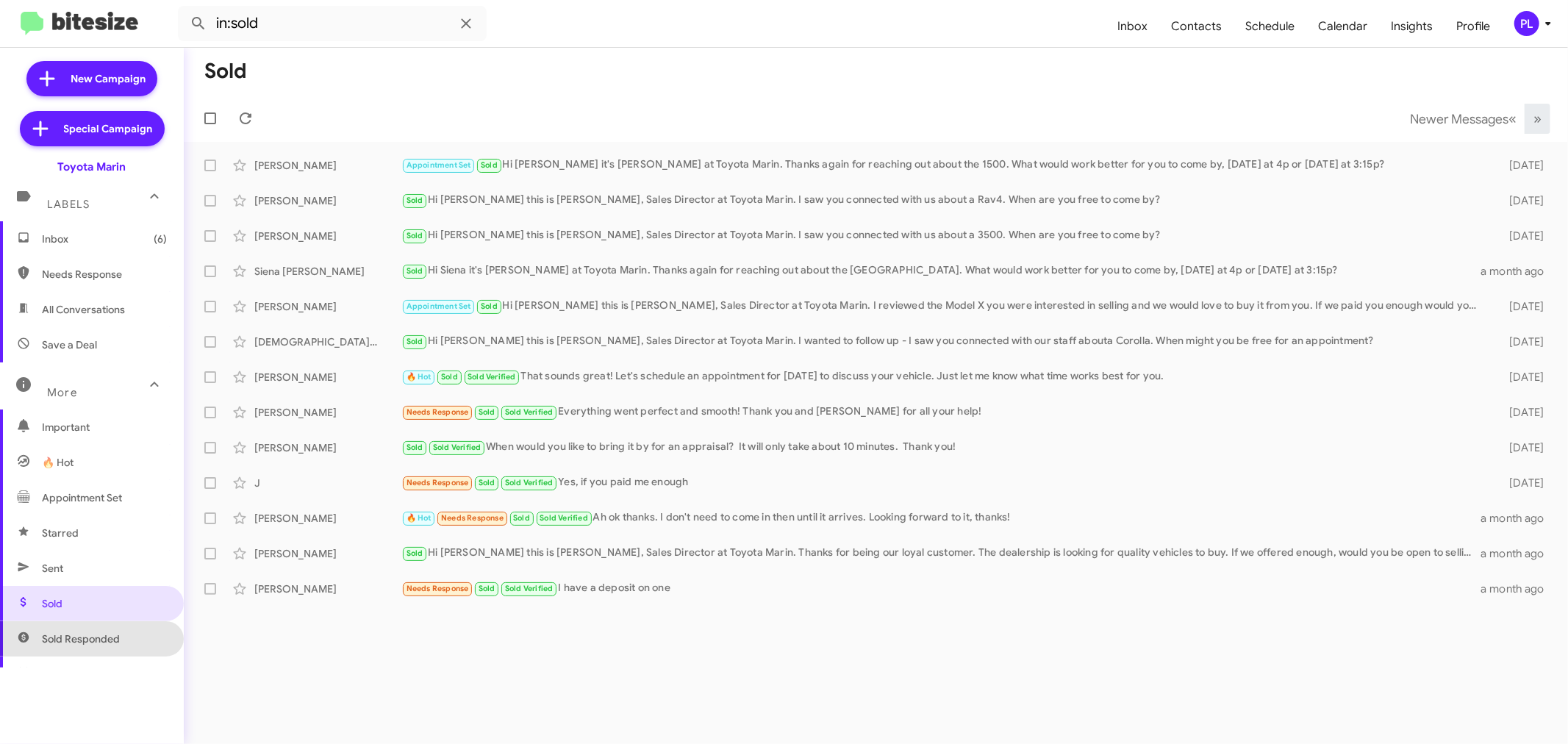
click at [118, 630] on span "Sold Responded" at bounding box center [92, 639] width 184 height 35
type input "in:sold-verified"
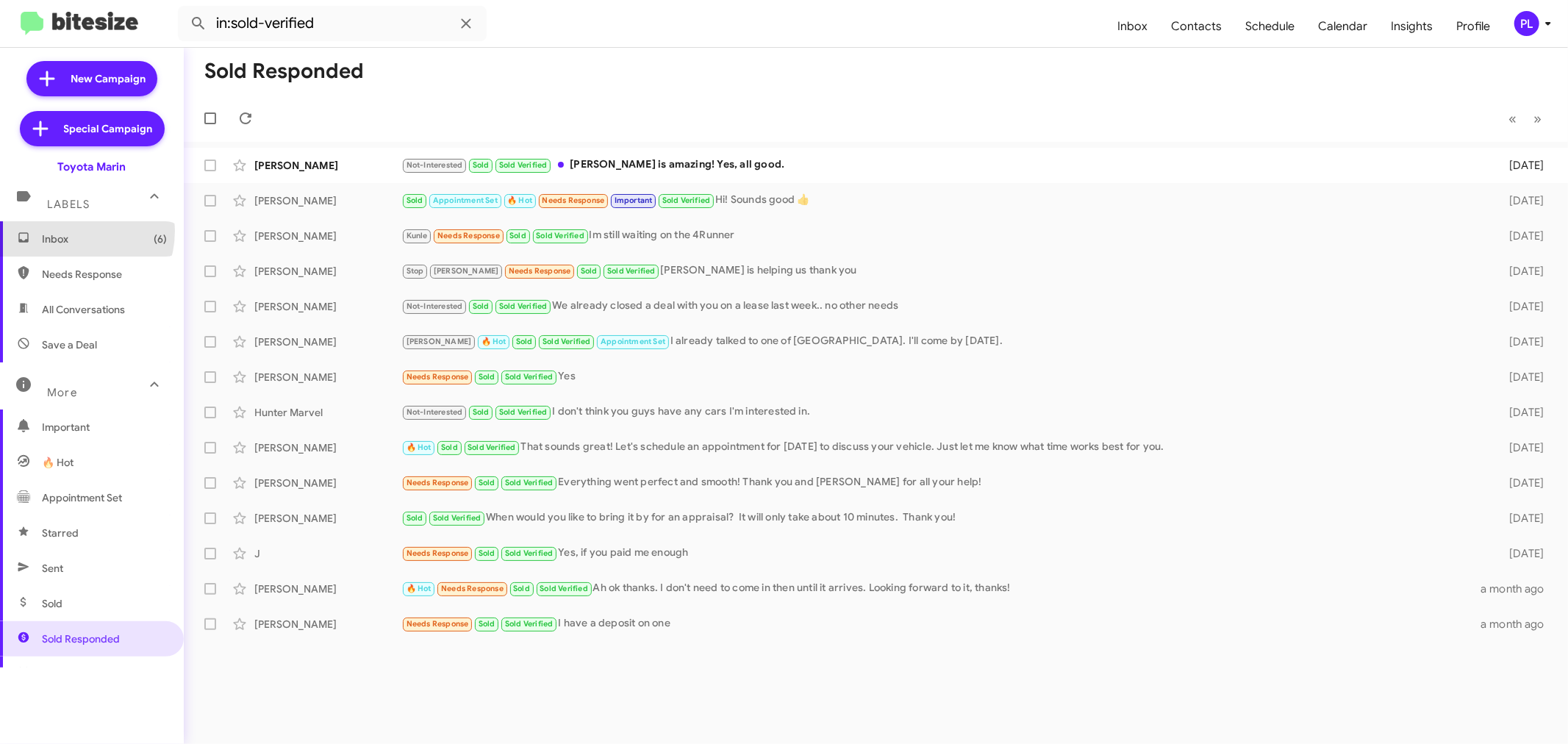
click at [72, 231] on span "Inbox (6)" at bounding box center [104, 239] width 125 height 15
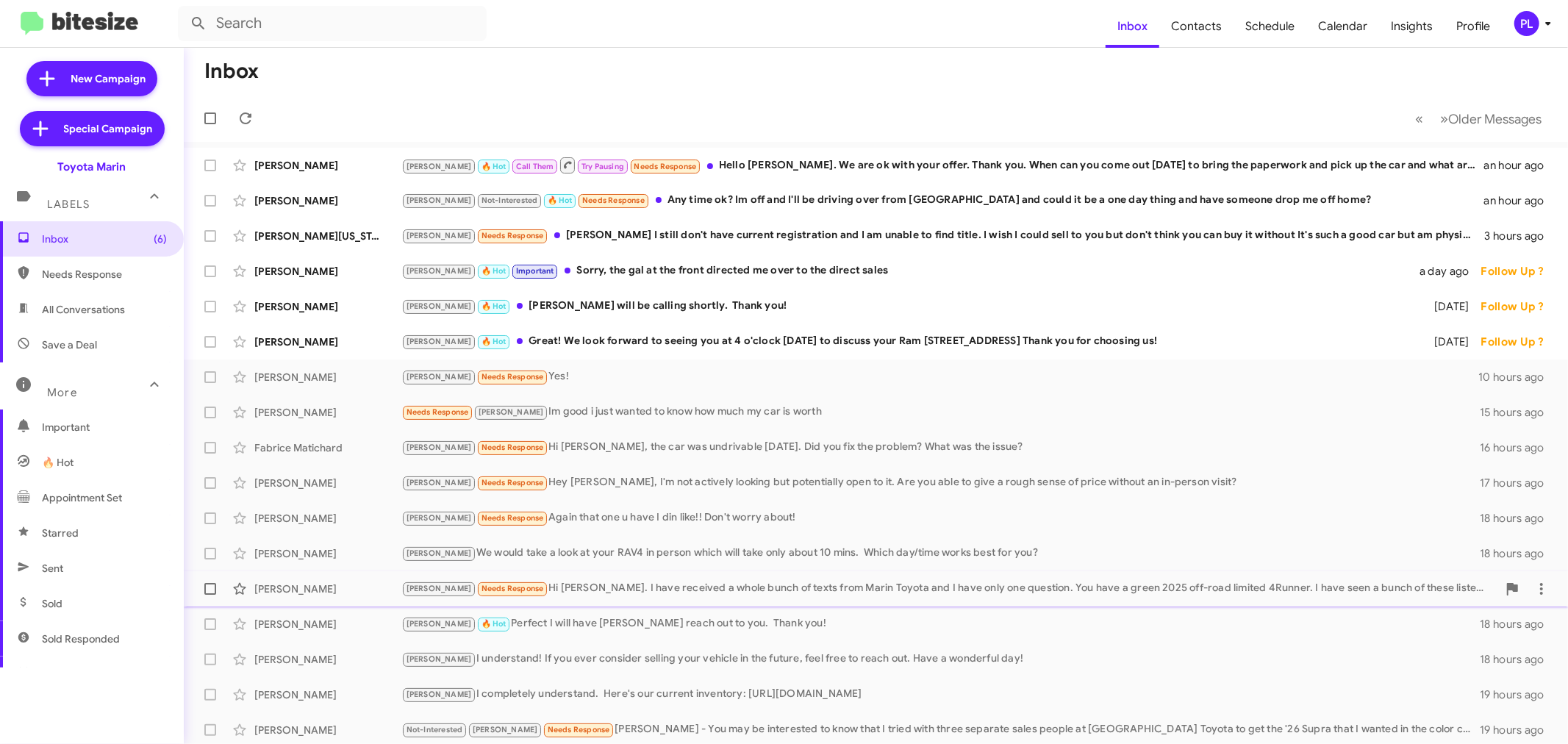
click at [567, 587] on div "Joel Needs Response Hi Nathan. I have received a whole bunch of texts from Mari…" at bounding box center [949, 588] width 1097 height 17
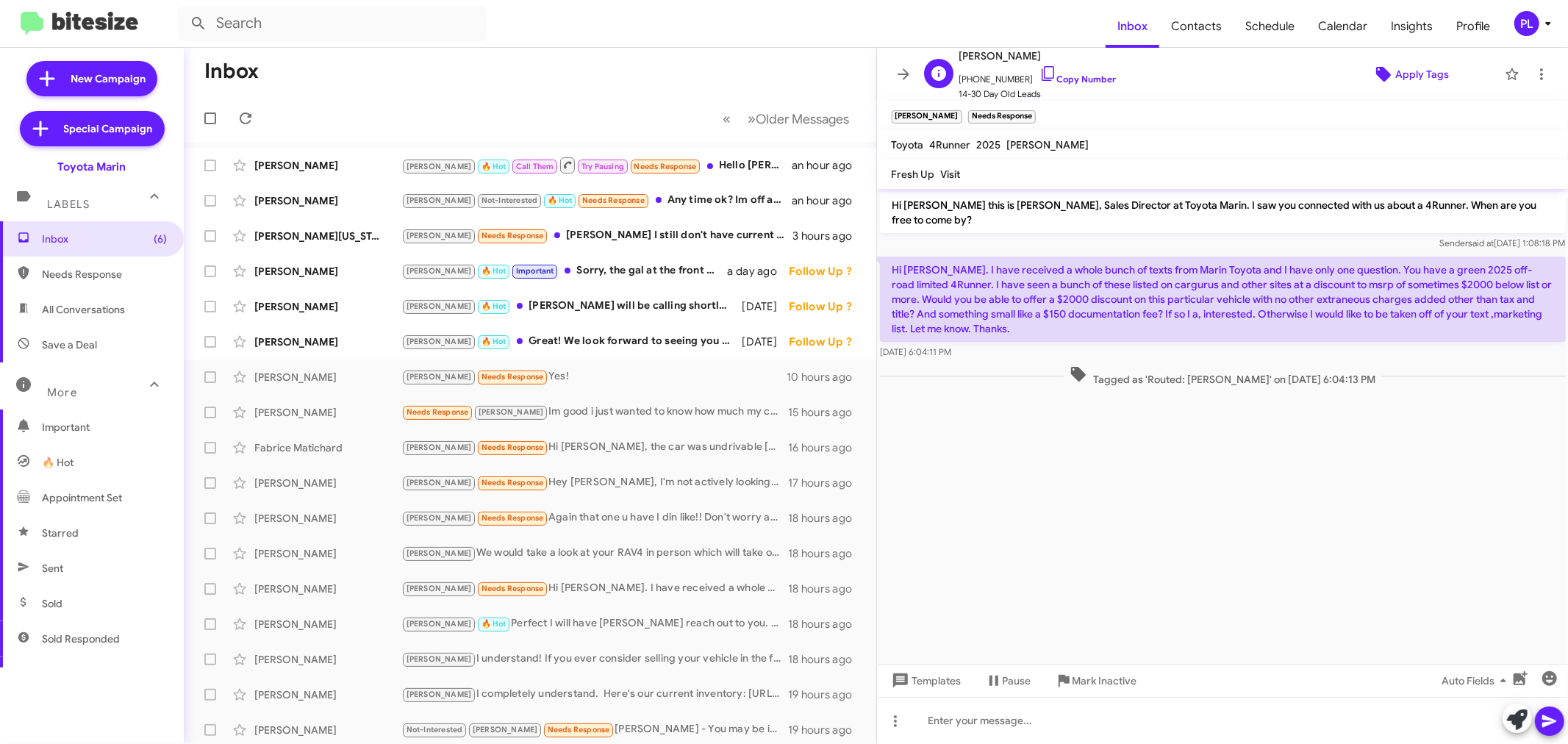
click at [1405, 76] on span "Apply Tags" at bounding box center [1422, 74] width 54 height 27
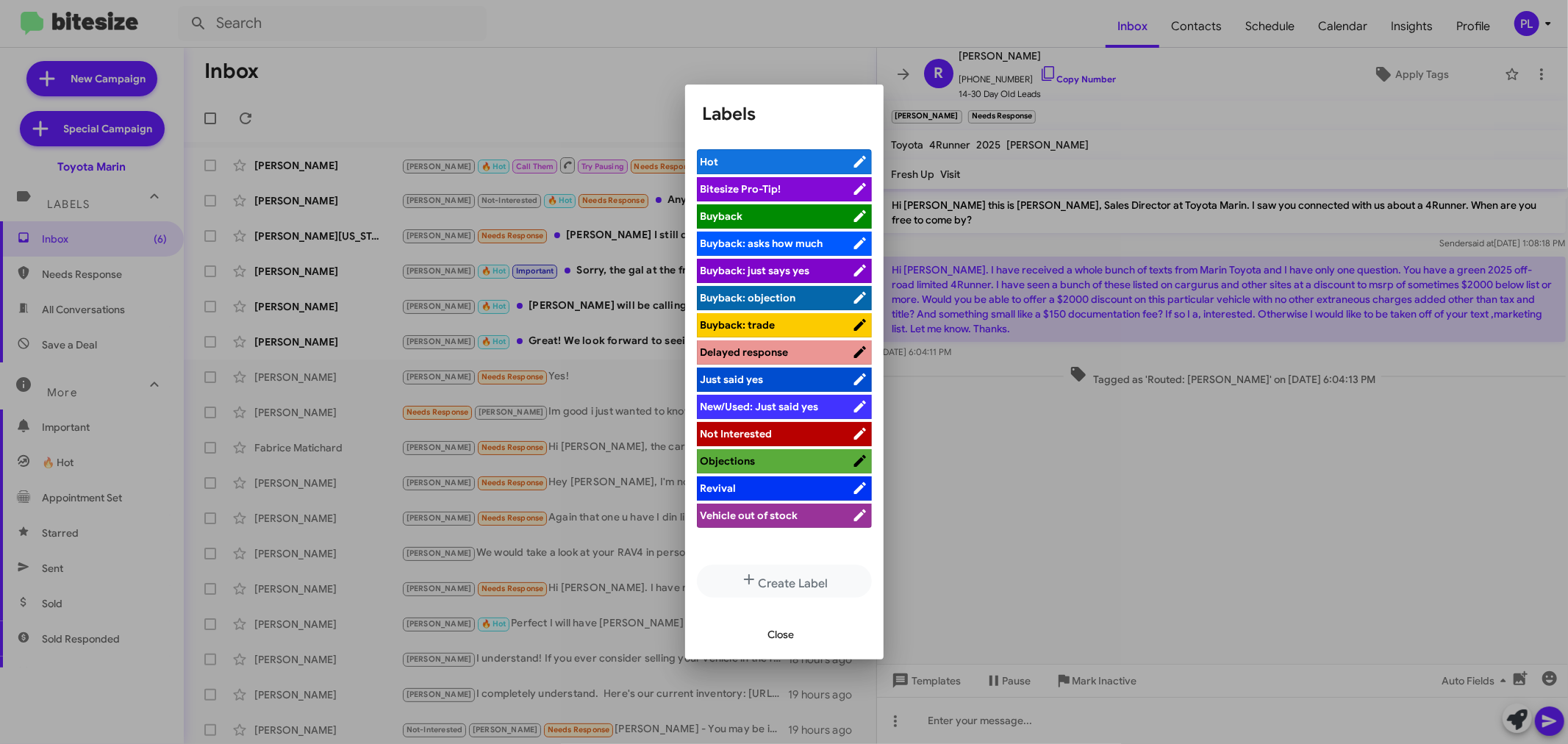
click at [752, 487] on span "Revival" at bounding box center [777, 488] width 151 height 15
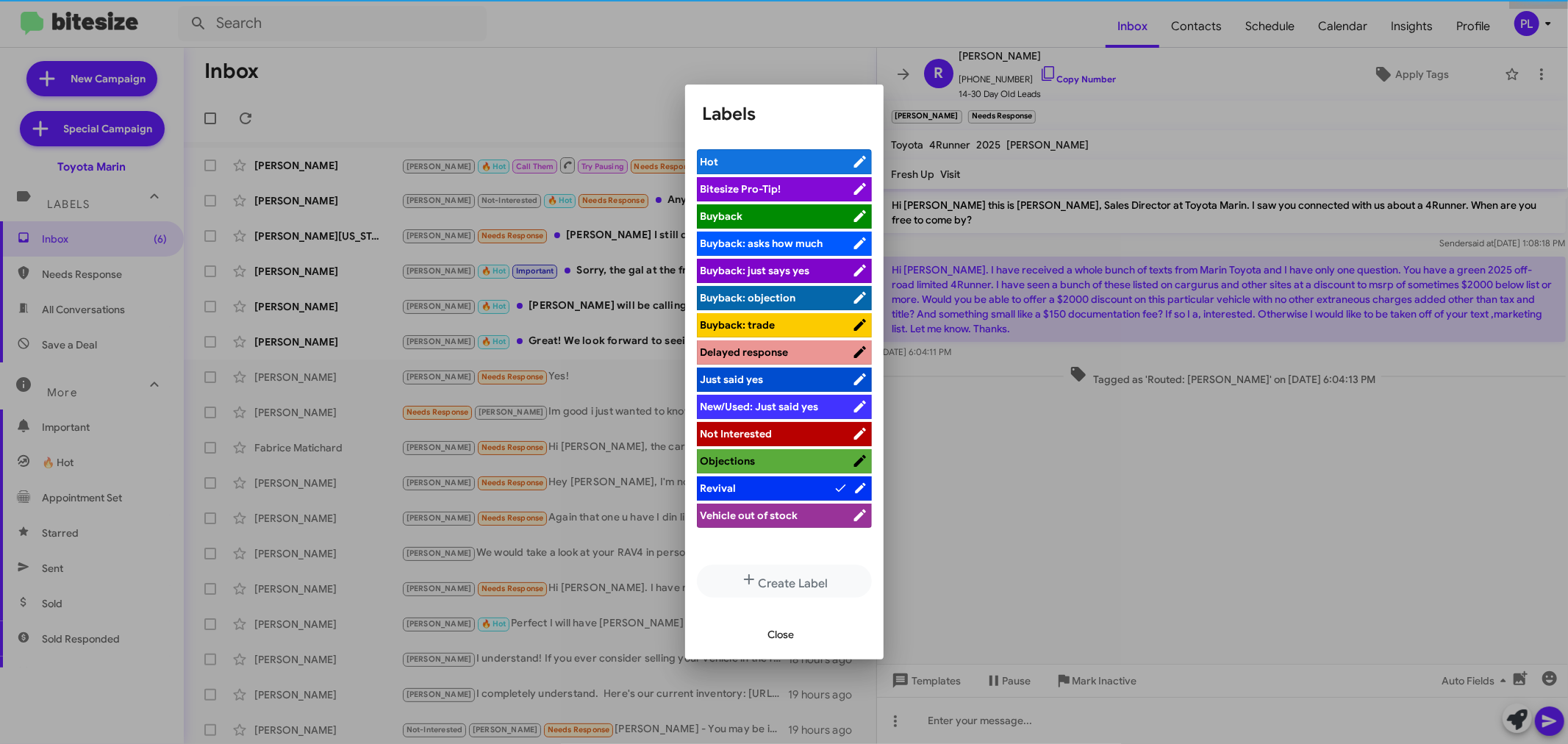
click at [791, 621] on span "Close" at bounding box center [782, 634] width 27 height 27
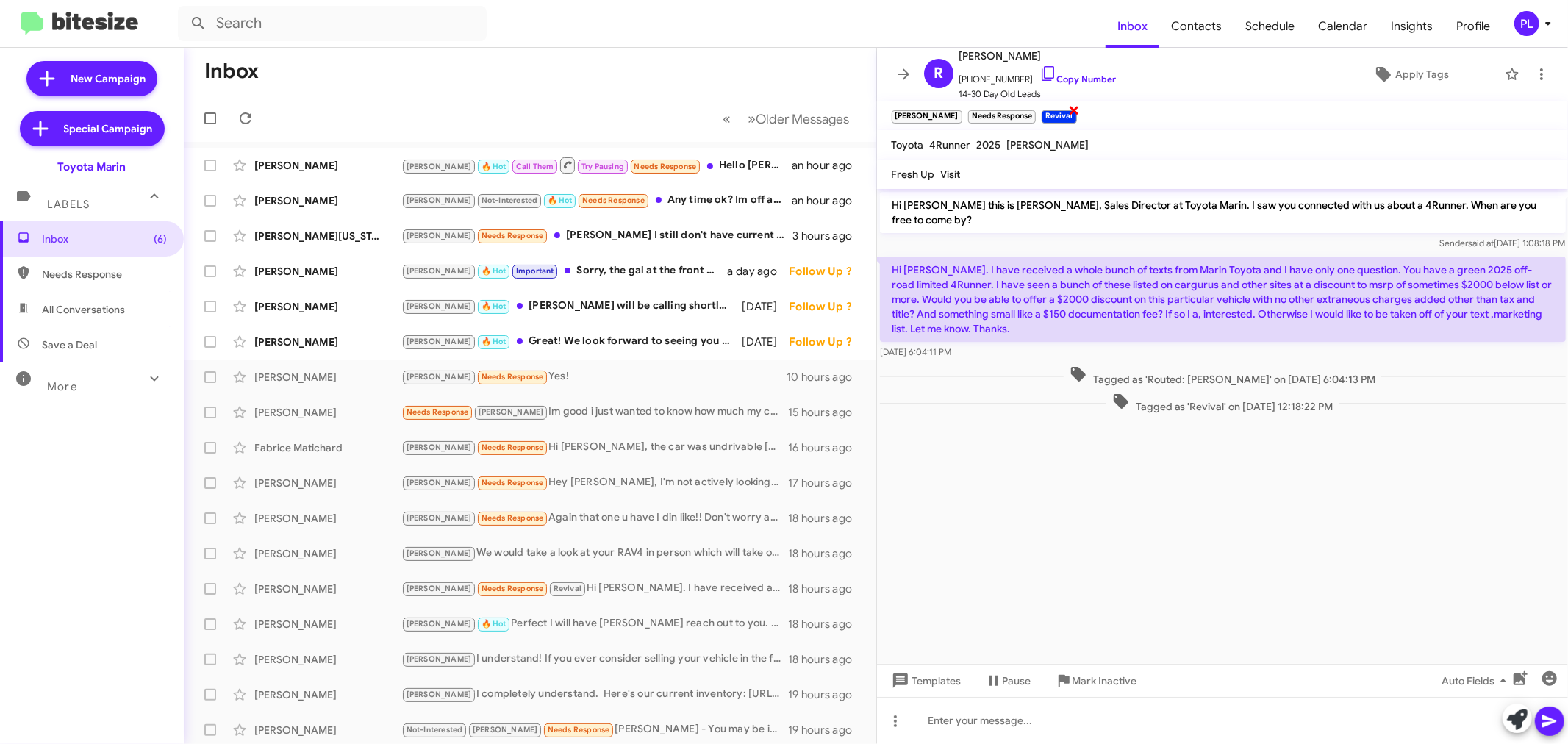
click at [1069, 110] on span "×" at bounding box center [1075, 110] width 12 height 18
click at [900, 77] on icon at bounding box center [904, 74] width 18 height 18
